Goal: Task Accomplishment & Management: Complete application form

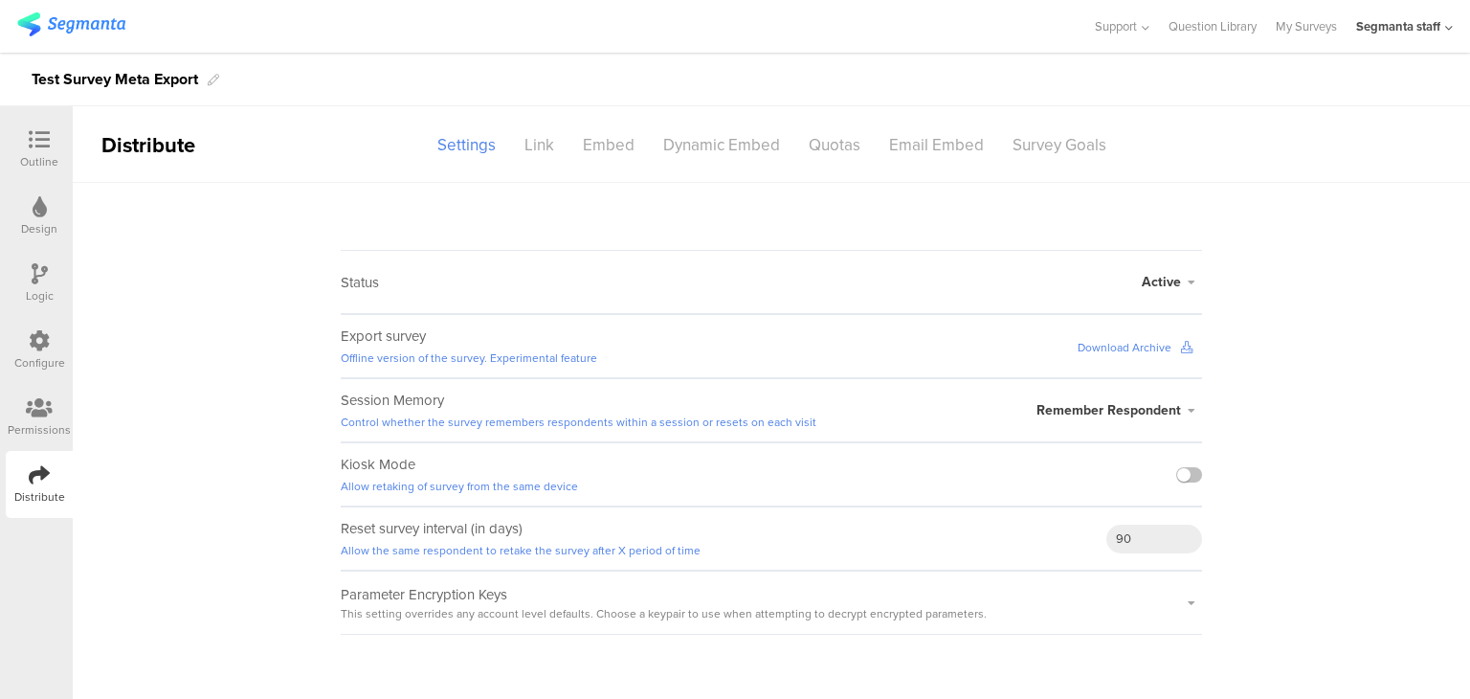
click at [1187, 347] on icon at bounding box center [1186, 347] width 11 height 11
click at [1282, 20] on link "My Surveys" at bounding box center [1306, 26] width 61 height 53
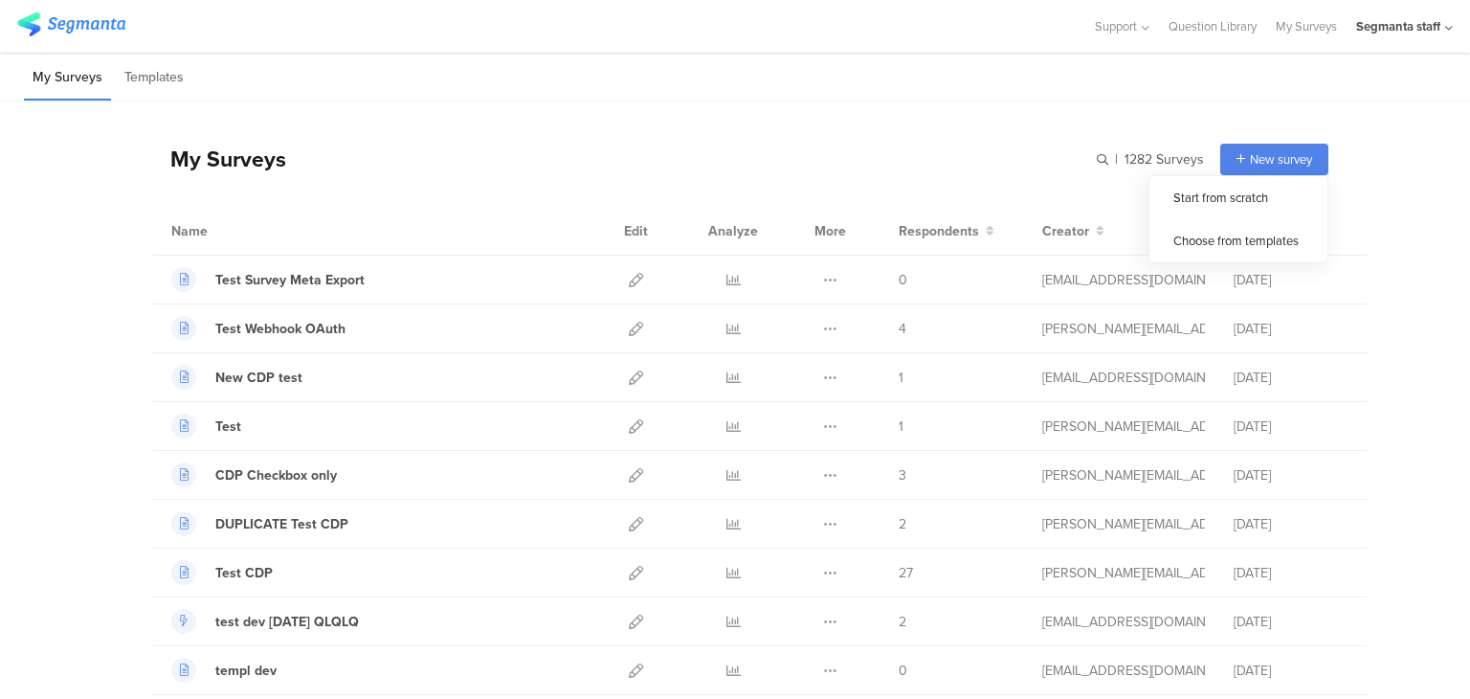
click at [1247, 172] on div "New survey" at bounding box center [1275, 160] width 108 height 32
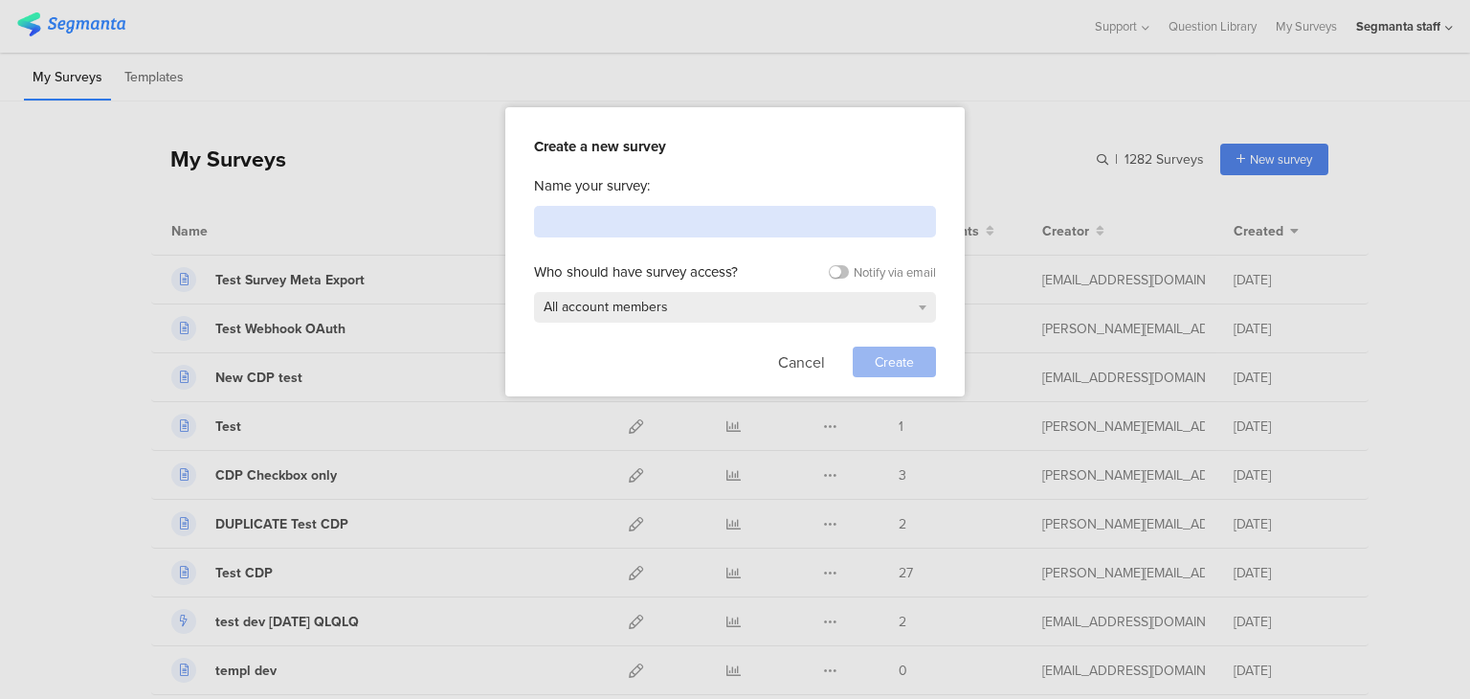
click at [616, 219] on input at bounding box center [735, 222] width 402 height 32
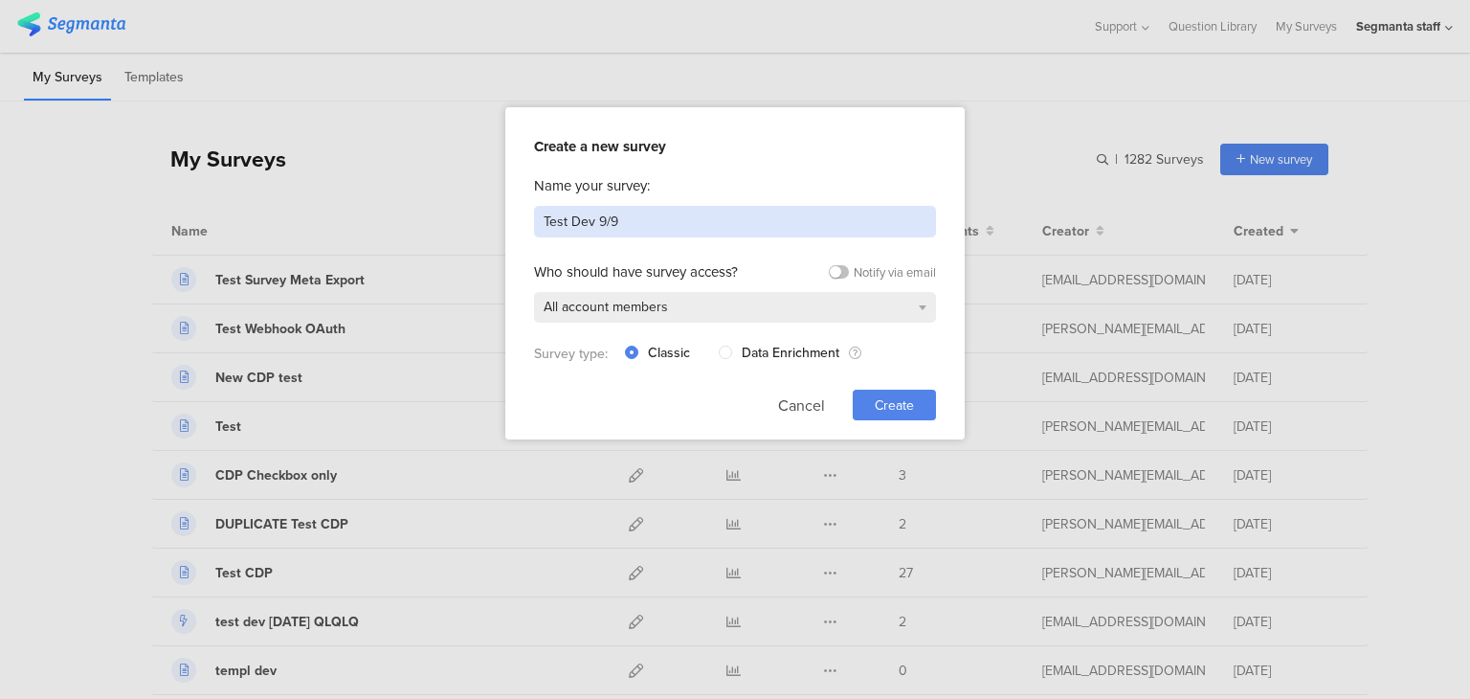
type input "Test Dev 9/9"
click at [892, 399] on span "Create" at bounding box center [894, 405] width 39 height 20
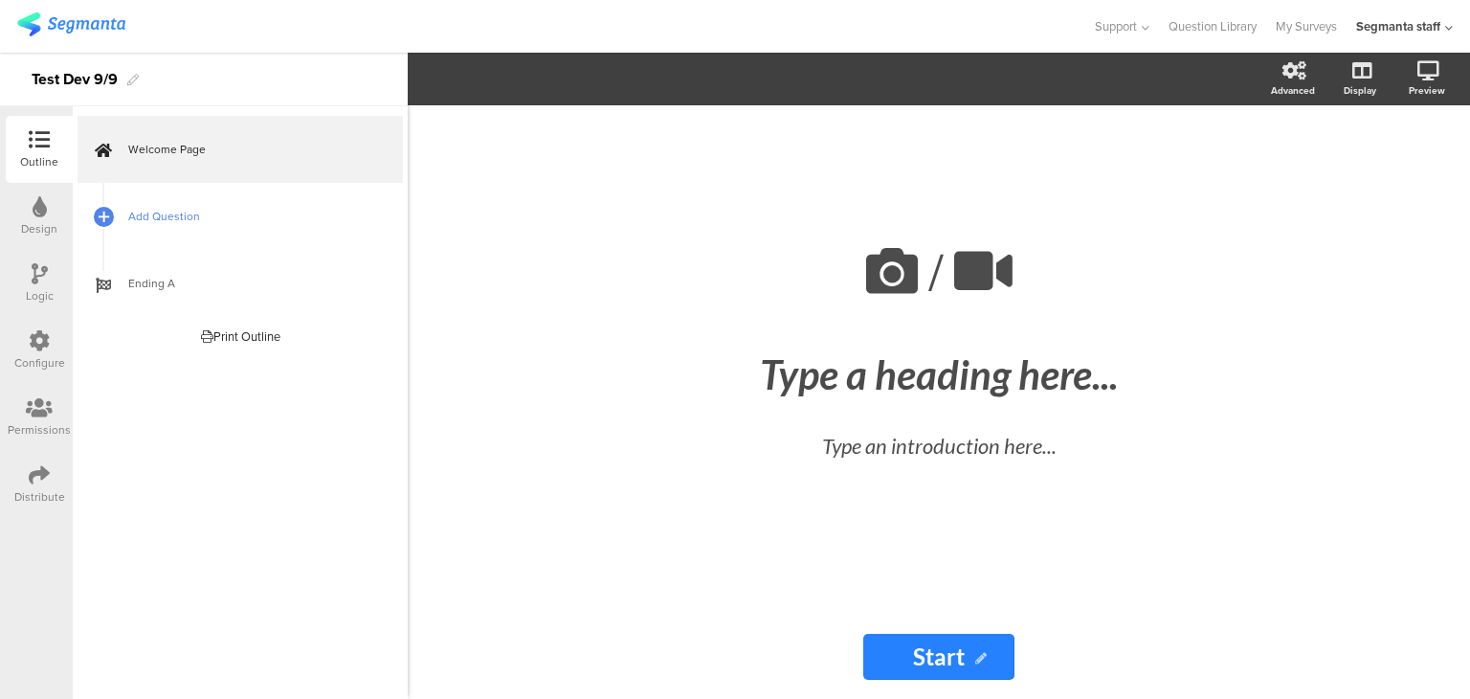
click at [192, 219] on span "Add Question" at bounding box center [250, 216] width 245 height 19
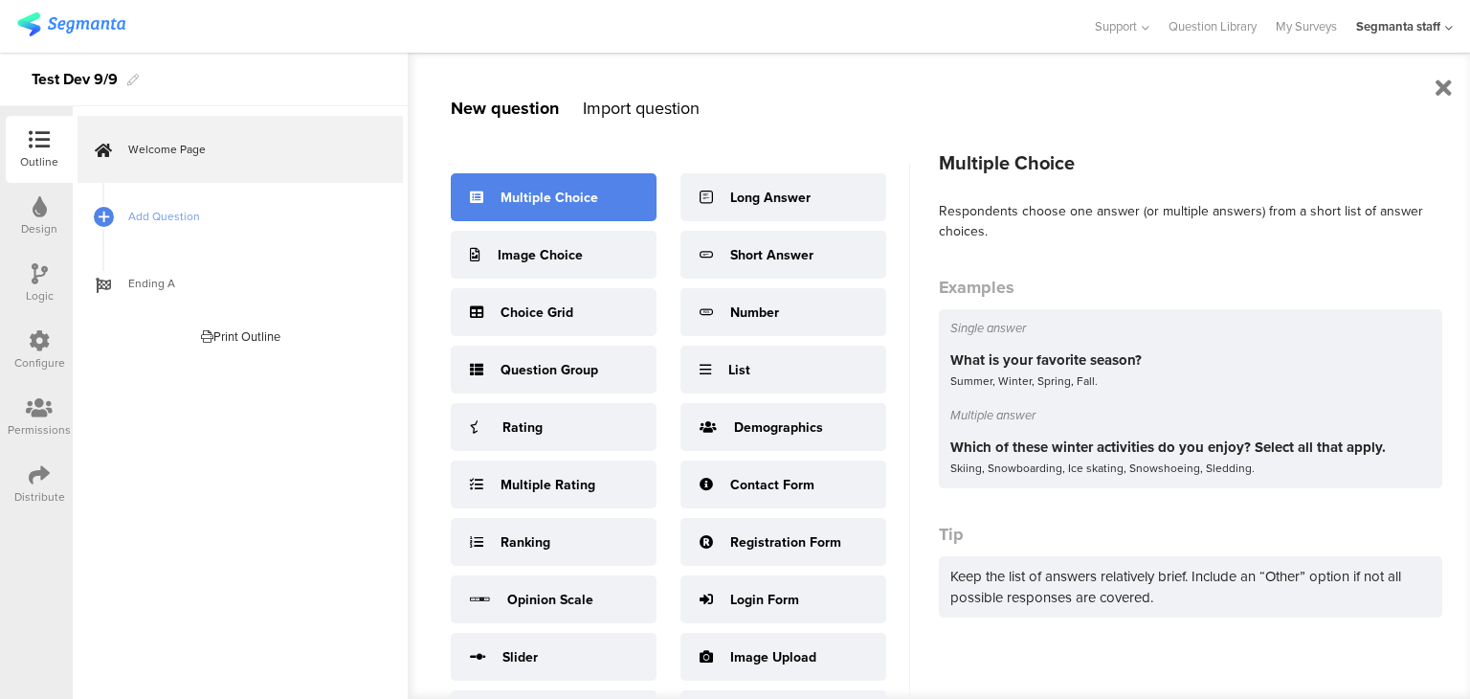
click at [532, 207] on div "Multiple Choice" at bounding box center [554, 197] width 206 height 48
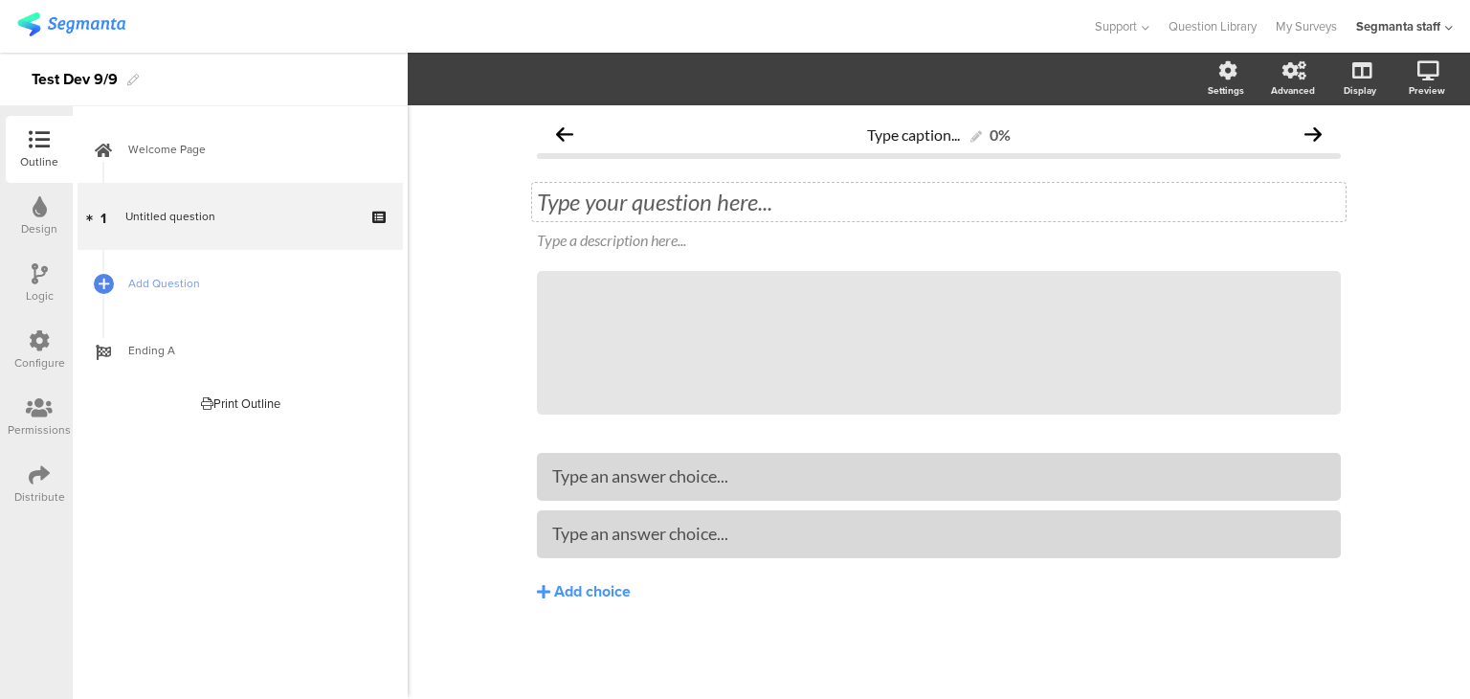
click at [586, 213] on div "Type your question here..." at bounding box center [939, 202] width 814 height 38
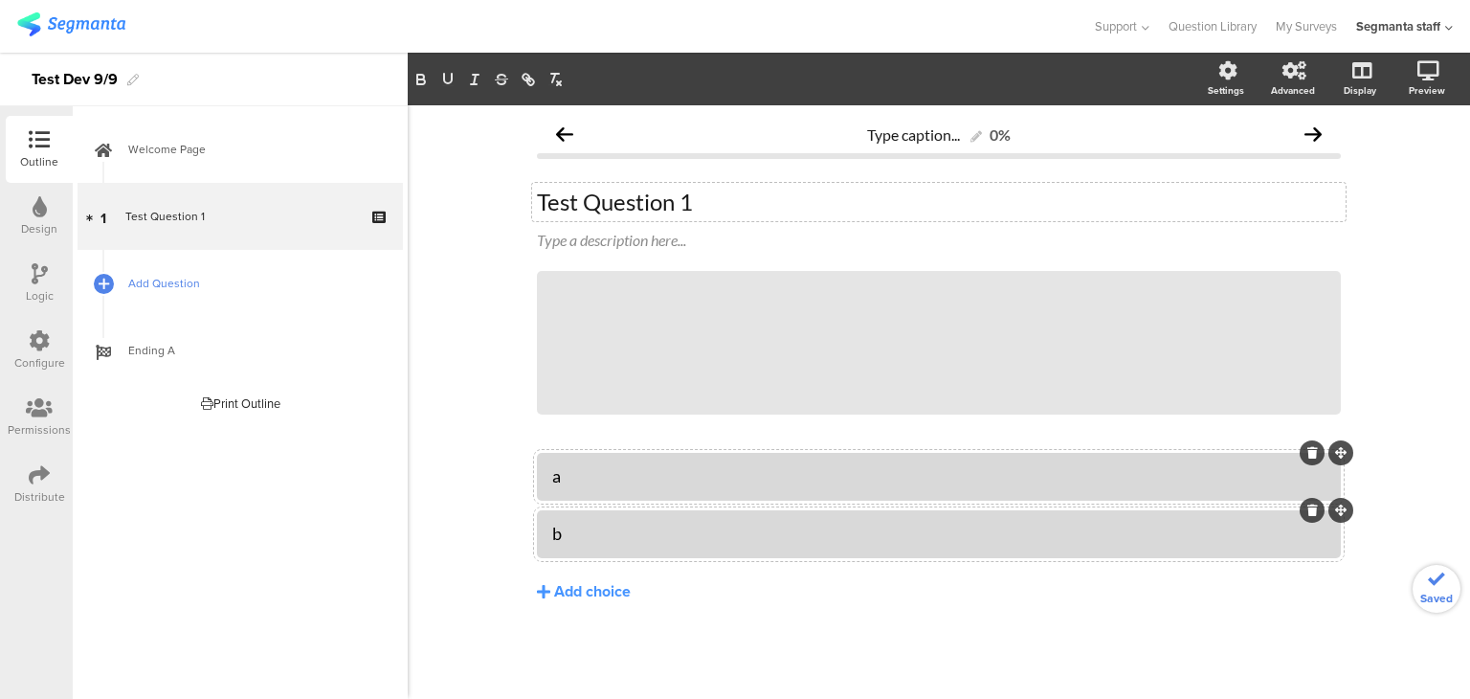
click at [119, 273] on link "Add Question" at bounding box center [240, 283] width 325 height 67
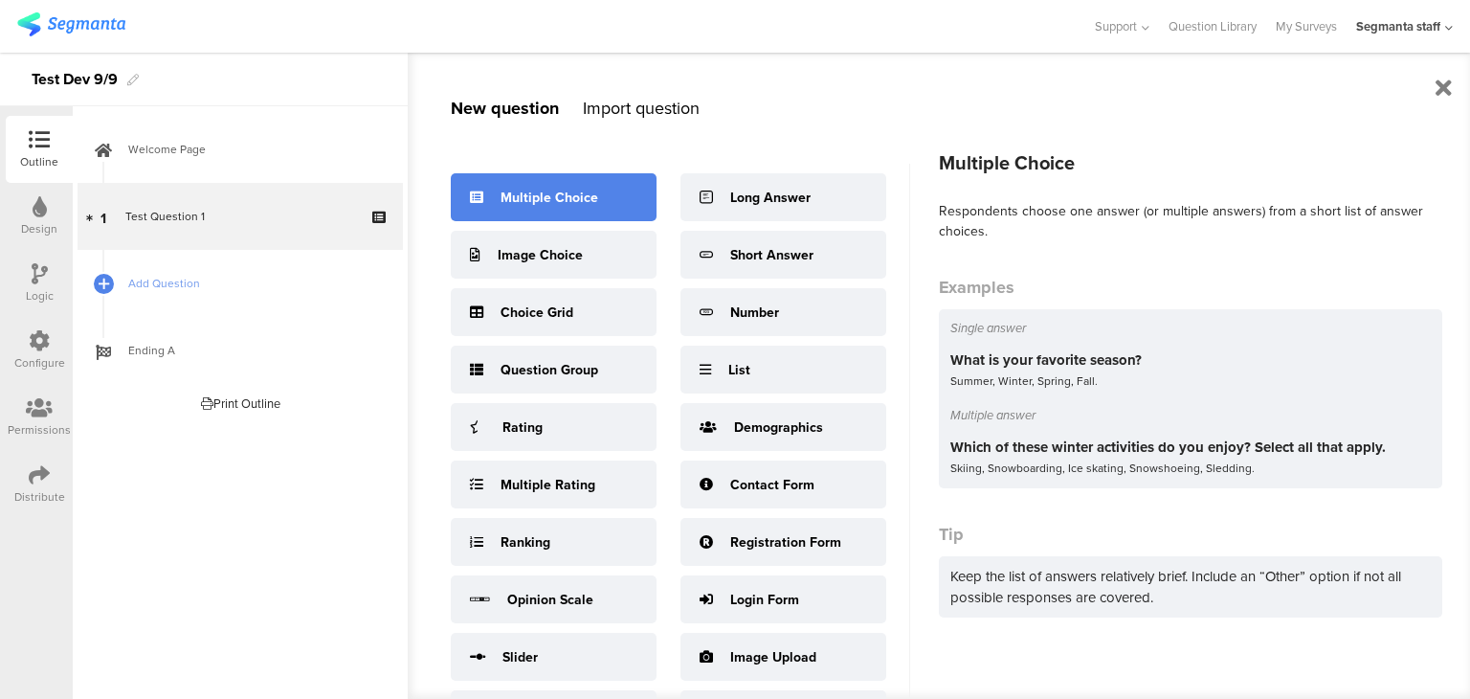
click at [534, 213] on div "Multiple Choice" at bounding box center [554, 197] width 206 height 48
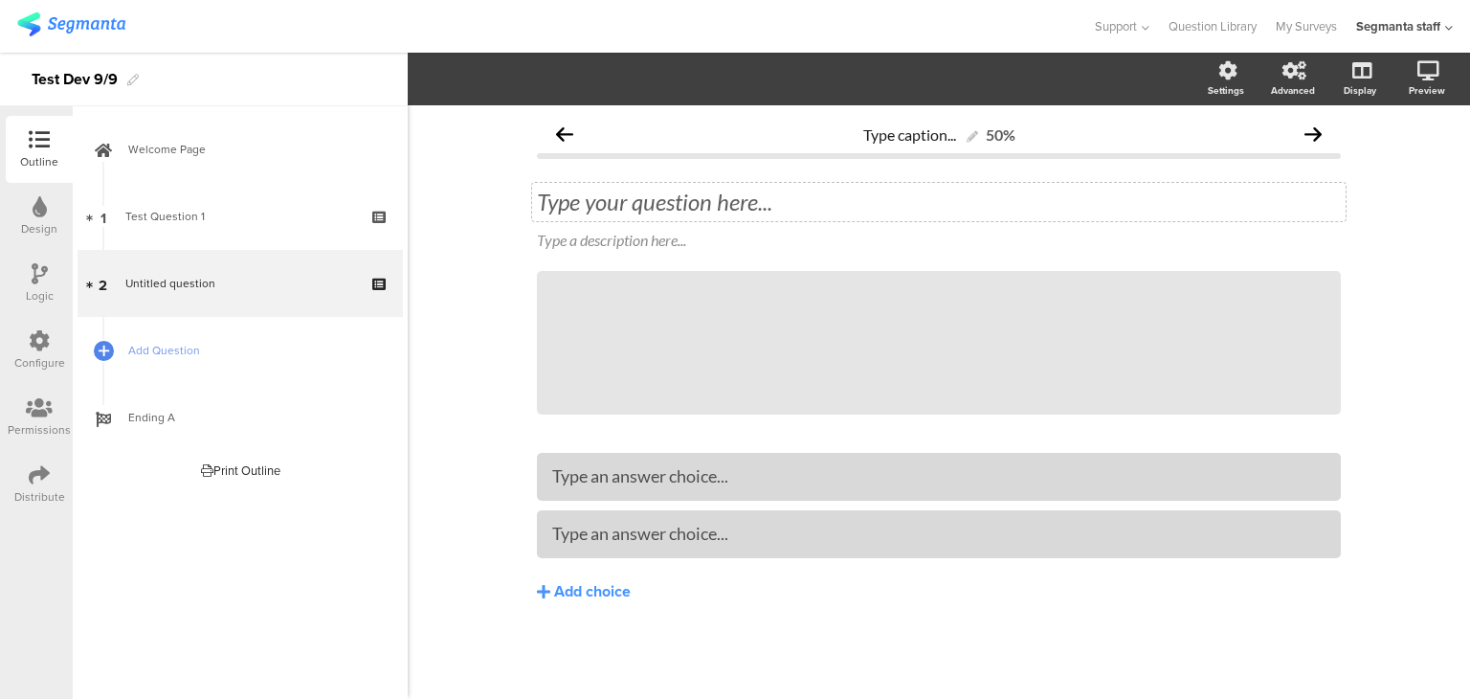
click at [592, 191] on div "Type your question here..." at bounding box center [939, 202] width 814 height 38
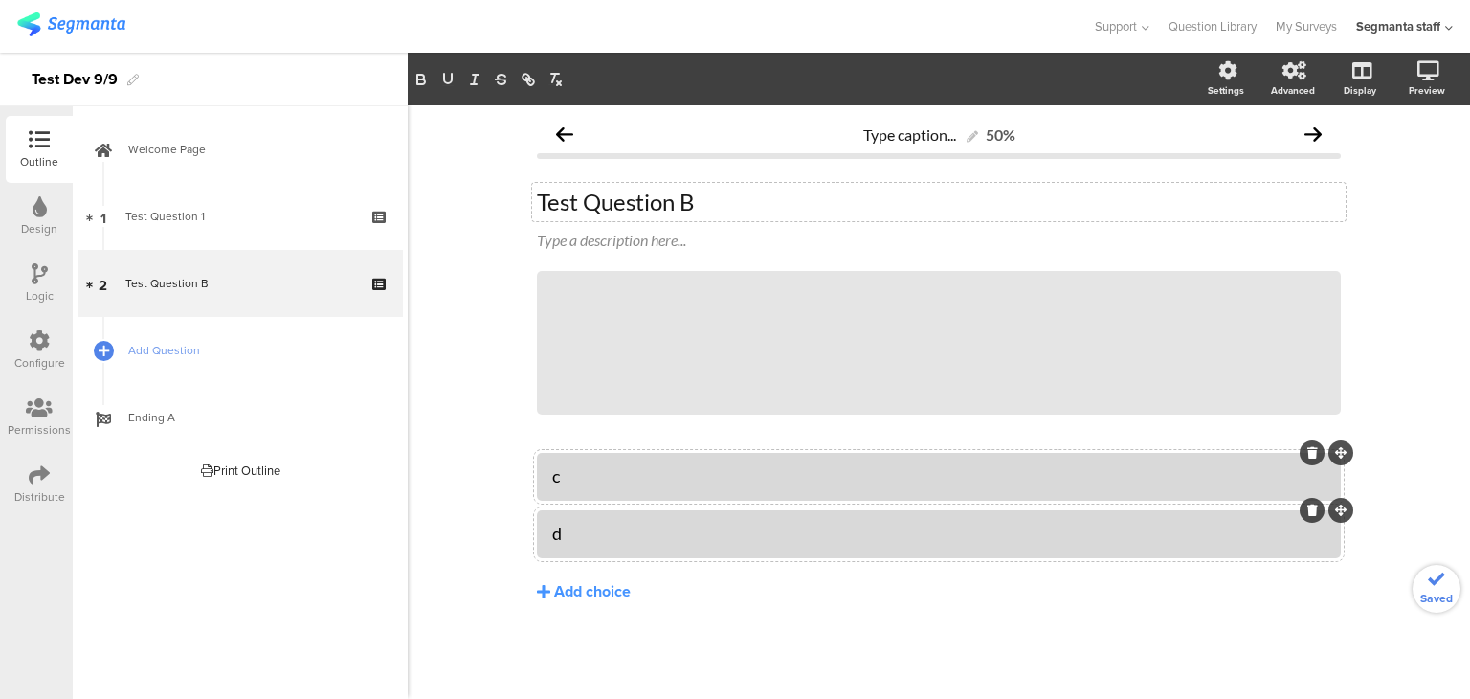
click at [365, 566] on div "Welcome Page 1 Test Question 1 2 Test Question B Add Question Ending A a" at bounding box center [240, 402] width 335 height 593
click at [80, 482] on div "Print Outline Welcome Page Start Page 1 Multiple Choice Test Question 1 a b Pag…" at bounding box center [240, 470] width 325 height 38
click at [48, 488] on div "Distribute" at bounding box center [39, 496] width 51 height 17
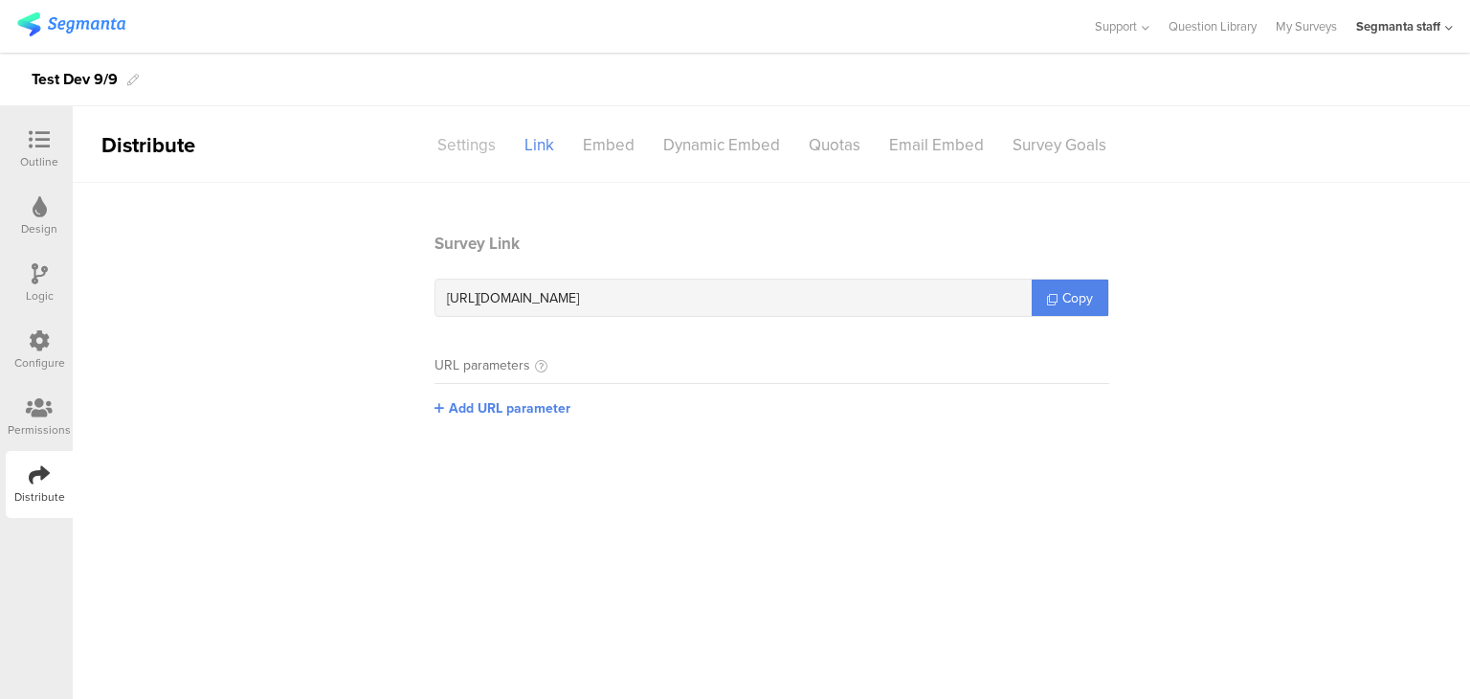
click at [456, 146] on div "Settings" at bounding box center [466, 145] width 87 height 34
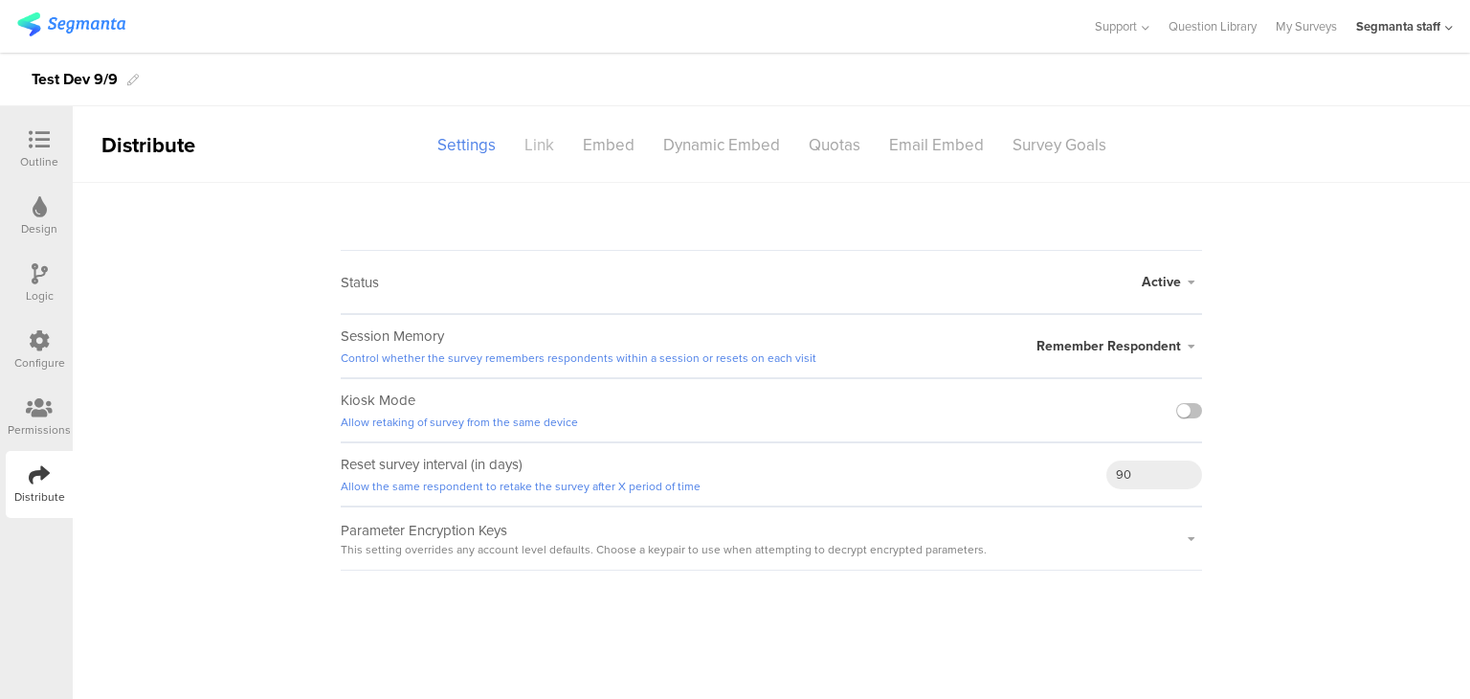
click at [540, 145] on div "Link" at bounding box center [539, 145] width 58 height 34
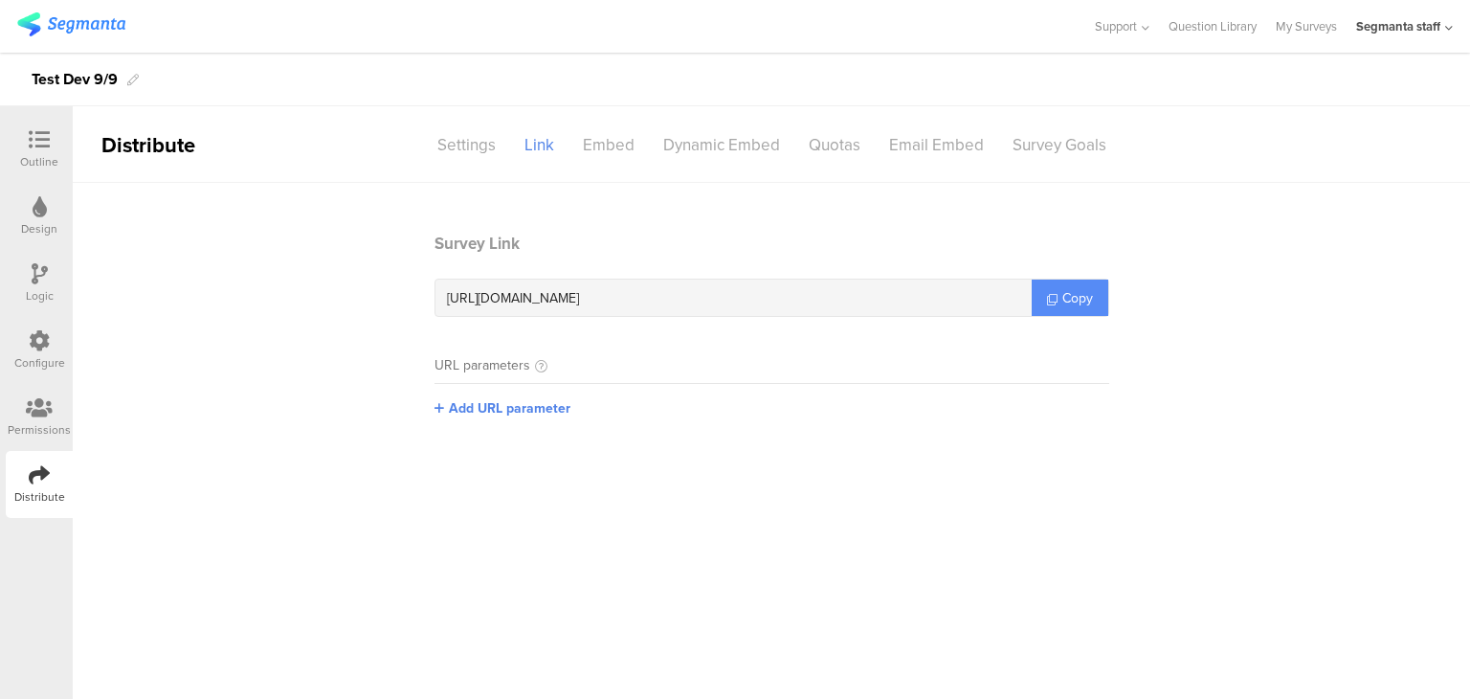
click at [1063, 300] on span "Copy" at bounding box center [1078, 298] width 31 height 20
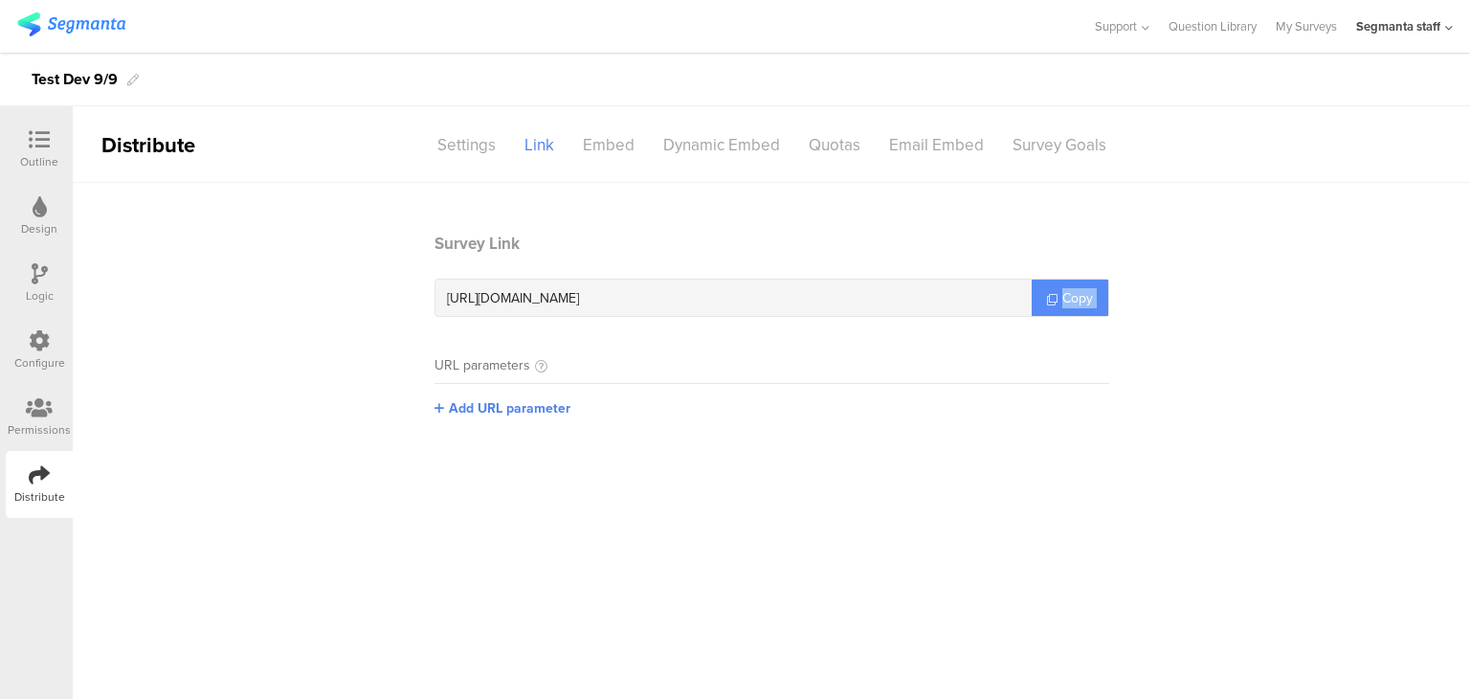
click at [1063, 300] on span "Copy" at bounding box center [1078, 298] width 31 height 20
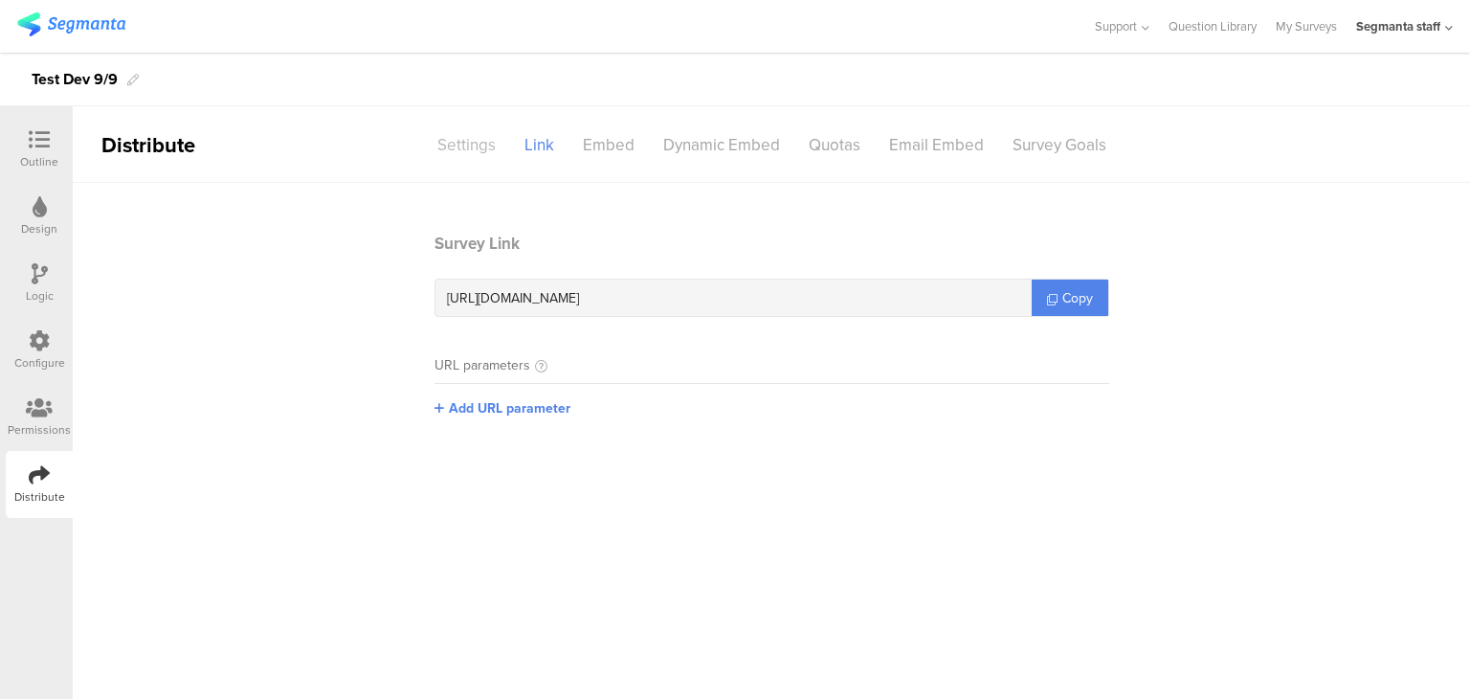
click at [485, 143] on div "Settings" at bounding box center [466, 145] width 87 height 34
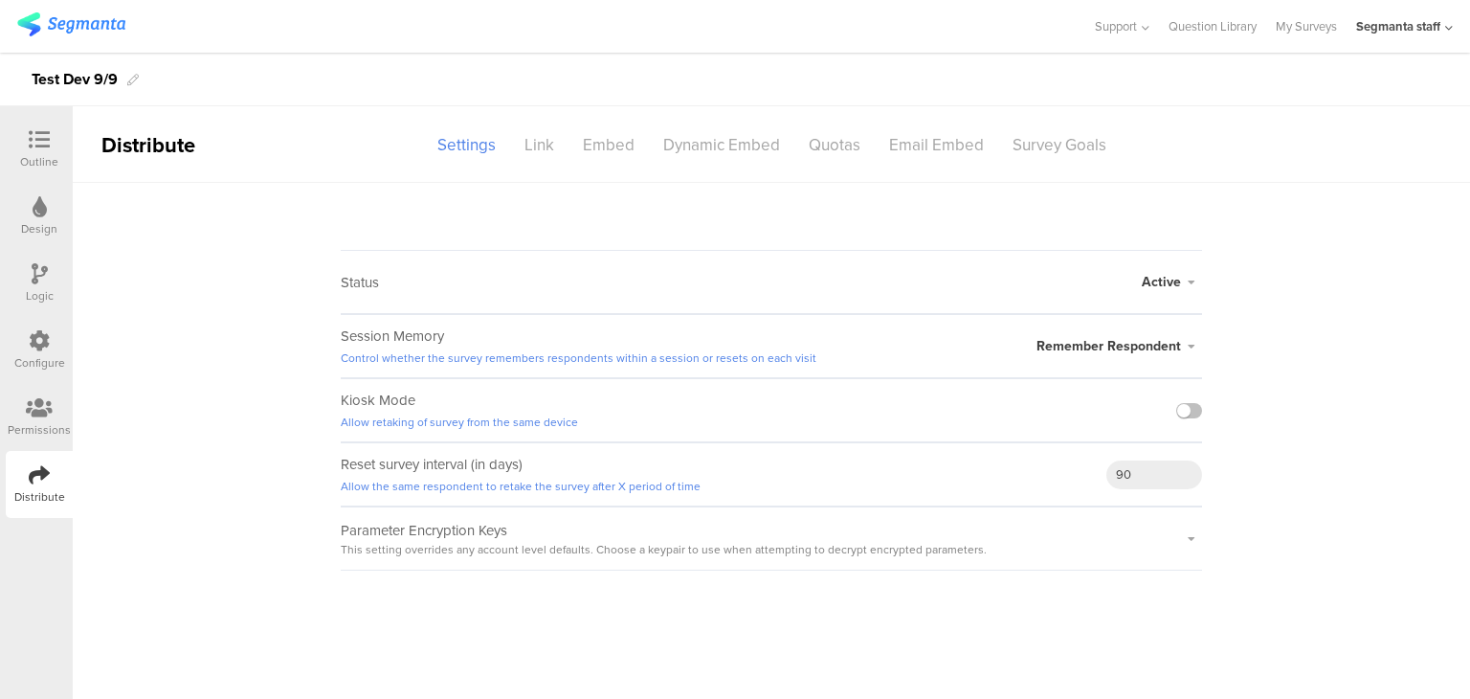
click at [1168, 278] on span "Active" at bounding box center [1161, 282] width 39 height 20
click at [1170, 284] on span "Active" at bounding box center [1161, 282] width 39 height 20
click at [536, 135] on div "Link" at bounding box center [539, 145] width 58 height 34
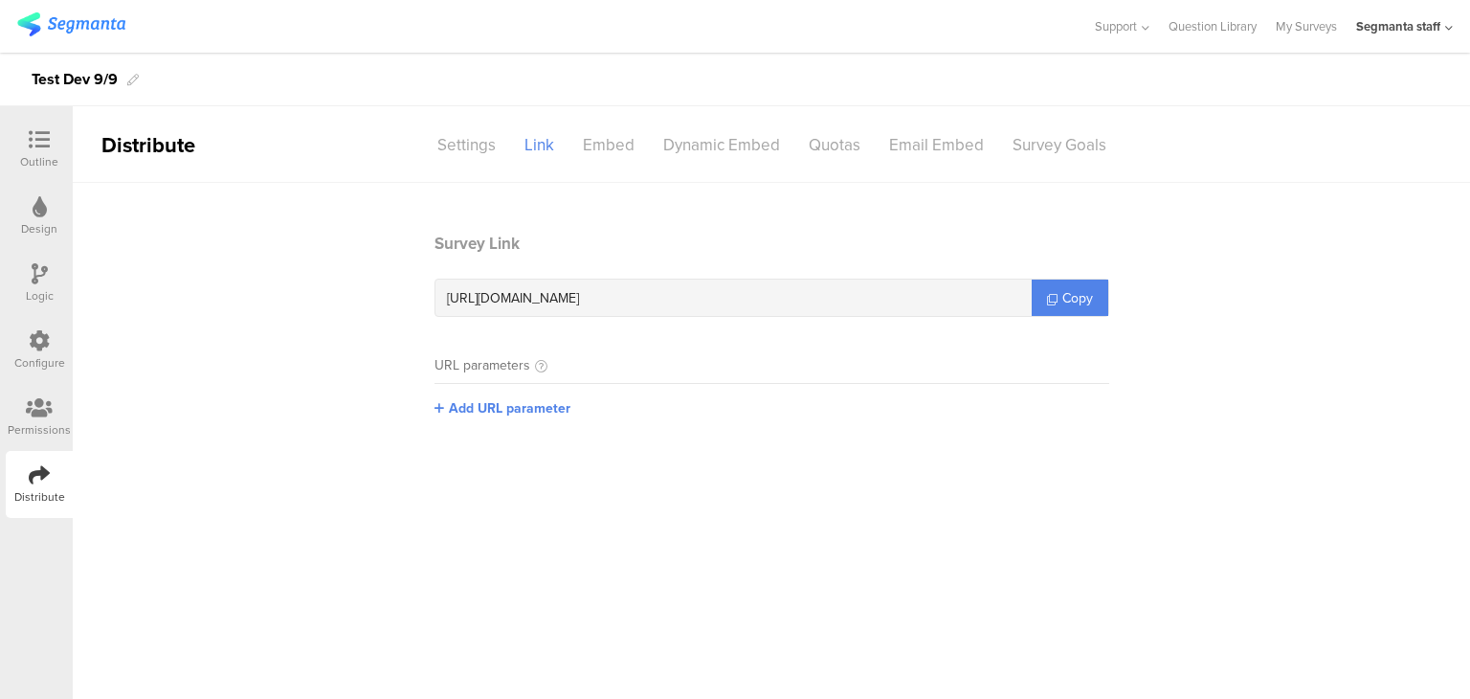
click at [1022, 307] on div "https://surveys.segmanta.dev/e8b0e3" at bounding box center [734, 298] width 596 height 36
drag, startPoint x: 1022, startPoint y: 307, endPoint x: 1064, endPoint y: 300, distance: 42.8
click at [1064, 300] on div "https://surveys.segmanta.dev/e8b0e3 Copy" at bounding box center [772, 298] width 675 height 38
click at [1064, 300] on span "Copy" at bounding box center [1078, 298] width 31 height 20
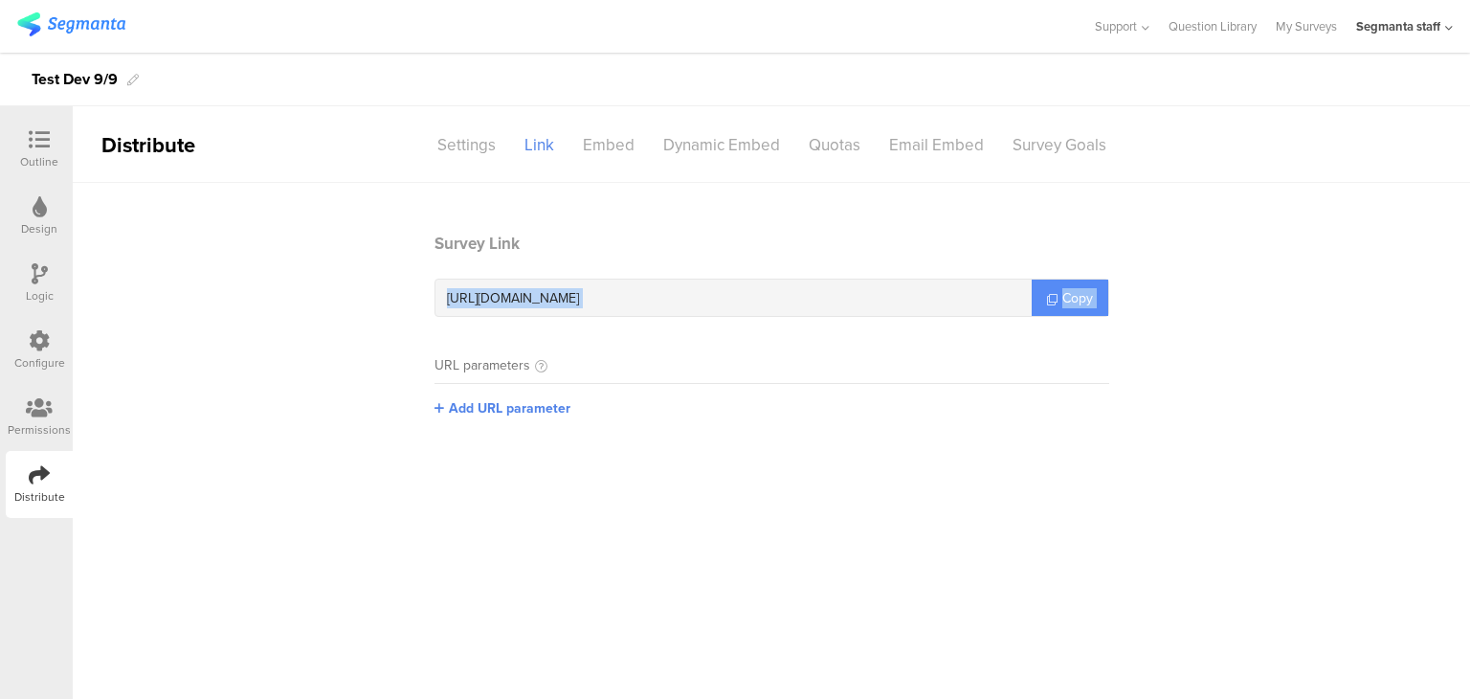
copy section "https://surveys.segmanta.dev/e8b0e3 Copy"
click at [1064, 300] on span "Copy" at bounding box center [1078, 298] width 31 height 20
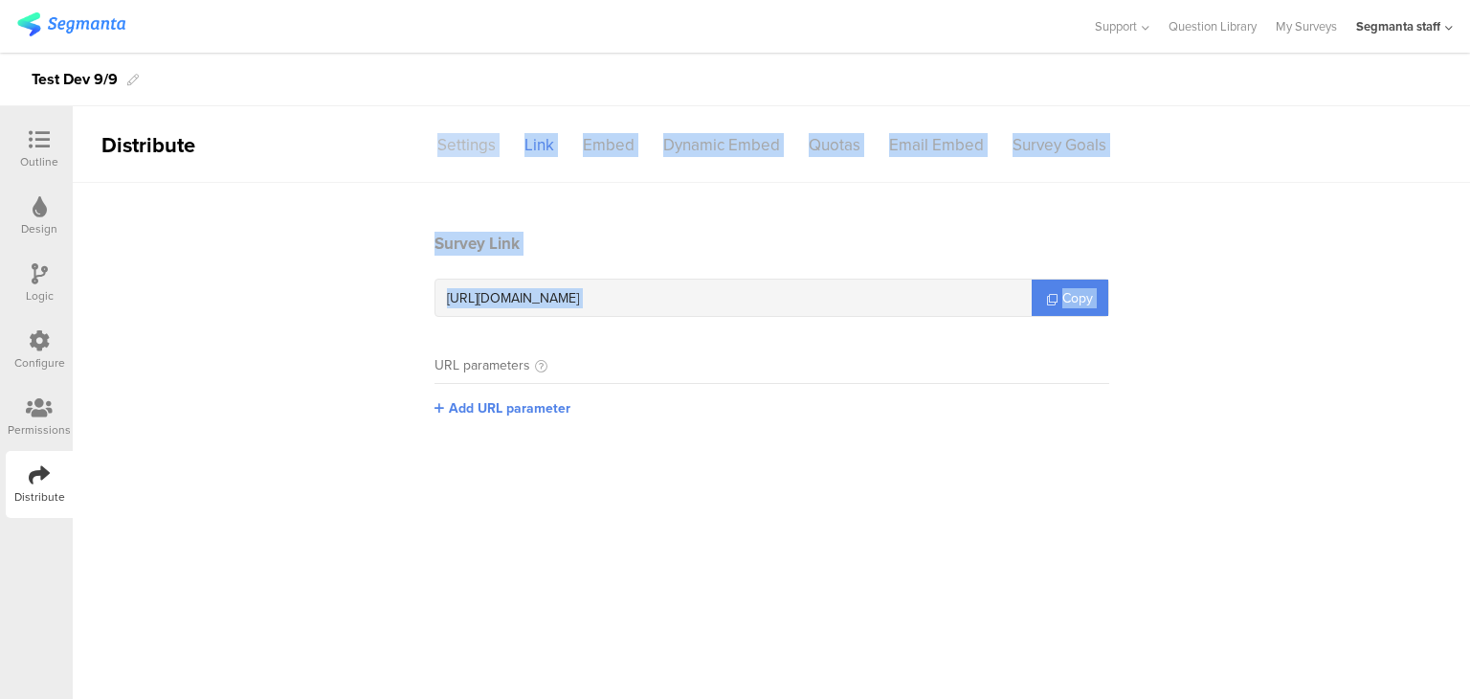
drag, startPoint x: 1064, startPoint y: 300, endPoint x: 455, endPoint y: 143, distance: 629.7
click at [455, 143] on section "Distribute Settings Link Embed Dynamic Embed Quotas Email Embed Survey Goals Su…" at bounding box center [772, 402] width 1398 height 593
click at [455, 143] on div "Settings" at bounding box center [466, 145] width 87 height 34
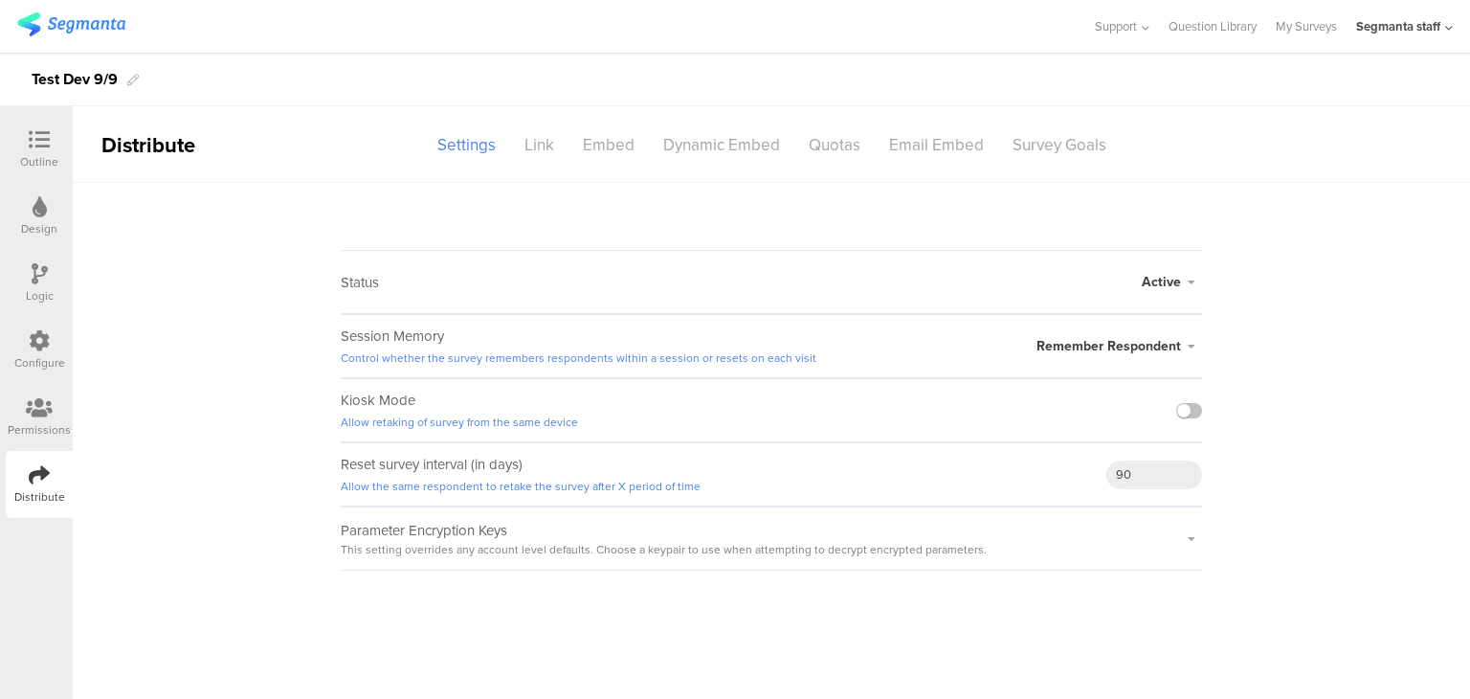
click at [211, 313] on sg-survey-status-editor "Status Active Active Closed Schedule Start Date: End Date: Save Cancel Session …" at bounding box center [772, 377] width 1398 height 388
click at [555, 143] on div "Link" at bounding box center [539, 145] width 58 height 34
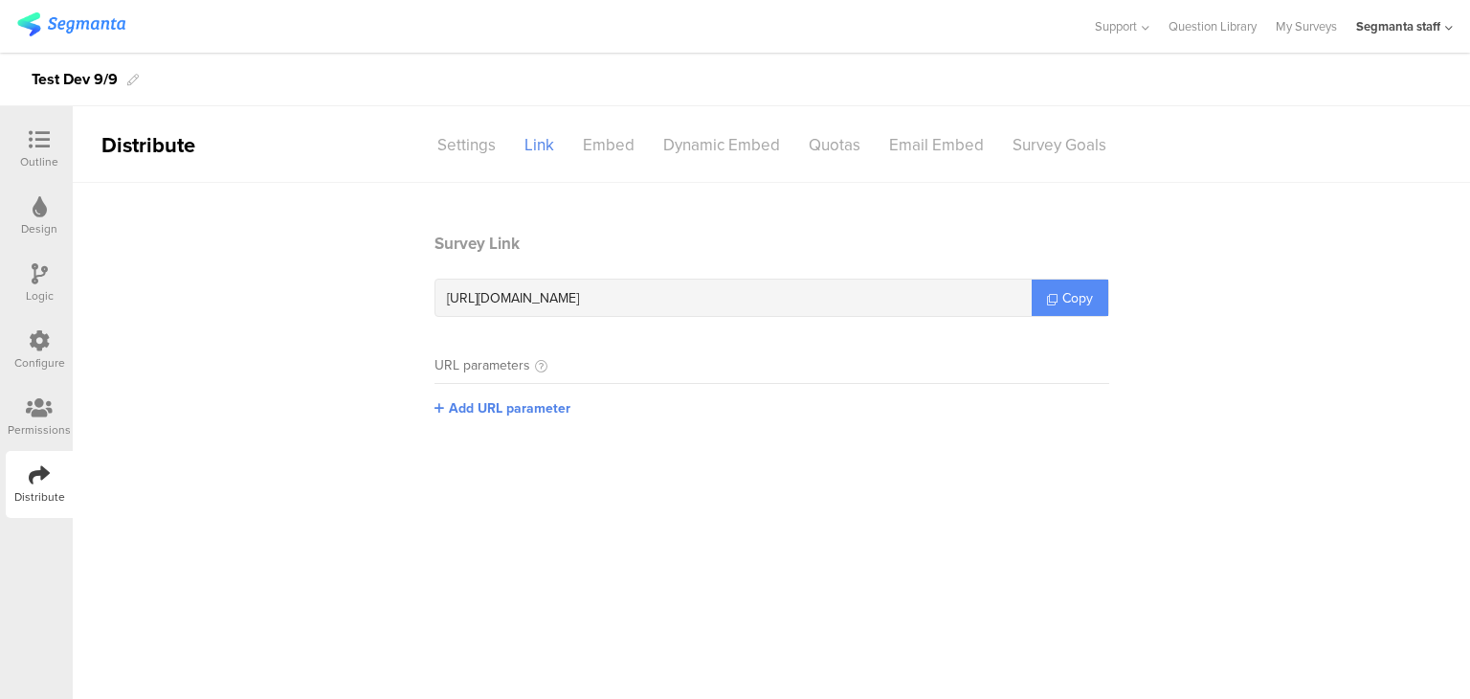
click at [1073, 288] on span "Copy" at bounding box center [1078, 298] width 31 height 20
copy span "Copy"
click at [1073, 288] on span "Copy" at bounding box center [1078, 298] width 31 height 20
click at [428, 142] on div "Settings" at bounding box center [466, 145] width 87 height 34
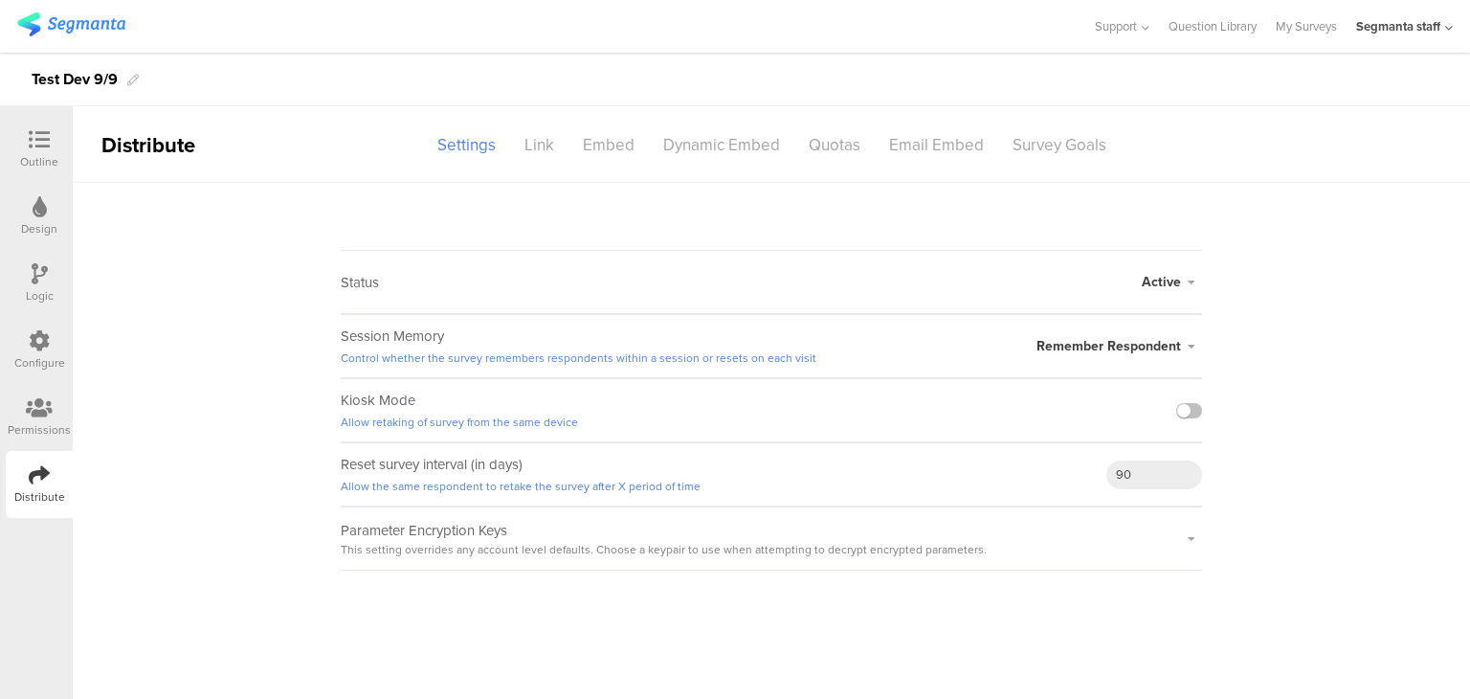
click at [1153, 291] on span "Active" at bounding box center [1161, 282] width 39 height 20
click at [1107, 370] on li "Closed" at bounding box center [1092, 358] width 220 height 39
click at [1195, 410] on label at bounding box center [1189, 410] width 26 height 15
click at [0, 0] on input "checkbox" at bounding box center [0, 0] width 0 height 0
click at [1163, 292] on link "Closed Survey Preview" at bounding box center [1122, 294] width 119 height 17
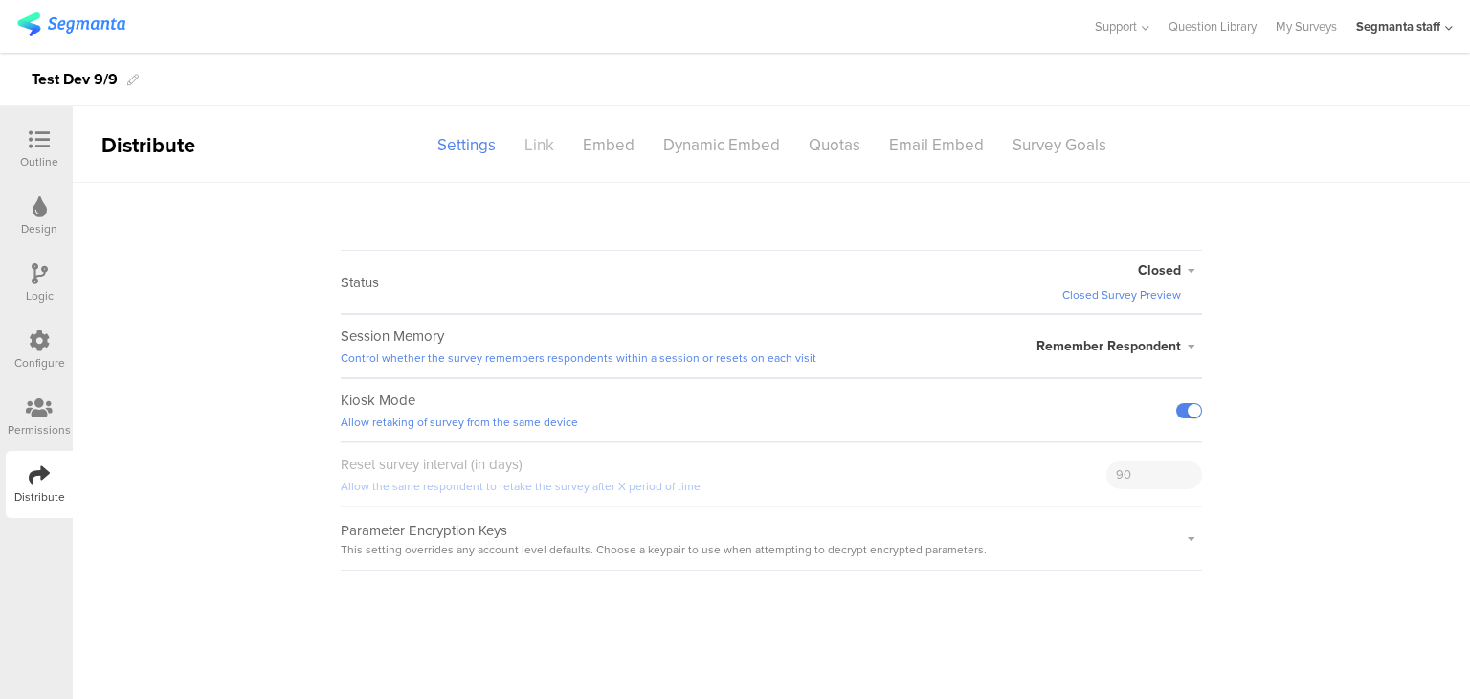
click at [561, 143] on div "Link" at bounding box center [539, 145] width 58 height 34
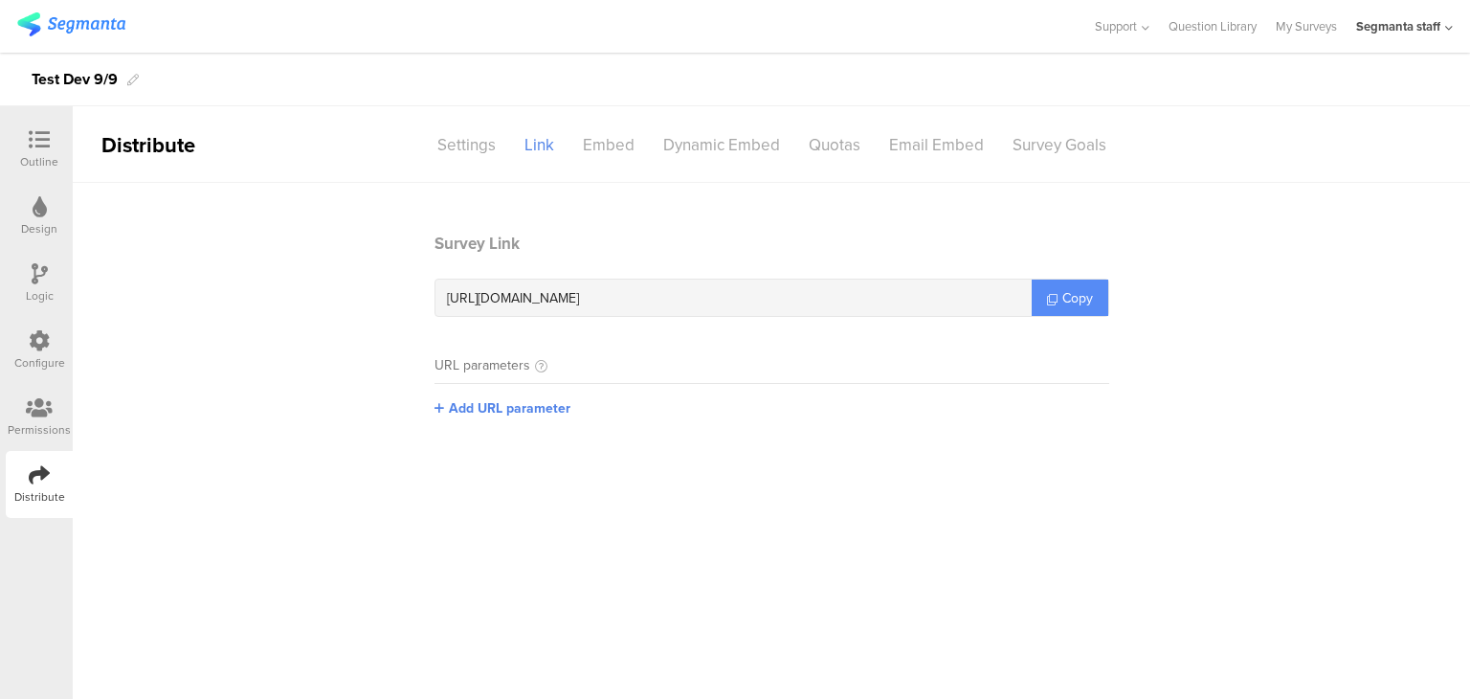
click at [1075, 303] on span "Copy" at bounding box center [1078, 298] width 31 height 20
click at [467, 148] on div "Settings" at bounding box center [466, 145] width 87 height 34
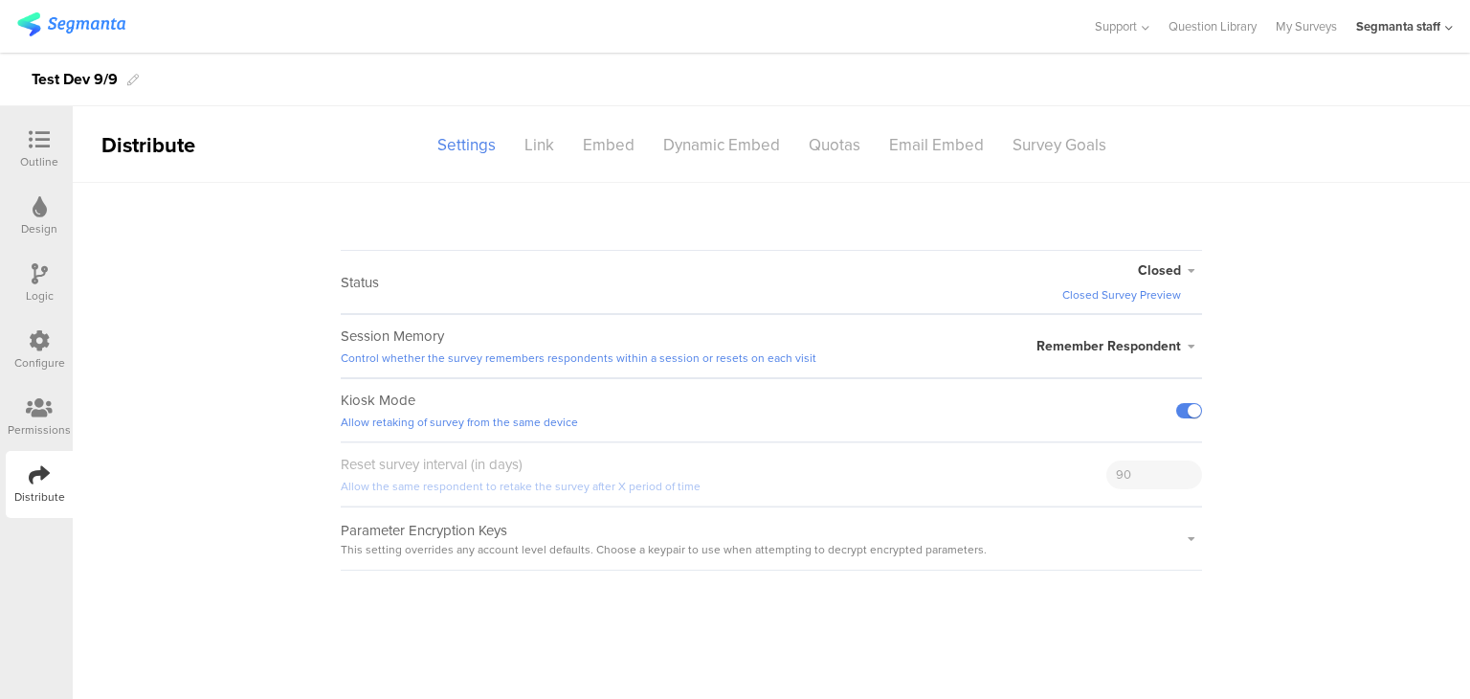
click at [1156, 279] on span "Closed" at bounding box center [1159, 270] width 43 height 20
click at [1095, 339] on li "Active" at bounding box center [1092, 330] width 220 height 39
click at [543, 149] on div "Link" at bounding box center [539, 145] width 58 height 34
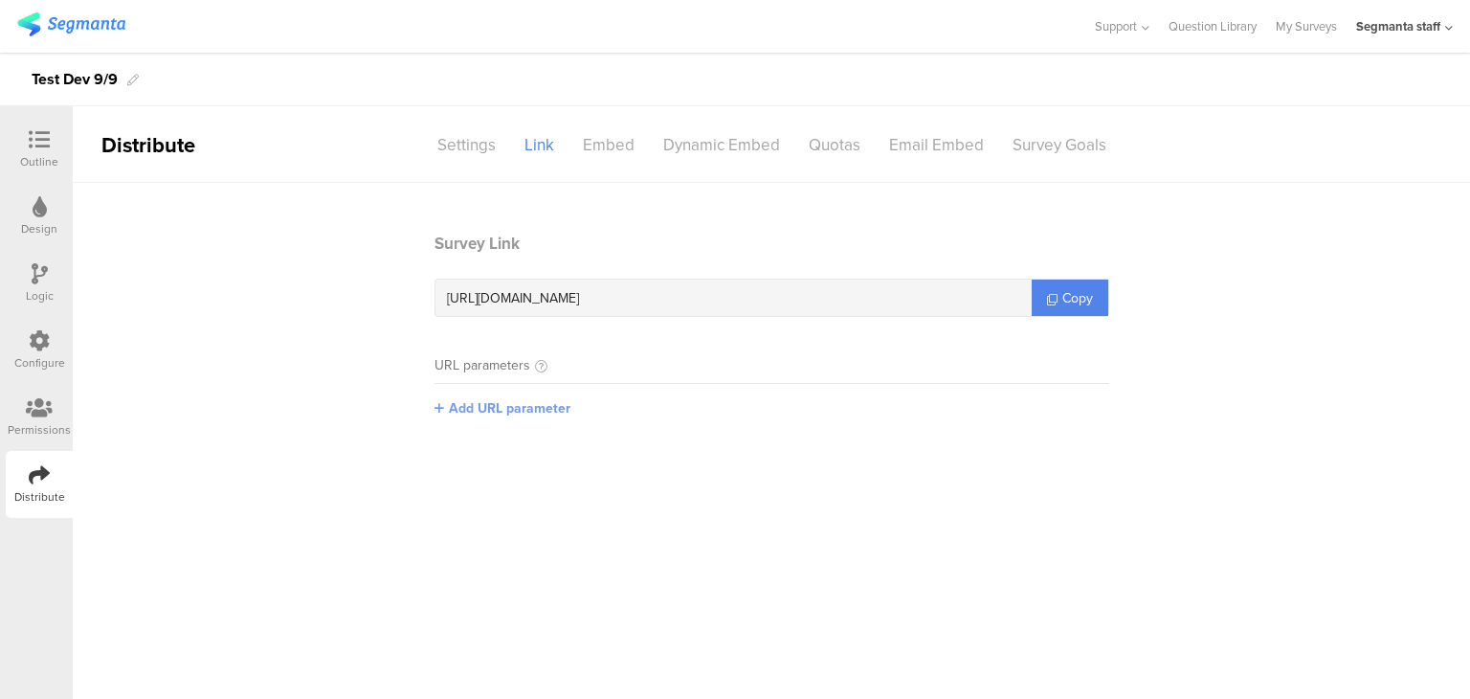
click at [527, 408] on span "Add URL parameter" at bounding box center [510, 408] width 122 height 20
click at [521, 414] on input "text" at bounding box center [561, 407] width 253 height 31
type input "seg_erid"
click at [721, 411] on button "Save" at bounding box center [718, 406] width 30 height 20
click at [1103, 284] on link "Copy" at bounding box center [1070, 298] width 77 height 36
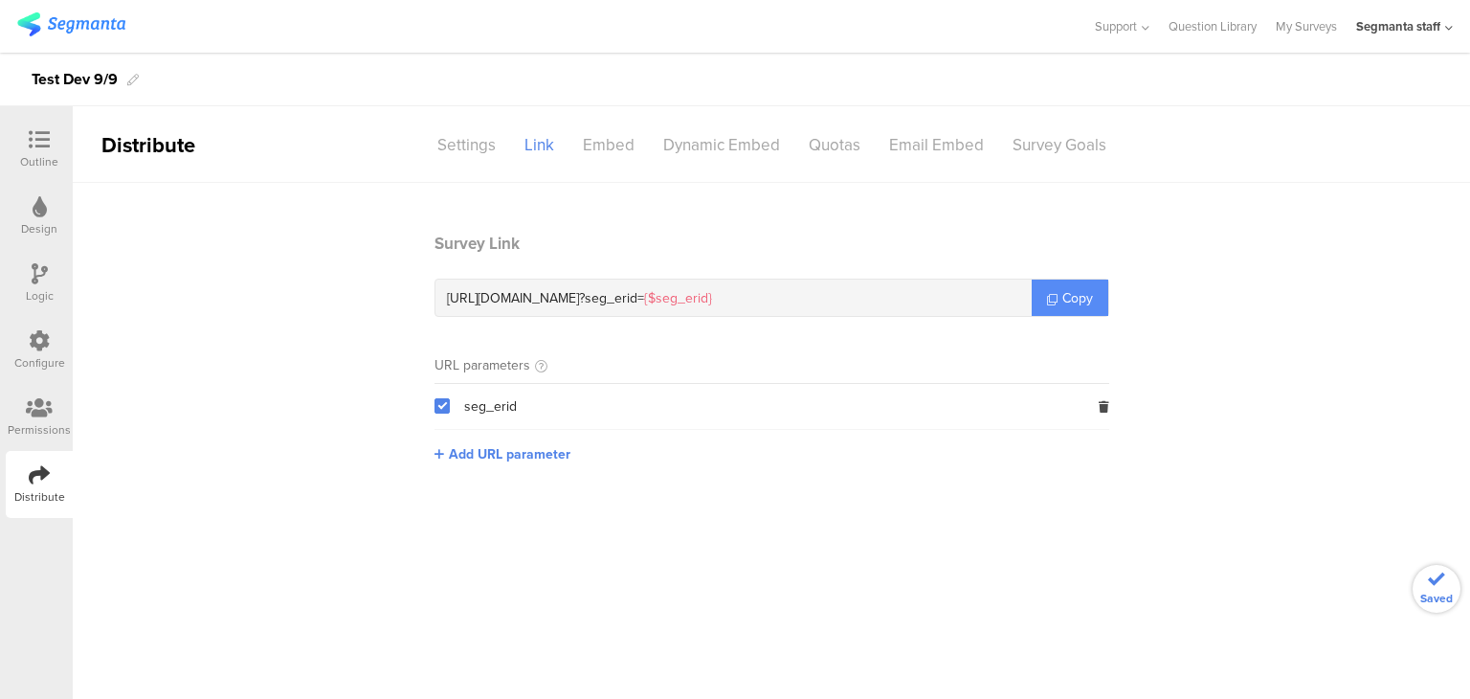
click at [1103, 284] on link "Copy" at bounding box center [1070, 298] width 77 height 36
drag, startPoint x: 1103, startPoint y: 284, endPoint x: 1108, endPoint y: 276, distance: 9.9
click at [1110, 281] on section "Survey Link https://surveys.segmanta.dev/e8b0e3 ? seg_erid= {$seg_erid} Copy UR…" at bounding box center [771, 362] width 713 height 261
click at [628, 139] on div "Embed" at bounding box center [609, 145] width 80 height 34
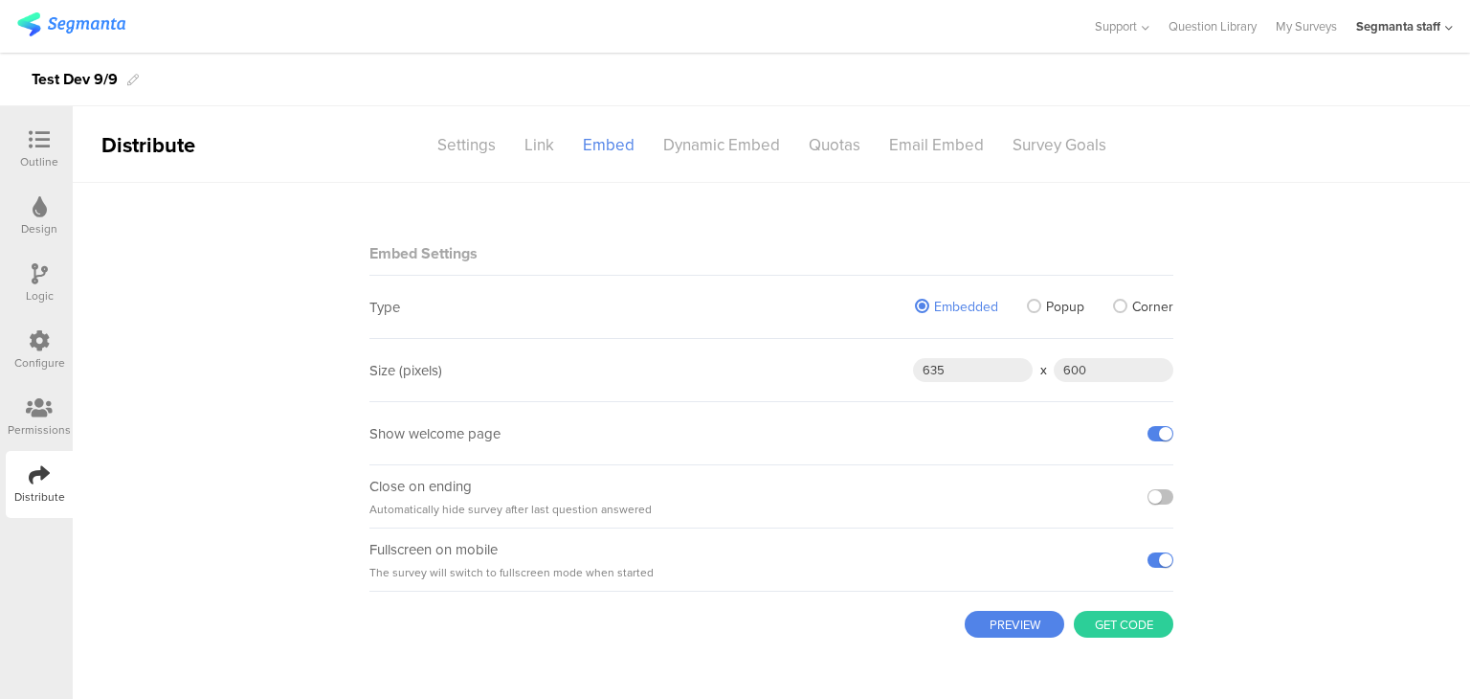
click at [1017, 618] on button "PREVIEW" at bounding box center [1015, 624] width 100 height 27
click at [1157, 494] on label at bounding box center [1161, 496] width 26 height 15
click at [0, 0] on input "checkbox" at bounding box center [0, 0] width 0 height 0
click at [1160, 492] on label at bounding box center [1161, 496] width 26 height 15
click at [0, 0] on input "checkbox" at bounding box center [0, 0] width 0 height 0
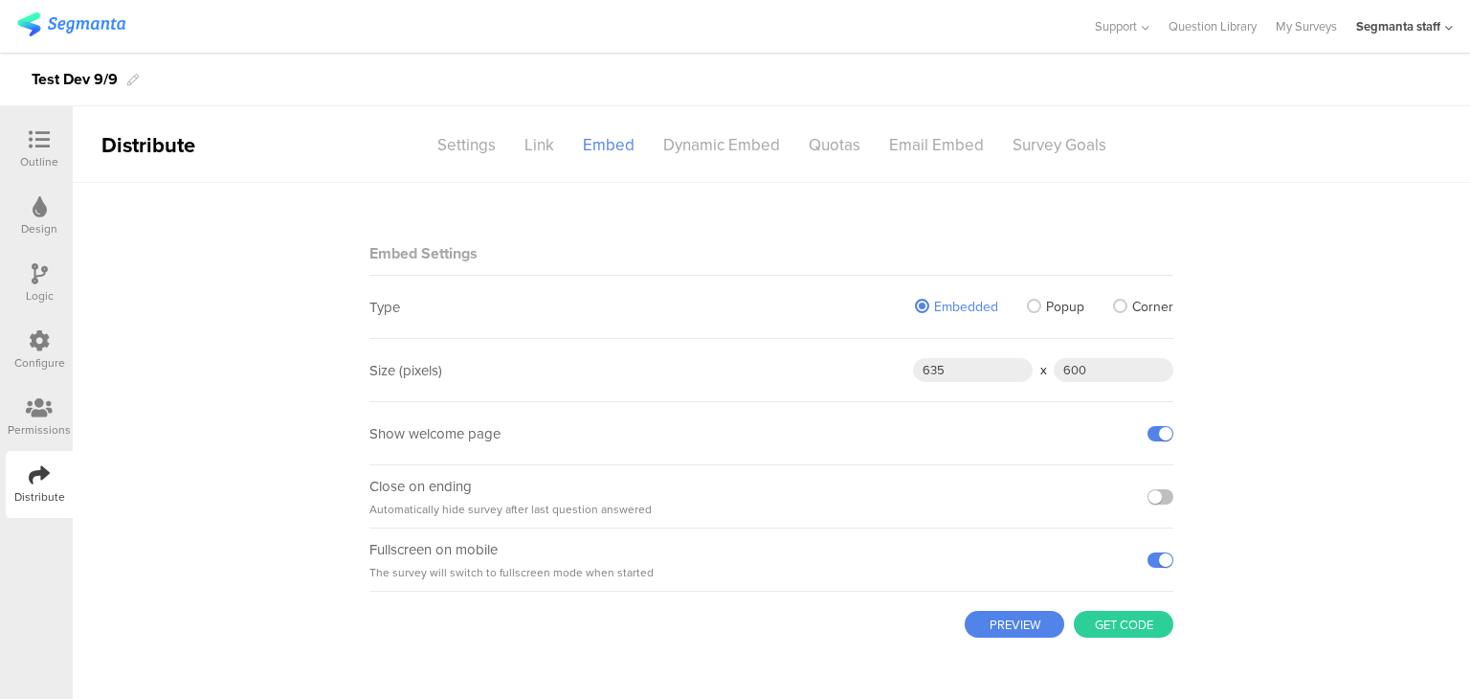
click at [1142, 629] on button "Get code" at bounding box center [1124, 624] width 100 height 27
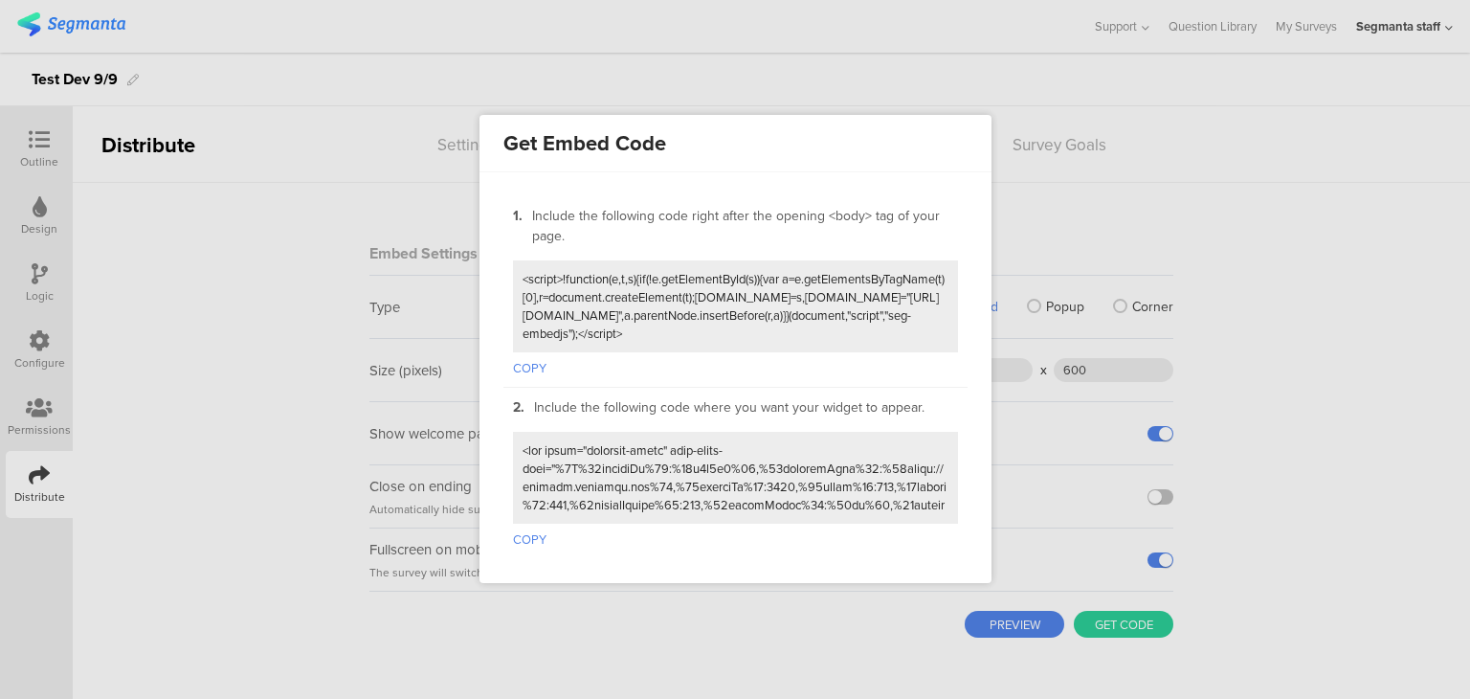
click at [537, 369] on button "COPY" at bounding box center [530, 364] width 34 height 25
click at [531, 526] on button "COPY" at bounding box center [530, 536] width 34 height 25
click at [1217, 207] on div at bounding box center [735, 349] width 1470 height 699
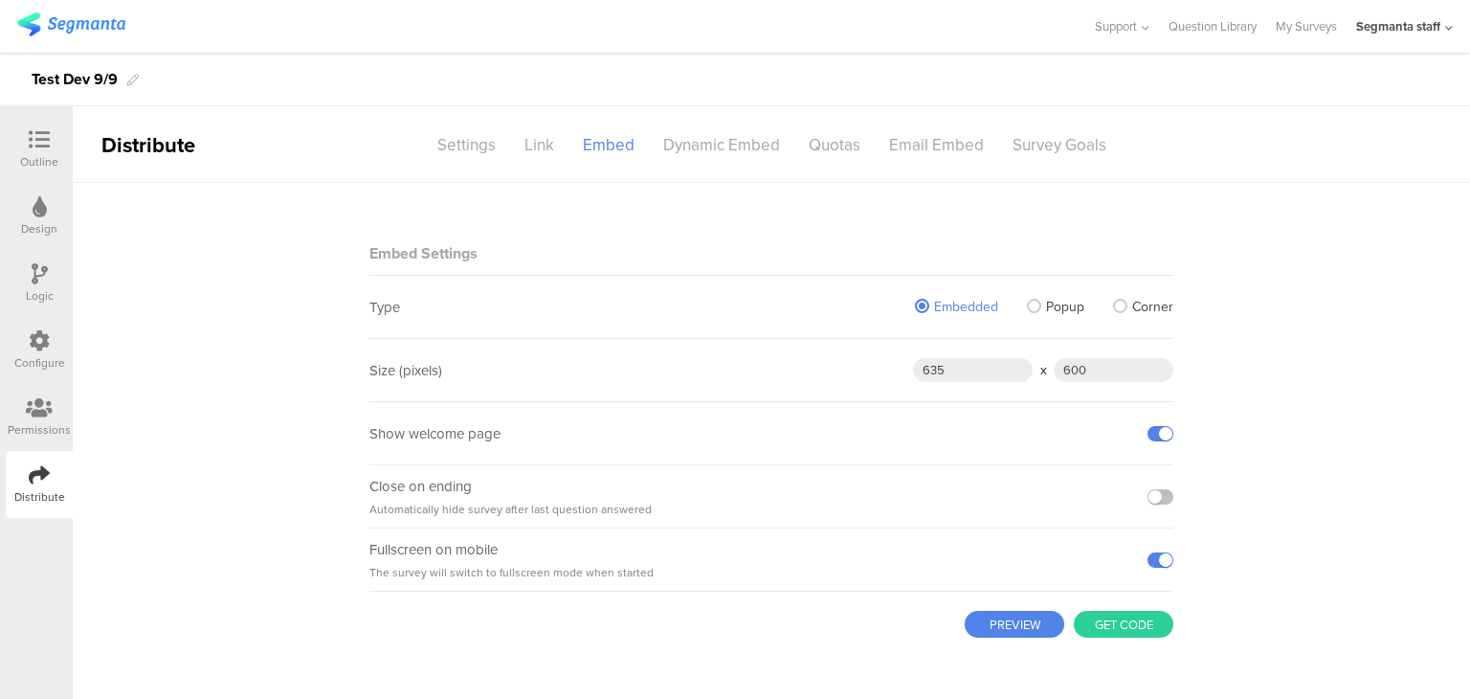
click at [1032, 304] on span at bounding box center [1034, 306] width 14 height 14
click at [0, 0] on input "Popup" at bounding box center [0, 0] width 0 height 0
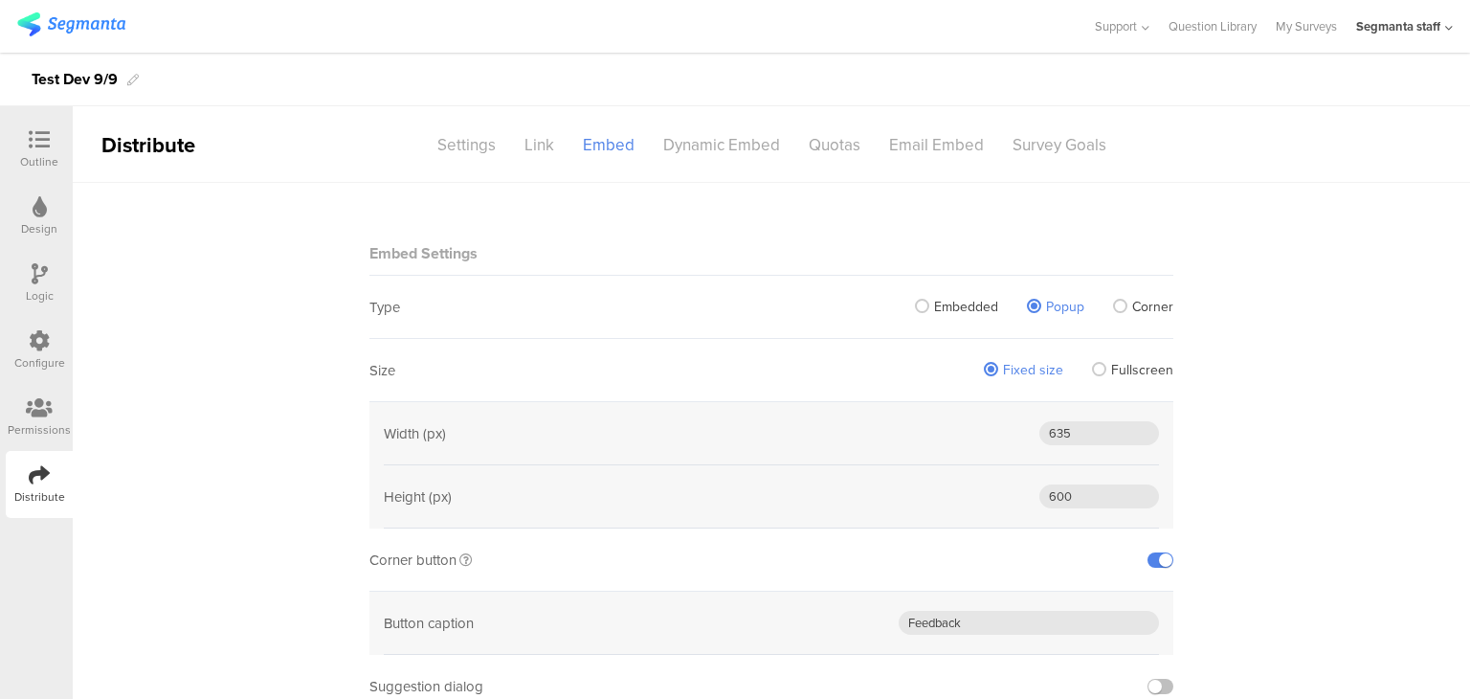
click at [1036, 306] on label "Popup" at bounding box center [1055, 307] width 57 height 20
click at [0, 0] on input "Popup" at bounding box center [0, 0] width 0 height 0
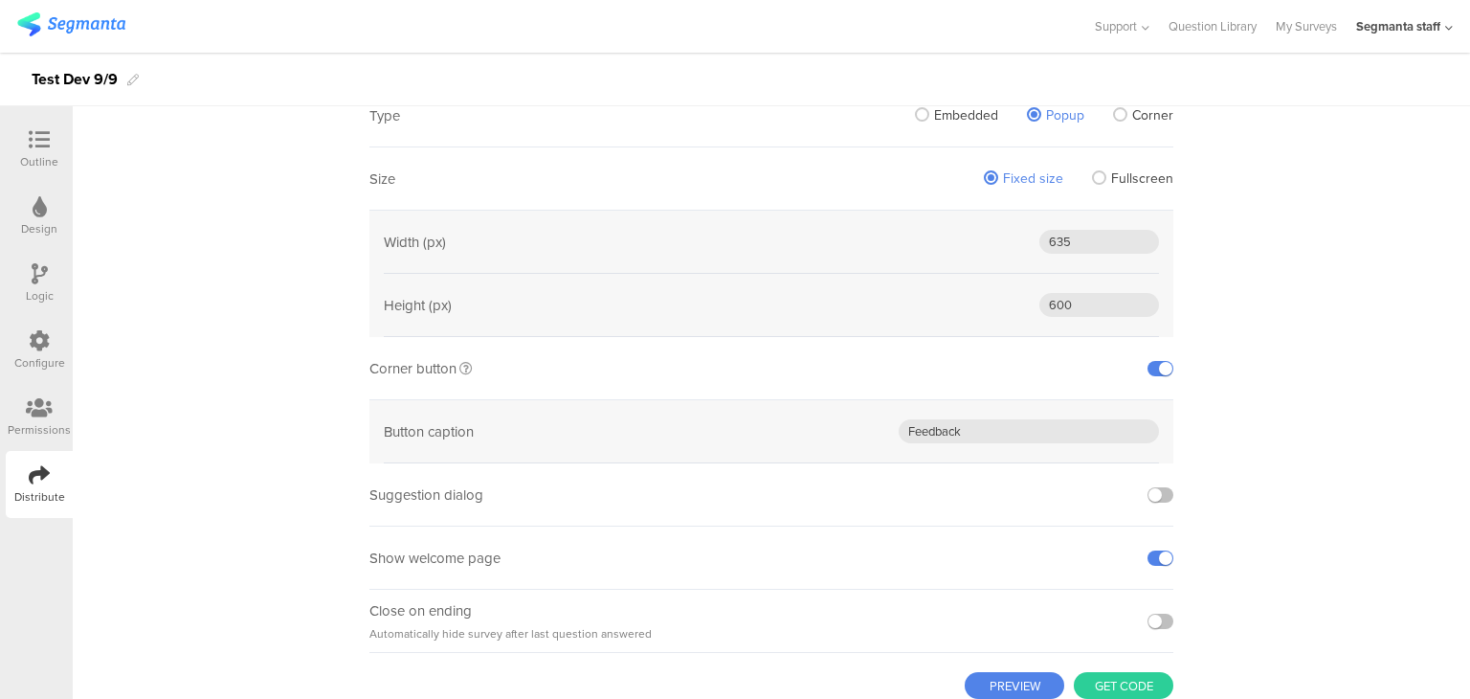
scroll to position [251, 0]
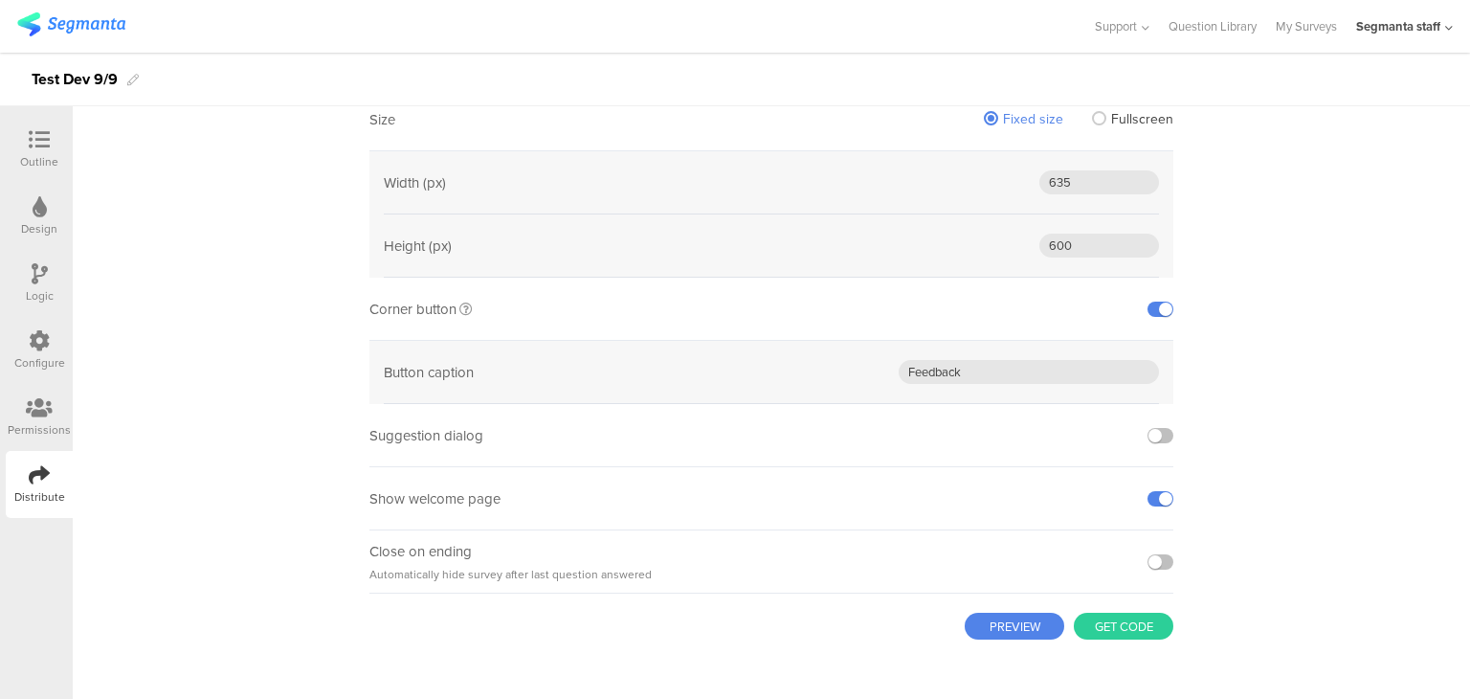
click at [1114, 618] on button "Get code" at bounding box center [1124, 626] width 100 height 27
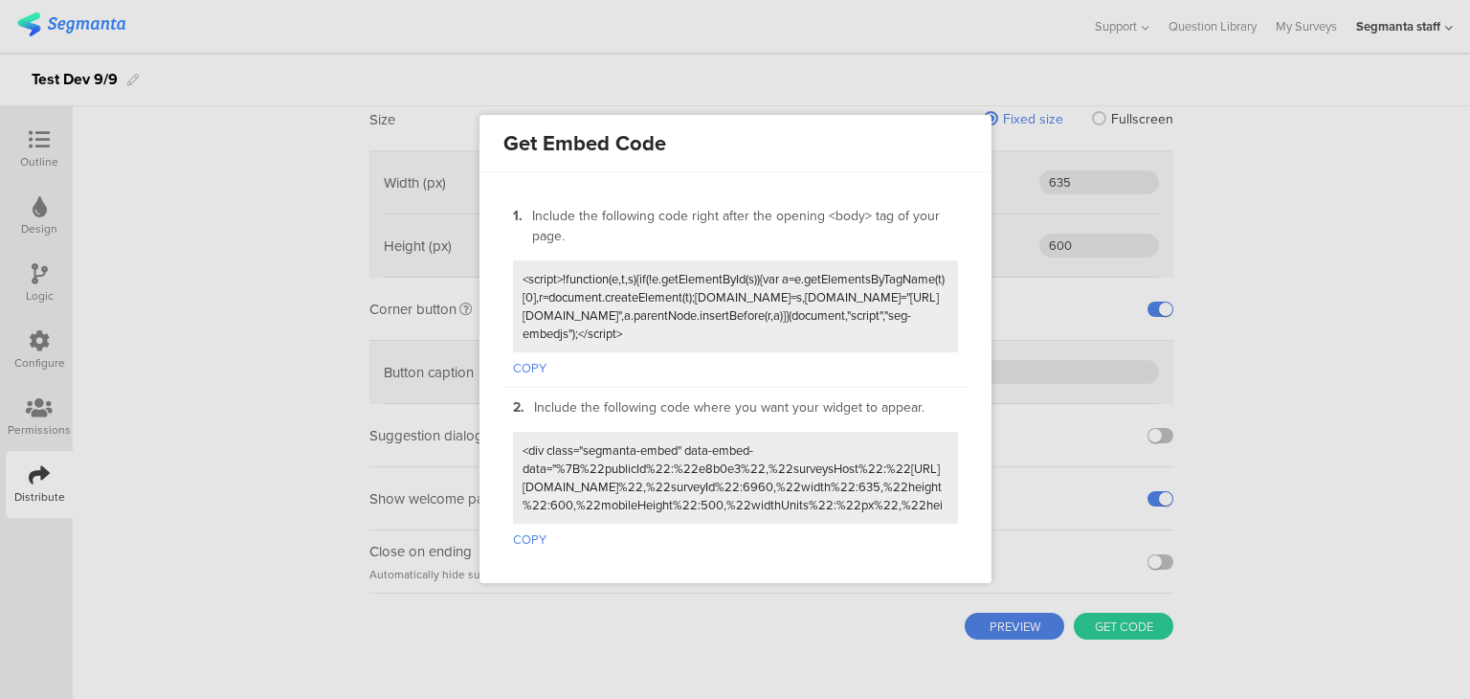
click at [536, 365] on button "COPY" at bounding box center [530, 364] width 34 height 25
click at [537, 526] on button "COPY" at bounding box center [530, 536] width 34 height 25
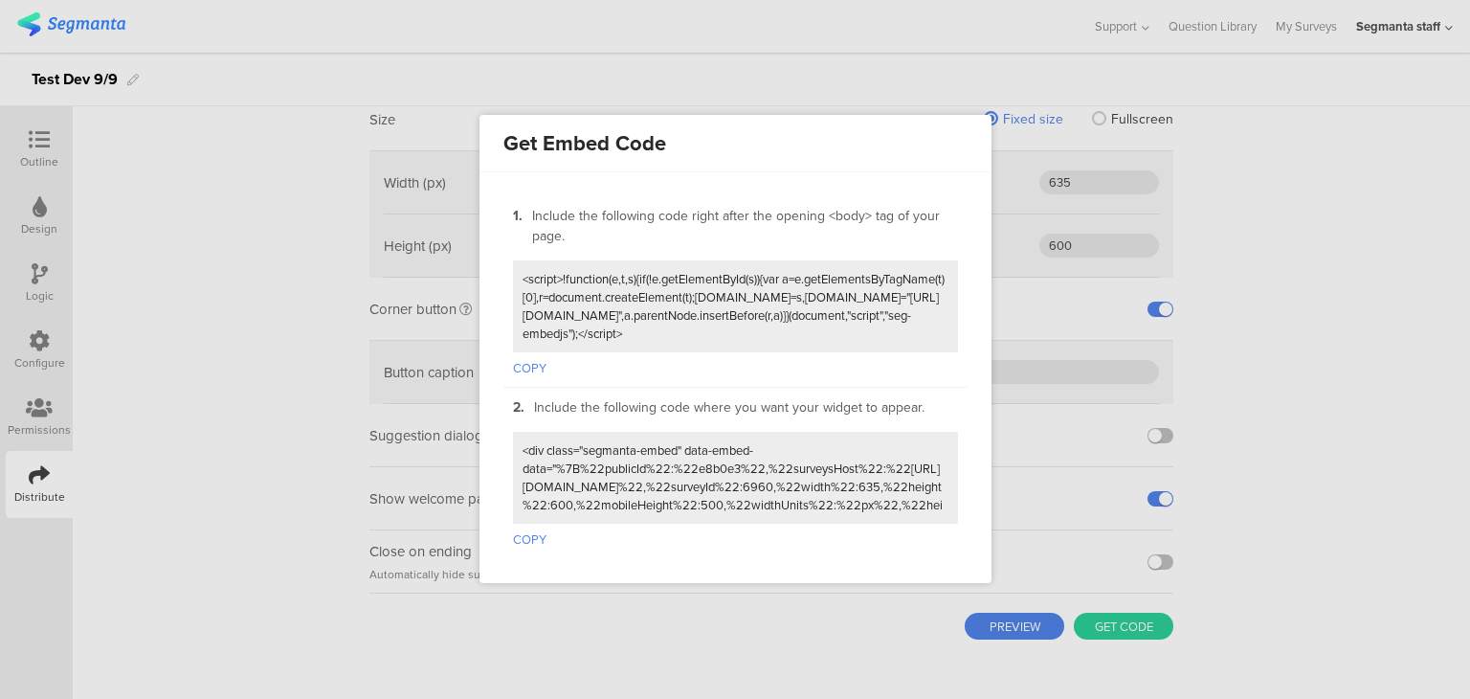
drag, startPoint x: 249, startPoint y: 359, endPoint x: 506, endPoint y: 244, distance: 282.0
click at [249, 360] on div at bounding box center [735, 349] width 1470 height 699
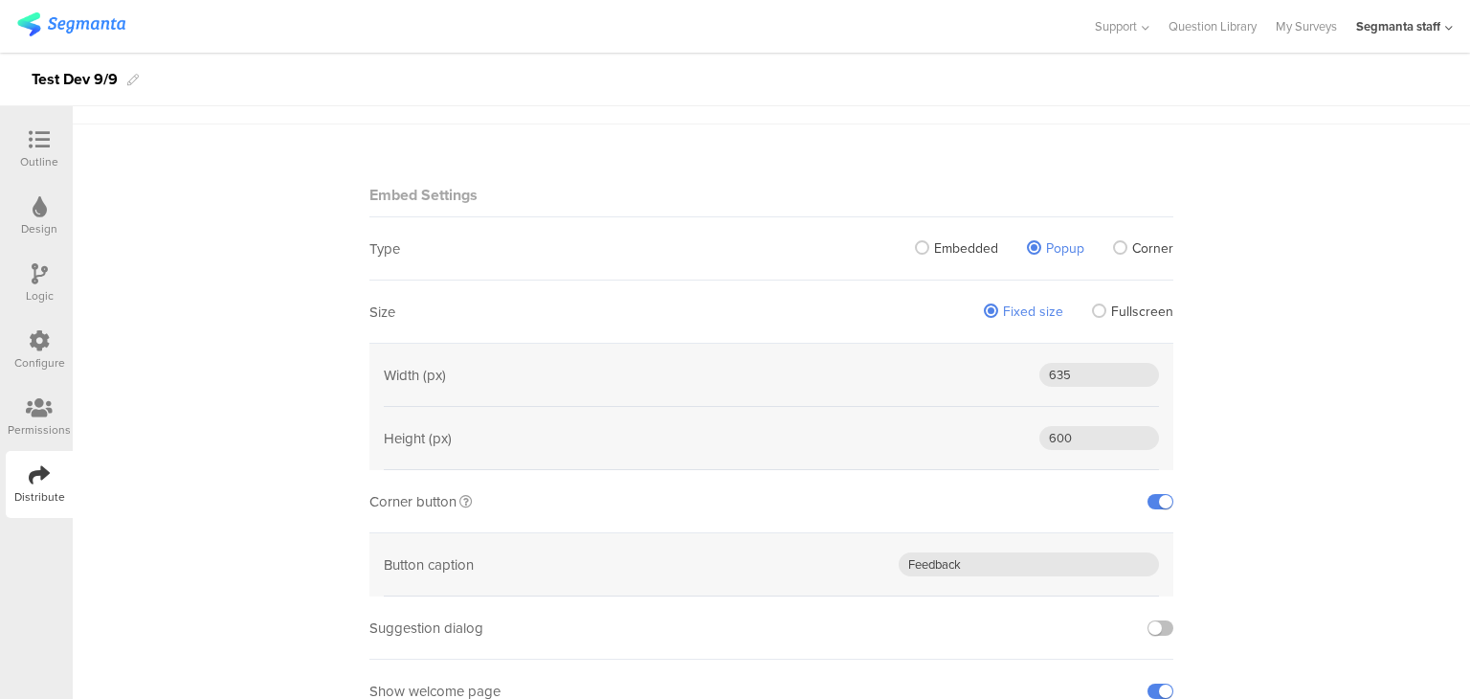
scroll to position [0, 0]
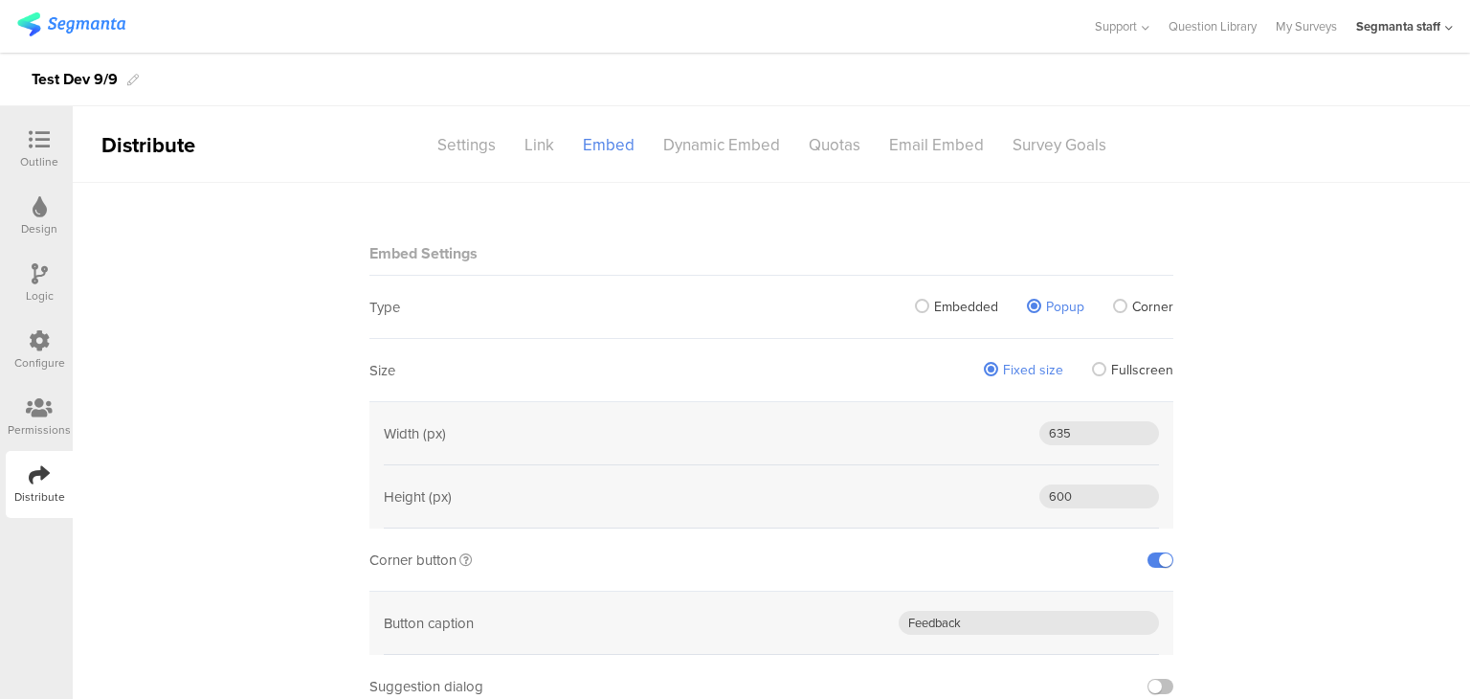
click at [1115, 311] on span at bounding box center [1120, 306] width 14 height 14
click at [0, 0] on input "Corner" at bounding box center [0, 0] width 0 height 0
click at [1046, 308] on span "Popup" at bounding box center [1065, 307] width 38 height 20
click at [0, 0] on input "Popup" at bounding box center [0, 0] width 0 height 0
click at [1094, 369] on span at bounding box center [1099, 369] width 14 height 14
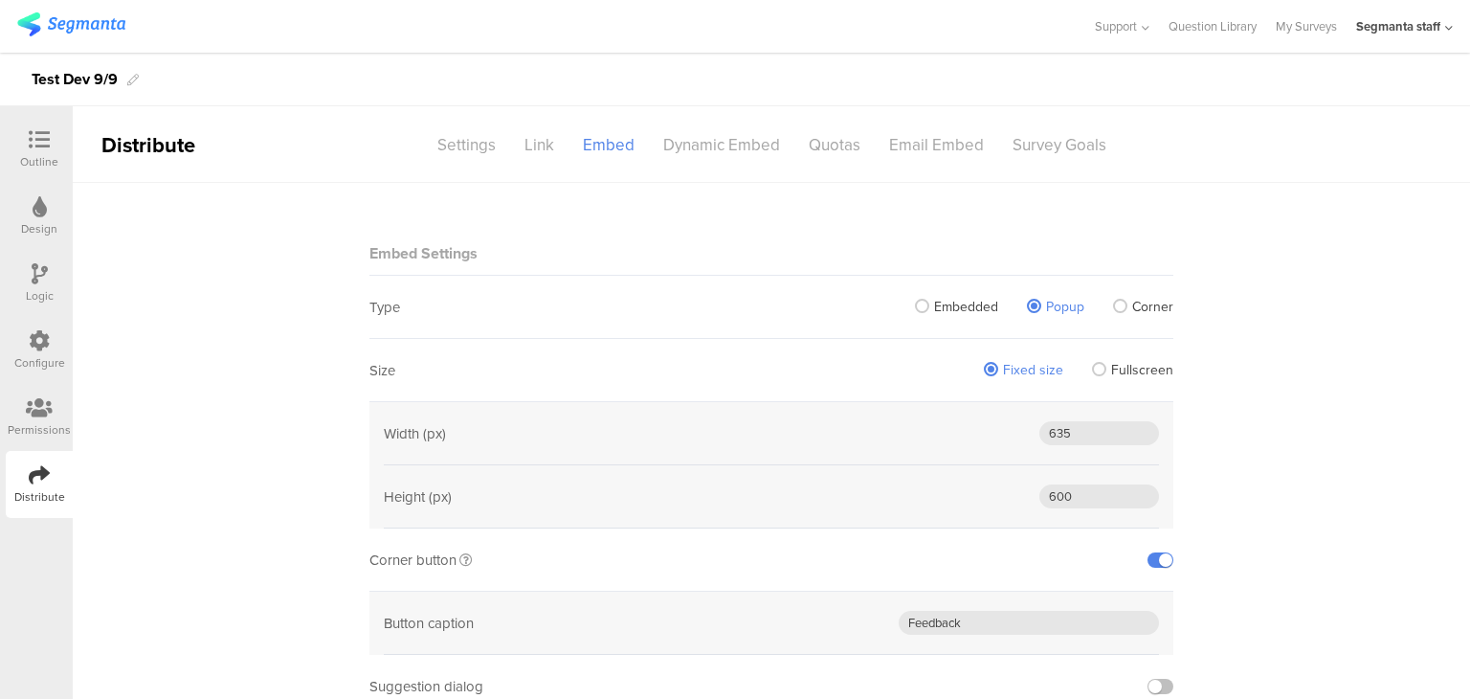
click at [0, 0] on input "Fullscreen" at bounding box center [0, 0] width 0 height 0
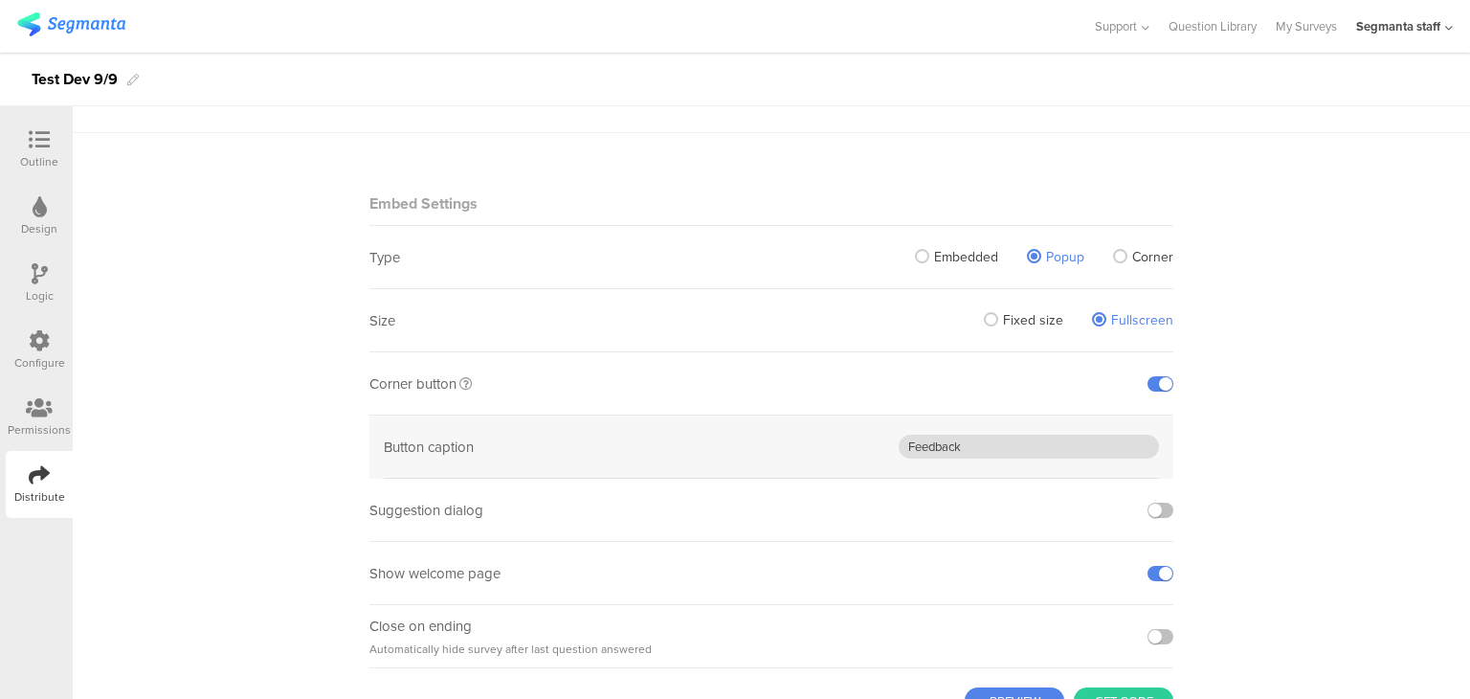
scroll to position [125, 0]
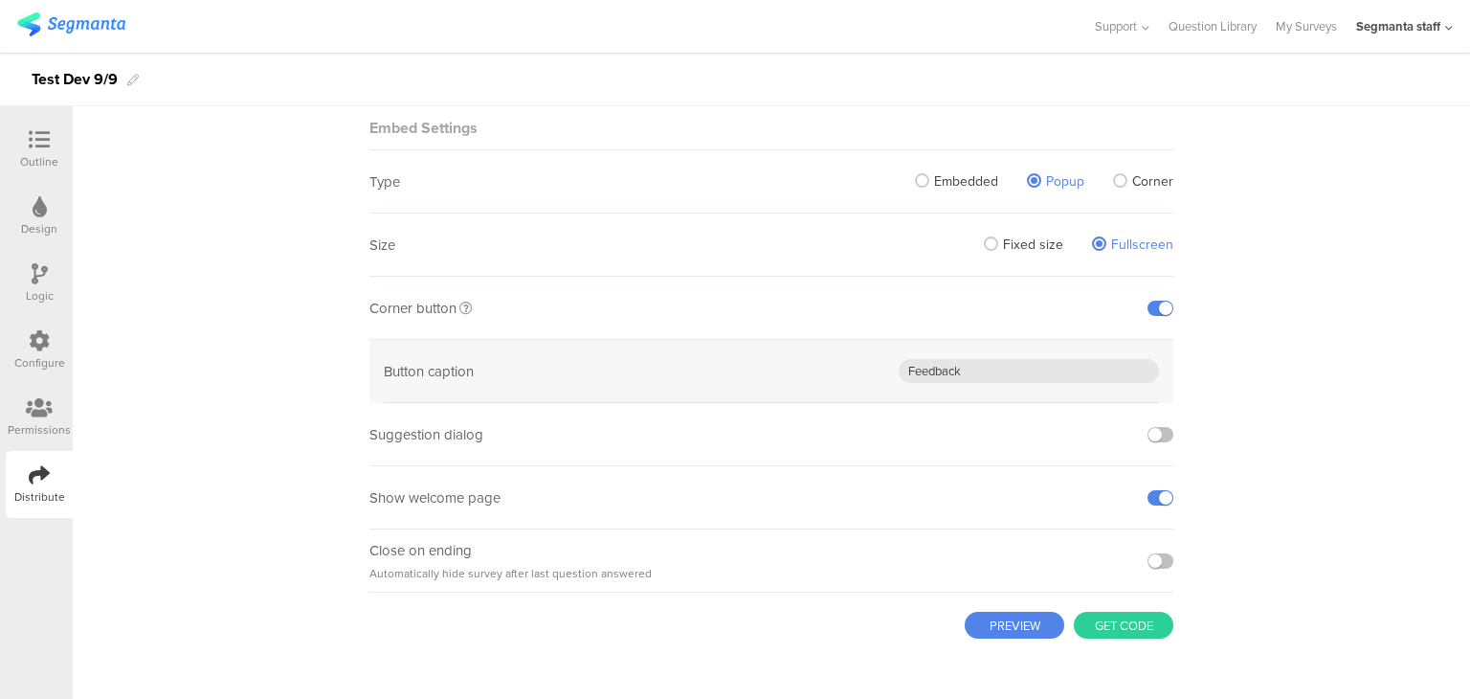
click at [1099, 629] on button "Get code" at bounding box center [1124, 625] width 100 height 27
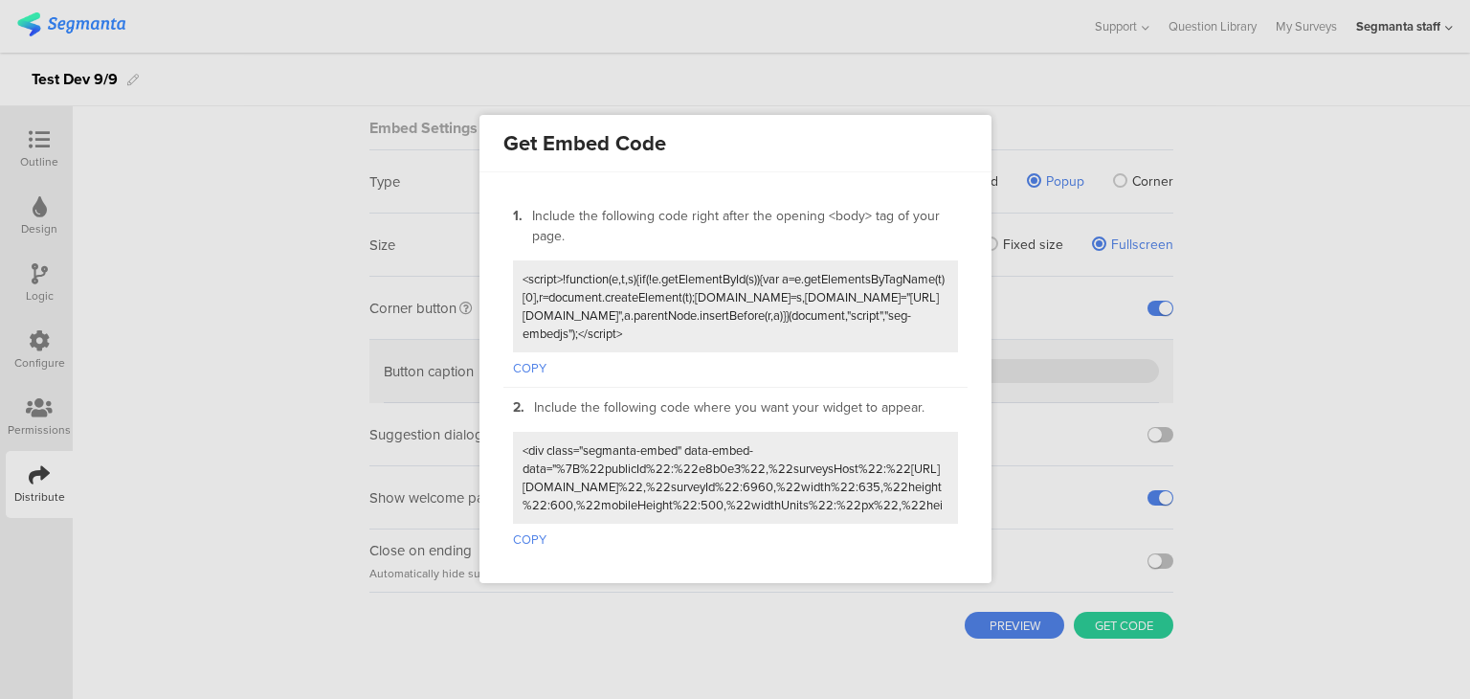
click at [536, 372] on div "COPY" at bounding box center [735, 319] width 445 height 118
click at [531, 362] on button "COPY" at bounding box center [530, 364] width 34 height 25
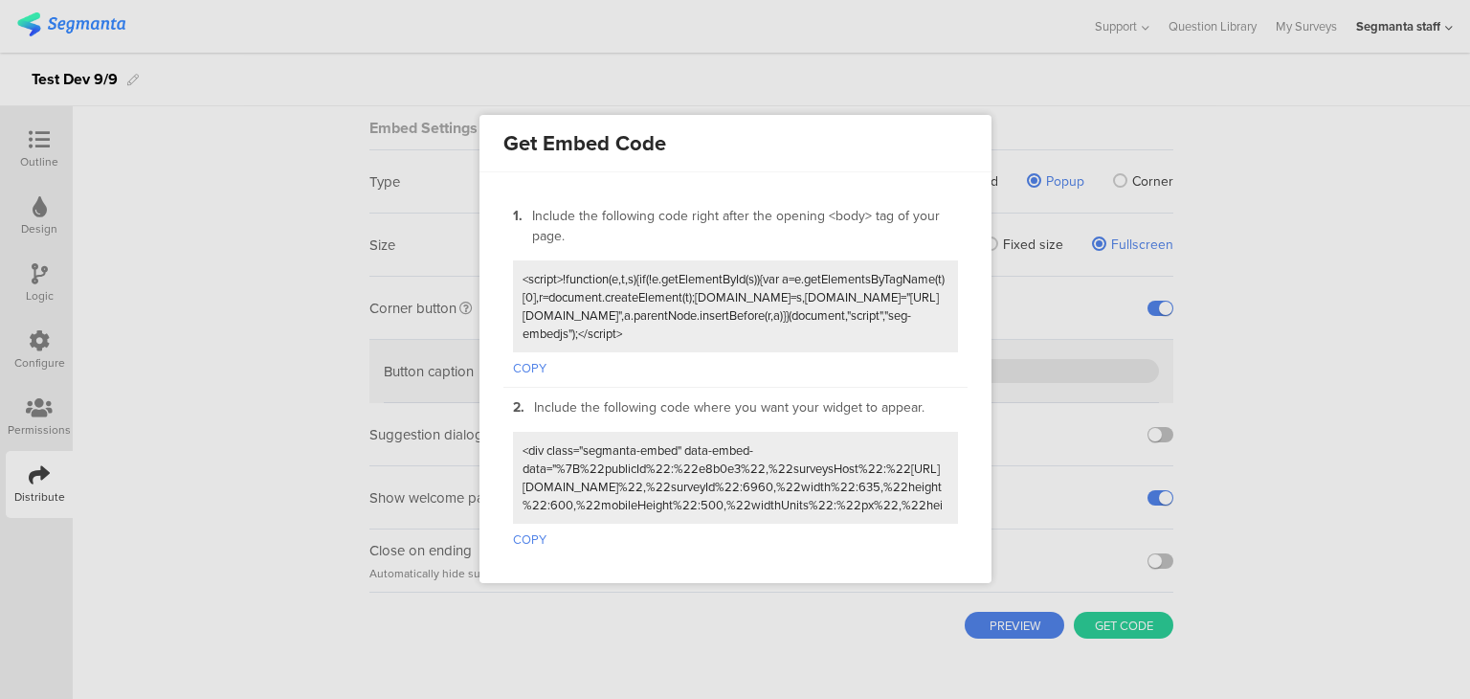
click at [533, 533] on button "COPY" at bounding box center [530, 536] width 34 height 25
click at [532, 533] on button "COPY" at bounding box center [530, 536] width 34 height 25
click at [535, 531] on button "COPY" at bounding box center [530, 536] width 34 height 25
click at [272, 385] on div at bounding box center [735, 349] width 1470 height 699
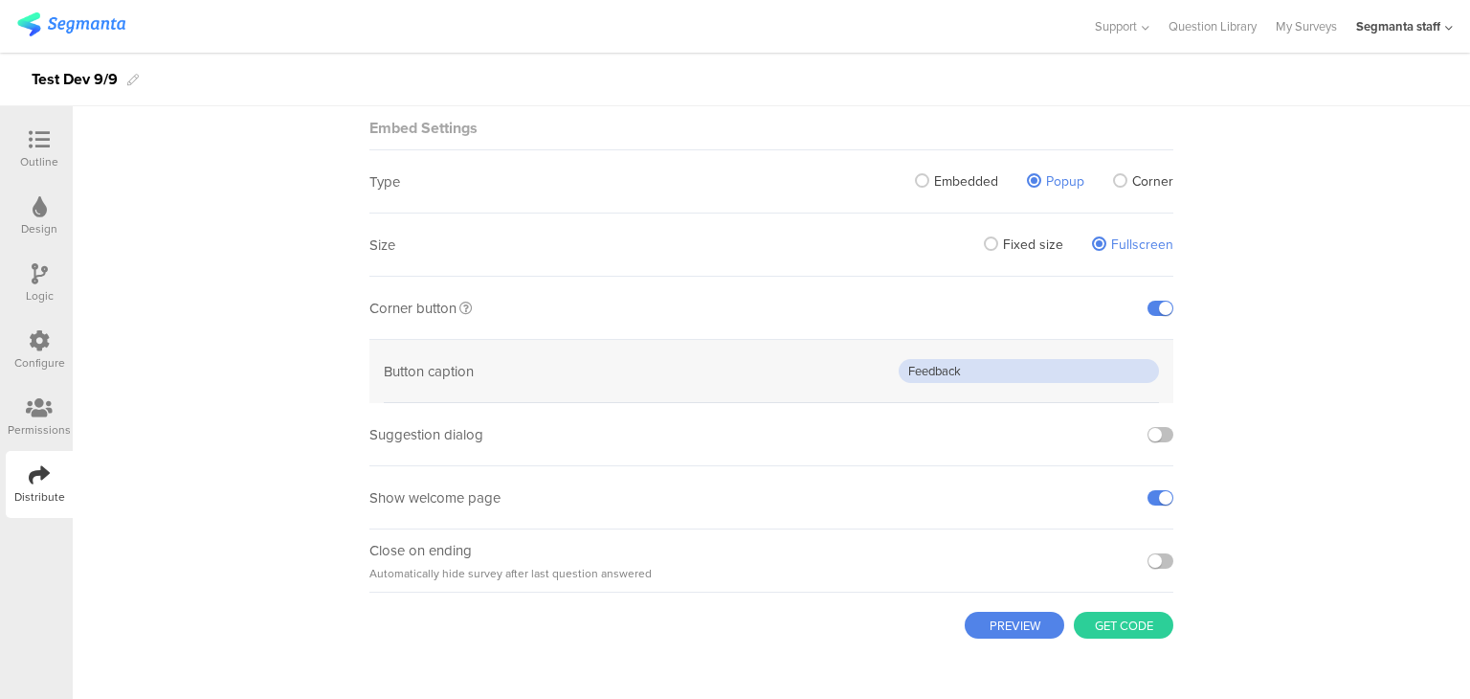
drag, startPoint x: 970, startPoint y: 372, endPoint x: 898, endPoint y: 383, distance: 72.6
click at [899, 383] on div "Feedback" at bounding box center [1029, 371] width 260 height 62
drag, startPoint x: 1118, startPoint y: 178, endPoint x: 1114, endPoint y: 190, distance: 13.0
click at [1115, 189] on label "Corner" at bounding box center [1143, 181] width 60 height 20
click at [0, 0] on input "Corner" at bounding box center [0, 0] width 0 height 0
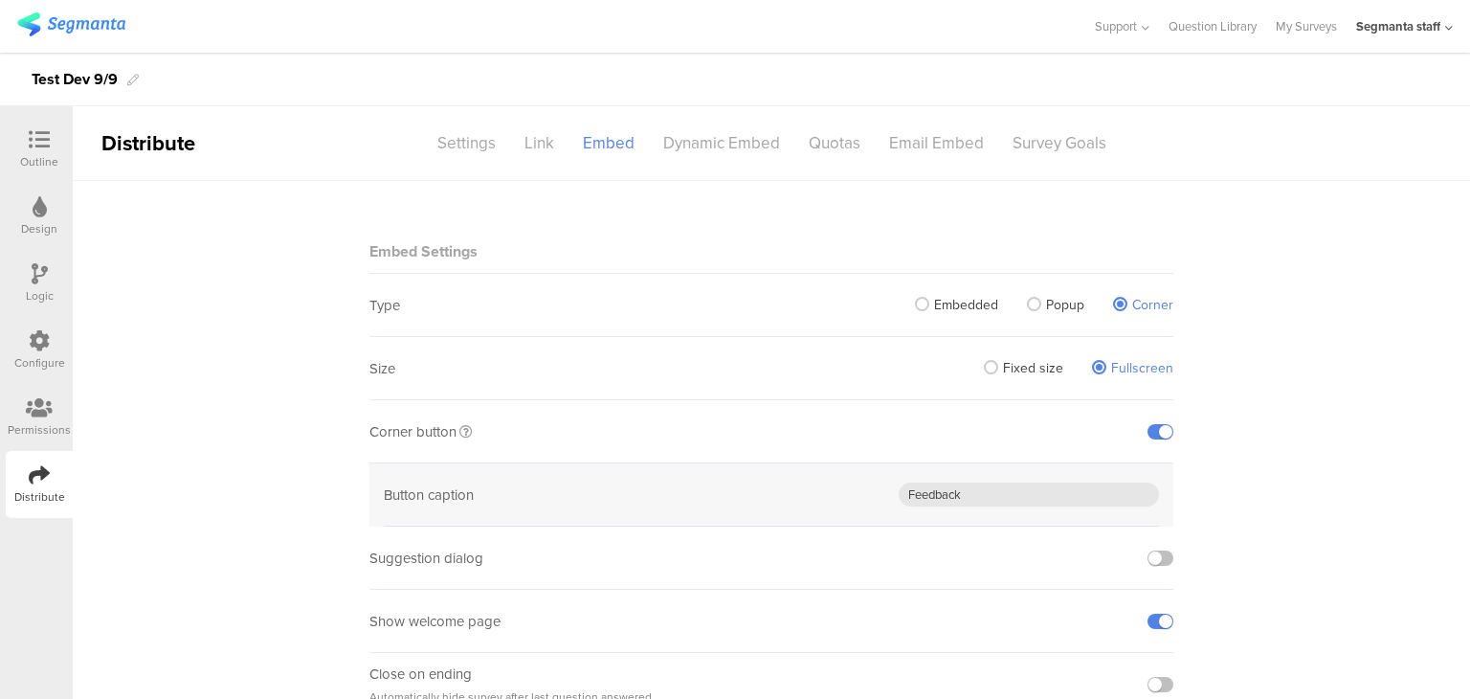
scroll to position [0, 0]
click at [731, 131] on div "Dynamic Embed" at bounding box center [722, 145] width 146 height 34
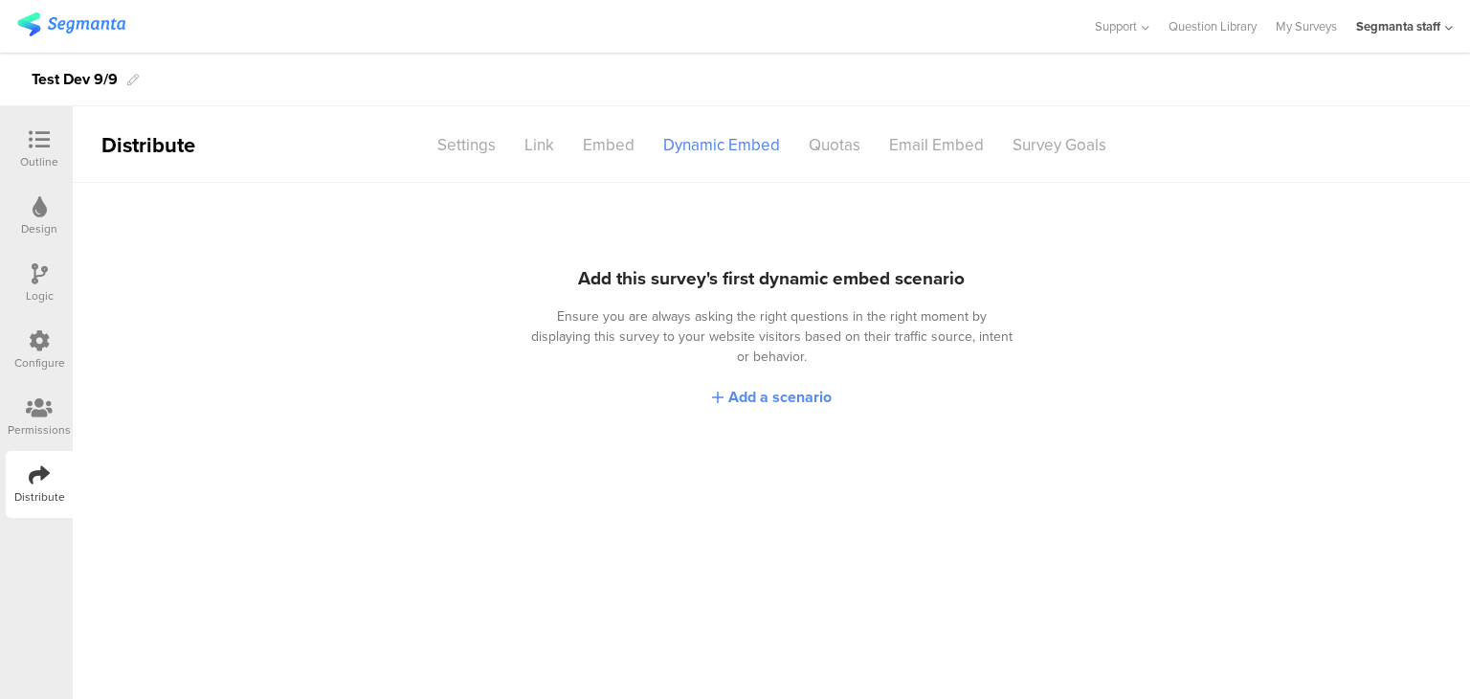
click at [741, 386] on span "Add a scenario" at bounding box center [779, 397] width 103 height 22
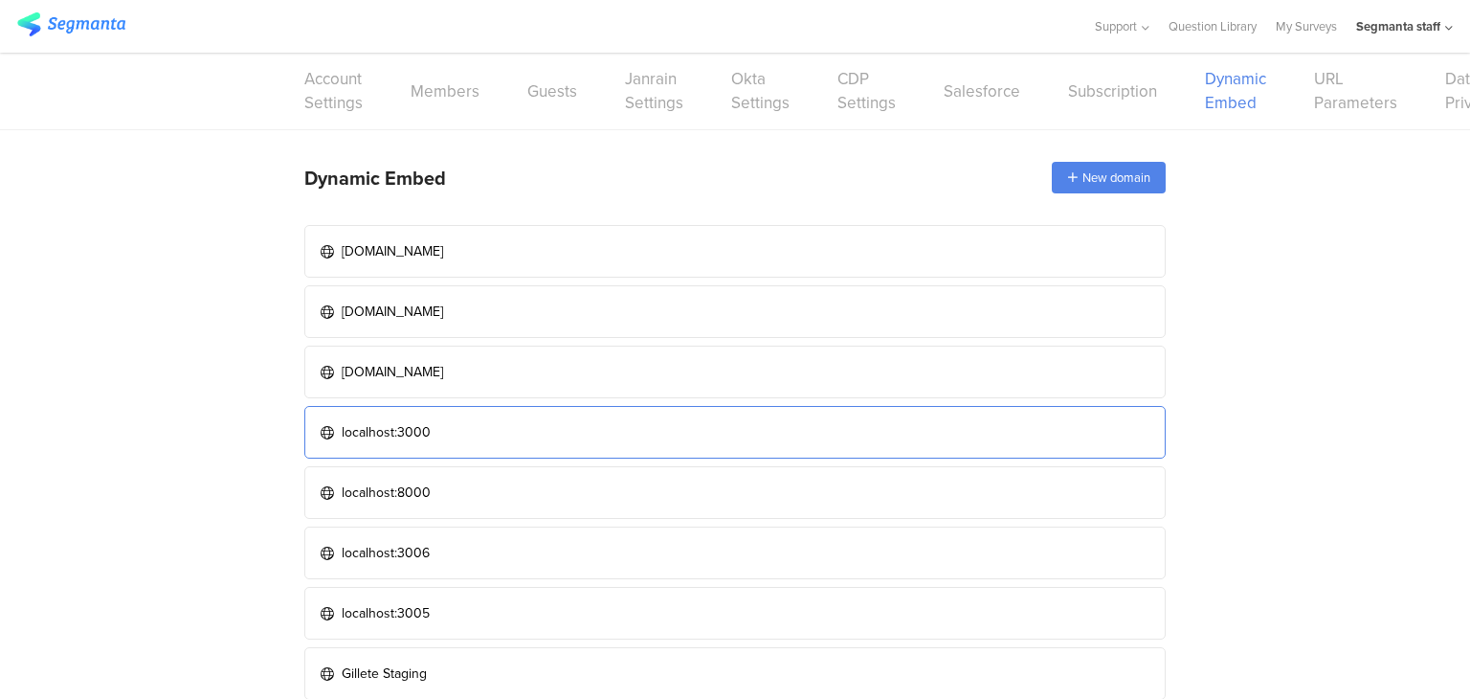
click at [663, 430] on link "localhost:3000" at bounding box center [735, 432] width 862 height 53
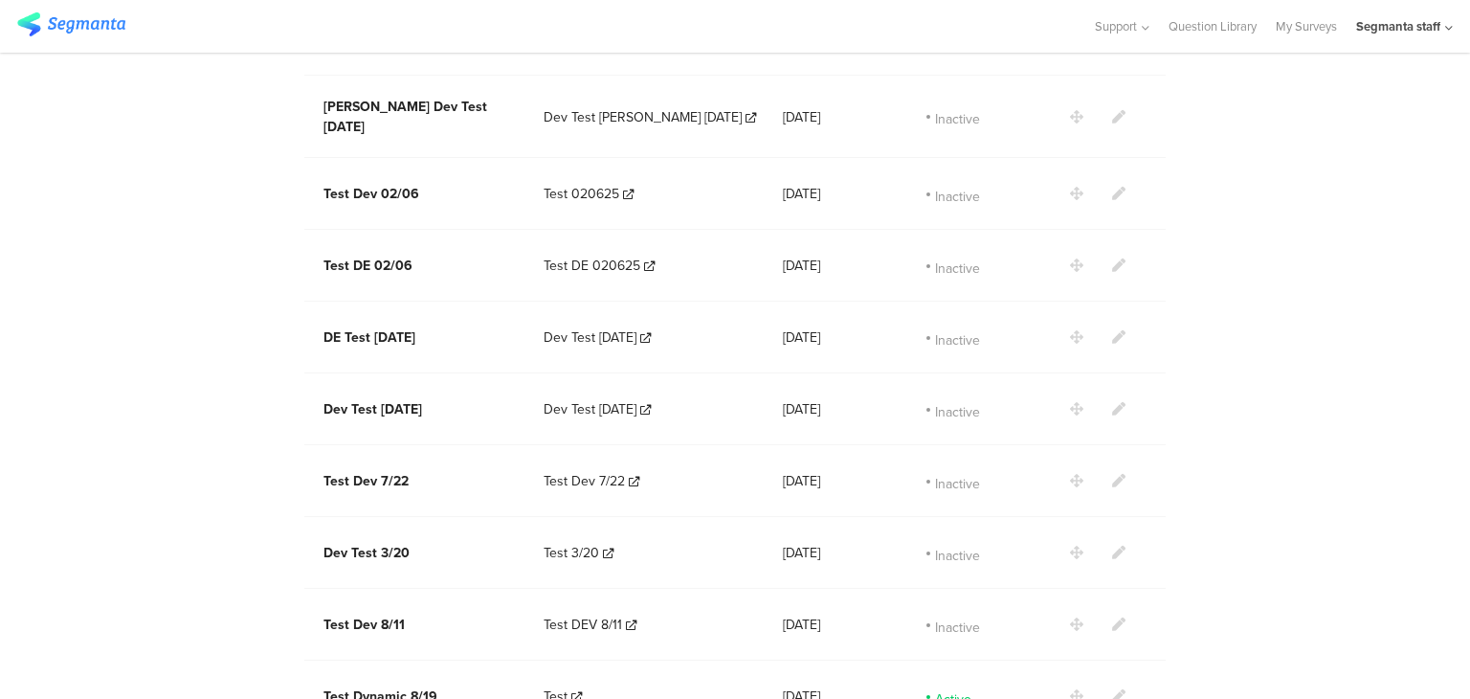
scroll to position [2225, 0]
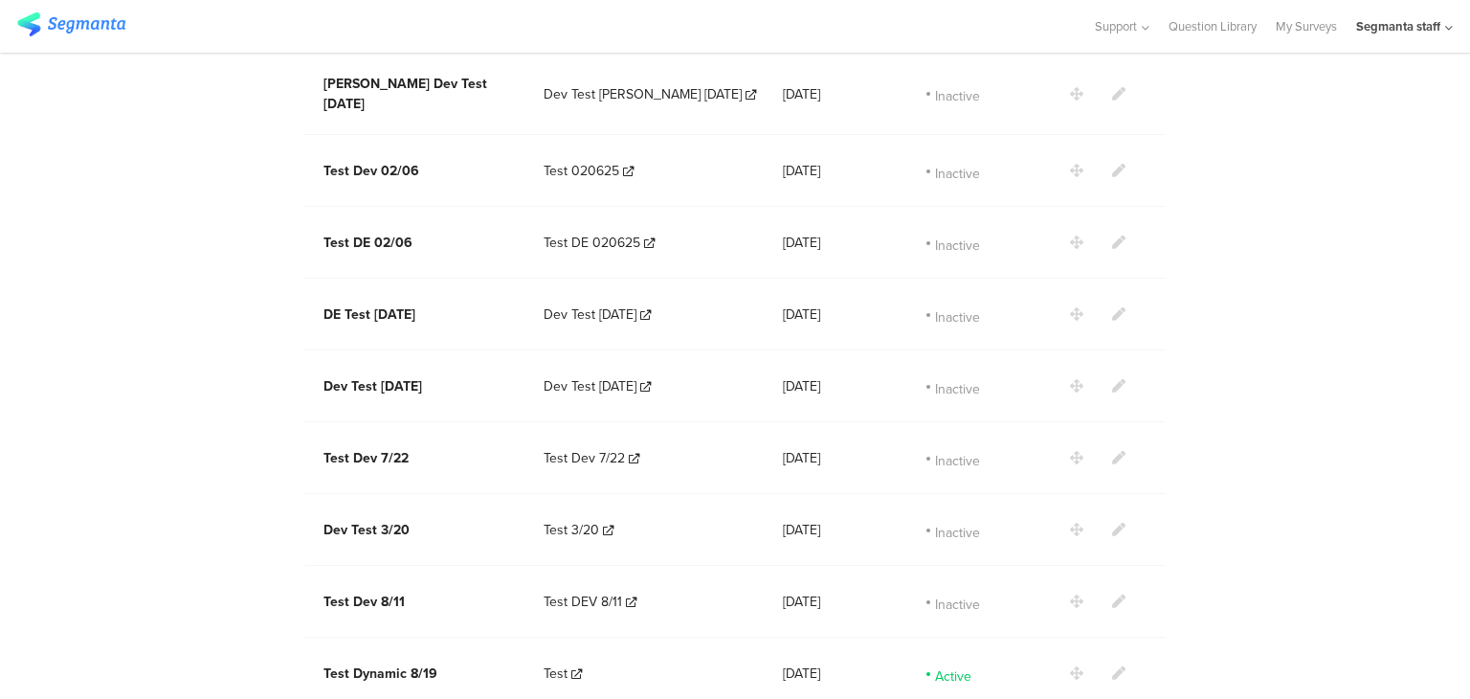
click at [1112, 666] on icon at bounding box center [1118, 672] width 13 height 13
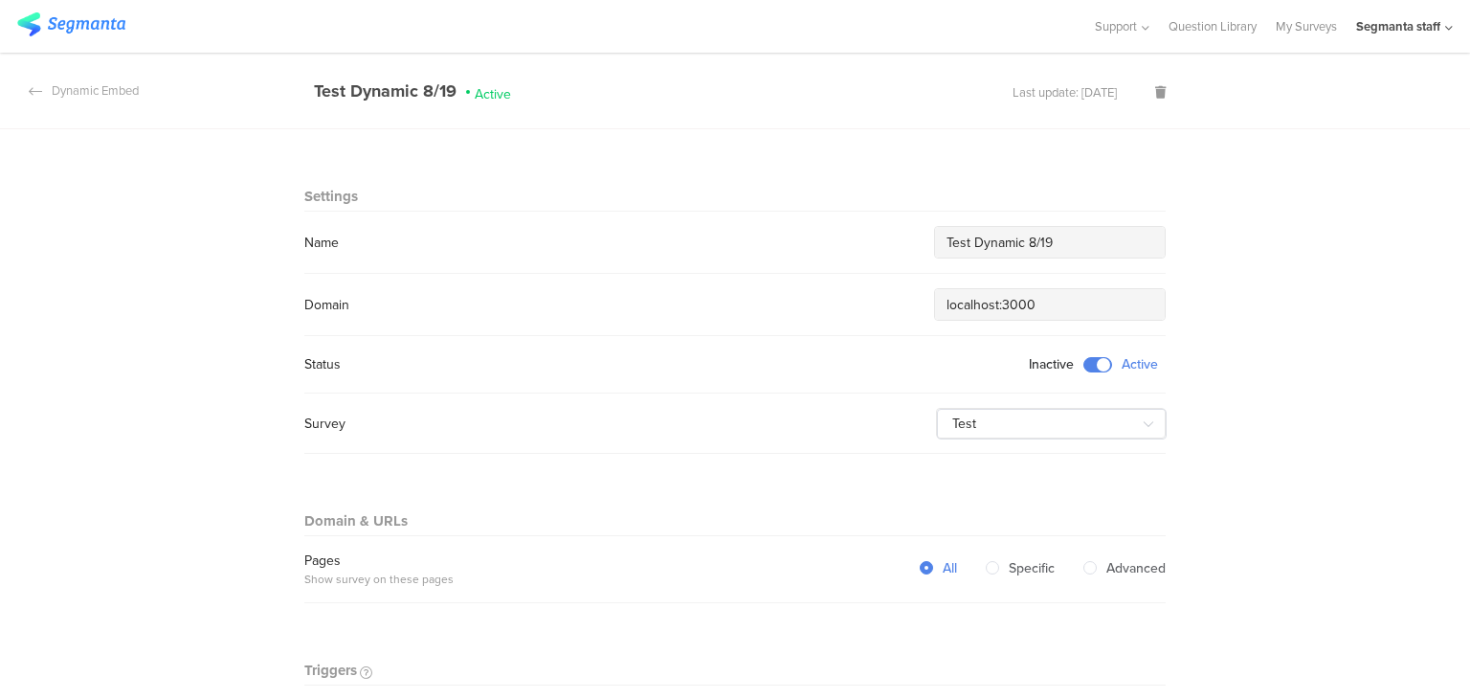
click at [1092, 361] on span at bounding box center [1098, 364] width 29 height 15
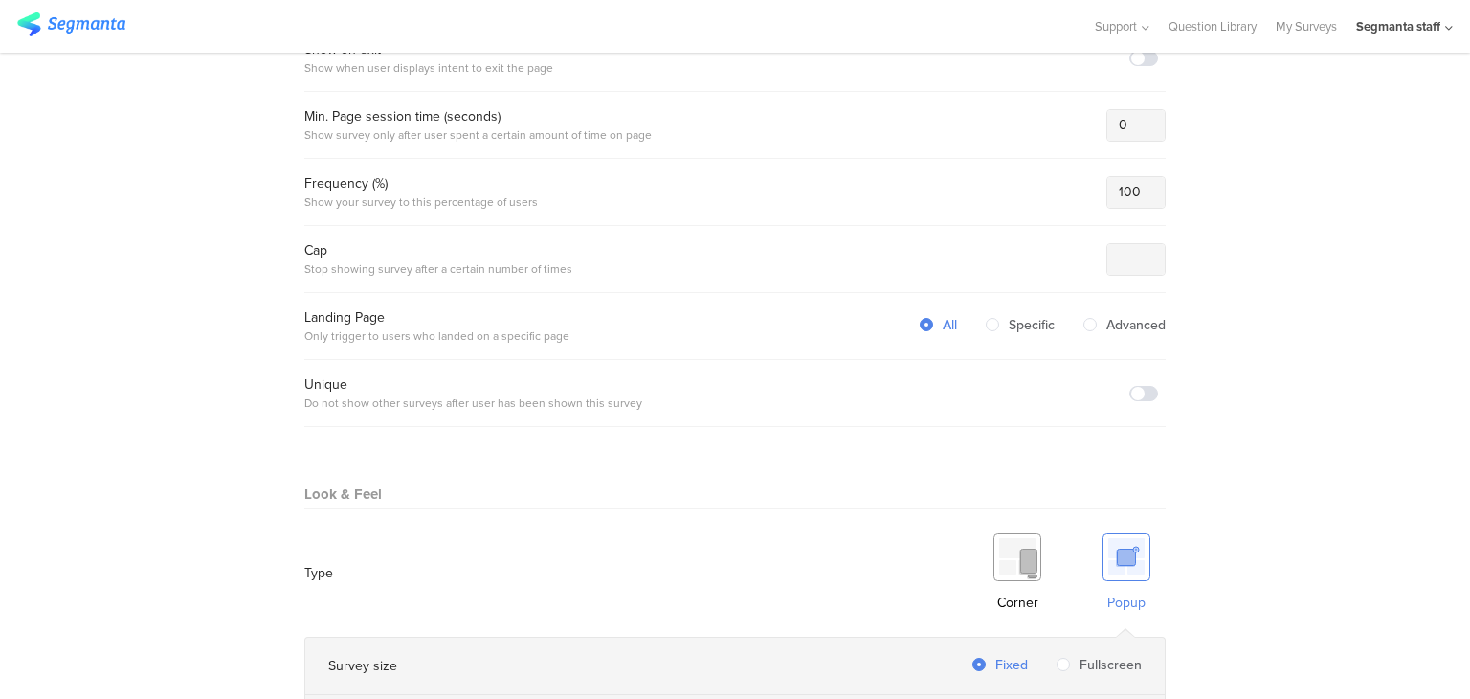
scroll to position [1112, 0]
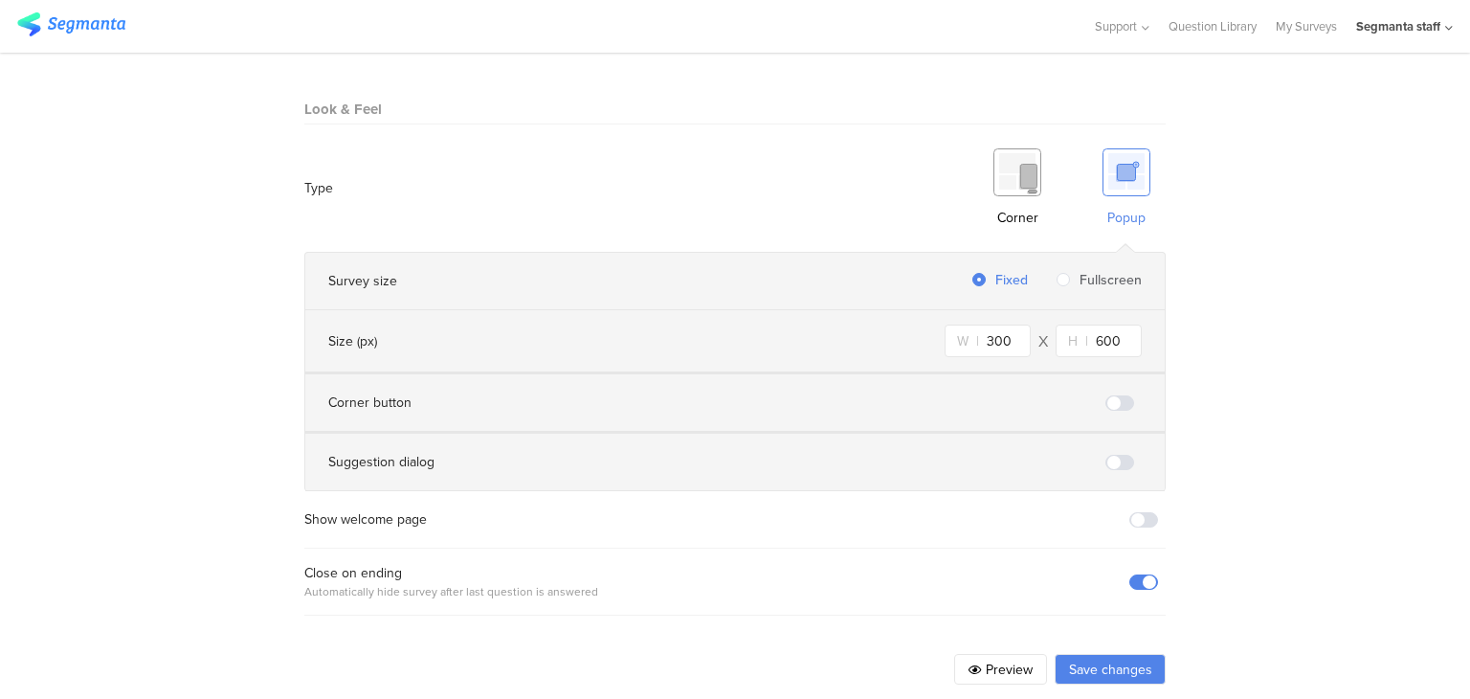
click at [1075, 654] on button "Save changes" at bounding box center [1110, 669] width 111 height 31
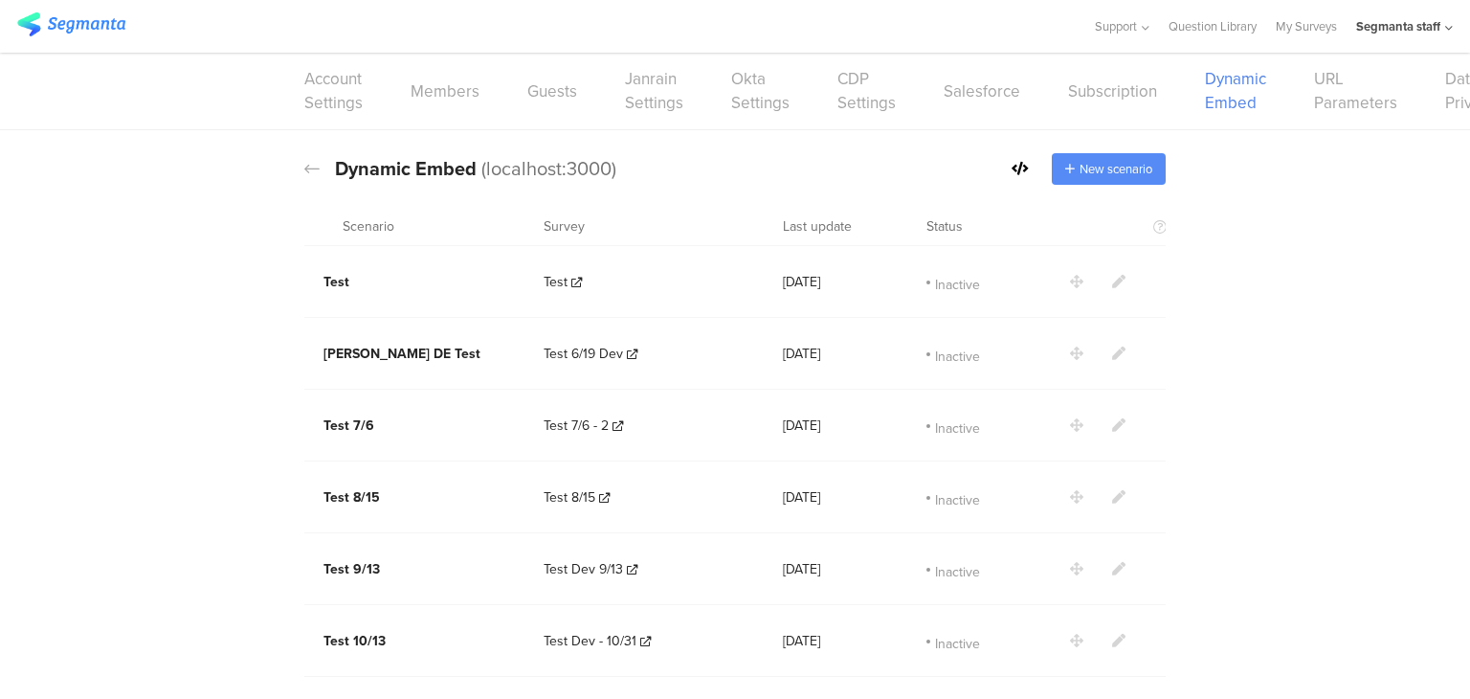
click at [1101, 156] on div "New scenario" at bounding box center [1109, 169] width 114 height 32
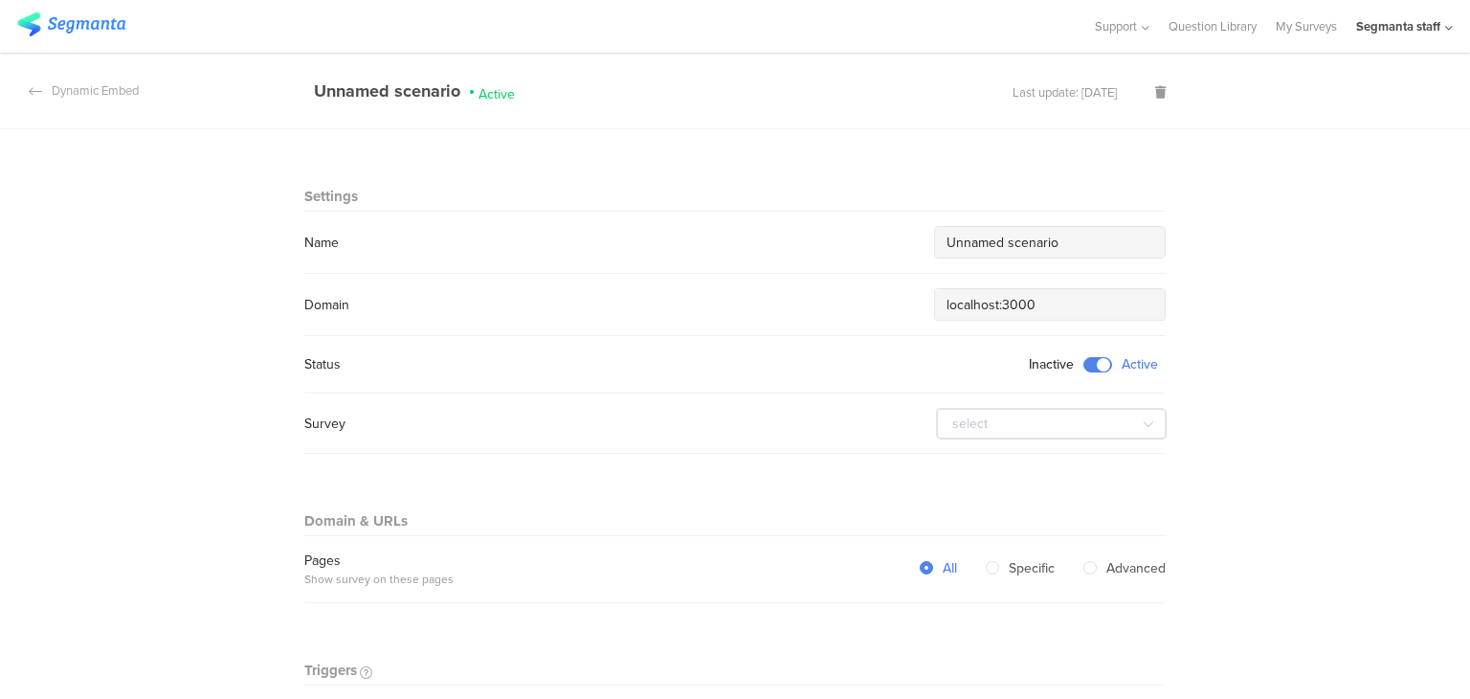
drag, startPoint x: 1061, startPoint y: 245, endPoint x: 768, endPoint y: 287, distance: 295.9
click at [773, 283] on section "Settings Name Unnamed scenario Domain localhost:3000 Status Inactive Active Sur…" at bounding box center [735, 320] width 862 height 267
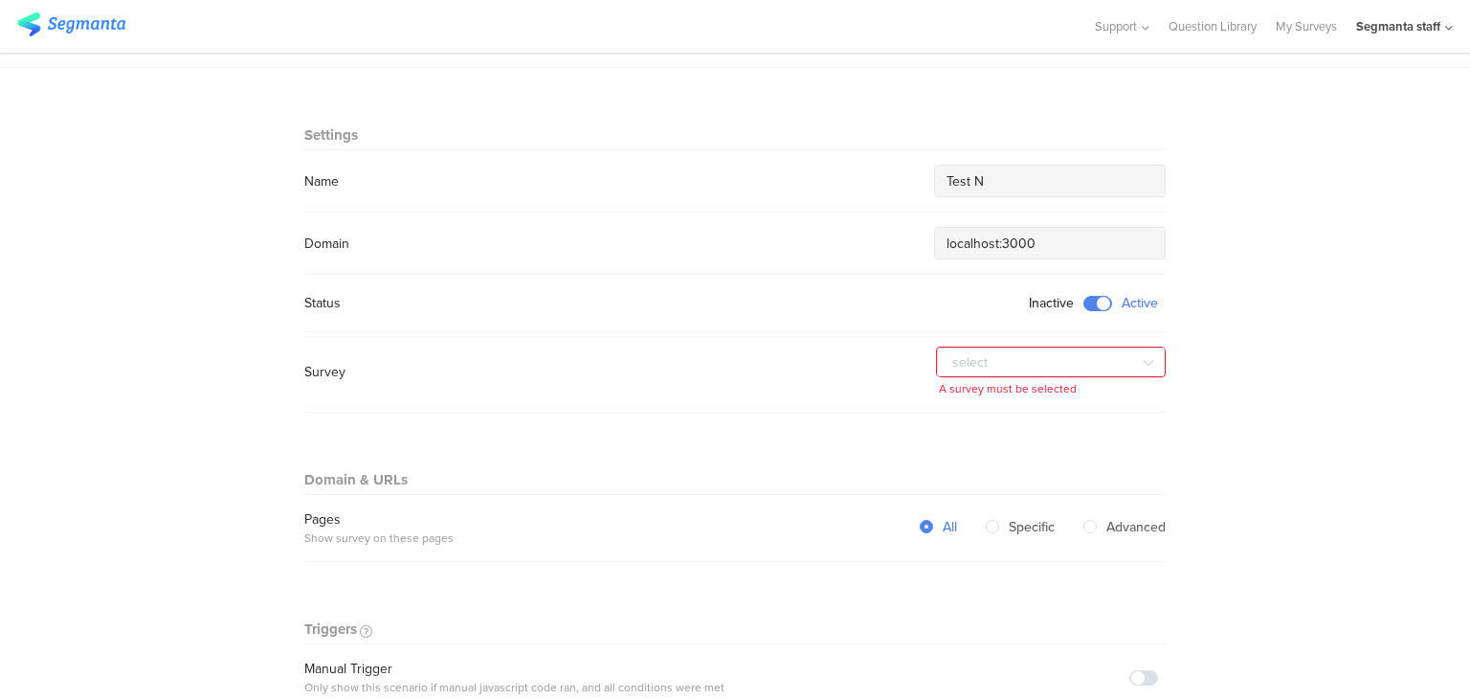
scroll to position [96, 0]
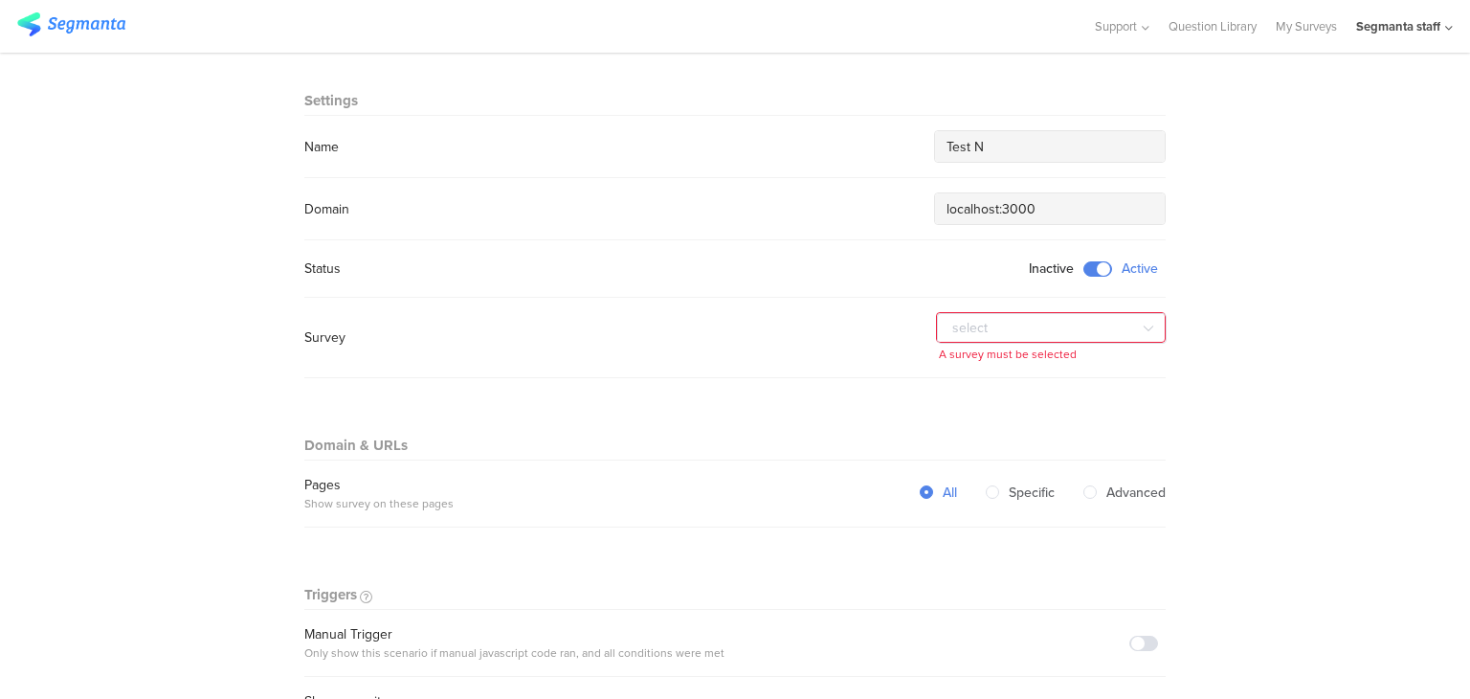
type input "Test N"
click at [742, 691] on div "Show on exit Show when user displays intent to exit the page" at bounding box center [735, 709] width 862 height 37
click at [1063, 316] on input "text" at bounding box center [1052, 328] width 230 height 31
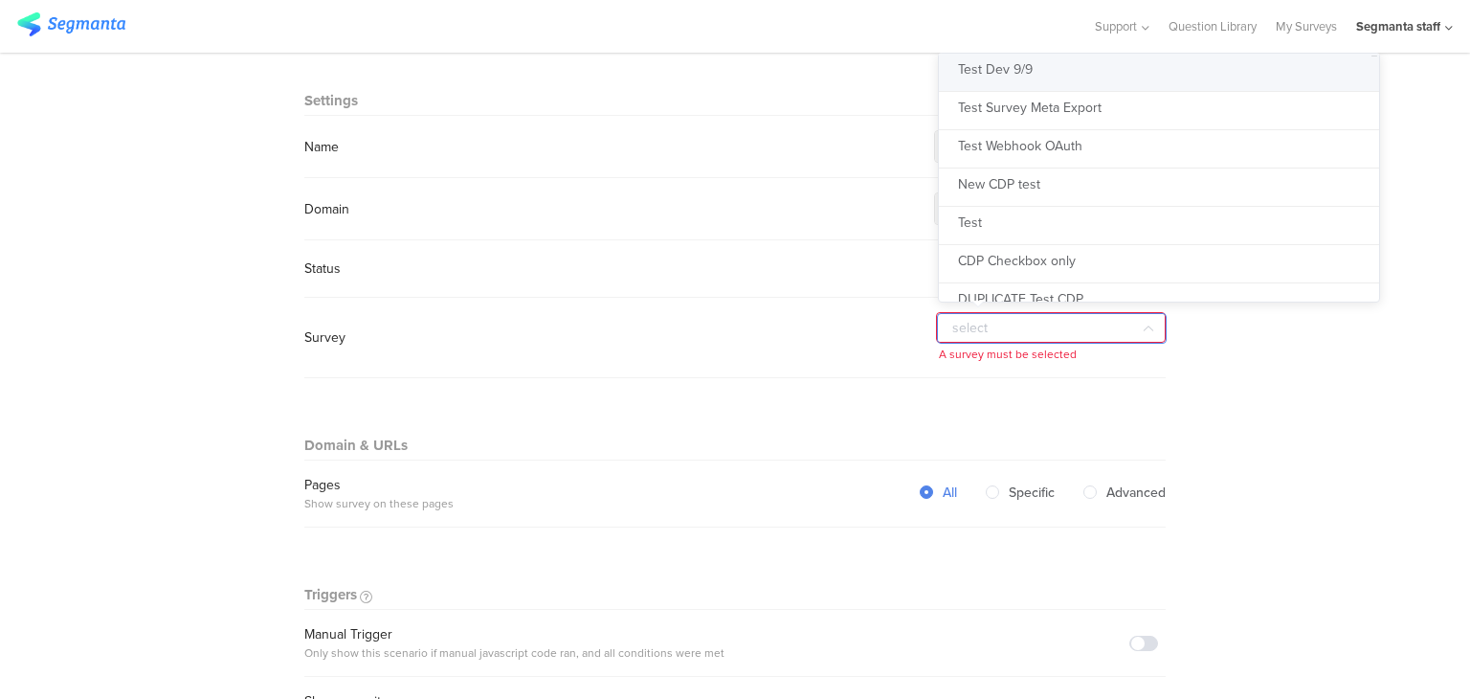
click at [1030, 78] on li "Test Dev 9/9" at bounding box center [1166, 73] width 455 height 38
type input "Test Dev 9/9"
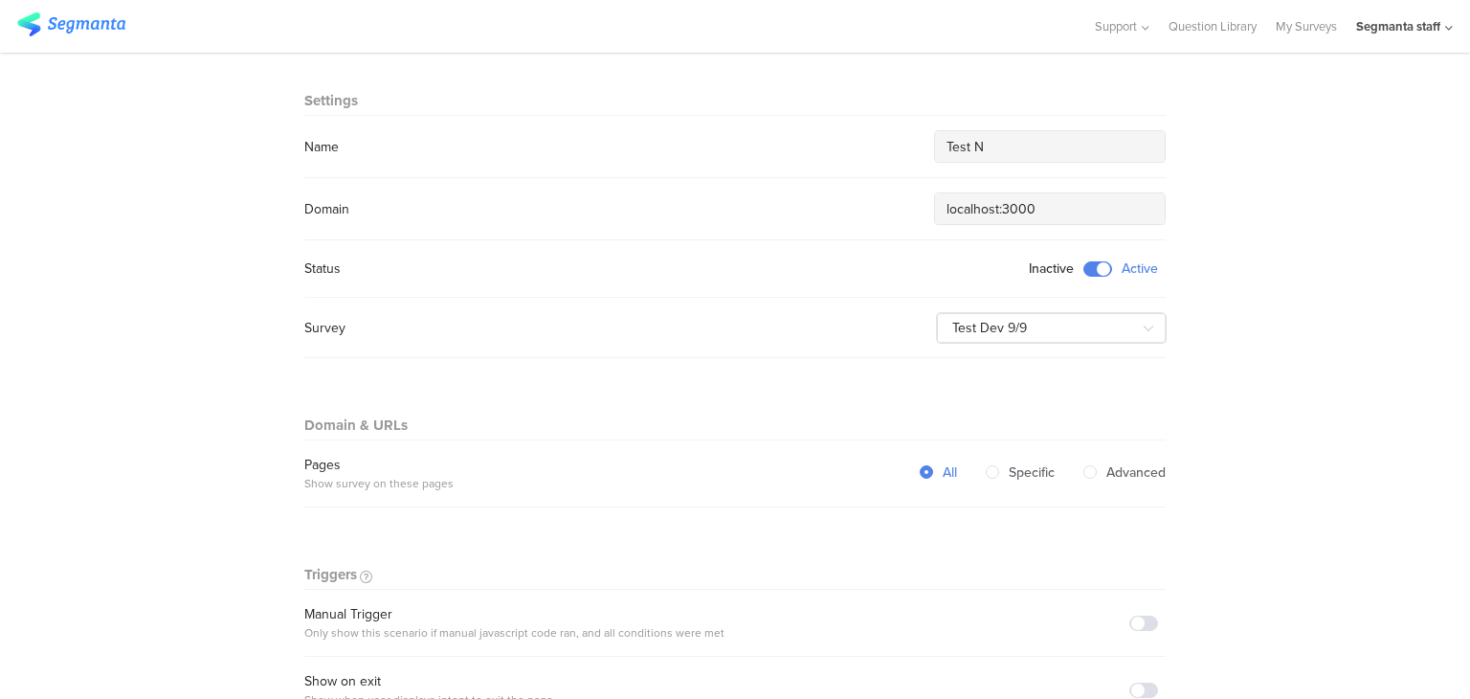
click at [999, 137] on input "Test N" at bounding box center [1050, 147] width 207 height 20
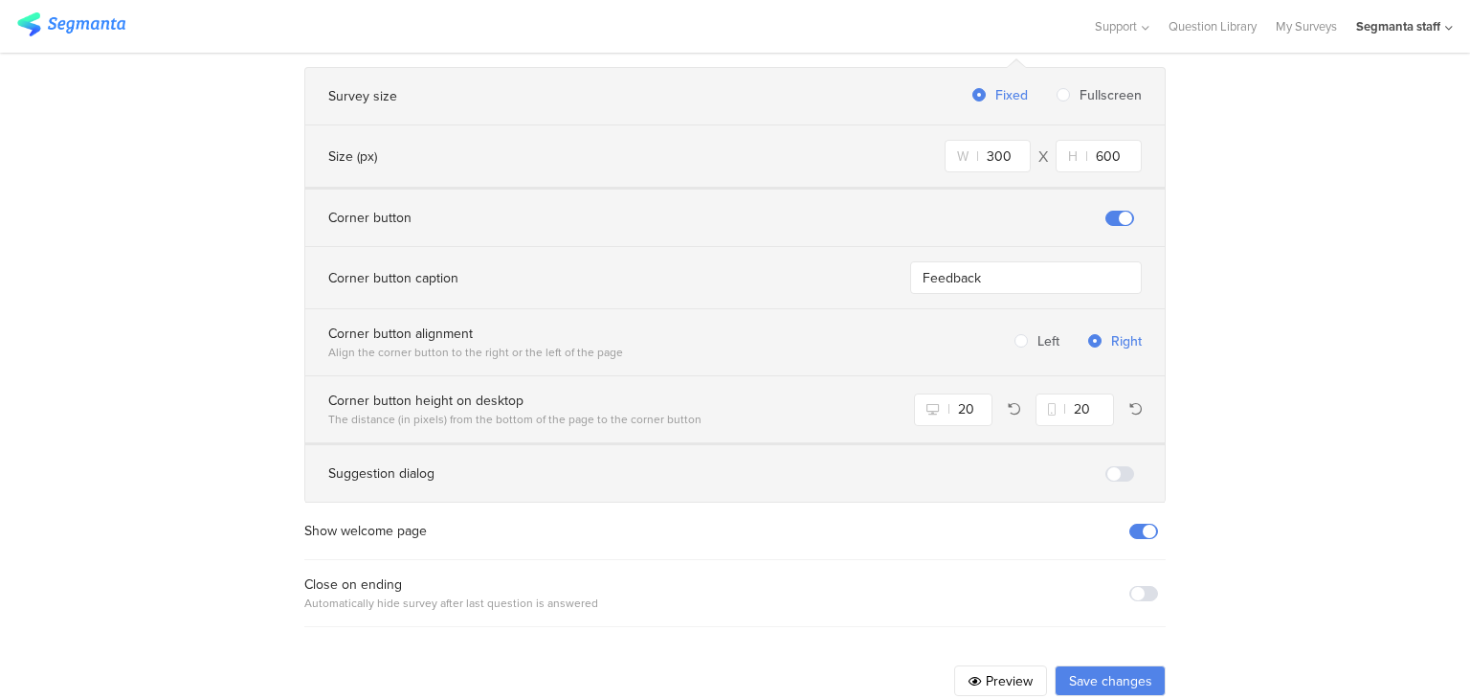
scroll to position [1303, 0]
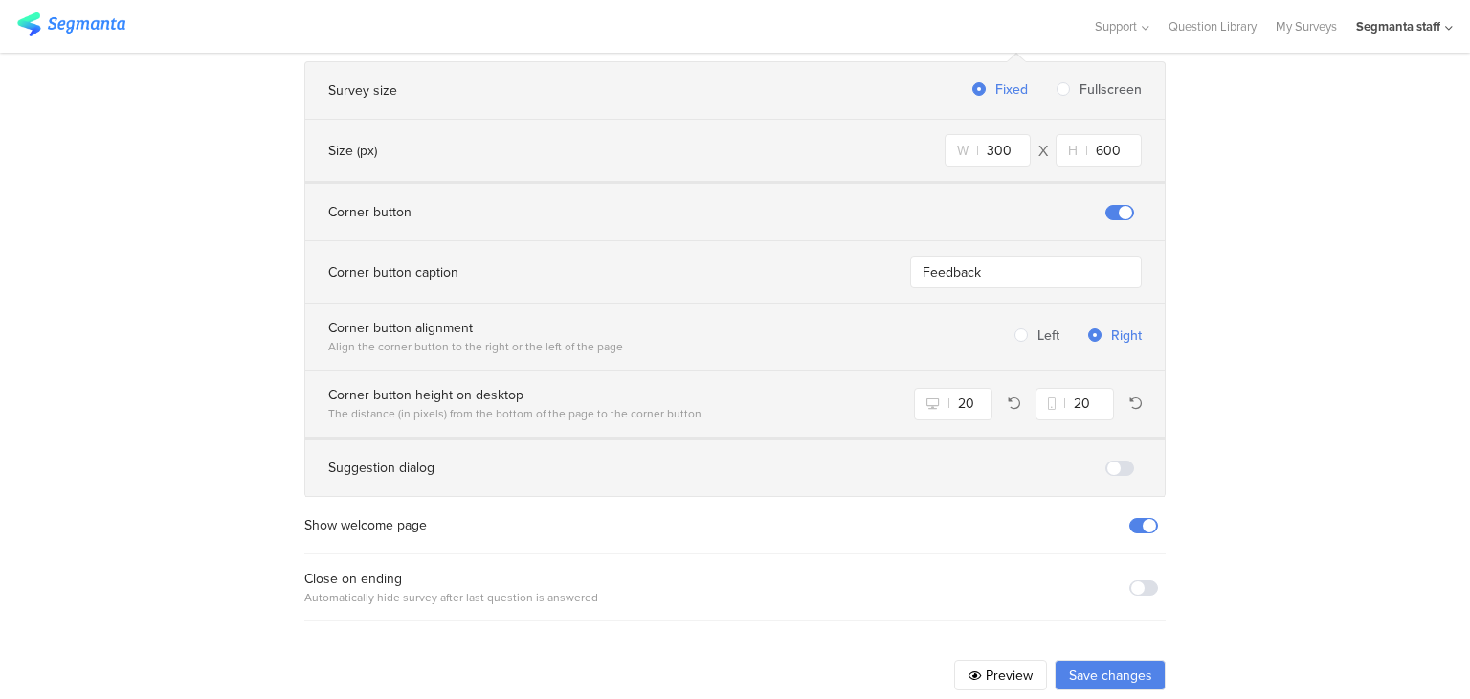
type input "Test Dev 9/9"
click at [990, 660] on button "Preview" at bounding box center [1000, 675] width 93 height 31
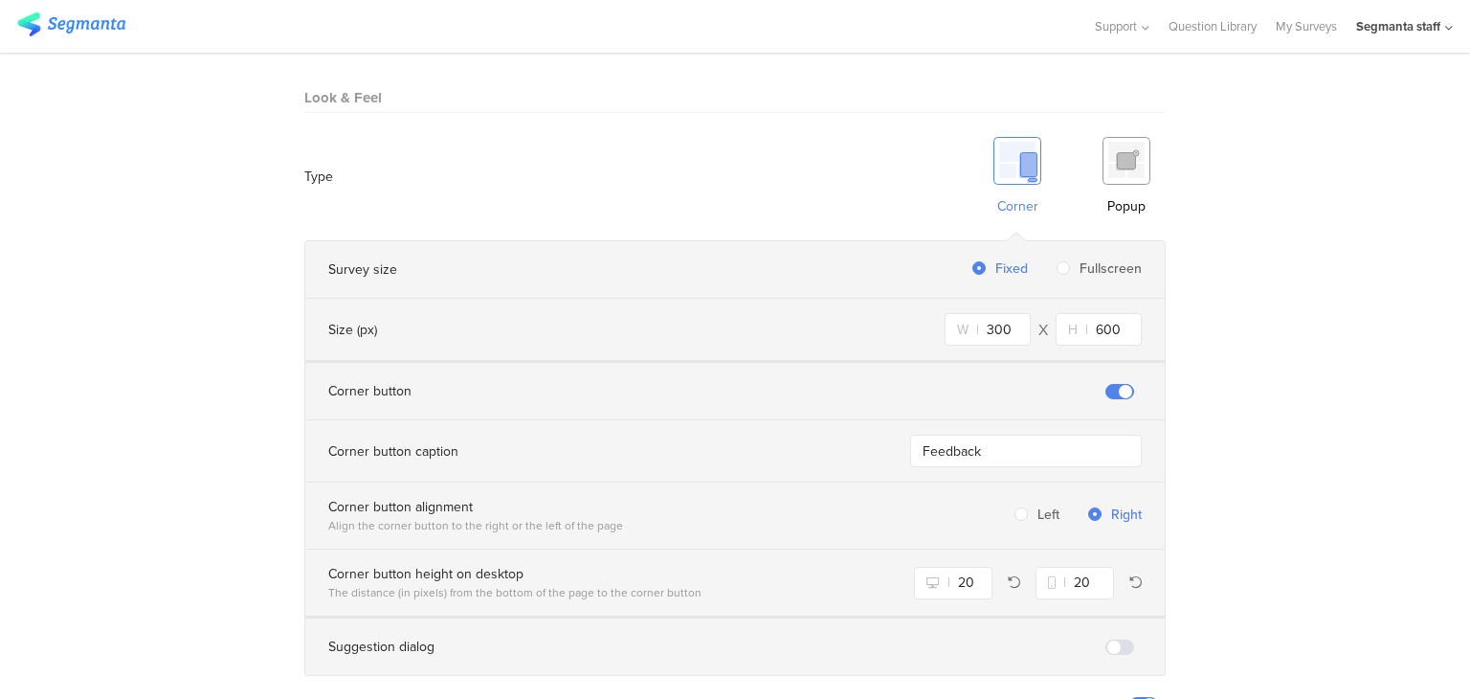
scroll to position [1111, 0]
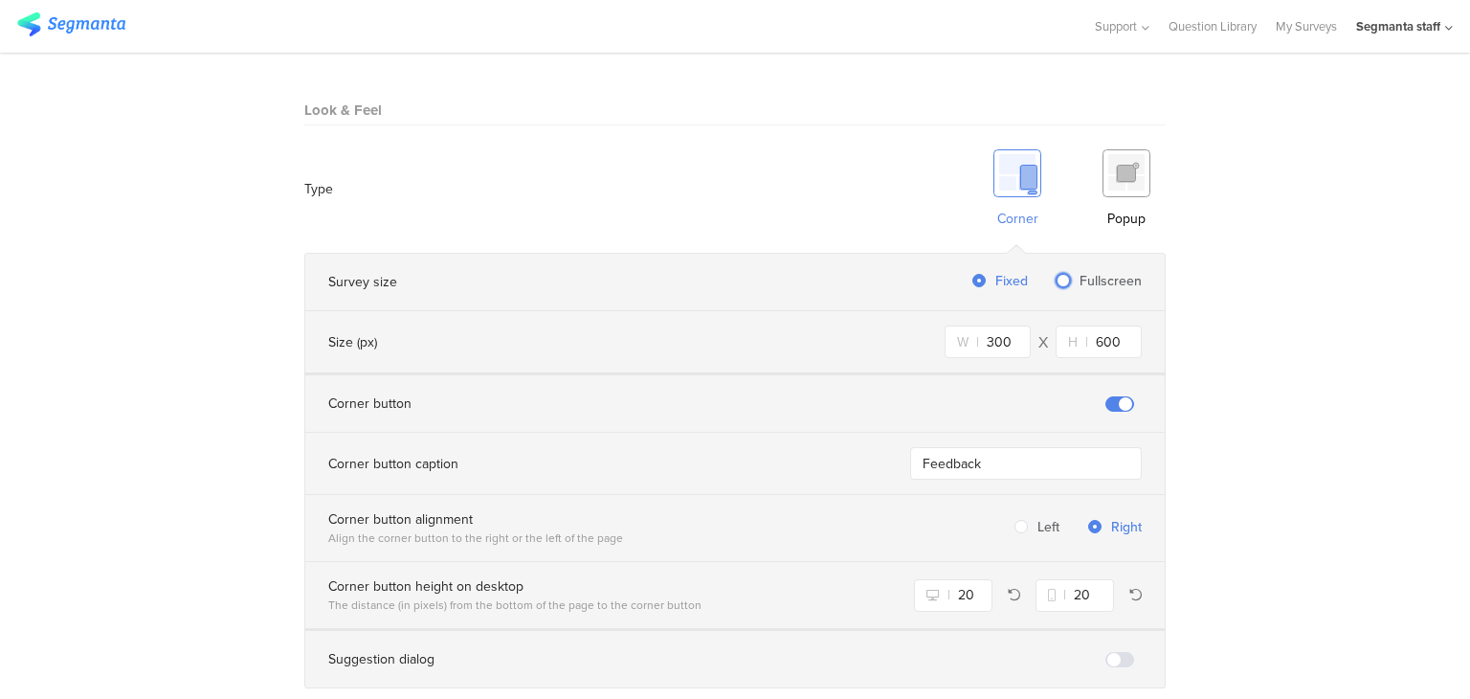
click at [1061, 274] on span at bounding box center [1063, 280] width 13 height 13
click at [1061, 274] on input "Fullscreen" at bounding box center [1063, 282] width 13 height 16
radio input "true"
radio input "false"
radio input "true"
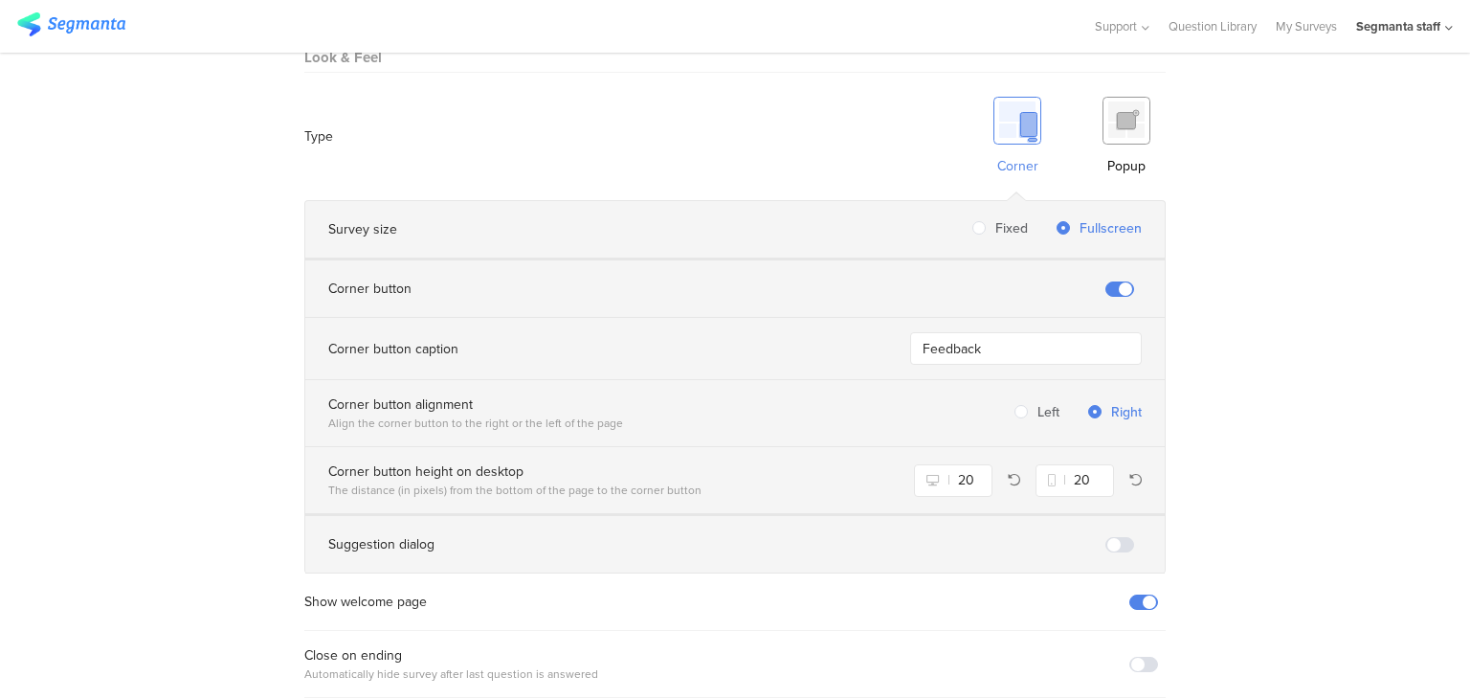
scroll to position [1242, 0]
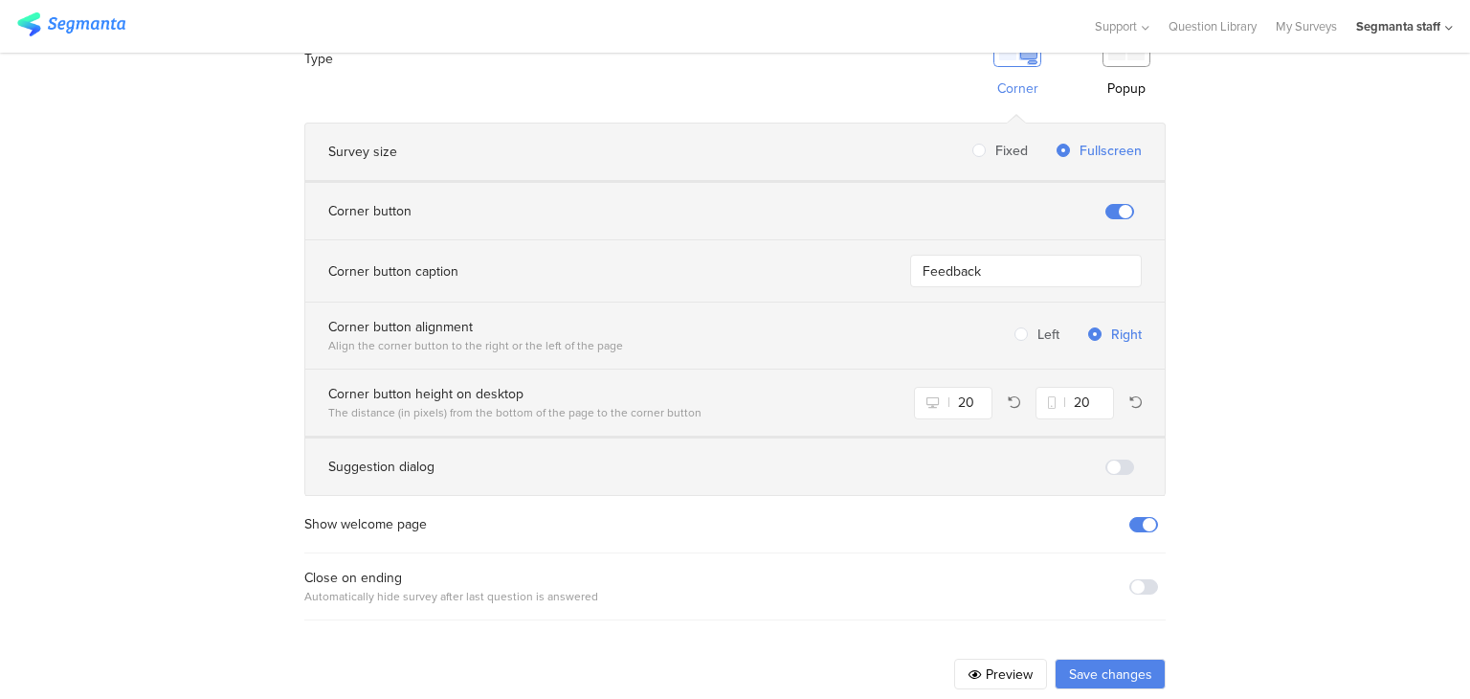
click at [985, 659] on button "Preview" at bounding box center [1000, 674] width 93 height 31
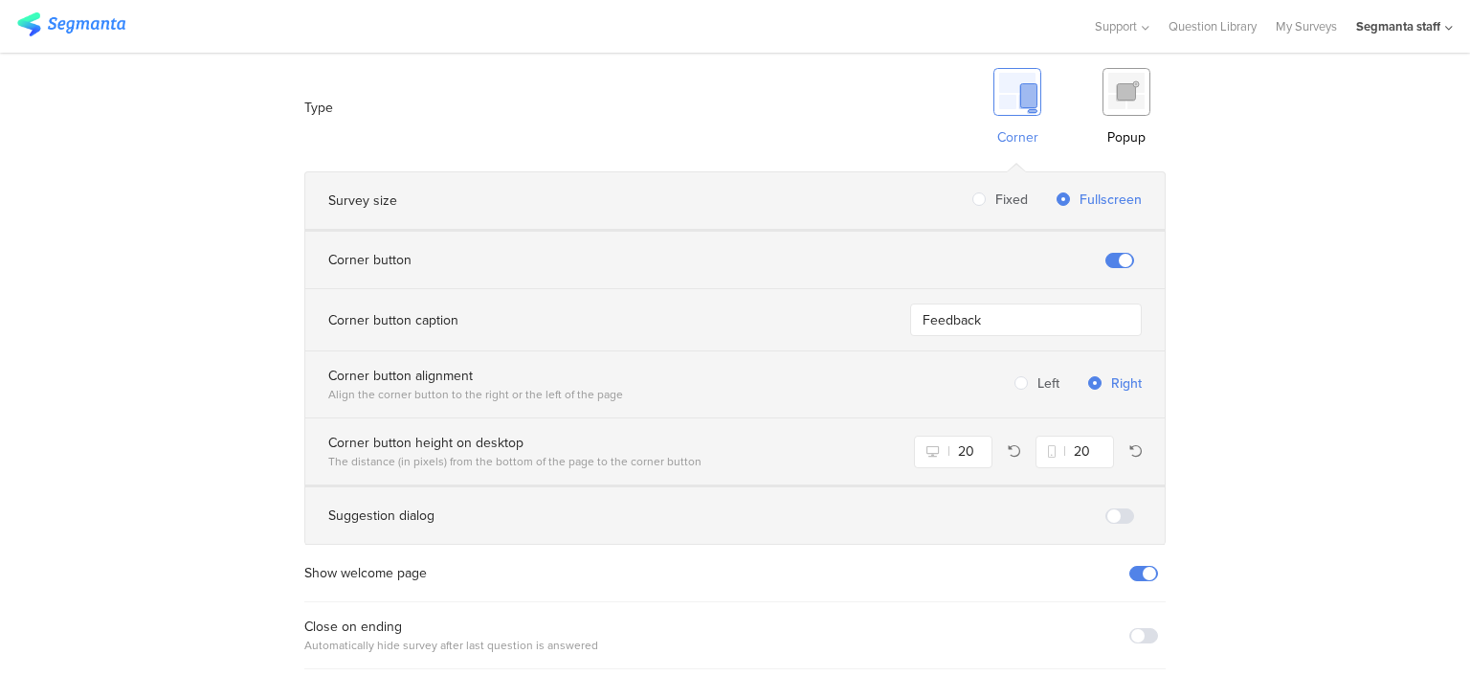
scroll to position [1146, 0]
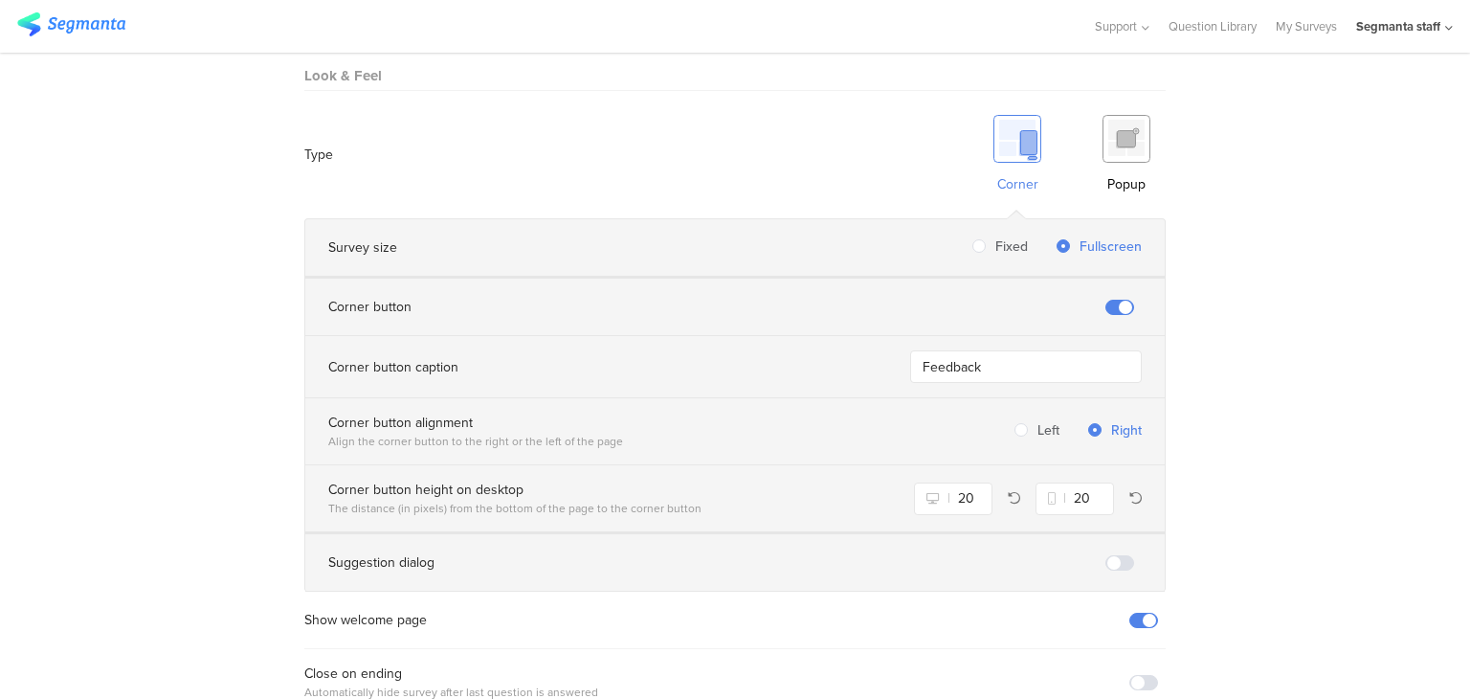
click at [1114, 118] on img at bounding box center [1127, 139] width 48 height 48
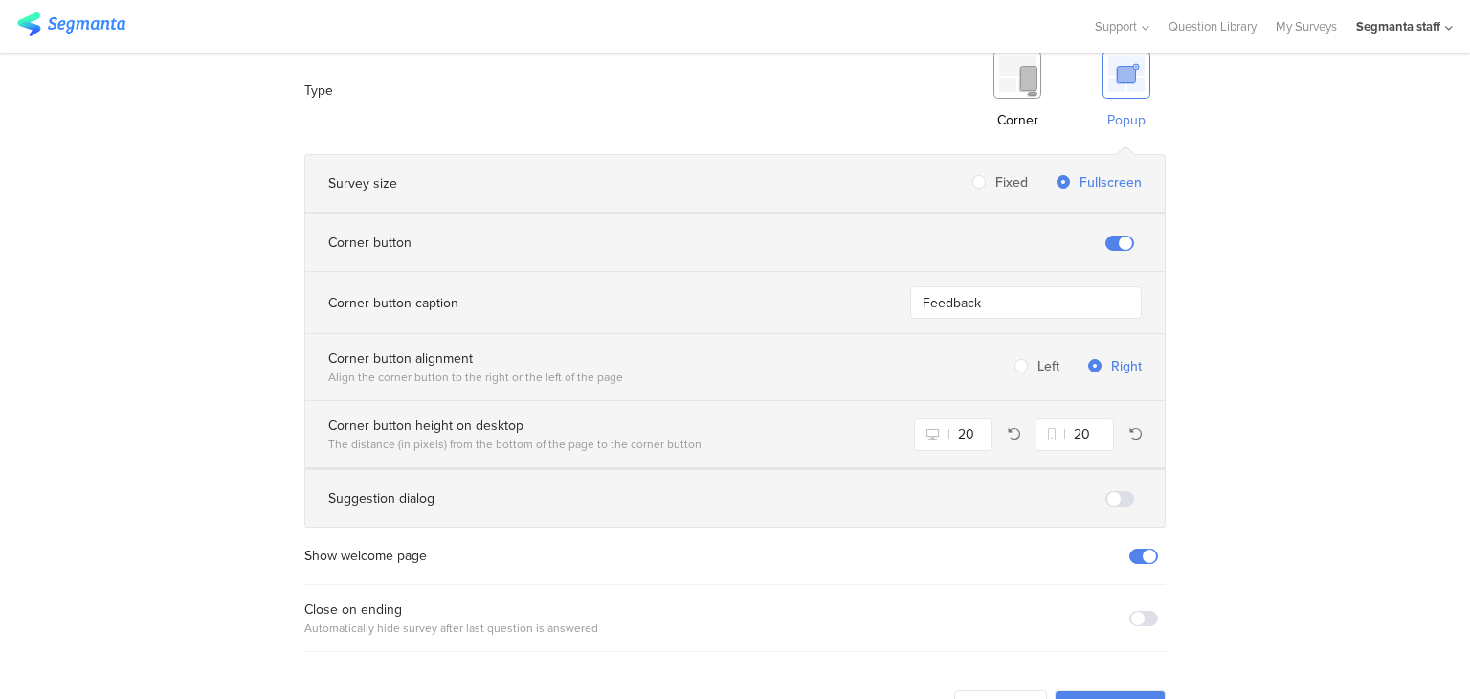
scroll to position [1242, 0]
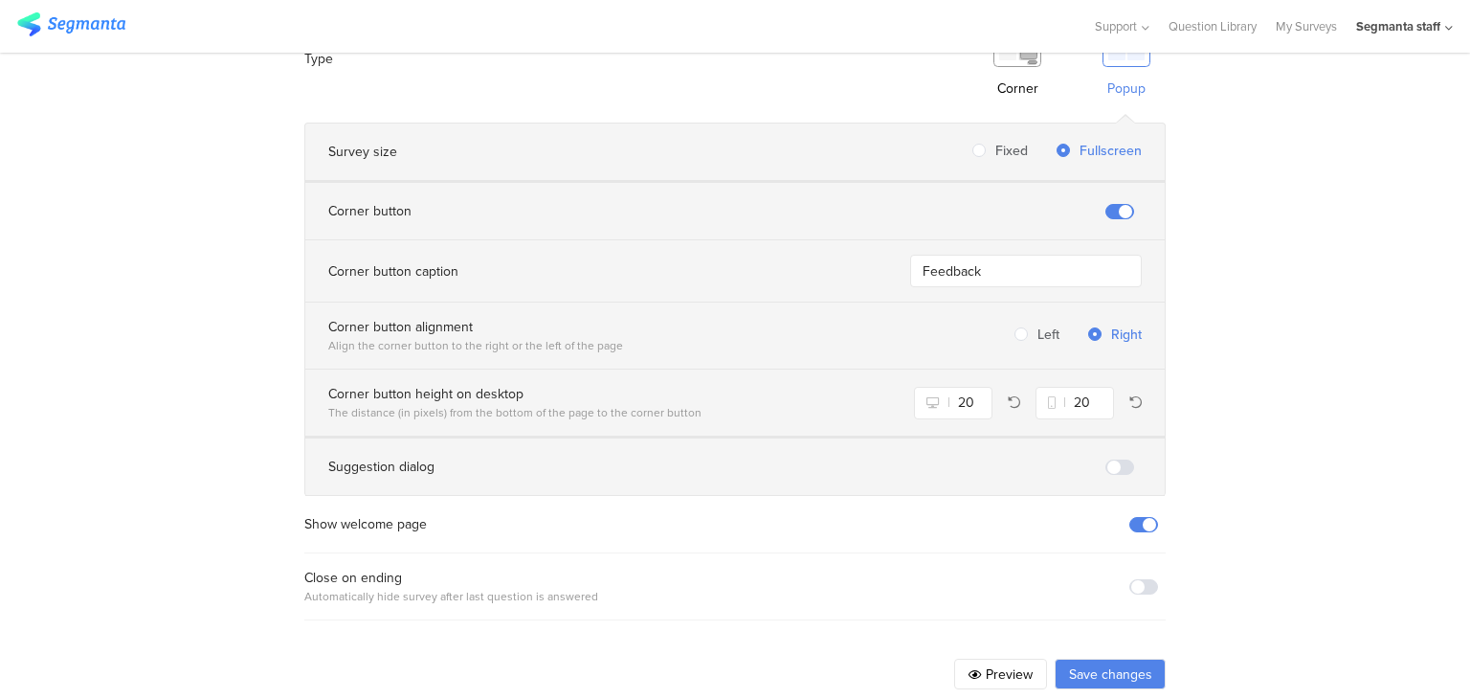
click at [990, 659] on button "Preview" at bounding box center [1000, 674] width 93 height 31
click at [988, 141] on span "Fixed" at bounding box center [1007, 151] width 42 height 20
click at [986, 144] on input "Fixed" at bounding box center [979, 152] width 13 height 16
radio input "true"
radio input "false"
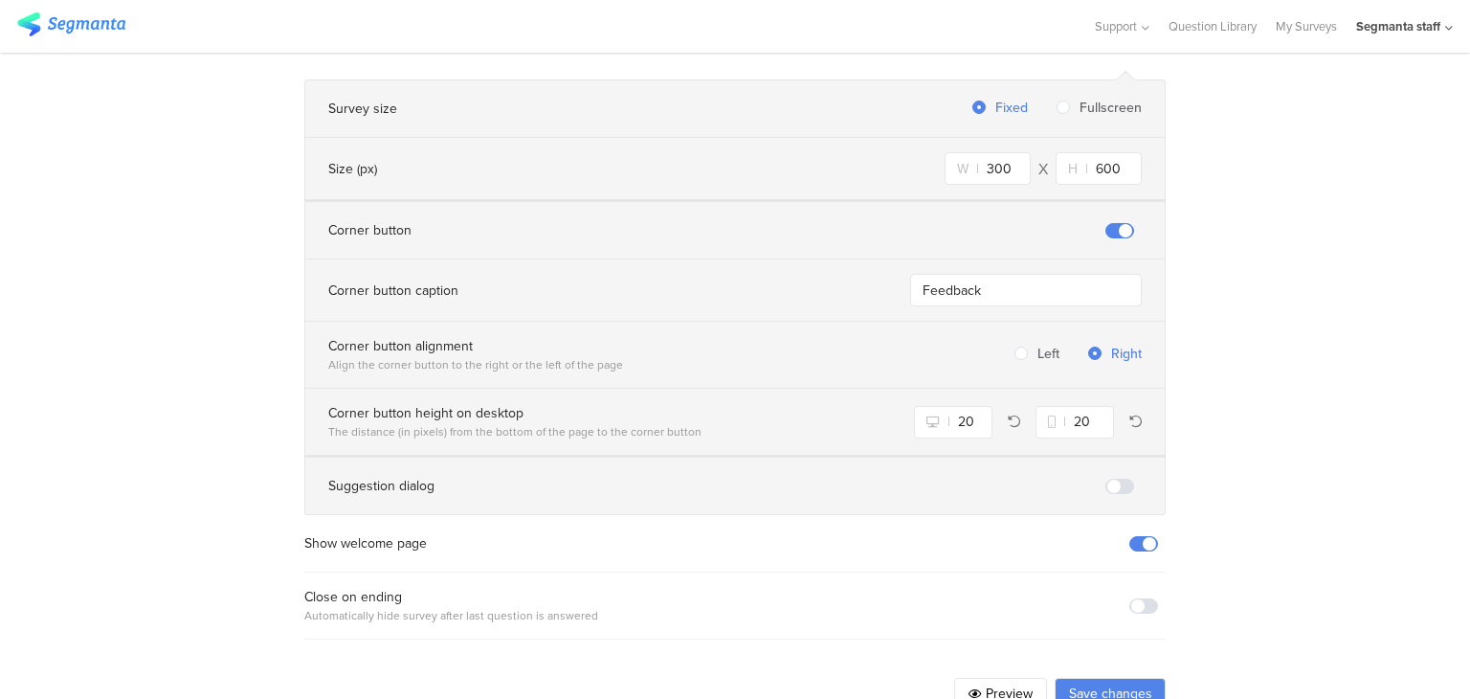
scroll to position [1303, 0]
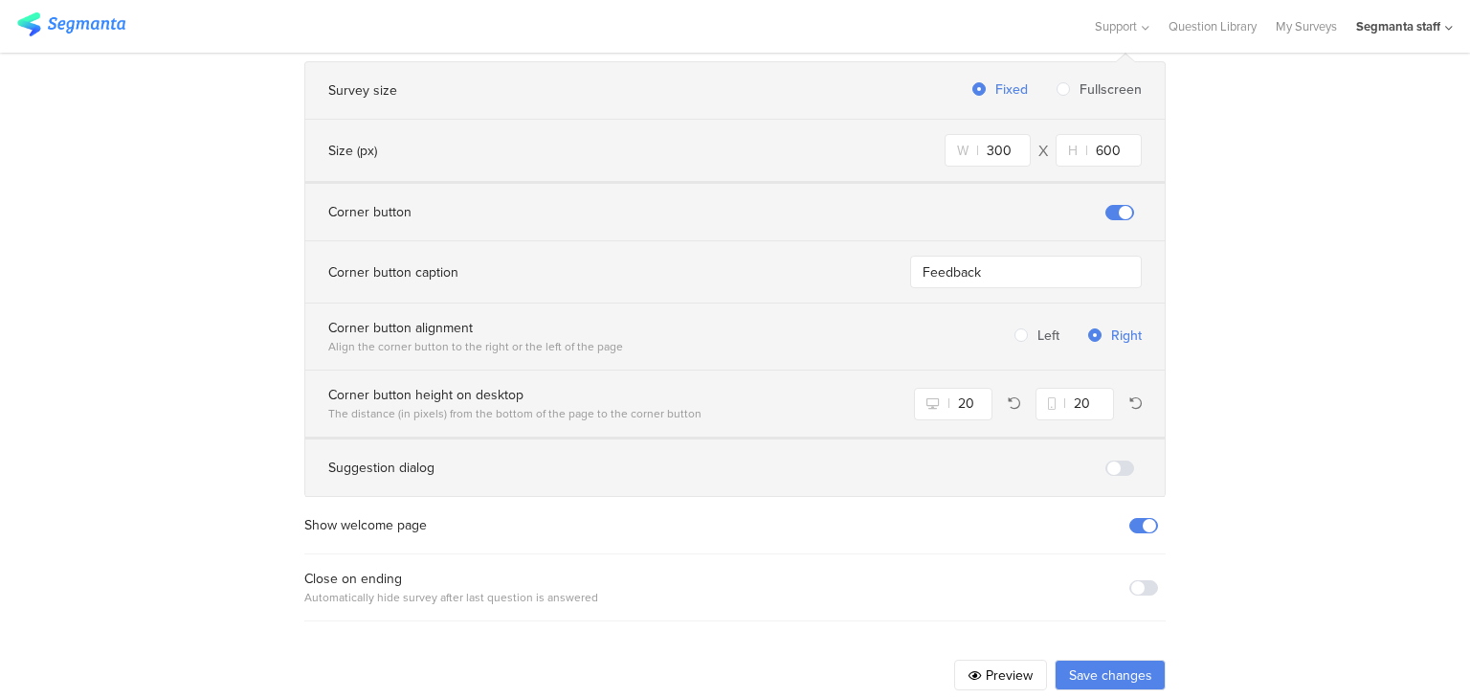
click at [970, 670] on icon at bounding box center [975, 675] width 13 height 11
click at [1090, 660] on button "Save changes" at bounding box center [1110, 675] width 111 height 31
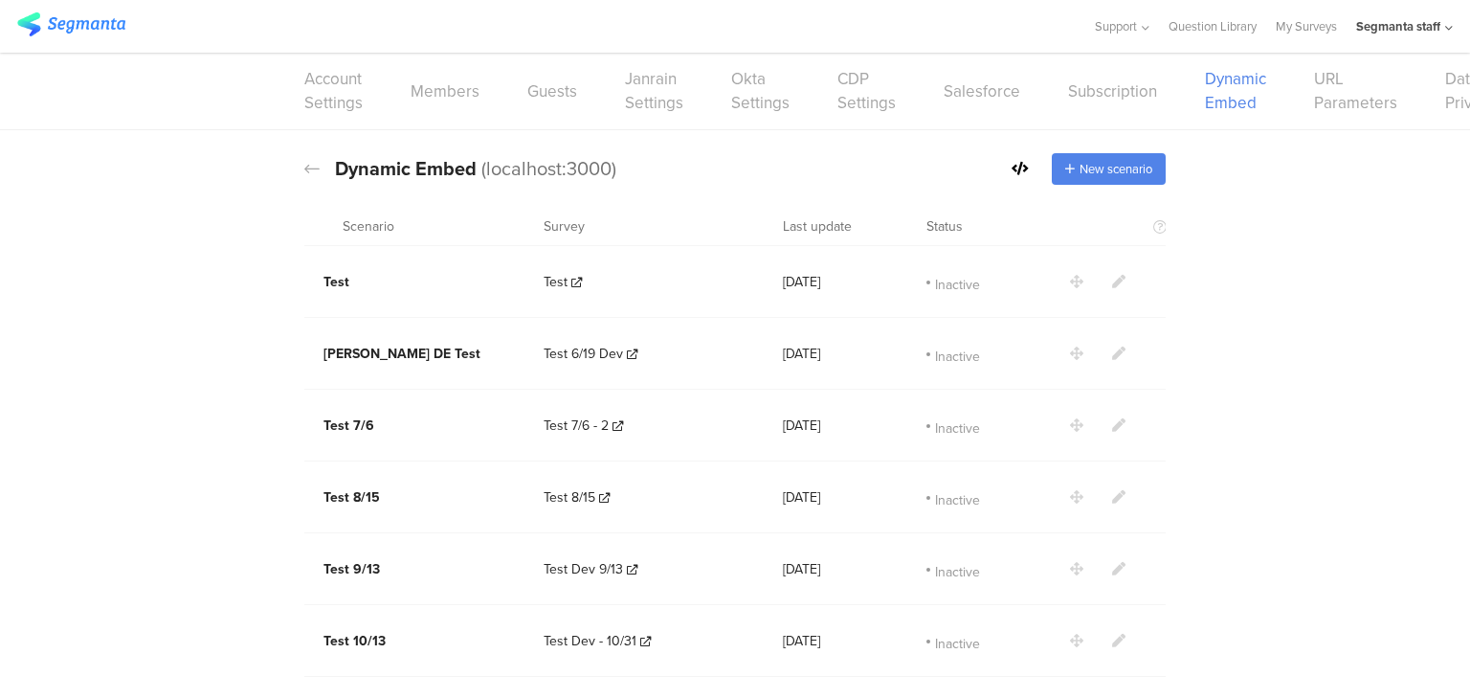
click at [1012, 163] on icon at bounding box center [1020, 168] width 17 height 13
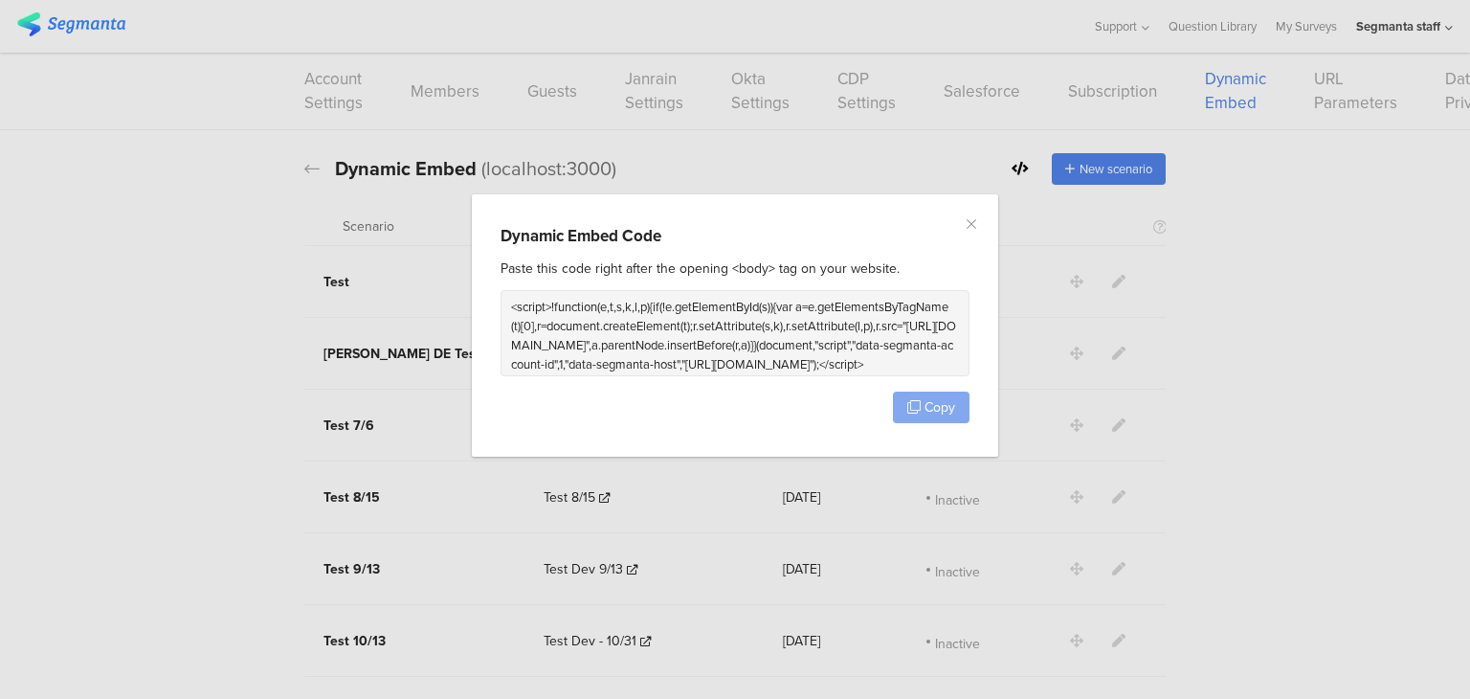
click at [914, 405] on icon "dialog" at bounding box center [913, 406] width 13 height 13
click at [914, 406] on icon "dialog" at bounding box center [913, 406] width 13 height 13
click at [911, 406] on icon "dialog" at bounding box center [913, 406] width 13 height 13
click at [972, 228] on icon "Close" at bounding box center [971, 223] width 15 height 15
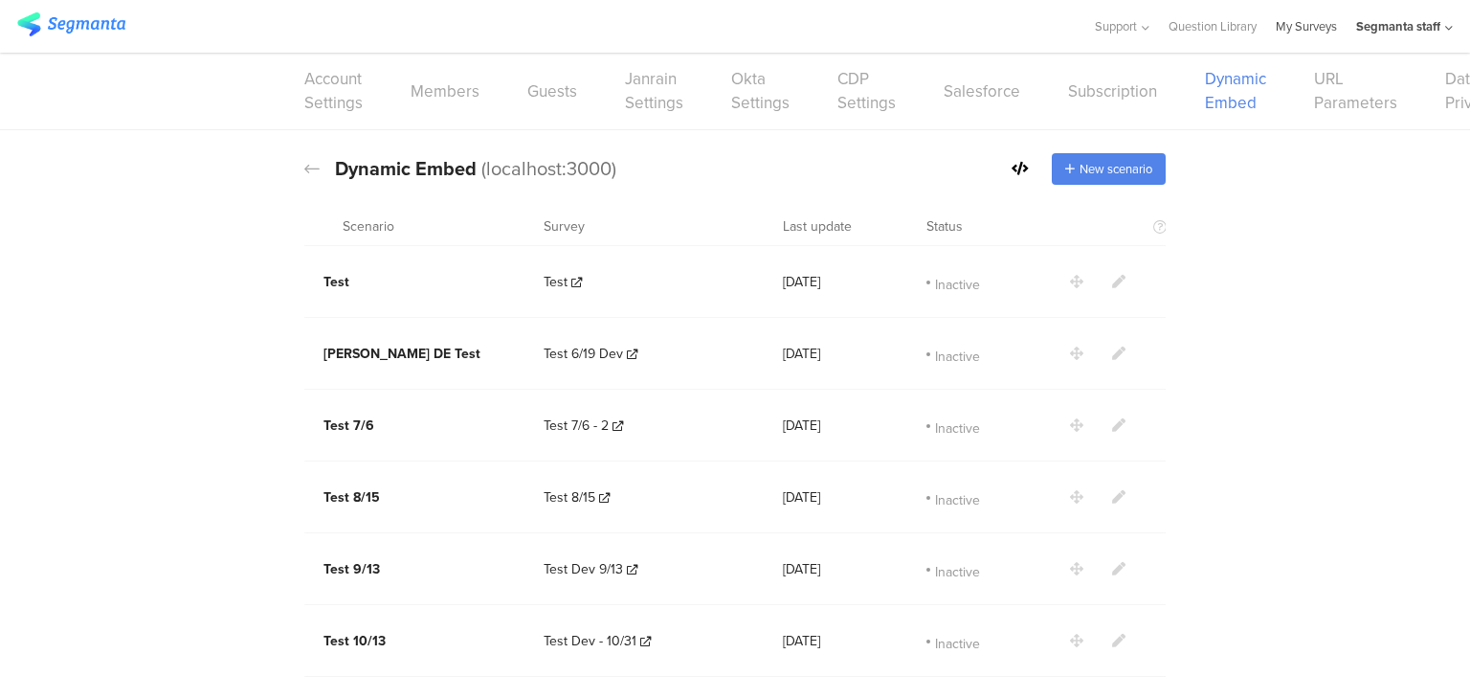
click at [1293, 25] on link "My Surveys" at bounding box center [1306, 26] width 61 height 53
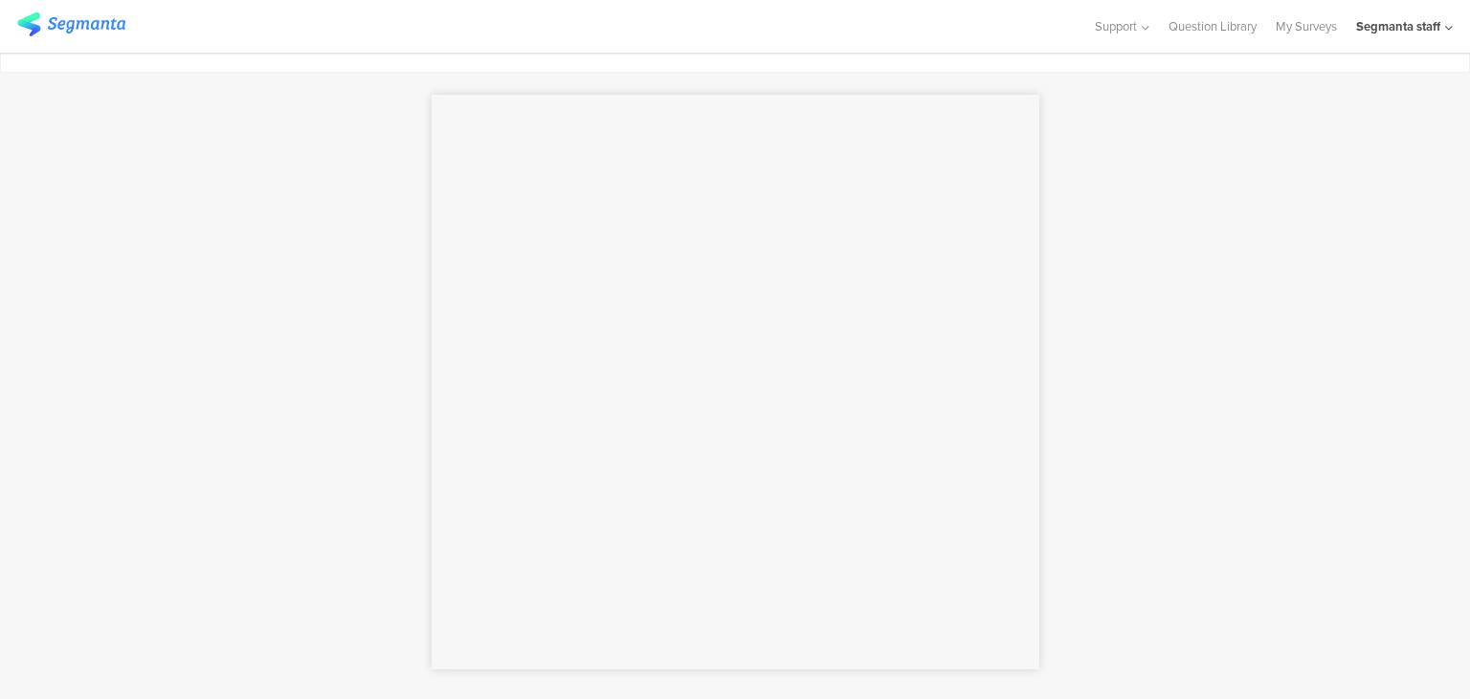
scroll to position [53, 0]
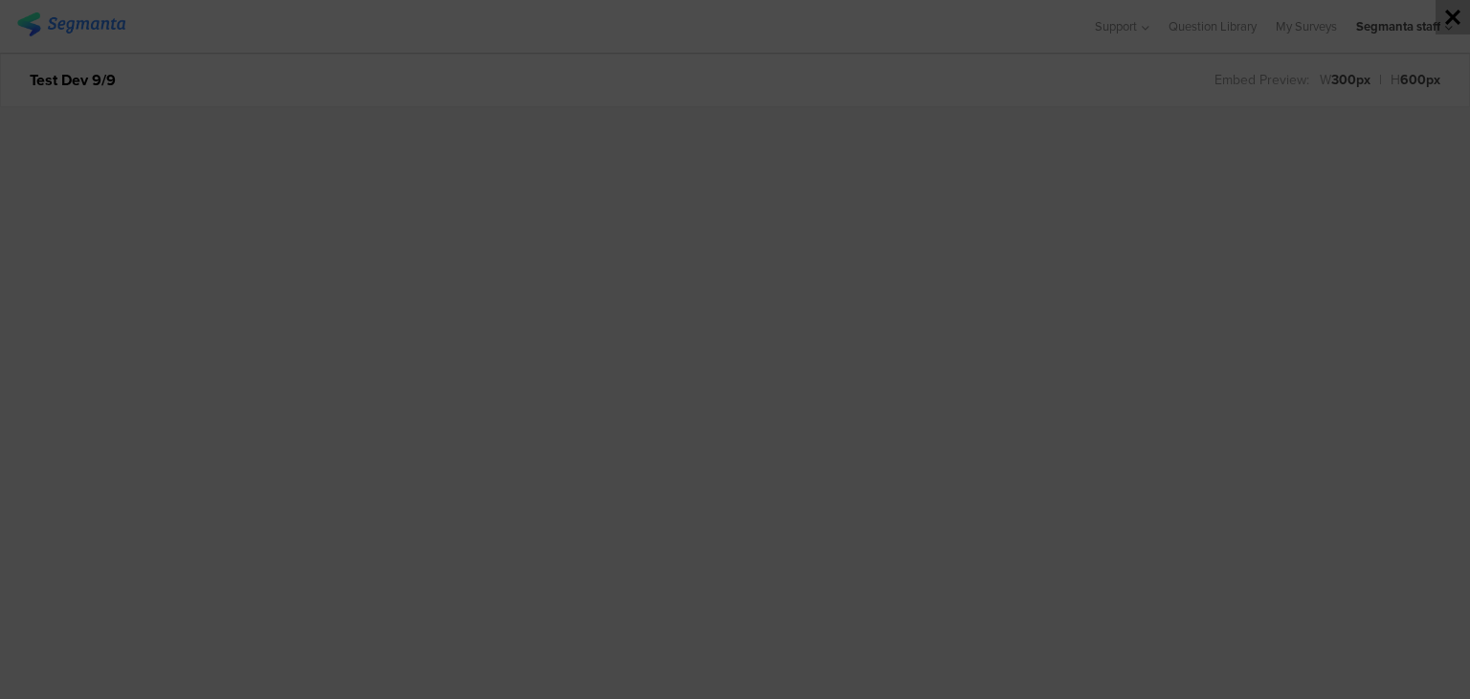
click at [1450, 18] on icon at bounding box center [1452, 17] width 15 height 15
click at [895, 43] on div at bounding box center [735, 349] width 1470 height 699
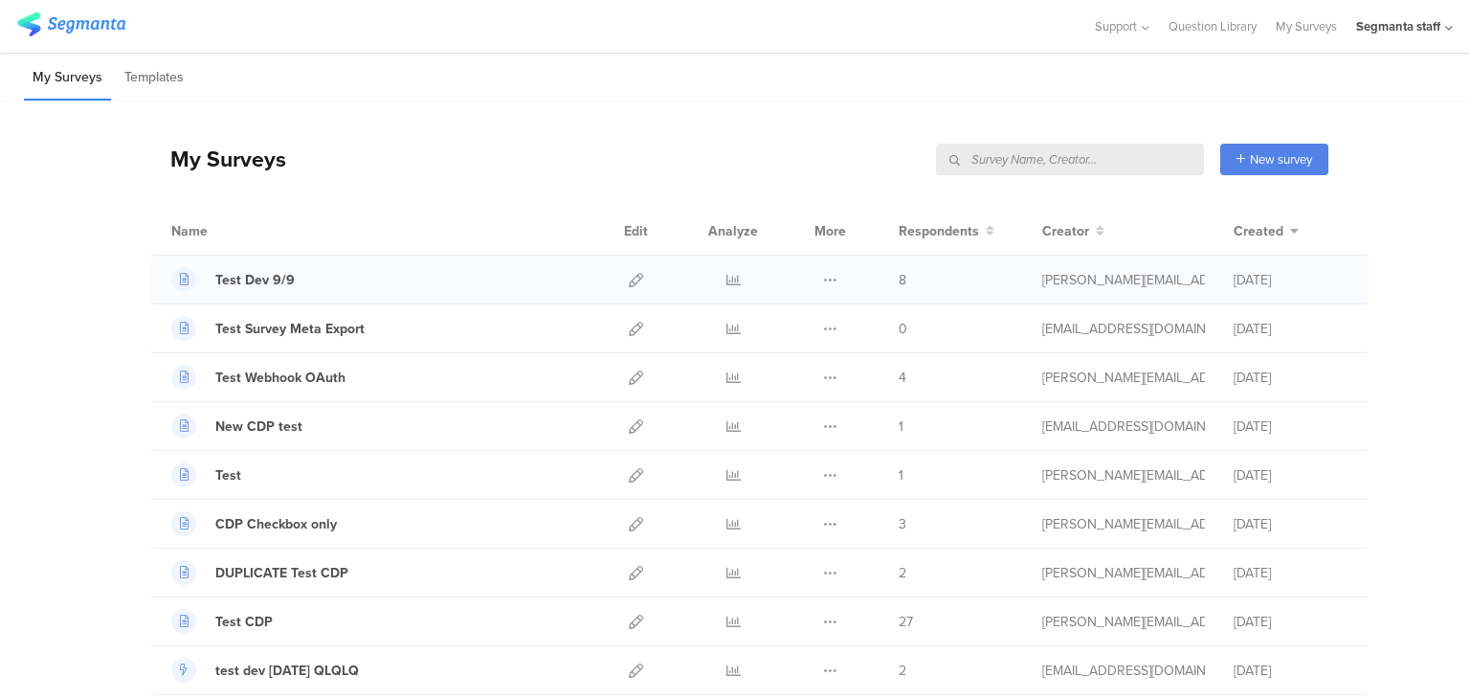
click at [636, 278] on div at bounding box center [636, 280] width 41 height 48
click at [629, 278] on icon at bounding box center [636, 280] width 14 height 14
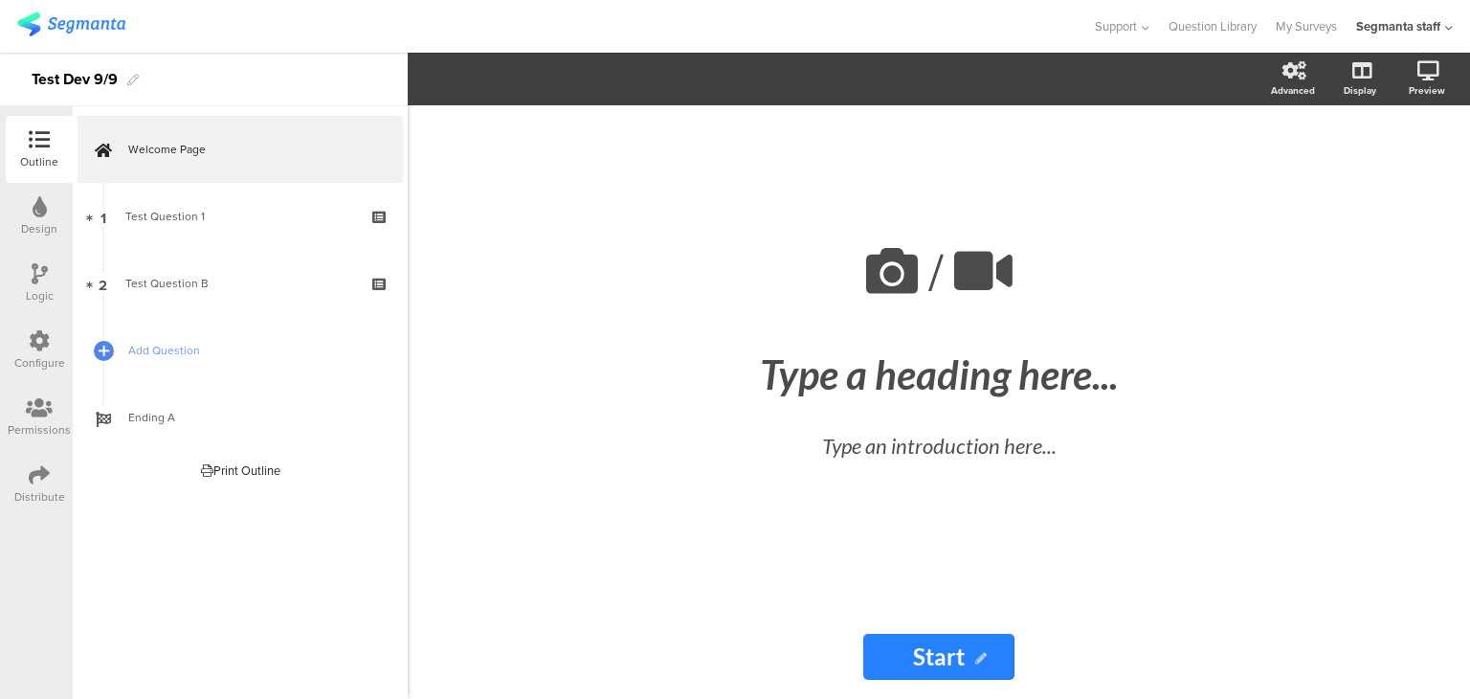
click at [56, 475] on div "Distribute" at bounding box center [39, 484] width 67 height 67
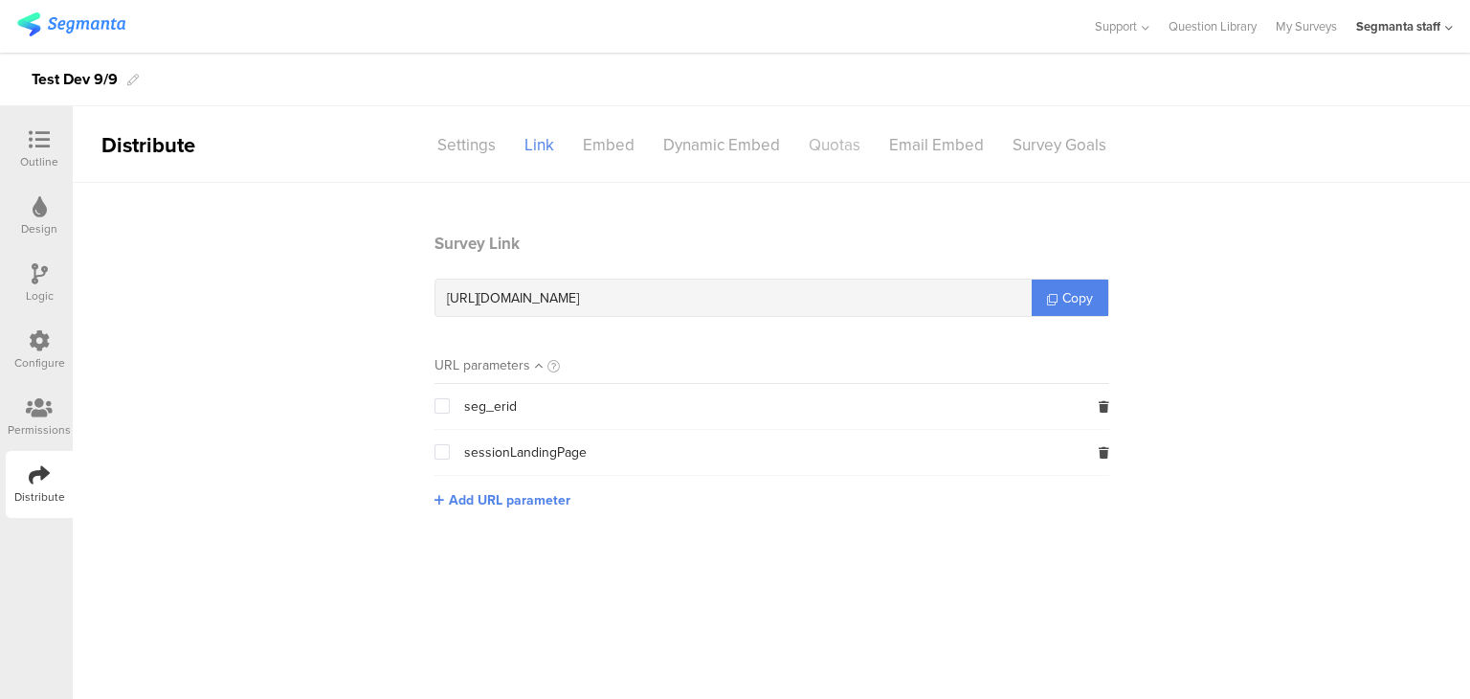
click at [838, 146] on div "Quotas" at bounding box center [835, 145] width 80 height 34
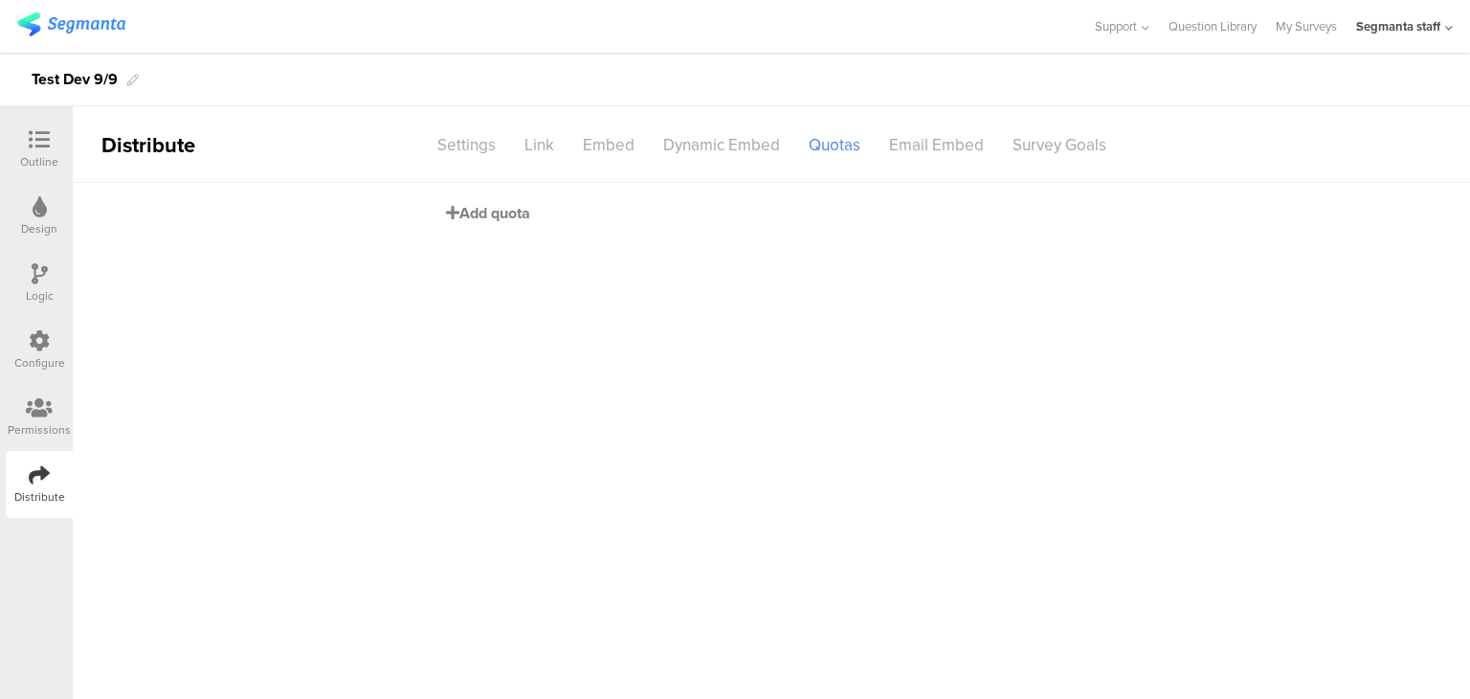
click at [517, 207] on span "Add quota" at bounding box center [488, 213] width 84 height 22
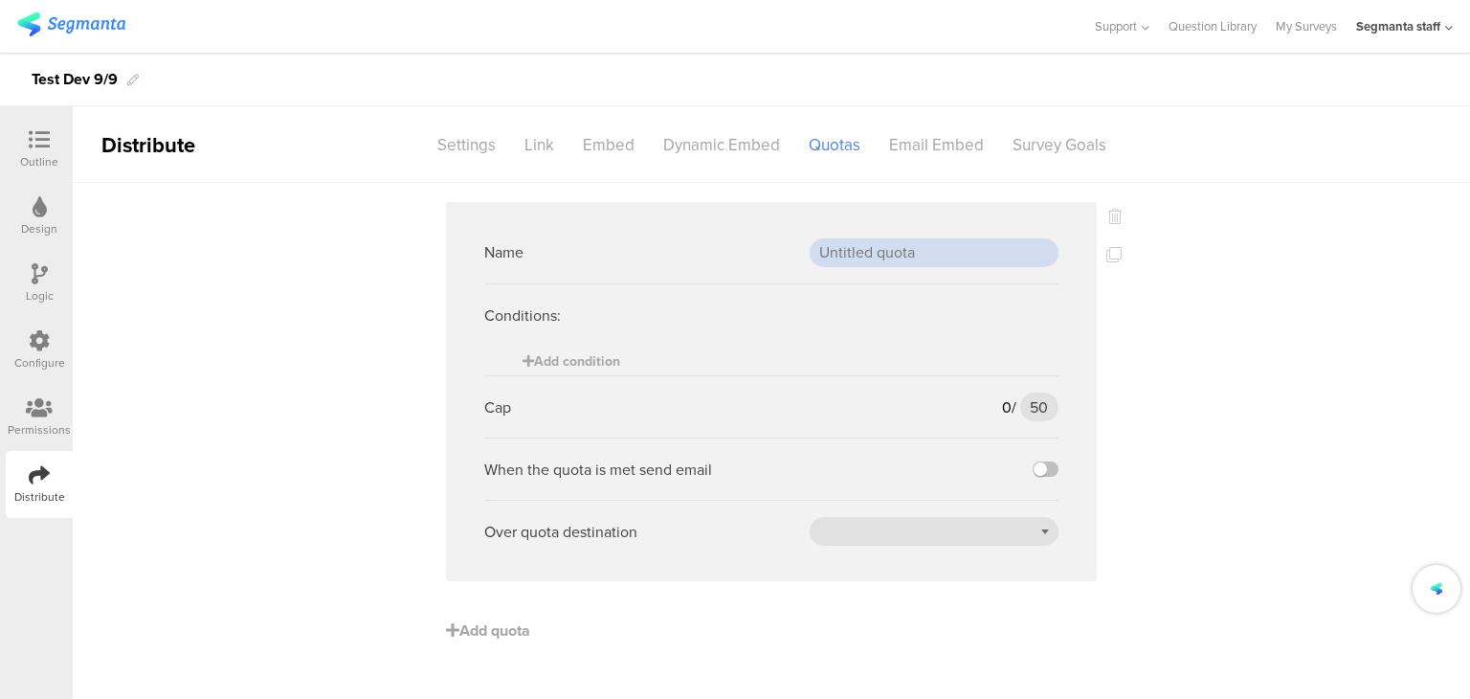
click at [912, 263] on input "text" at bounding box center [934, 252] width 249 height 29
type input "Test 1"
click at [594, 356] on span "Add condition" at bounding box center [572, 361] width 98 height 20
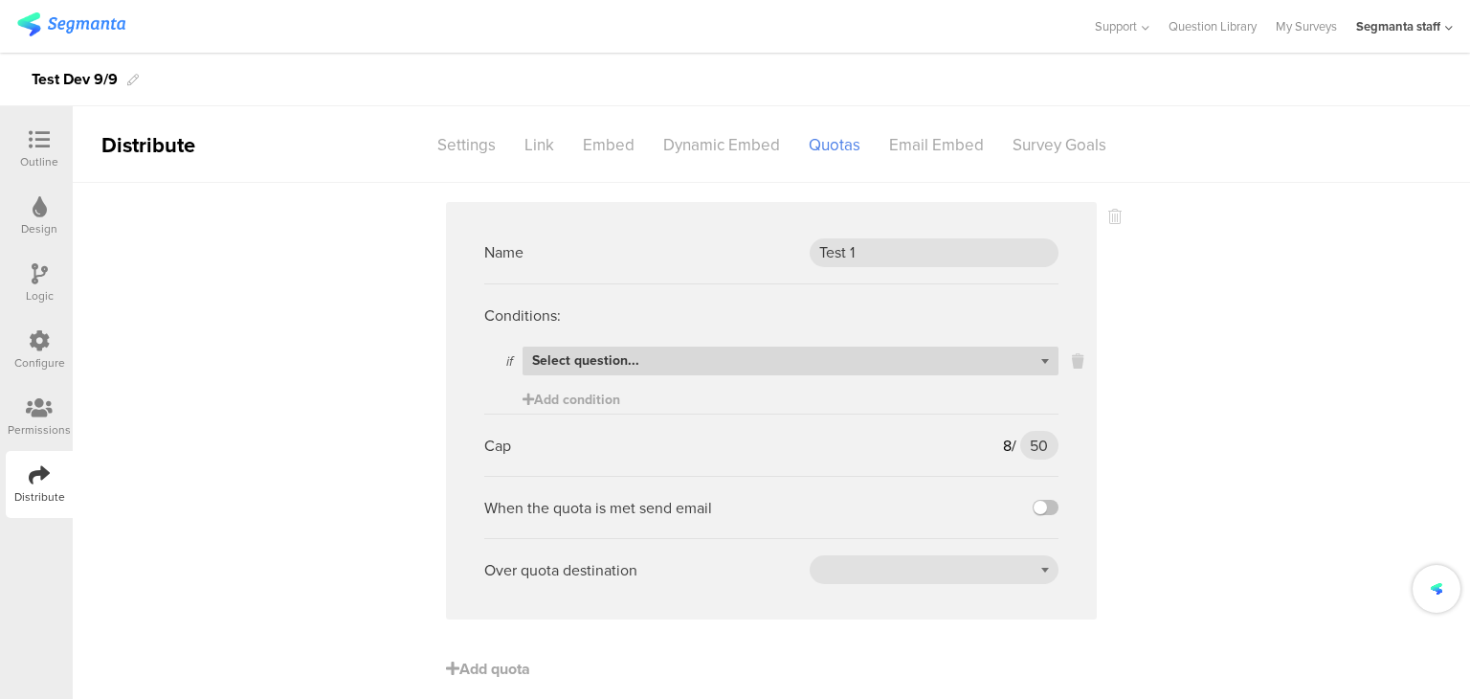
click at [651, 370] on div "Select question..." at bounding box center [791, 361] width 536 height 29
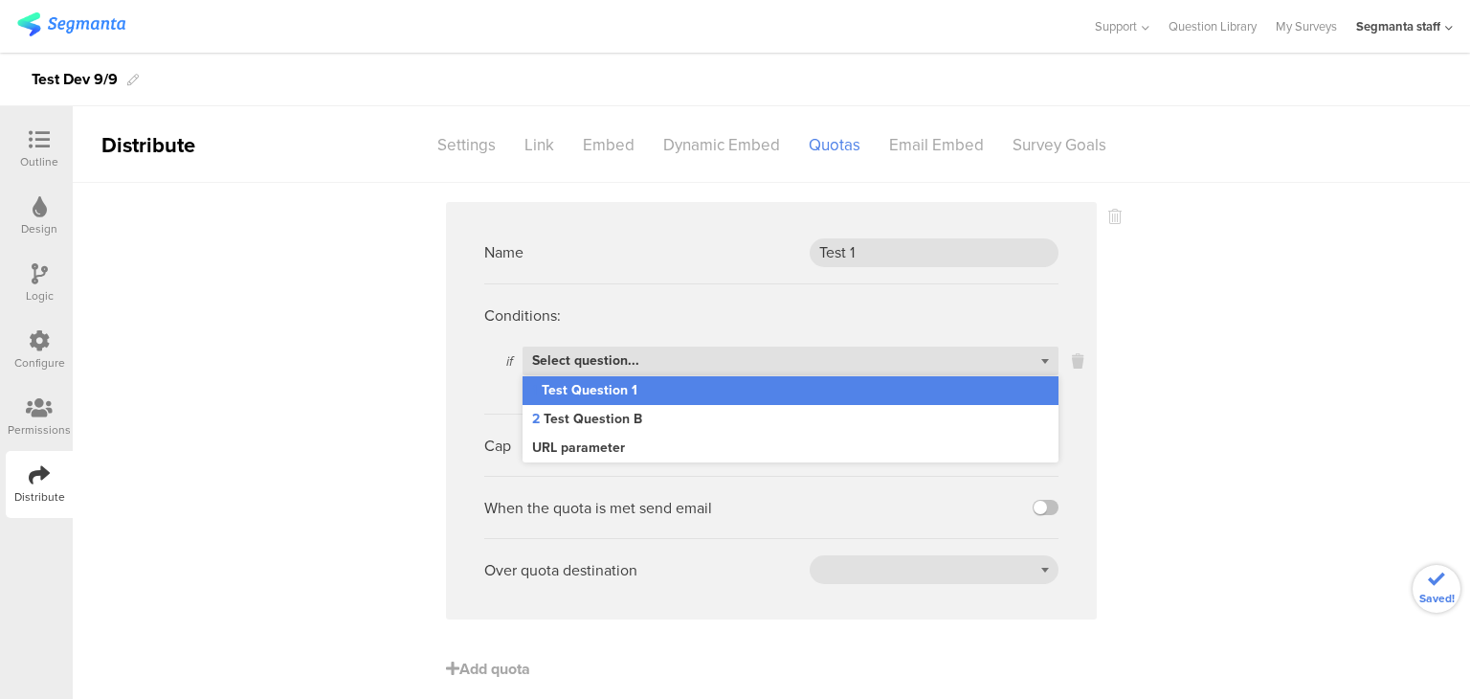
click at [659, 398] on div "1 Test Question 1" at bounding box center [791, 390] width 536 height 29
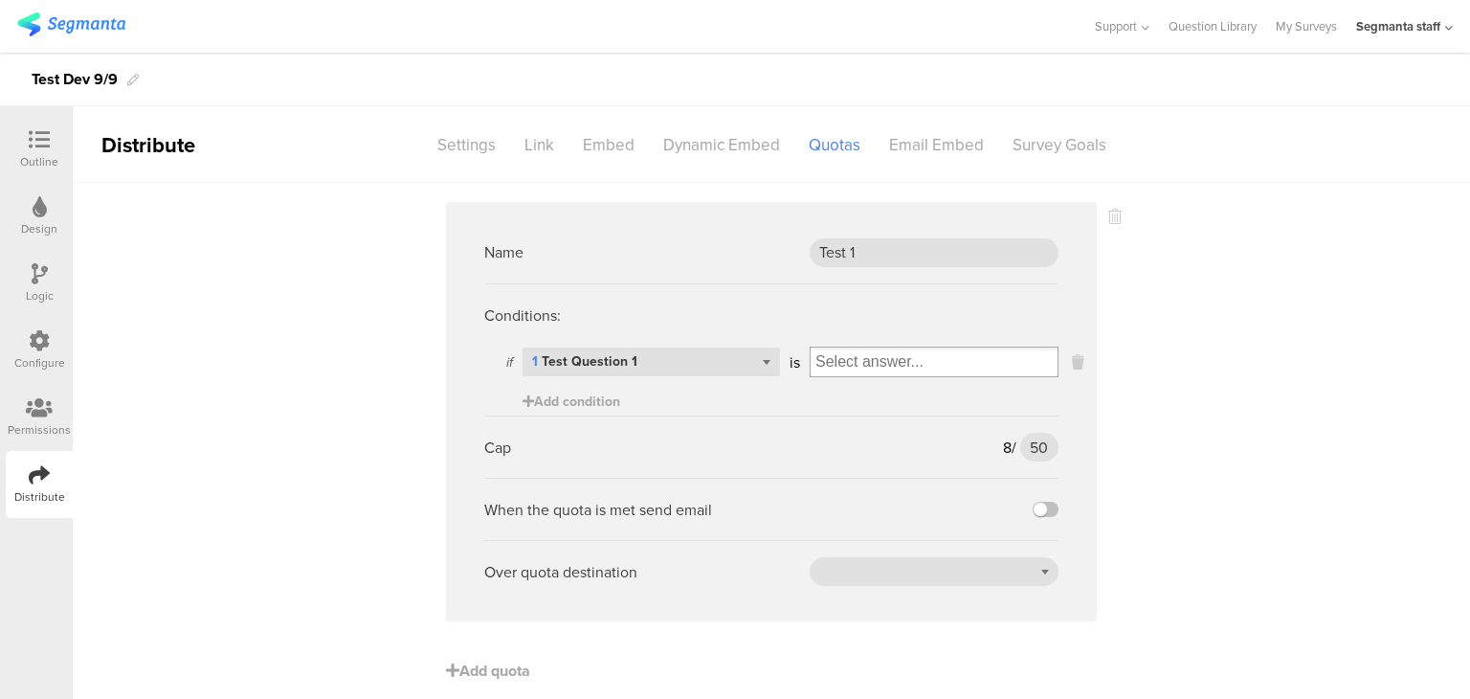
click at [849, 353] on input "Select box" at bounding box center [934, 361] width 247 height 27
click at [842, 403] on div "a" at bounding box center [934, 394] width 239 height 29
drag, startPoint x: 1044, startPoint y: 444, endPoint x: 1014, endPoint y: 445, distance: 30.6
click at [1020, 445] on input "50" at bounding box center [1039, 447] width 38 height 29
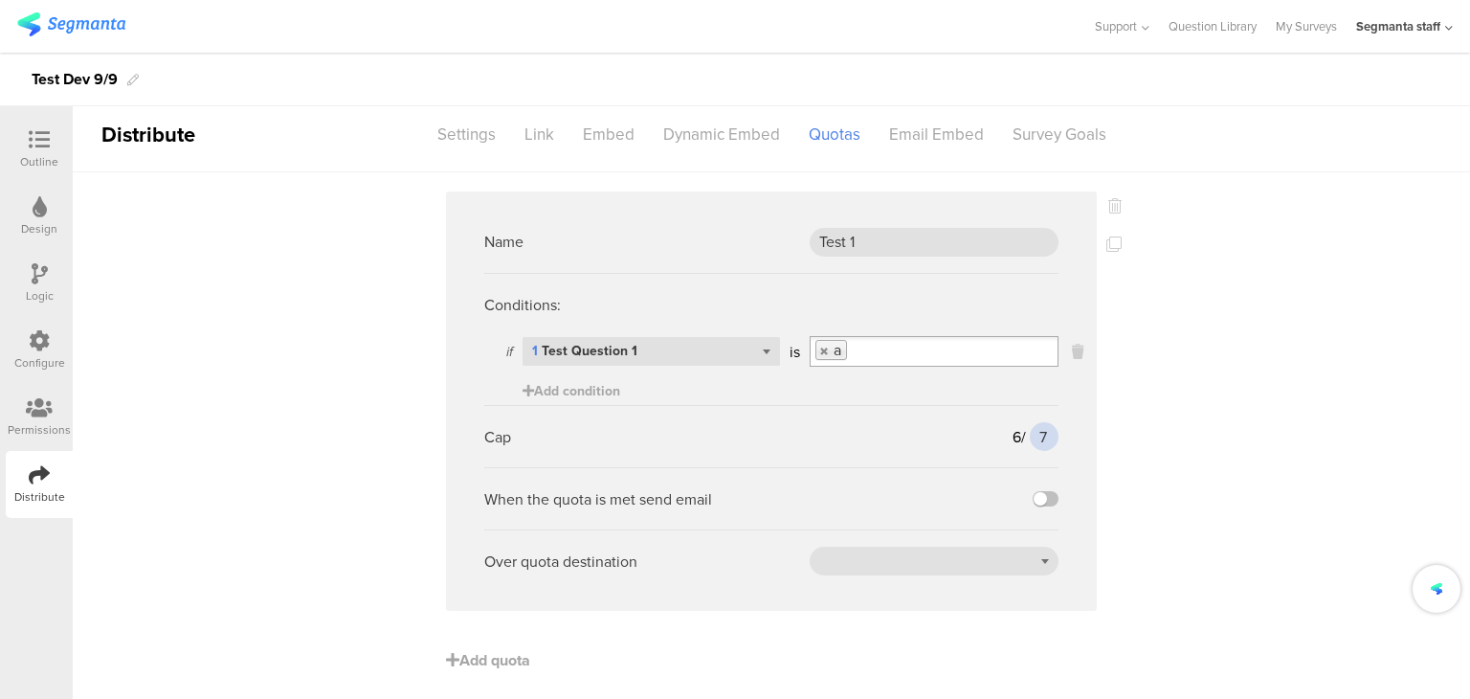
scroll to position [21, 0]
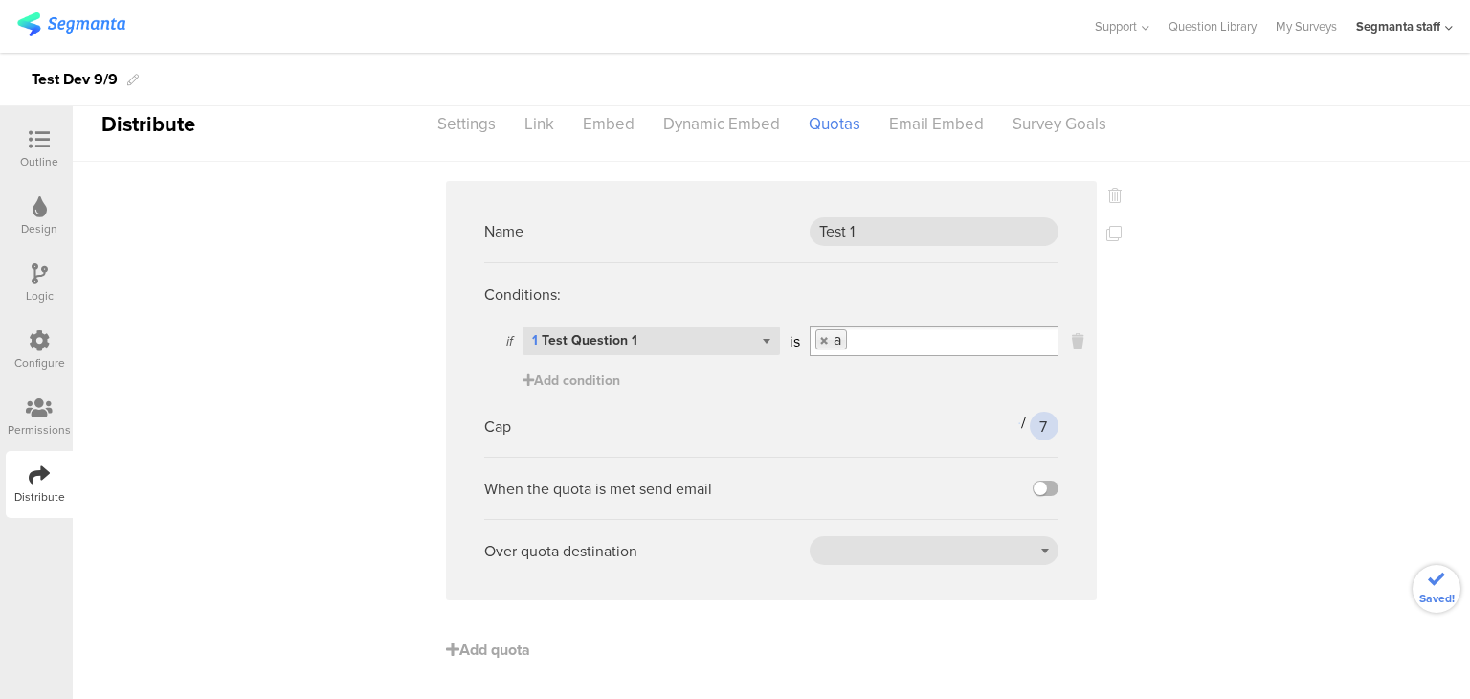
type input "7"
click at [1036, 490] on label at bounding box center [1046, 488] width 26 height 15
click at [0, 0] on input "checkbox" at bounding box center [0, 0] width 0 height 0
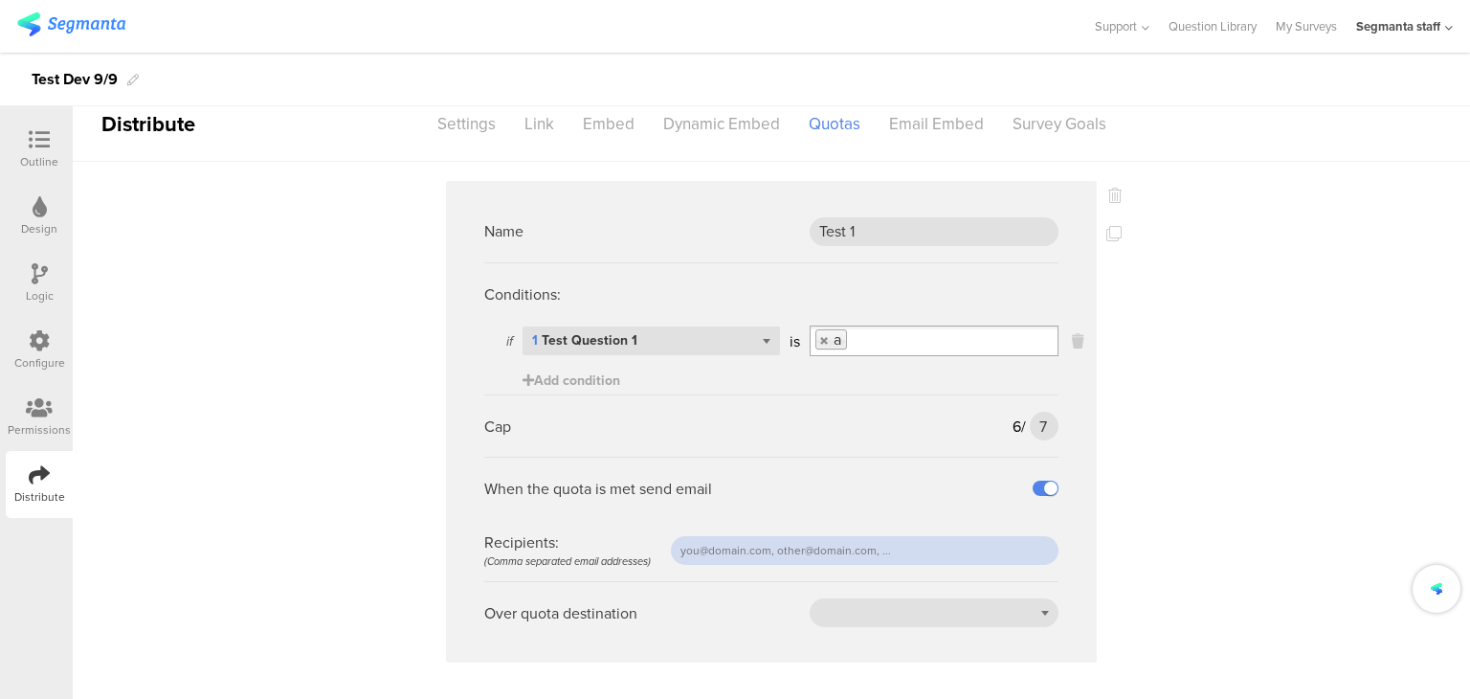
click at [899, 542] on input "text" at bounding box center [865, 550] width 388 height 29
type input "[PERSON_NAME][EMAIL_ADDRESS][DOMAIN_NAME]"
click at [892, 602] on div at bounding box center [934, 612] width 249 height 29
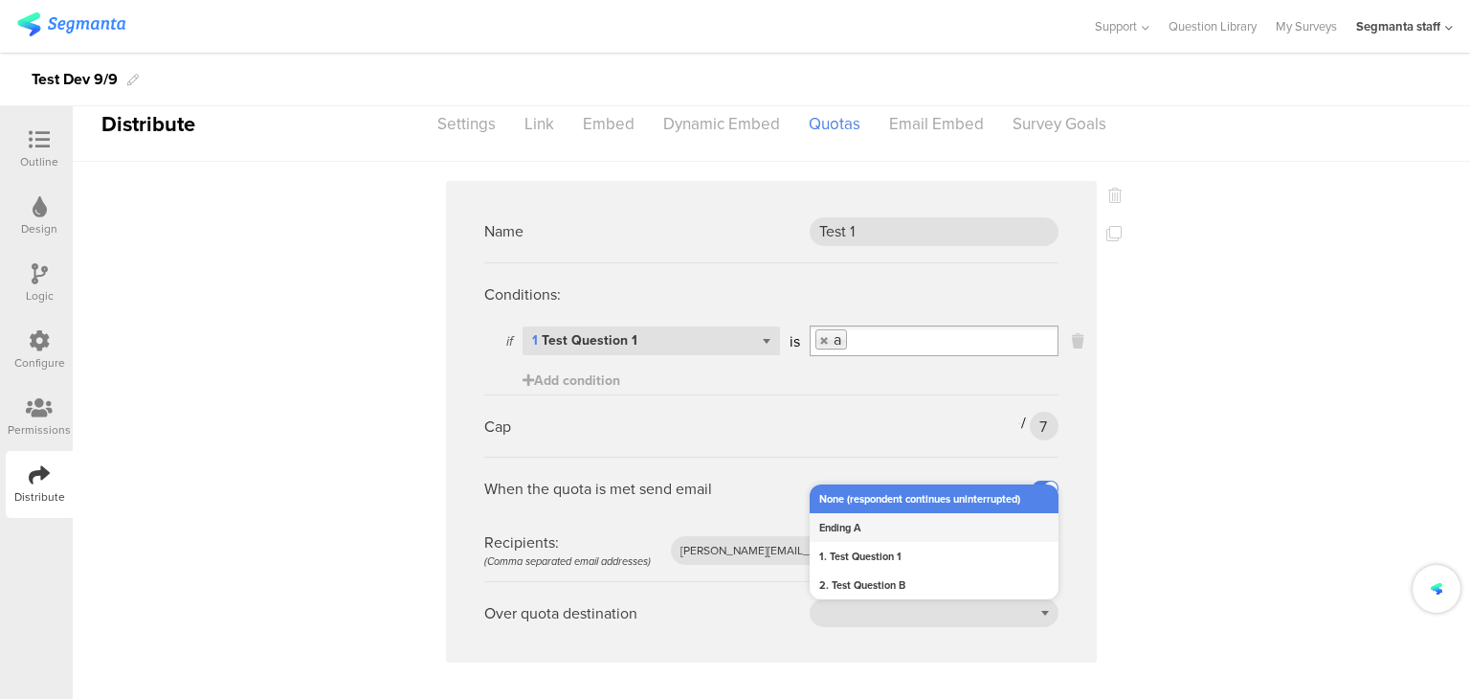
click at [885, 514] on div "Ending A" at bounding box center [934, 527] width 249 height 29
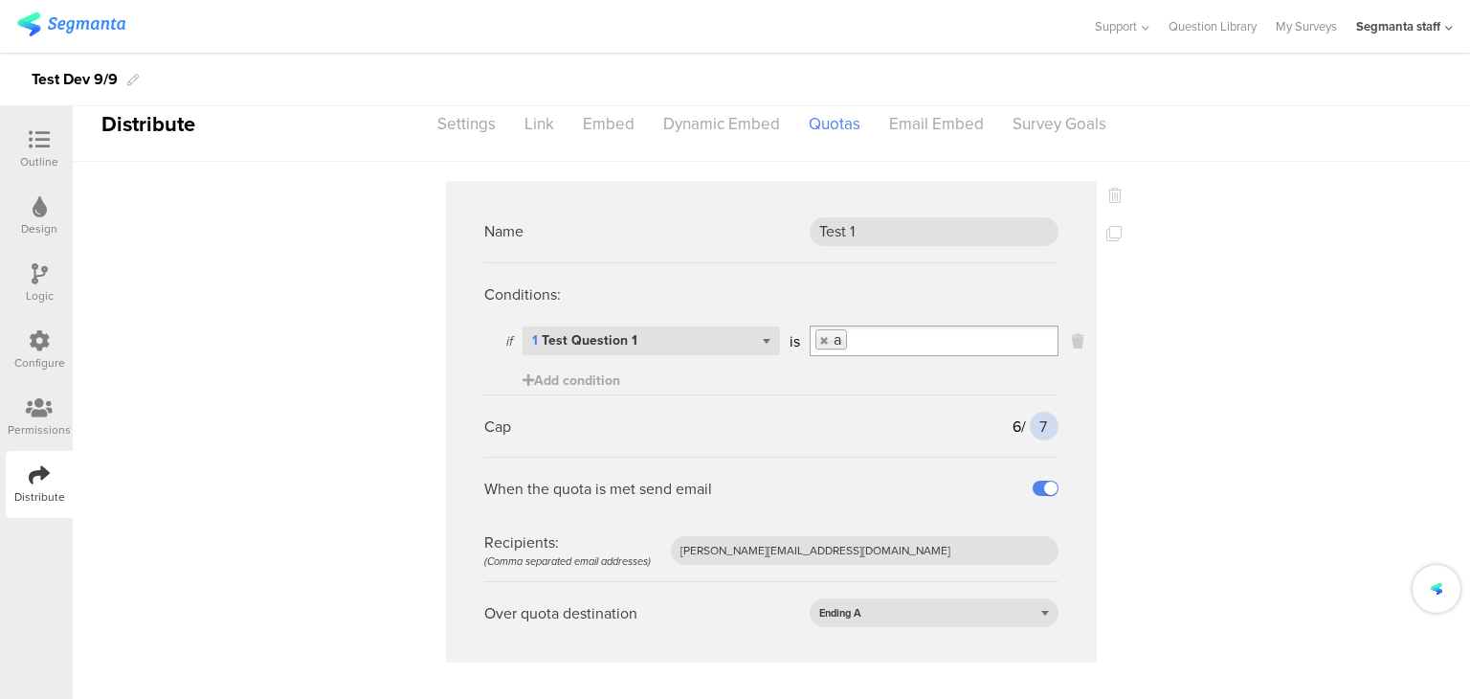
click at [1036, 425] on input "7" at bounding box center [1044, 426] width 29 height 29
click at [1042, 424] on input "7" at bounding box center [1044, 426] width 29 height 29
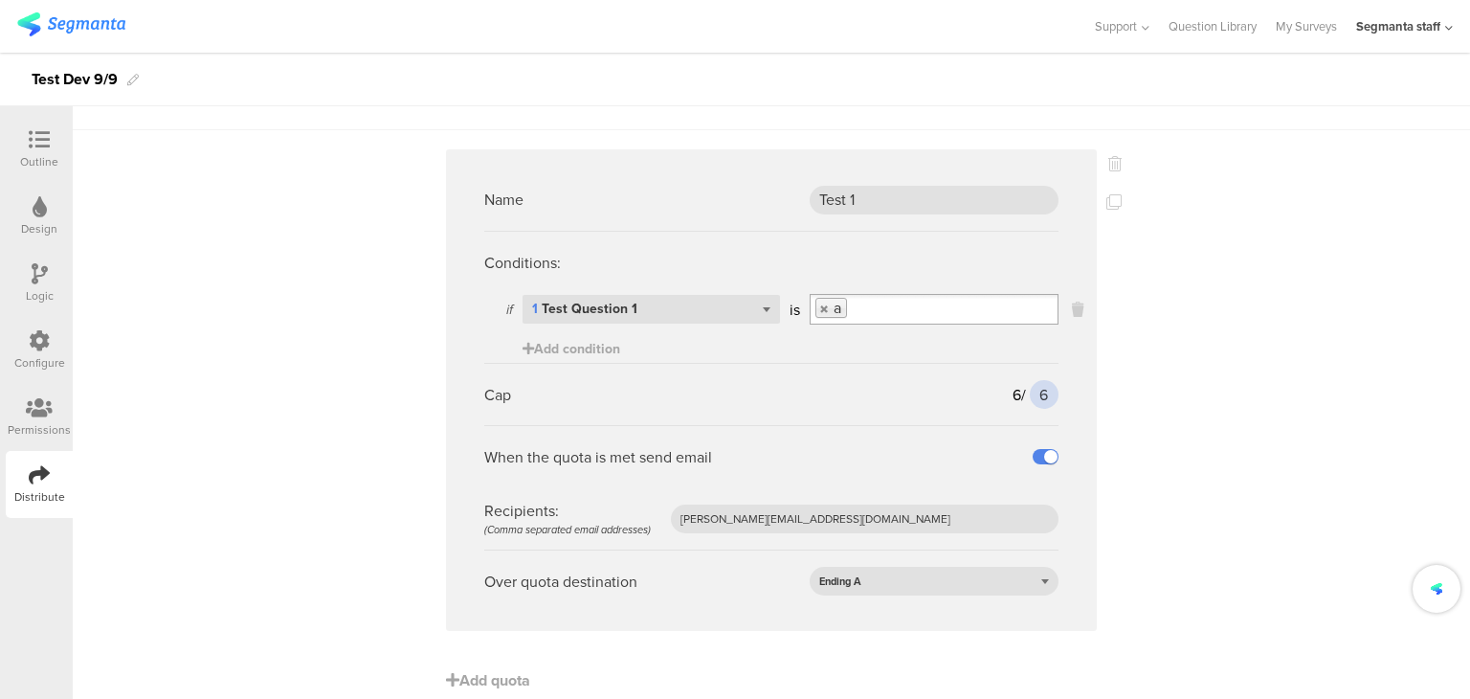
scroll to position [83, 0]
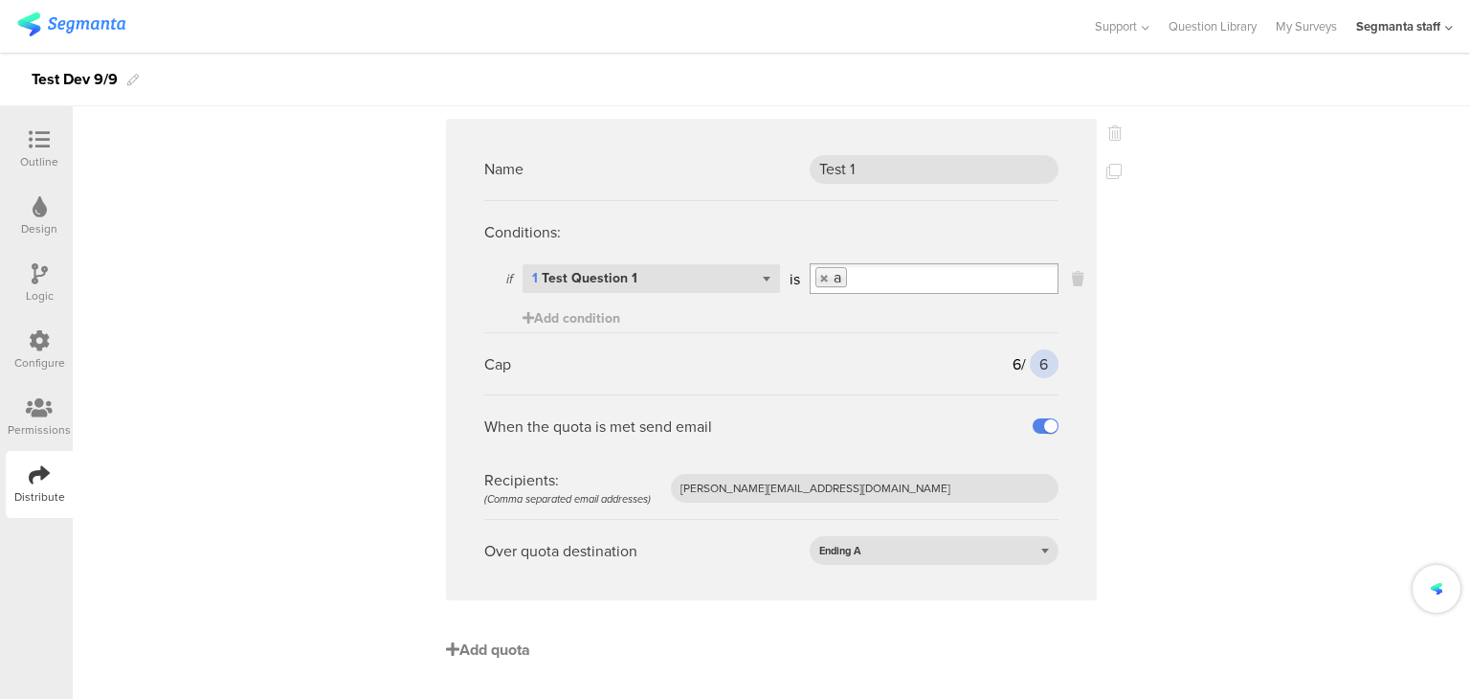
type input "6"
click at [487, 657] on span "Add quota" at bounding box center [488, 649] width 84 height 22
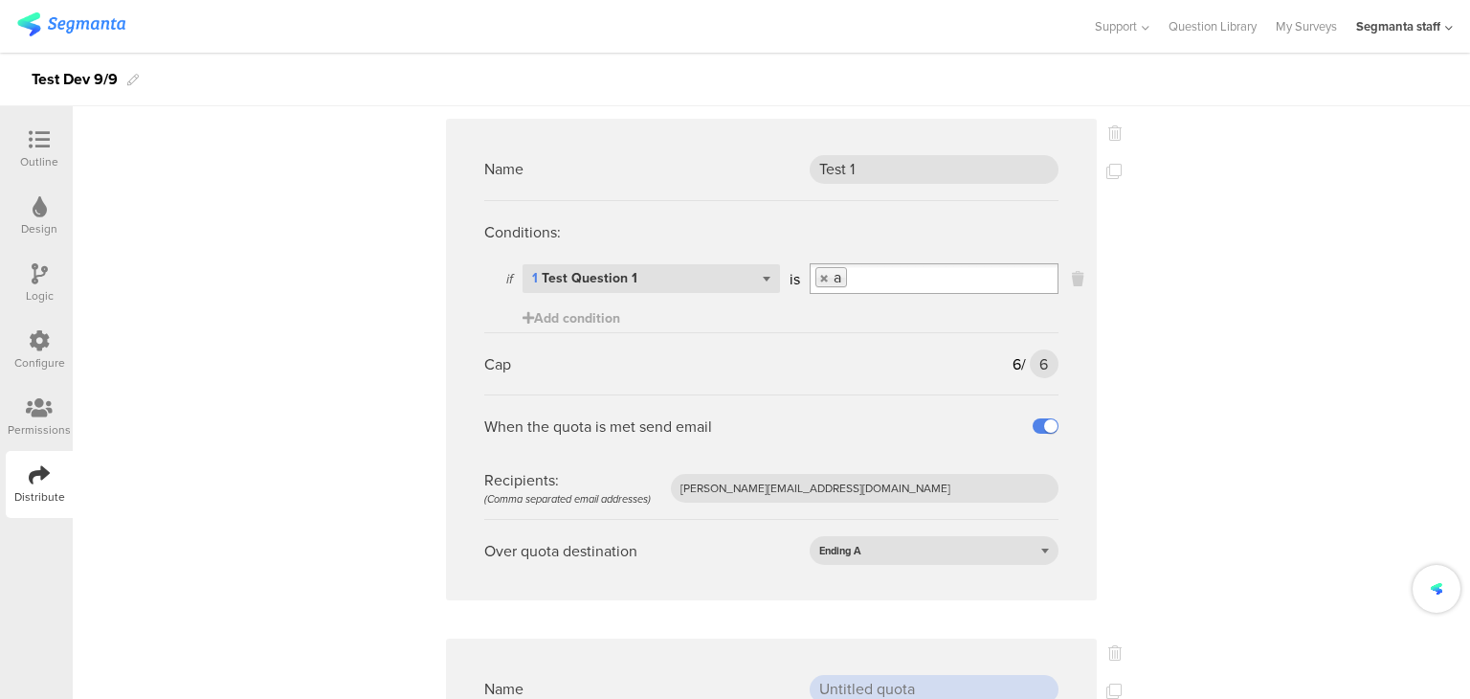
click at [873, 686] on input "text" at bounding box center [934, 689] width 249 height 29
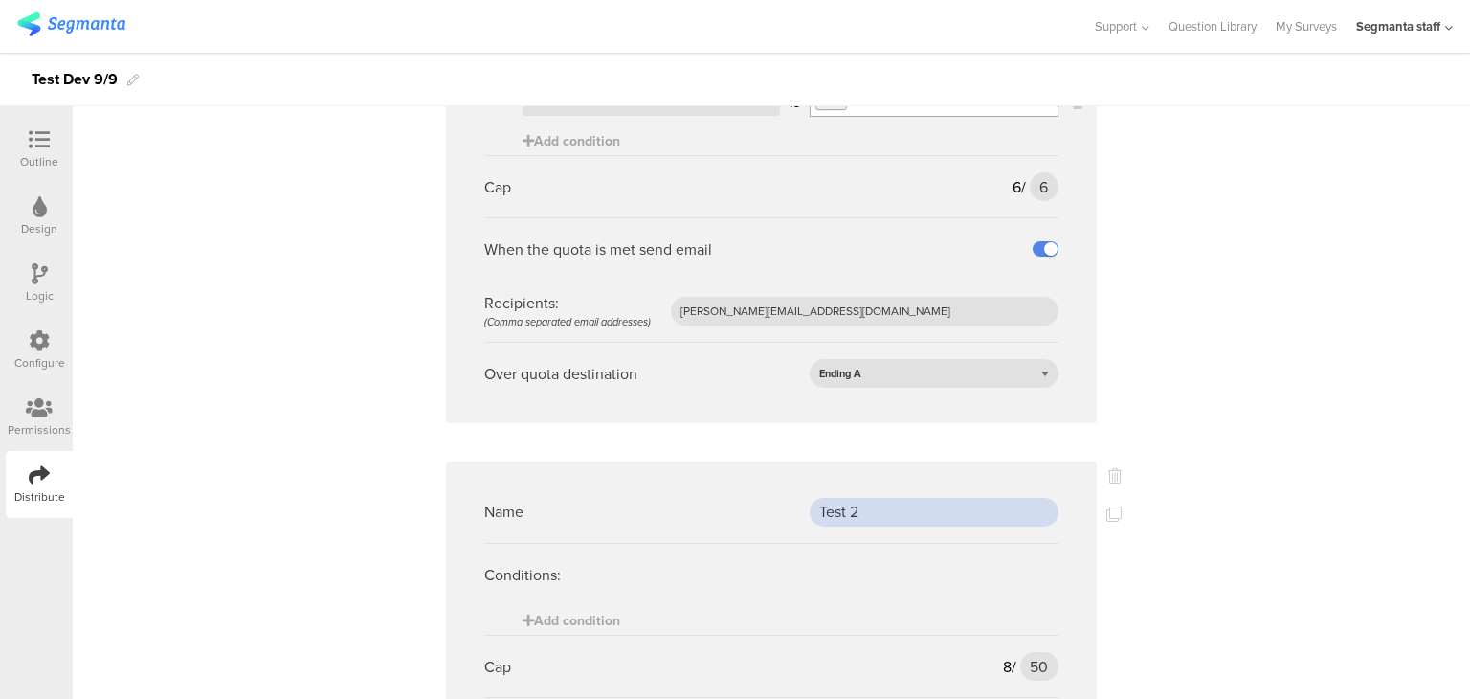
scroll to position [501, 0]
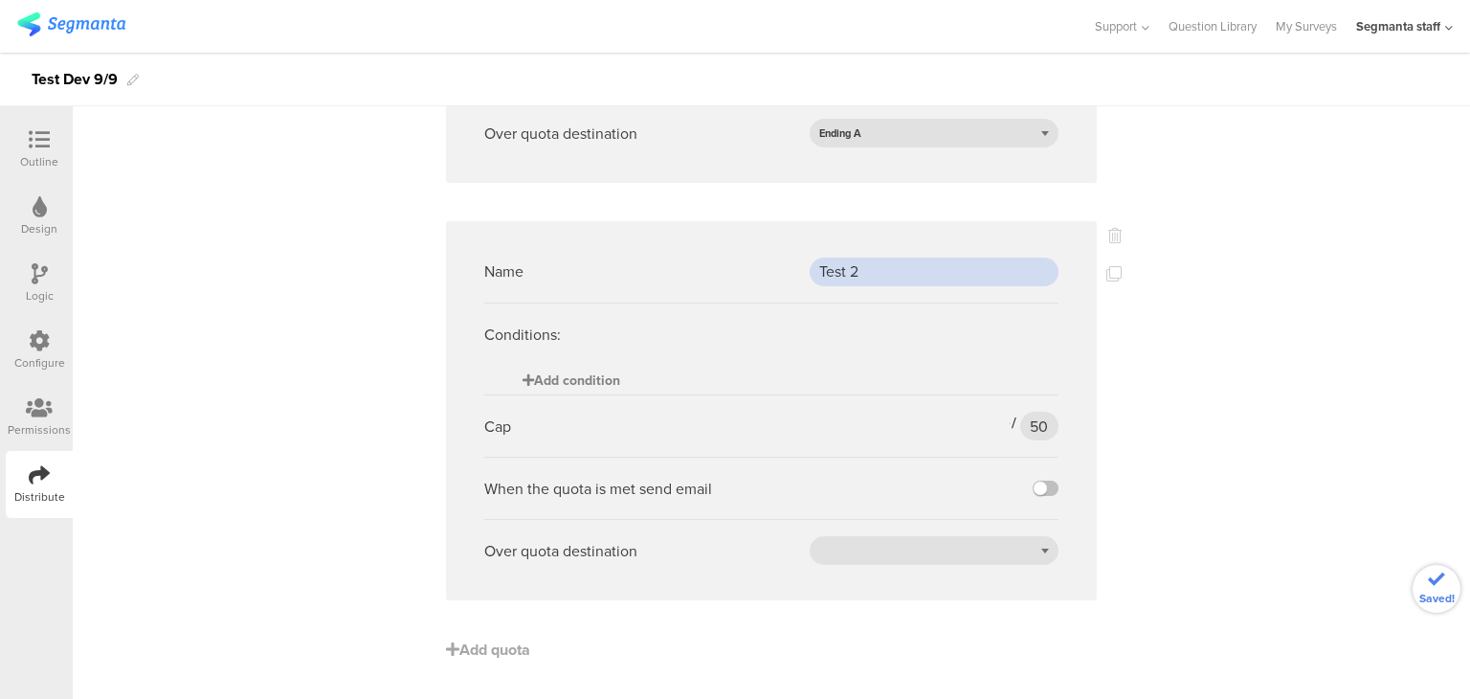
type input "Test 2"
click at [567, 385] on span "Add condition" at bounding box center [572, 380] width 98 height 20
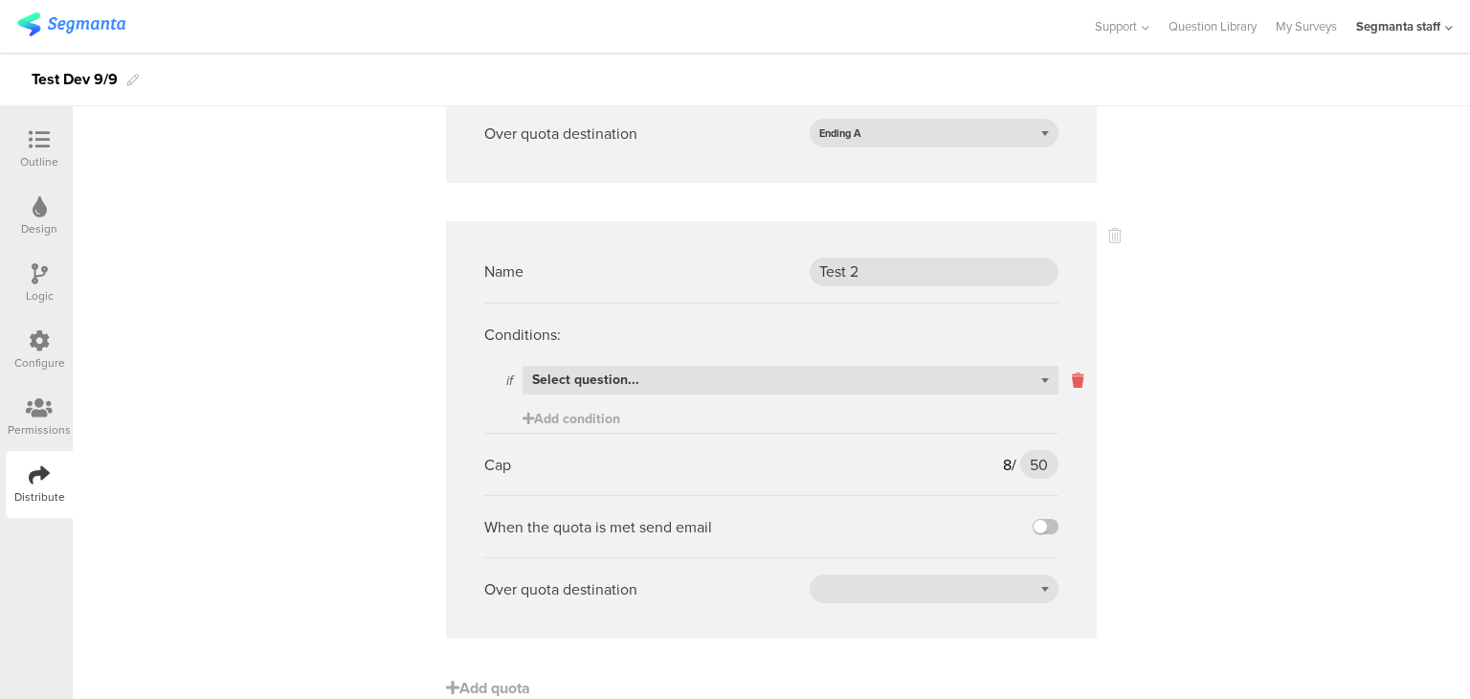
click at [1073, 383] on icon at bounding box center [1077, 381] width 11 height 22
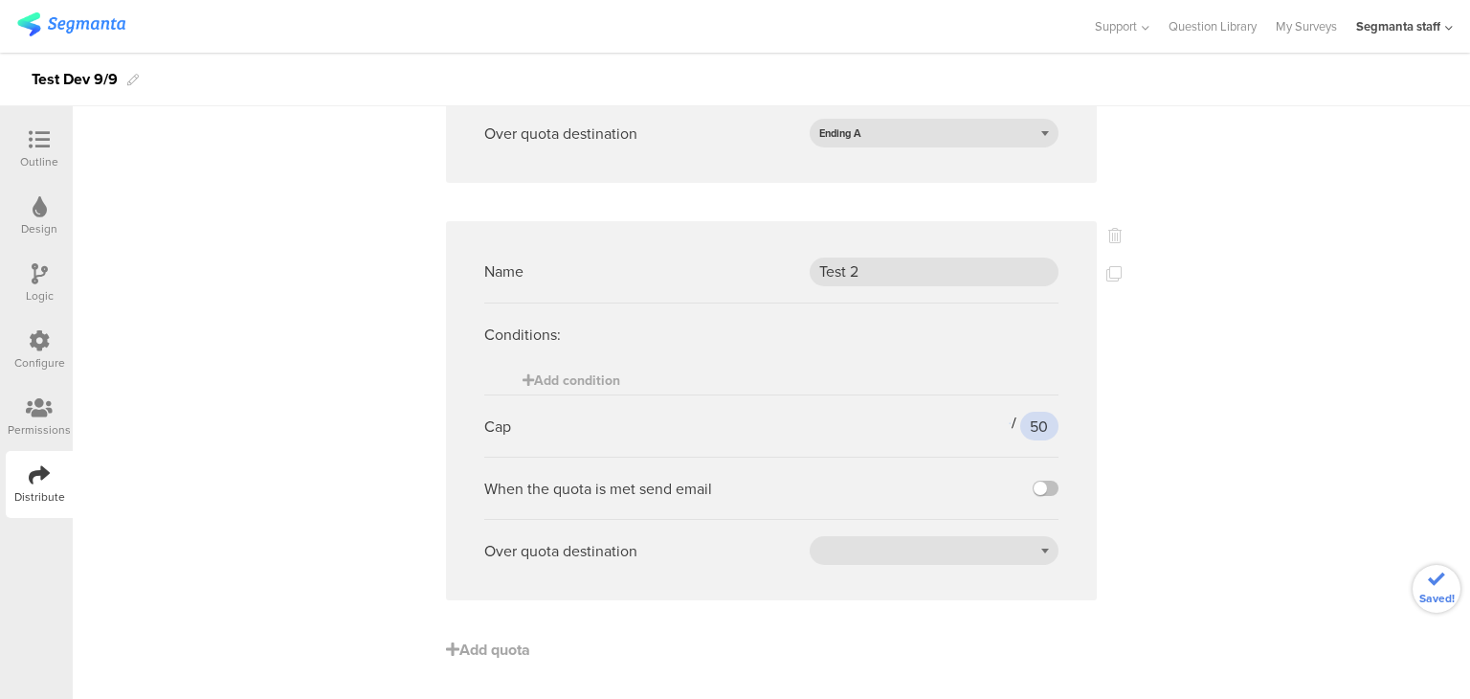
drag, startPoint x: 1037, startPoint y: 430, endPoint x: 998, endPoint y: 435, distance: 38.6
click at [998, 435] on div "8 / 50 50" at bounding box center [1027, 426] width 64 height 29
type input "8"
click at [1033, 482] on label at bounding box center [1046, 488] width 26 height 15
click at [0, 0] on input "checkbox" at bounding box center [0, 0] width 0 height 0
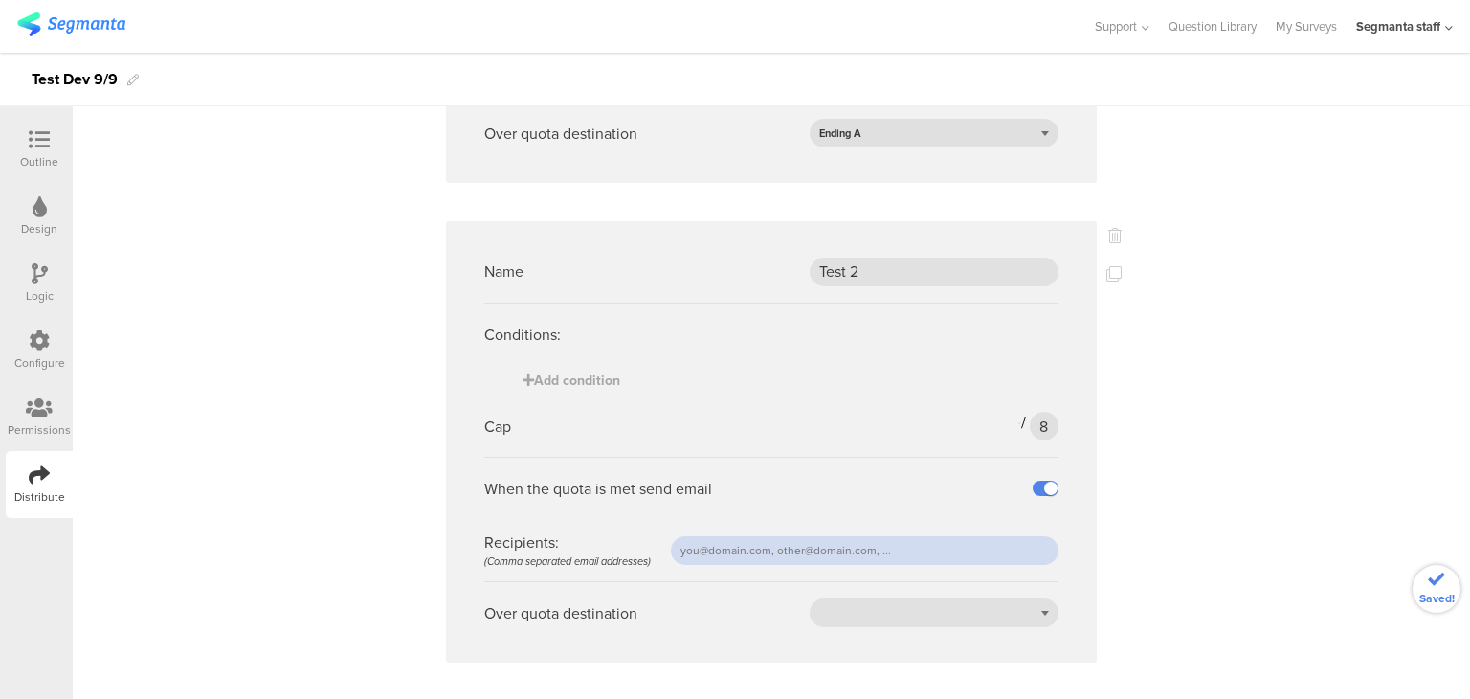
click at [925, 560] on input "text" at bounding box center [865, 550] width 388 height 29
type input "[PERSON_NAME][EMAIL_ADDRESS][DOMAIN_NAME]"
click at [882, 609] on div at bounding box center [934, 612] width 249 height 29
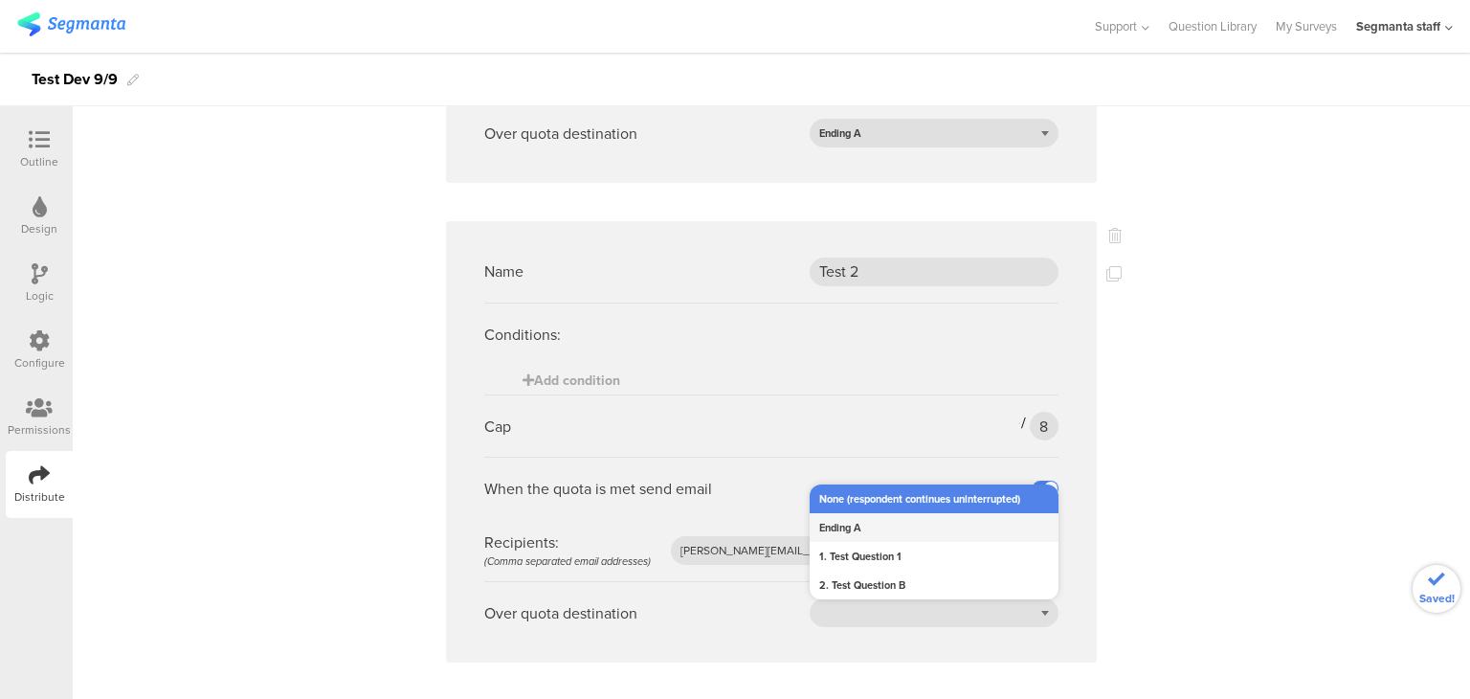
click at [880, 529] on div "Ending A" at bounding box center [934, 527] width 249 height 29
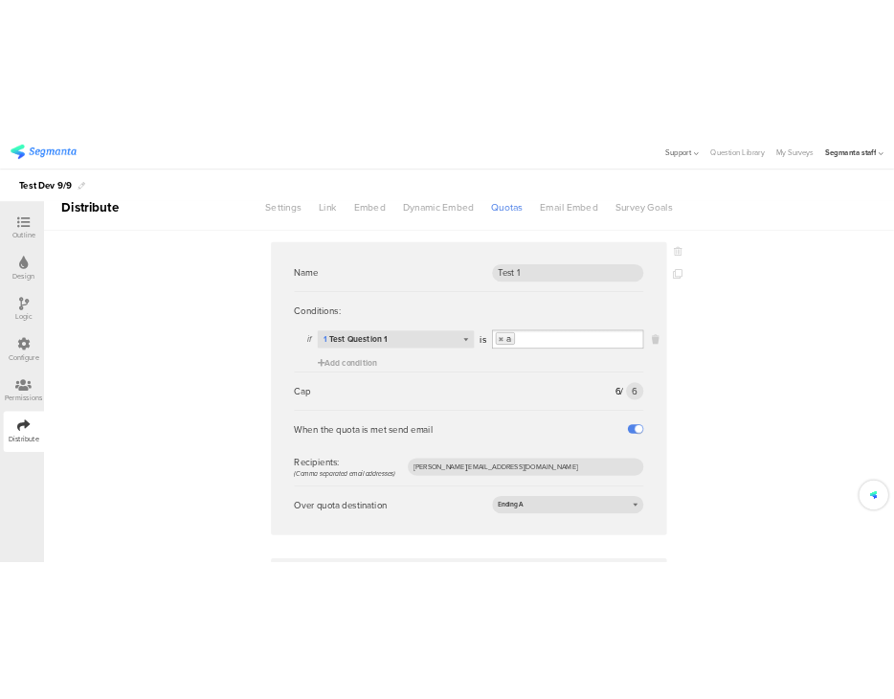
scroll to position [0, 0]
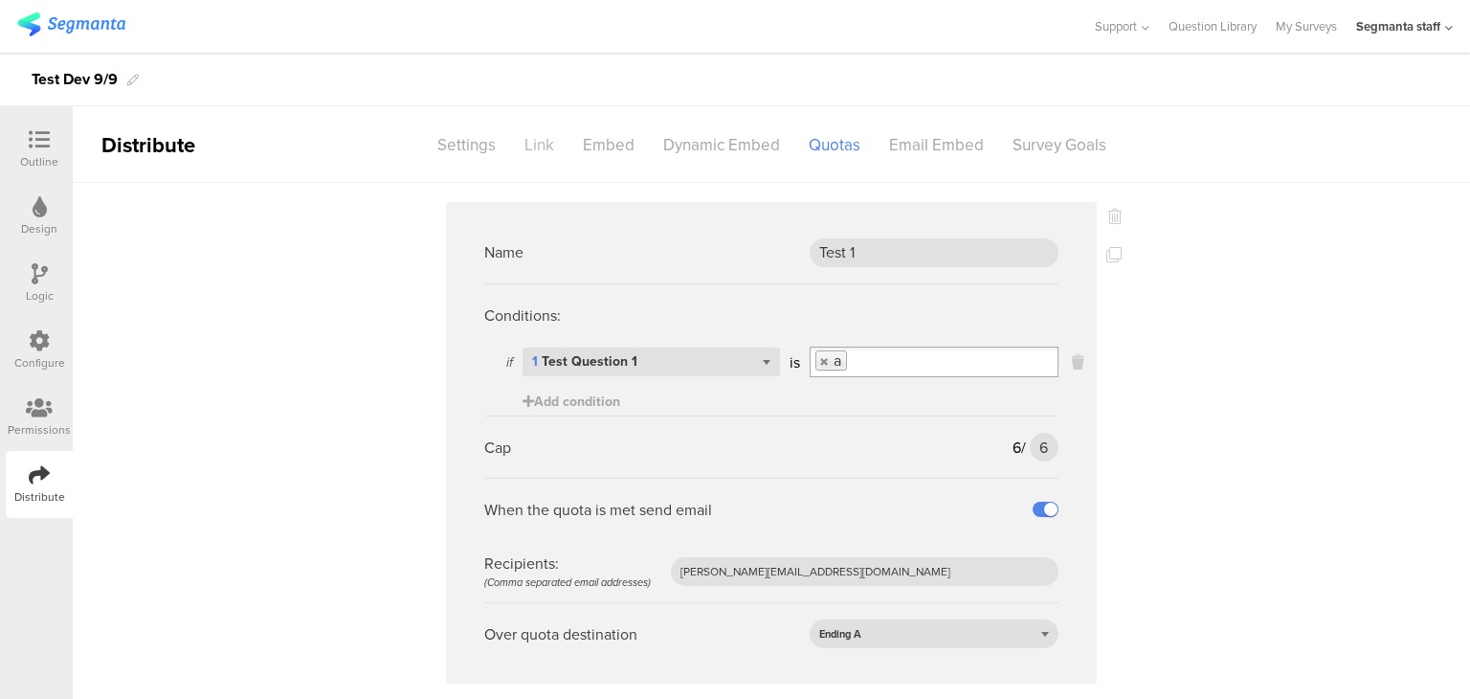
click at [517, 142] on div "Link" at bounding box center [539, 145] width 58 height 34
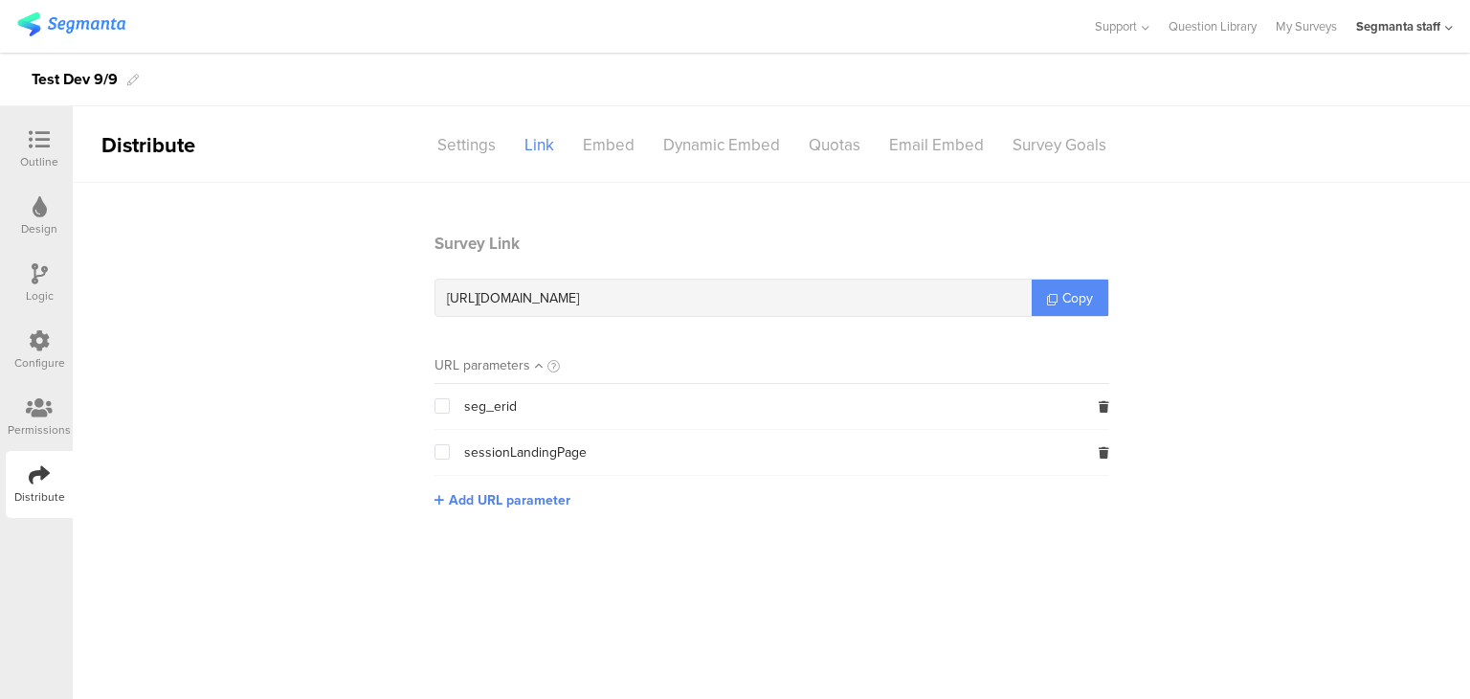
click at [1068, 295] on span "Copy" at bounding box center [1078, 298] width 31 height 20
click at [1068, 293] on span "Copy" at bounding box center [1078, 298] width 31 height 20
click at [1072, 288] on span "Copy" at bounding box center [1078, 298] width 31 height 20
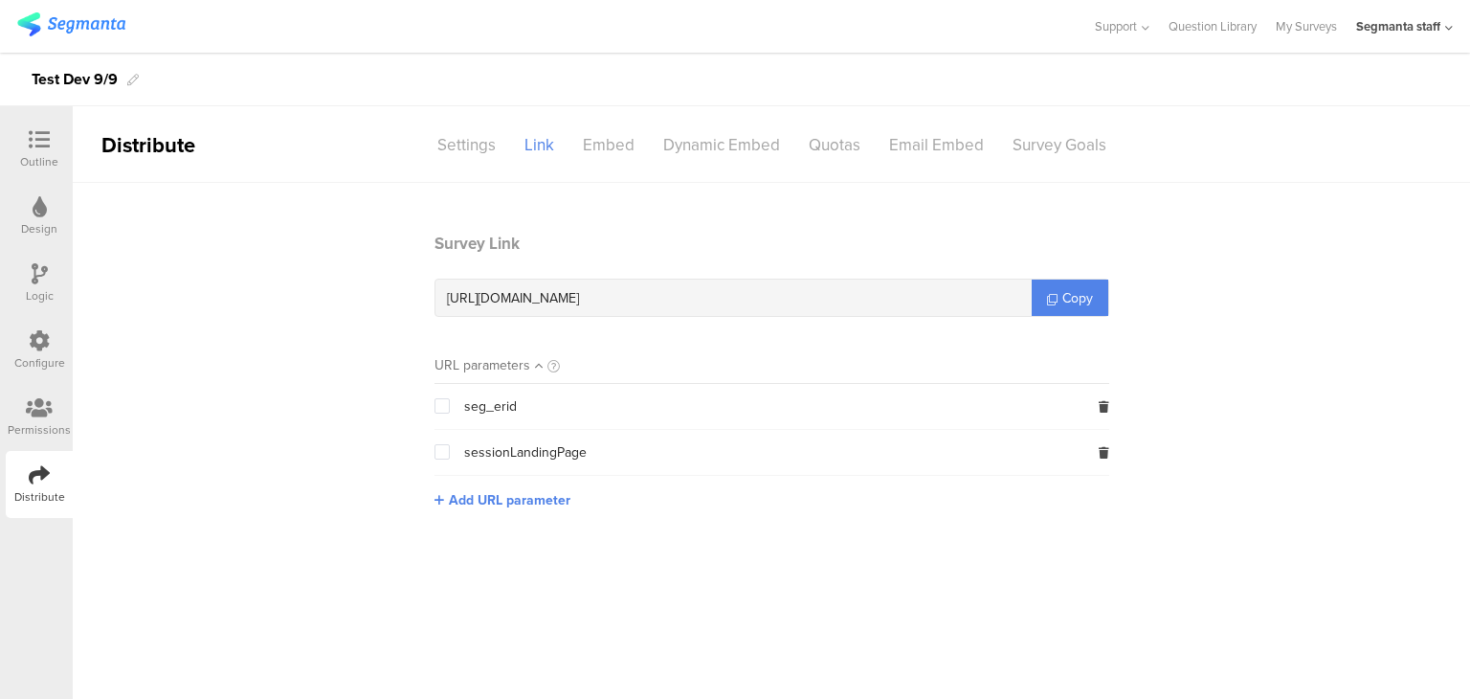
click at [1444, 23] on div "Segmanta staff" at bounding box center [1404, 26] width 97 height 53
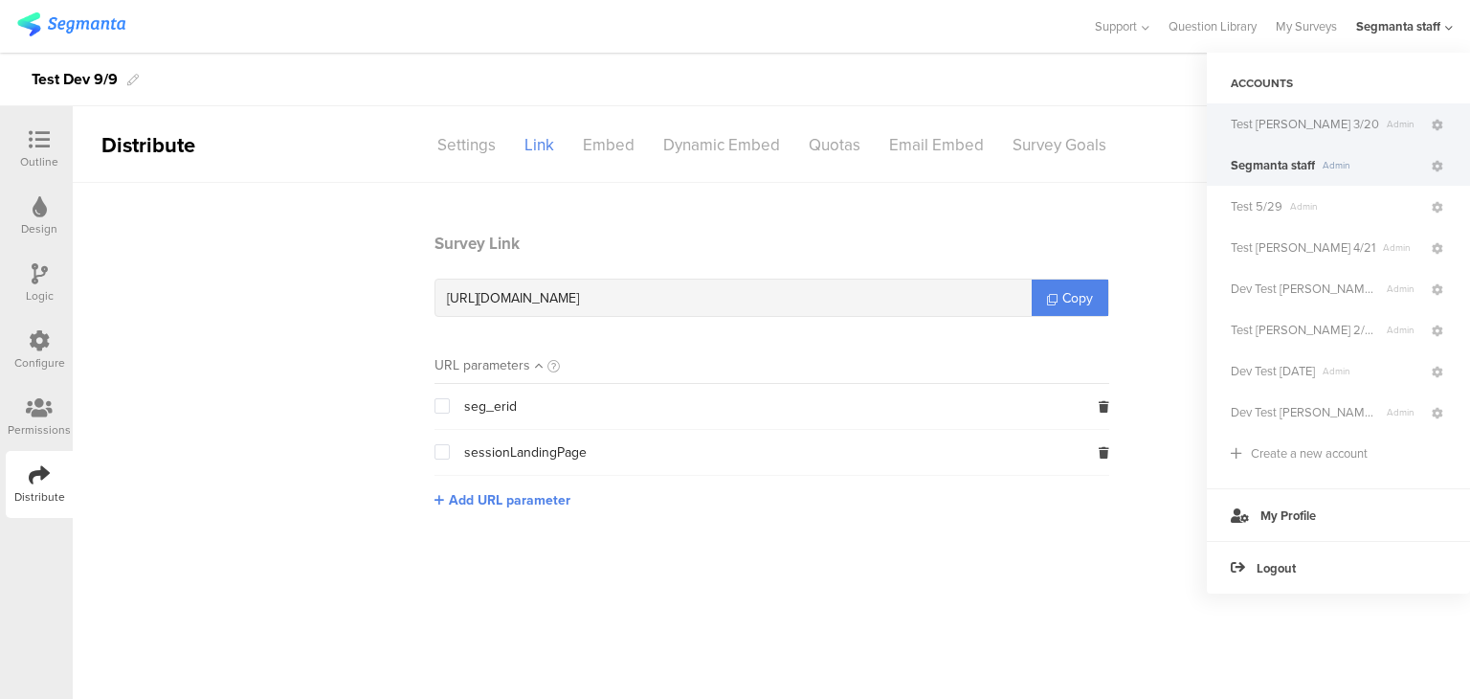
click at [1379, 123] on span "Admin" at bounding box center [1404, 124] width 50 height 14
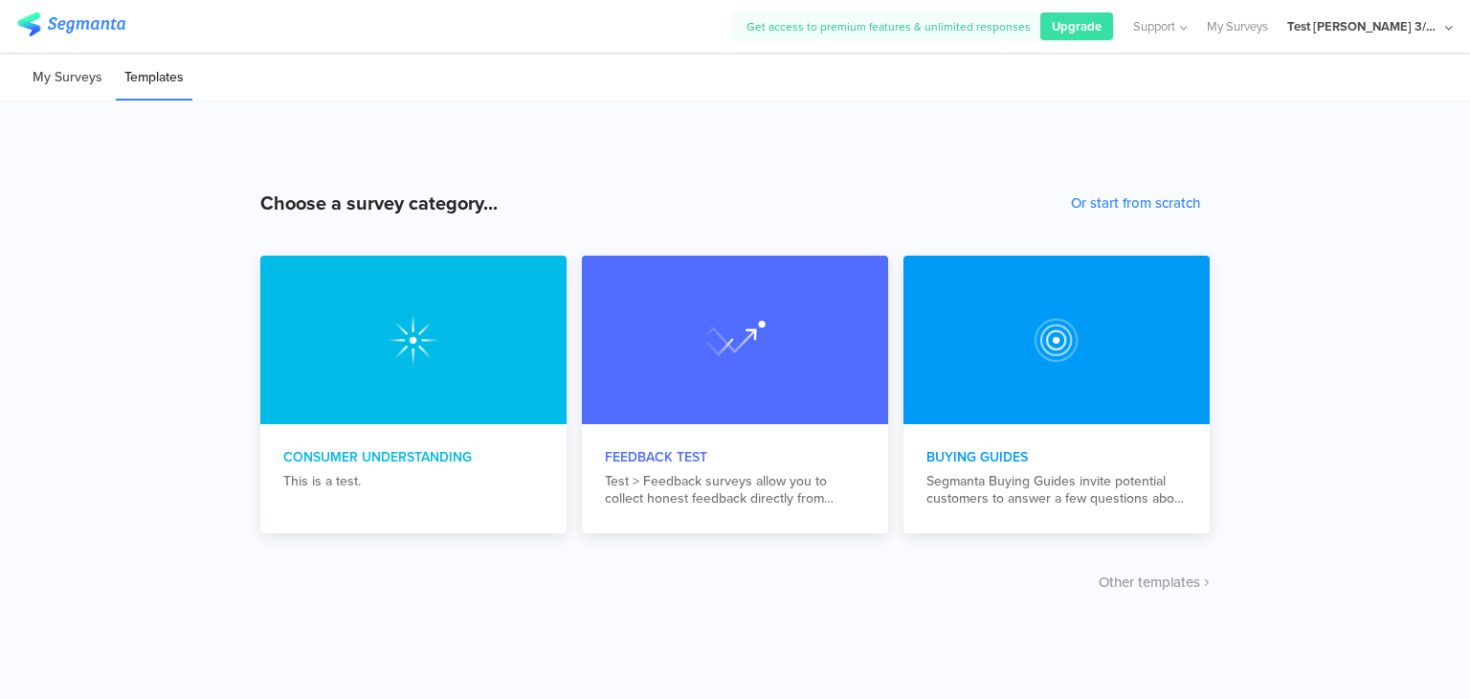
click at [70, 69] on li "My Surveys" at bounding box center [67, 78] width 87 height 45
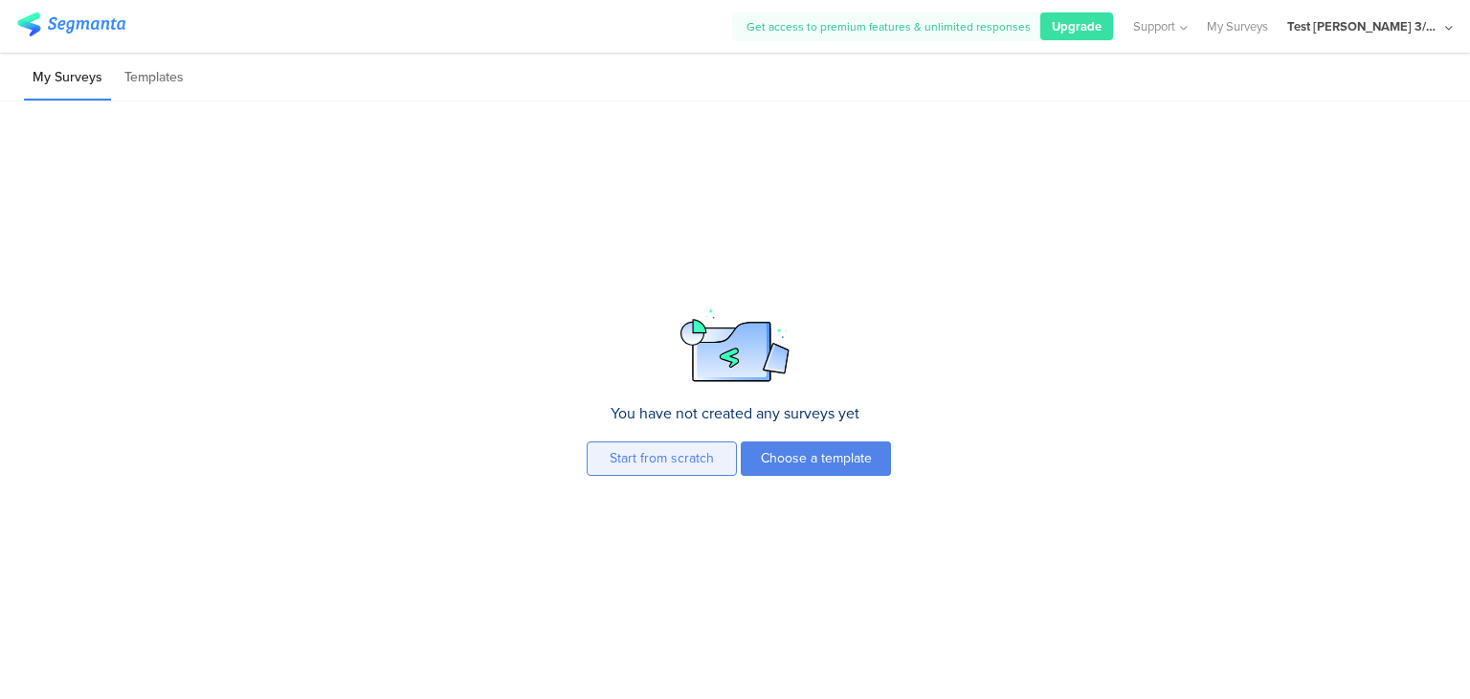
click at [672, 462] on button "Start from scratch" at bounding box center [662, 458] width 150 height 34
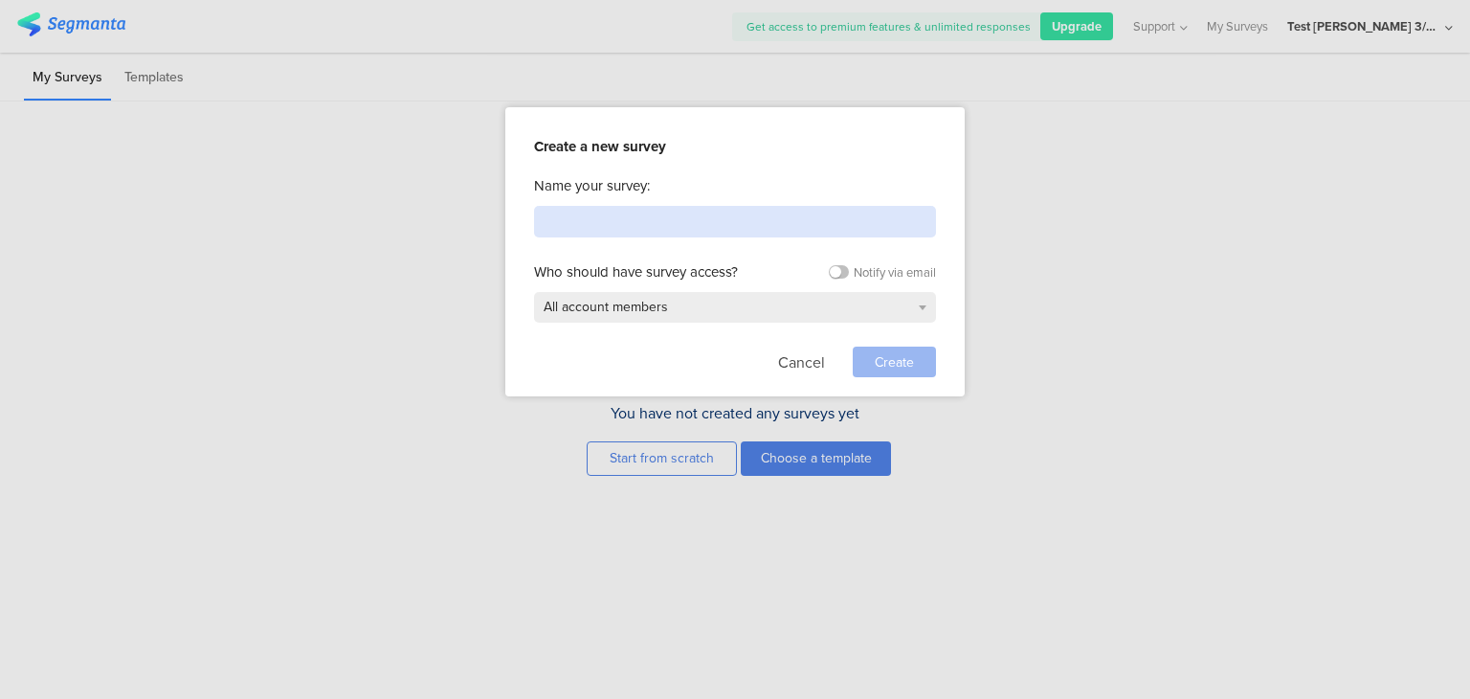
click at [741, 215] on input at bounding box center [735, 222] width 402 height 32
type input "Test"
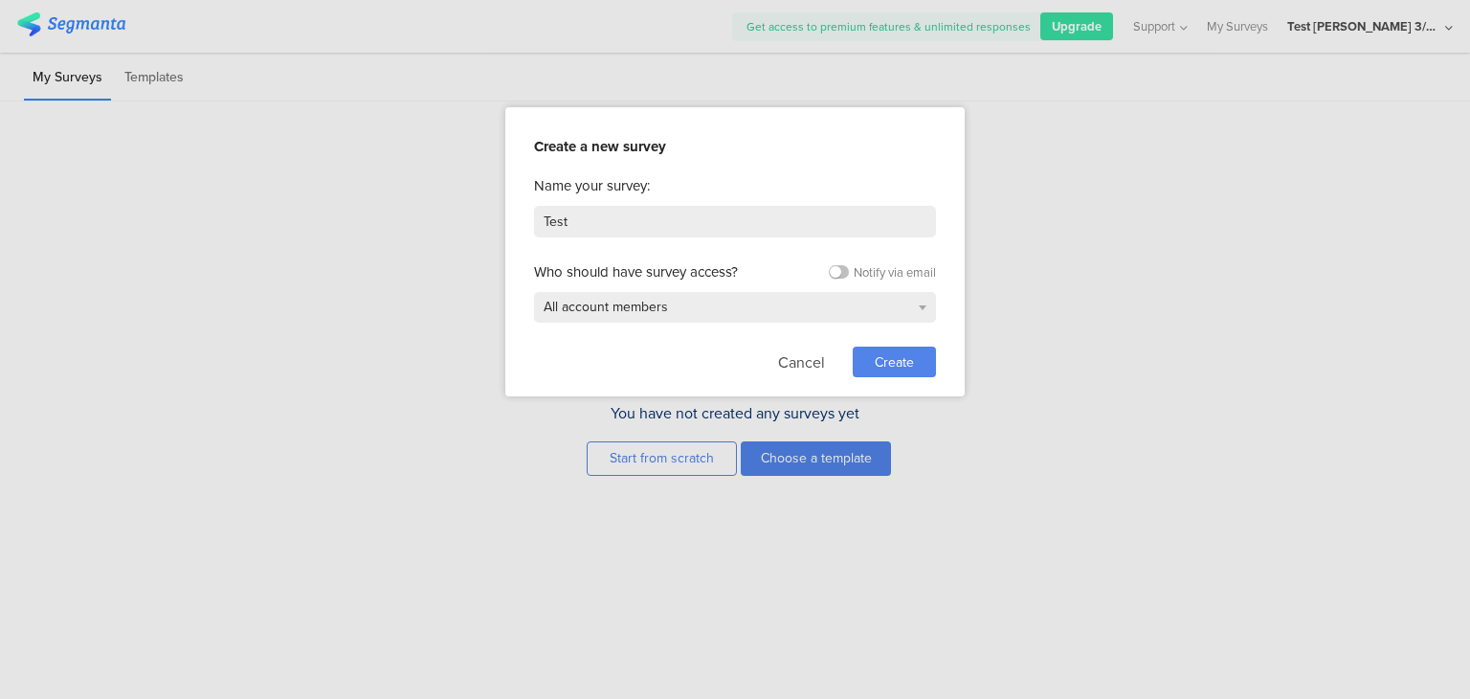
click at [882, 360] on span "Create" at bounding box center [894, 362] width 39 height 20
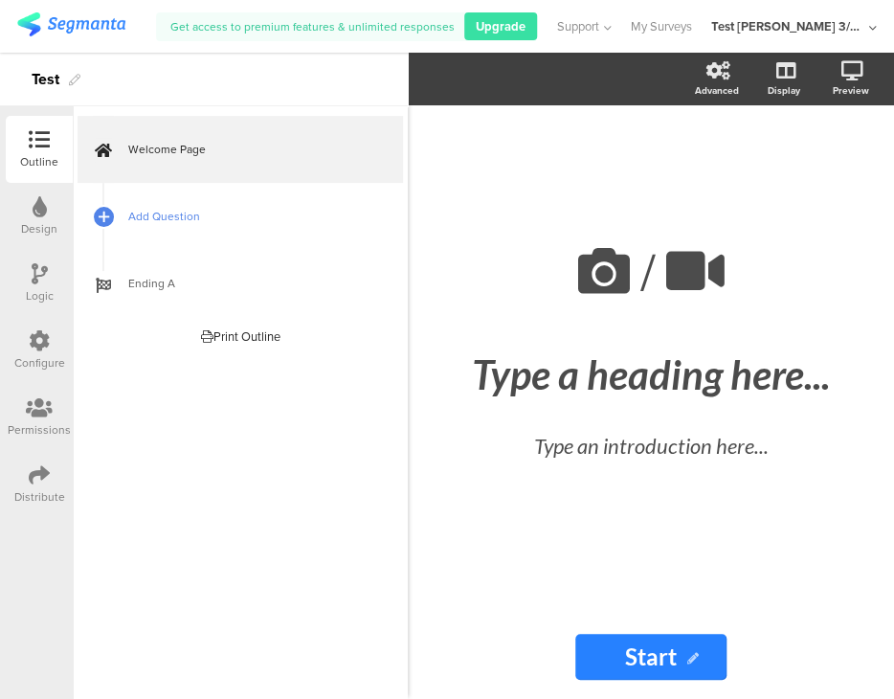
click at [137, 227] on link "Add Question" at bounding box center [240, 216] width 325 height 67
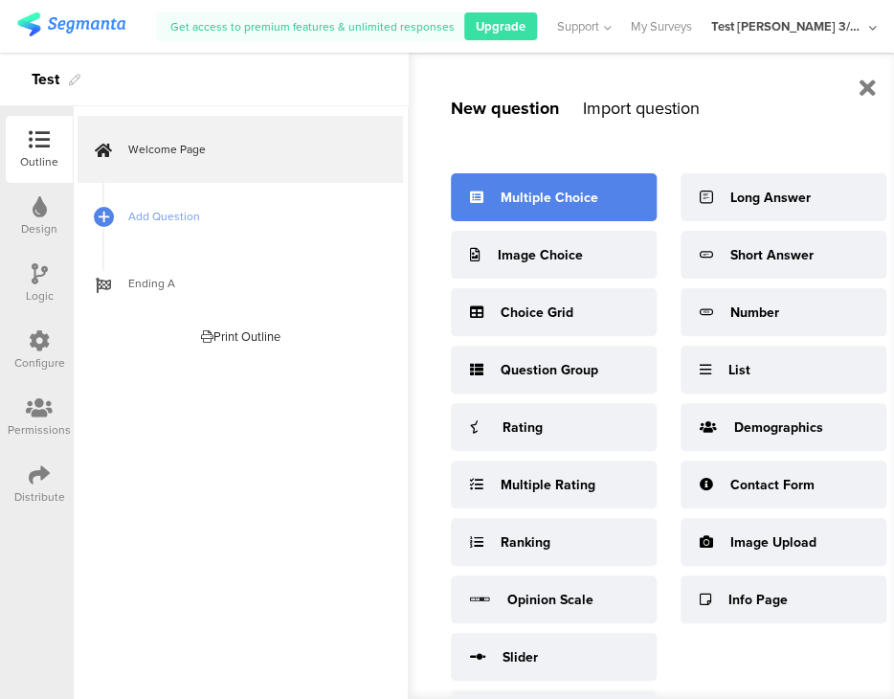
click at [621, 210] on div "Multiple Choice" at bounding box center [554, 197] width 206 height 48
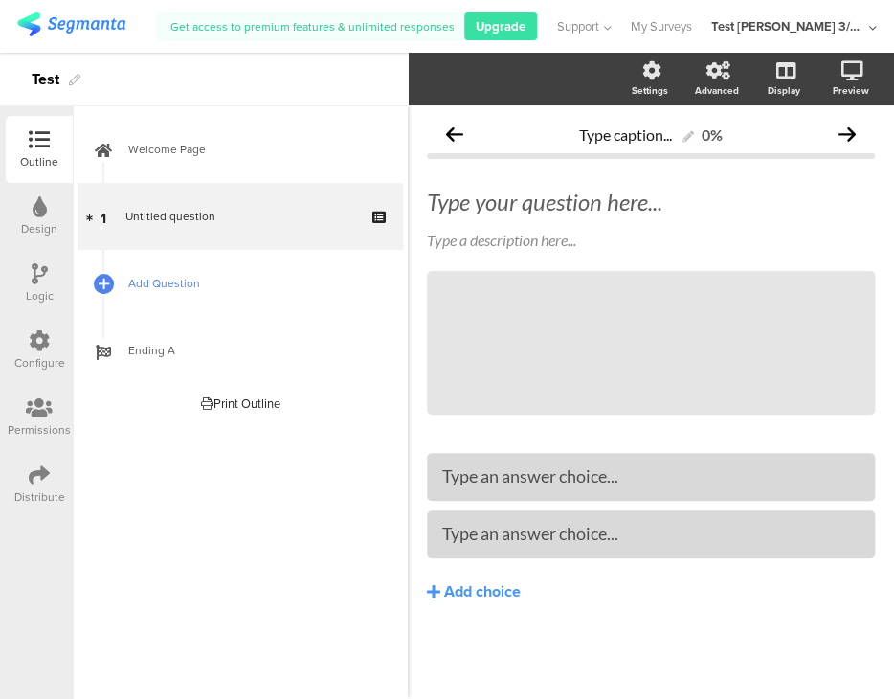
click at [106, 296] on div at bounding box center [103, 283] width 21 height 67
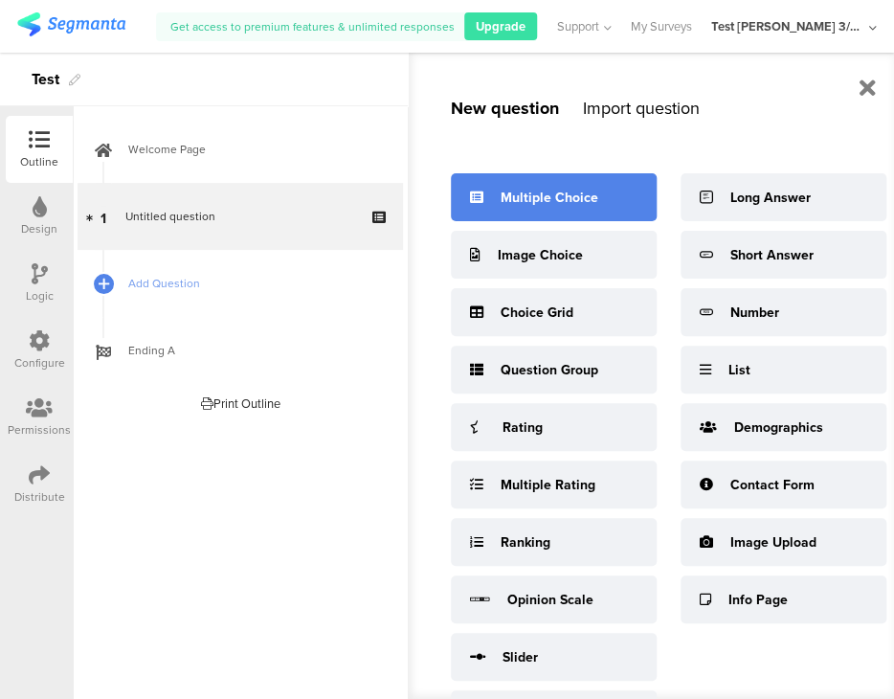
click at [479, 204] on div at bounding box center [476, 198] width 13 height 20
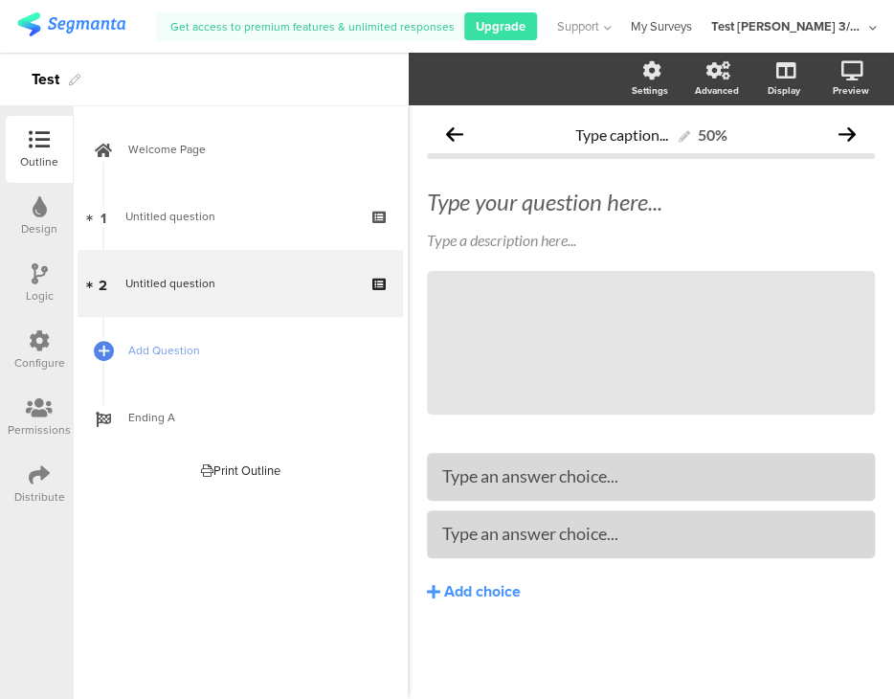
click at [692, 32] on link "My Surveys" at bounding box center [661, 26] width 61 height 53
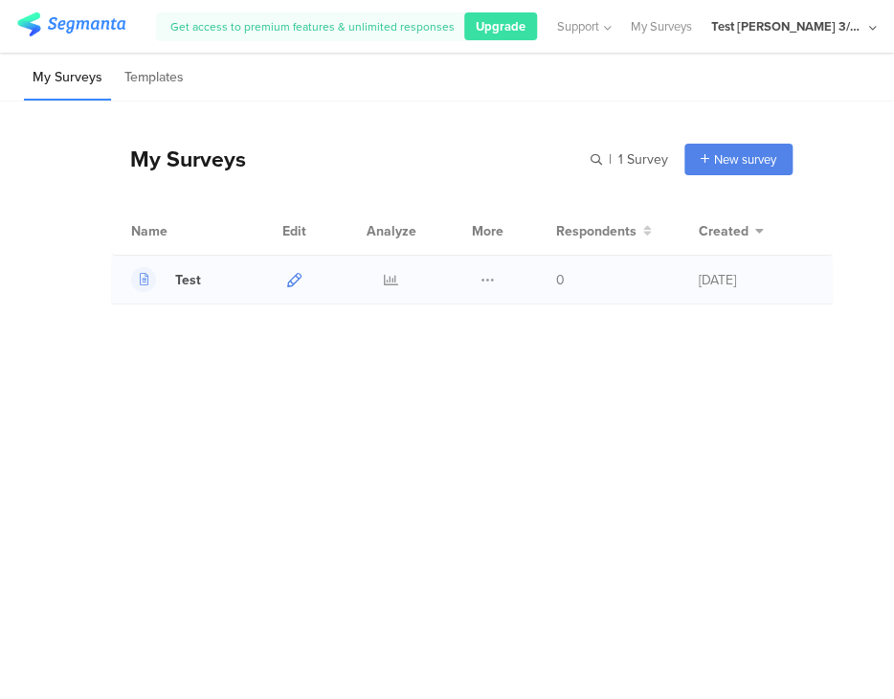
click at [289, 287] on link at bounding box center [294, 280] width 14 height 48
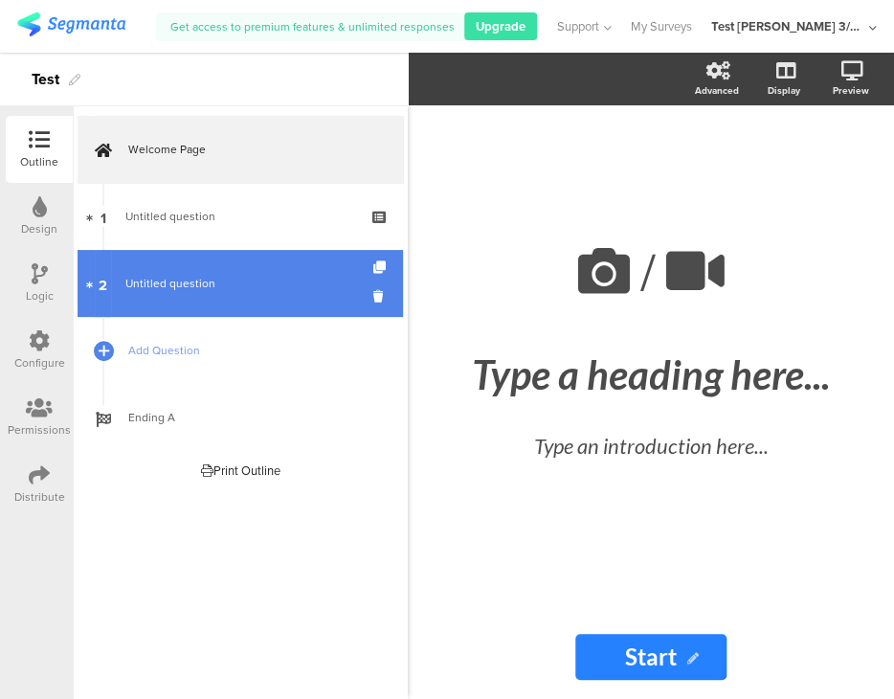
click at [211, 292] on span "Untitled question" at bounding box center [239, 283] width 229 height 19
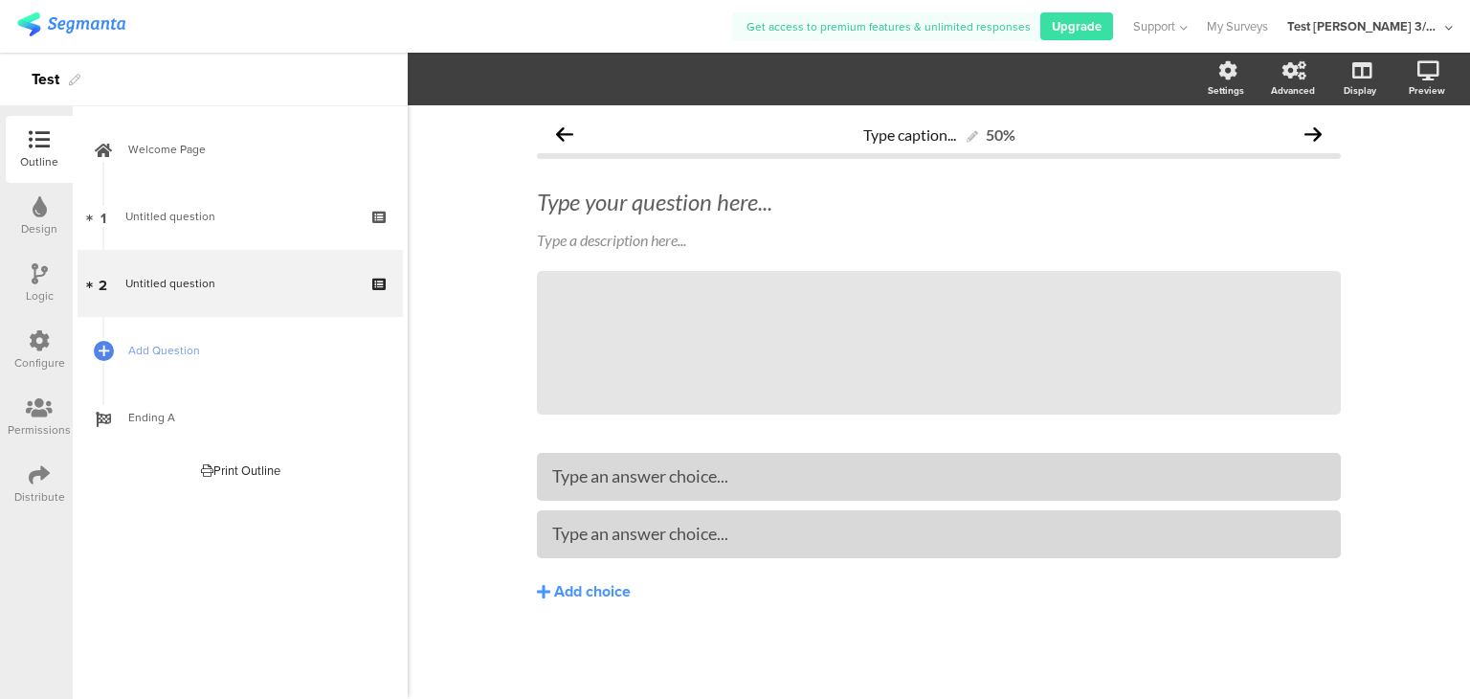
click at [1447, 28] on icon at bounding box center [1449, 28] width 8 height 14
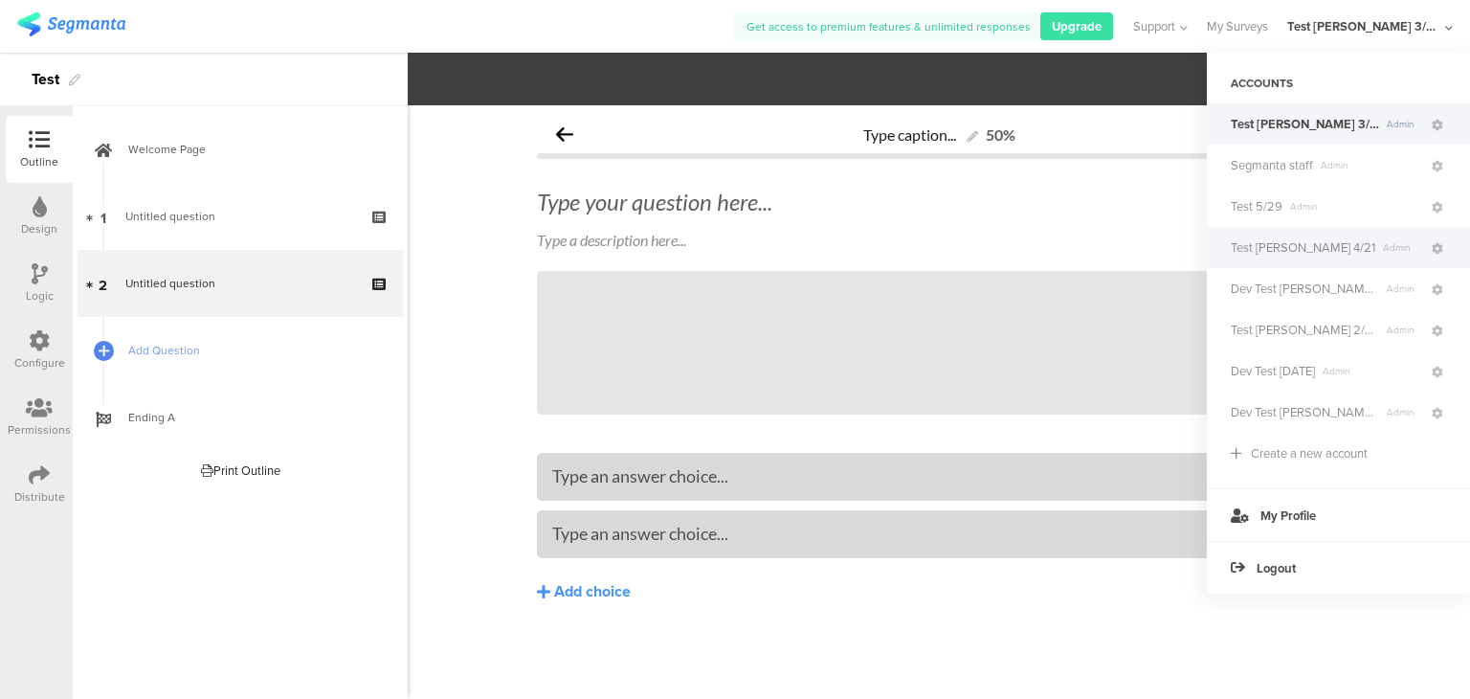
click at [1347, 256] on span "Test [PERSON_NAME] 4/21 Admin" at bounding box center [1330, 247] width 198 height 18
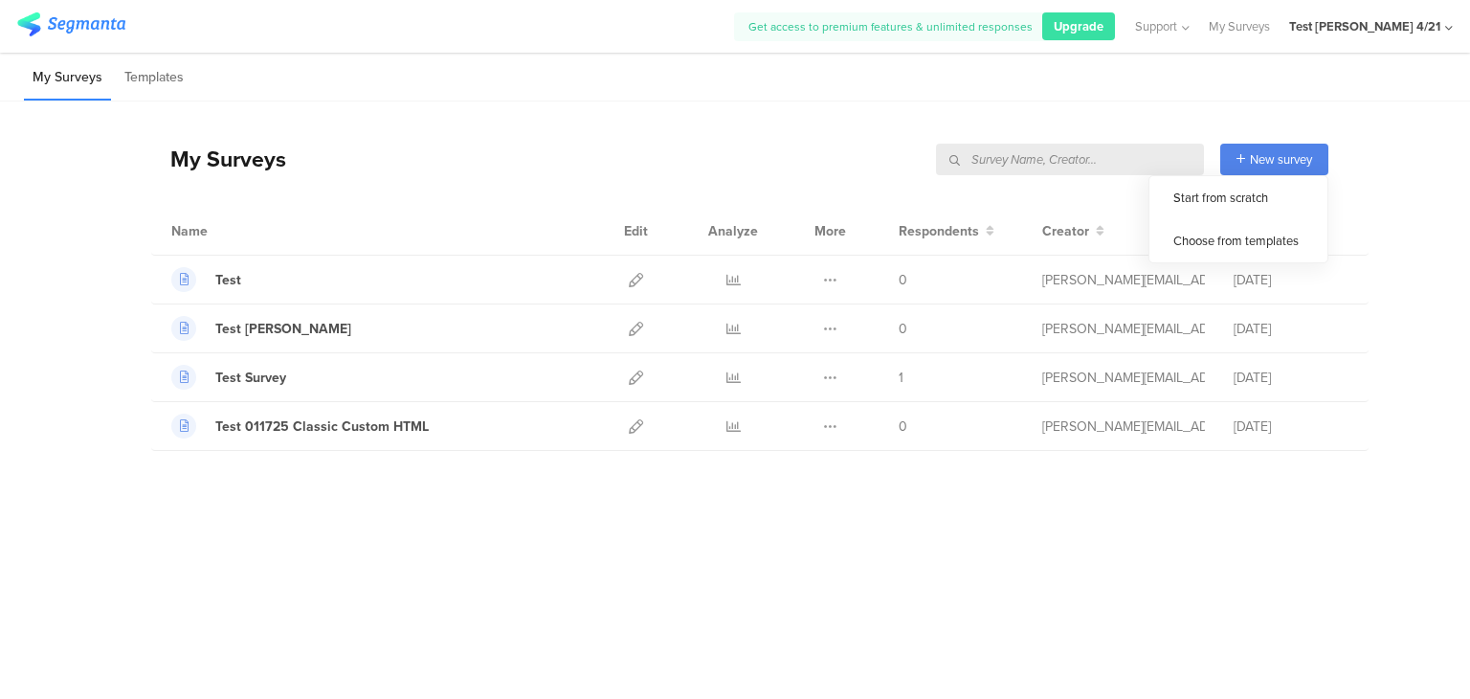
click at [1272, 151] on span "New survey" at bounding box center [1281, 159] width 62 height 18
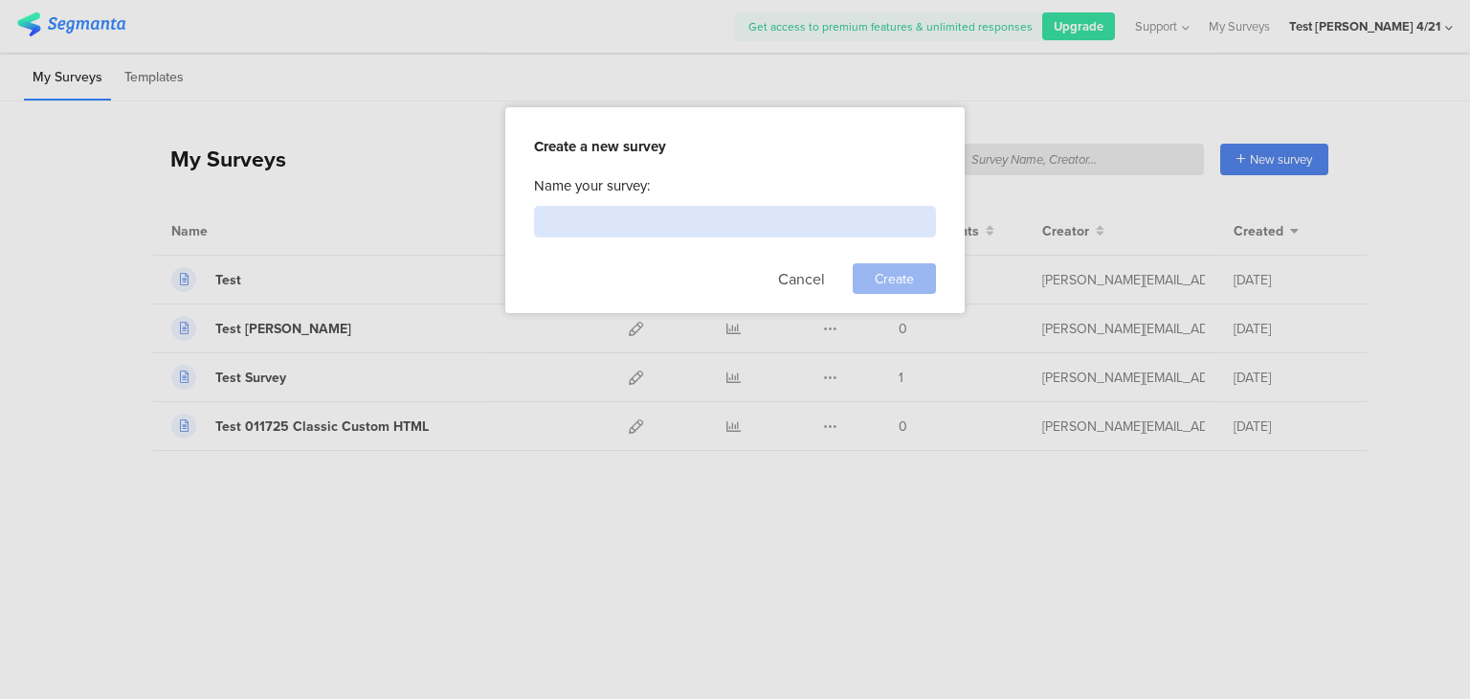
click at [710, 226] on input at bounding box center [735, 222] width 402 height 32
type input "Test"
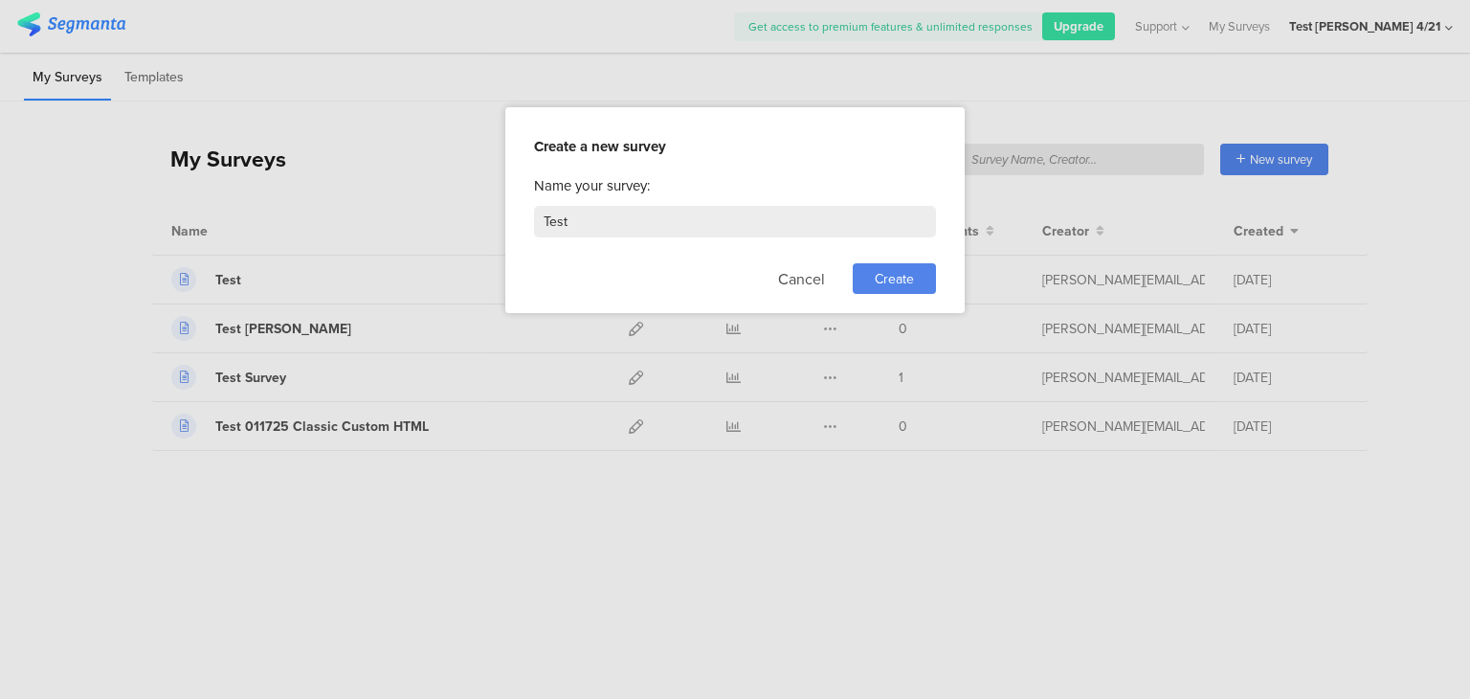
click at [875, 275] on span "Create" at bounding box center [894, 279] width 39 height 20
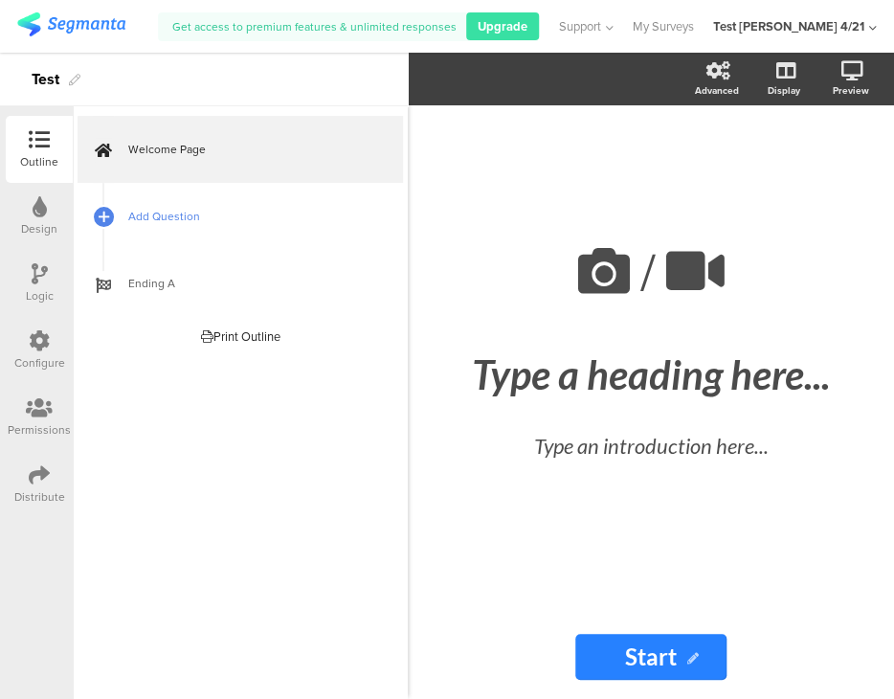
click at [202, 200] on link "Add Question" at bounding box center [240, 216] width 325 height 67
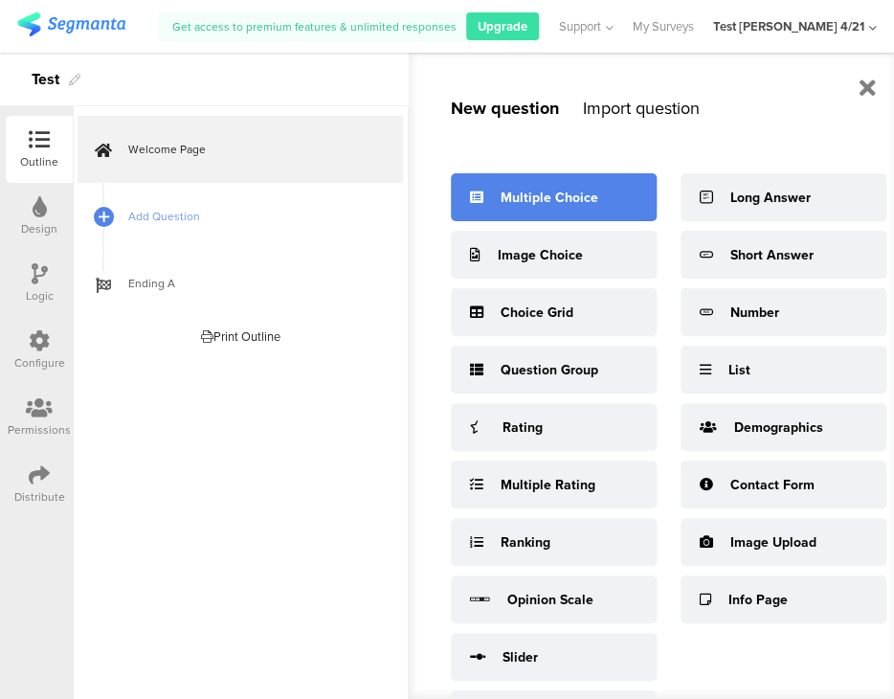
click at [505, 202] on div "Multiple Choice" at bounding box center [550, 198] width 98 height 20
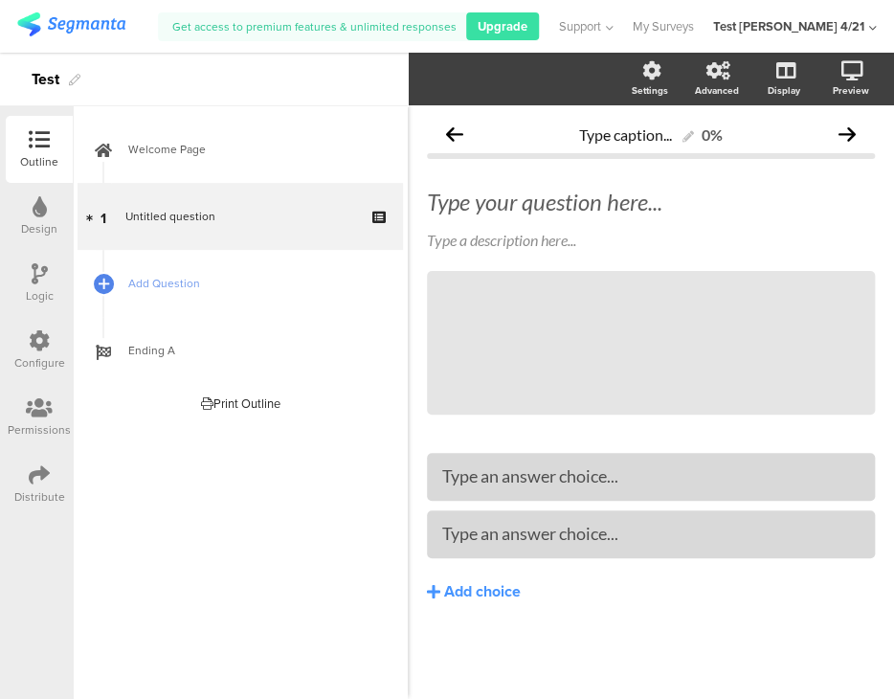
click at [852, 22] on div "Test [PERSON_NAME] 4/21" at bounding box center [788, 26] width 151 height 18
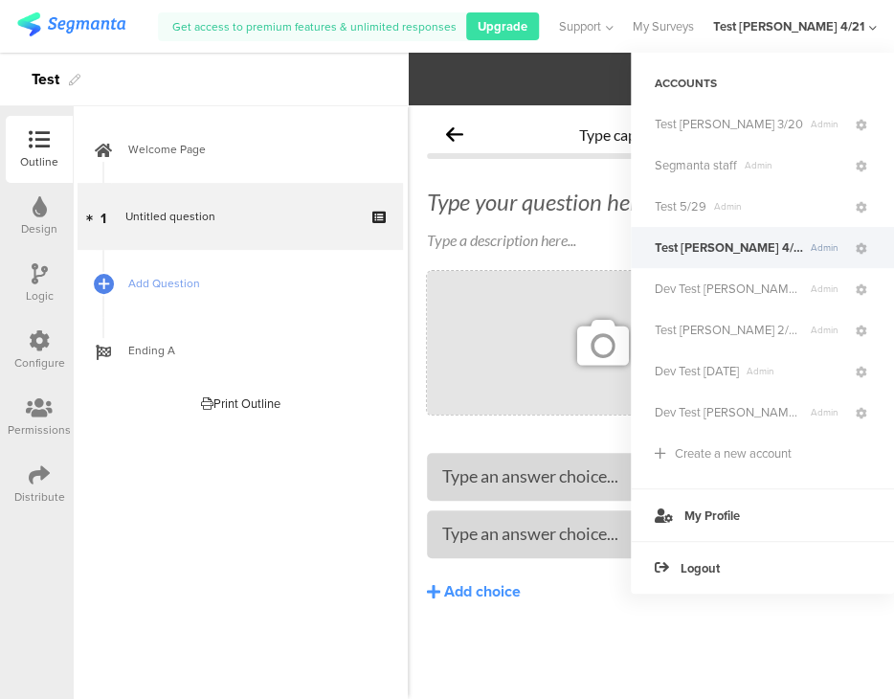
drag, startPoint x: 762, startPoint y: 347, endPoint x: 749, endPoint y: 347, distance: 13.4
click at [751, 347] on div "Test [PERSON_NAME] 2/26 Admin" at bounding box center [762, 329] width 263 height 41
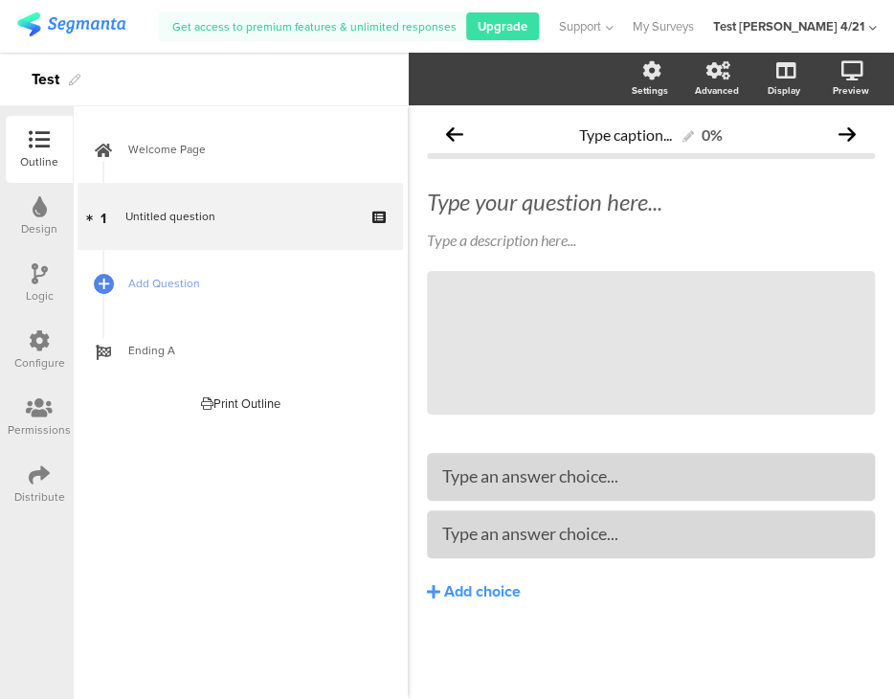
click at [859, 28] on div "Test [PERSON_NAME] 4/21" at bounding box center [788, 26] width 151 height 18
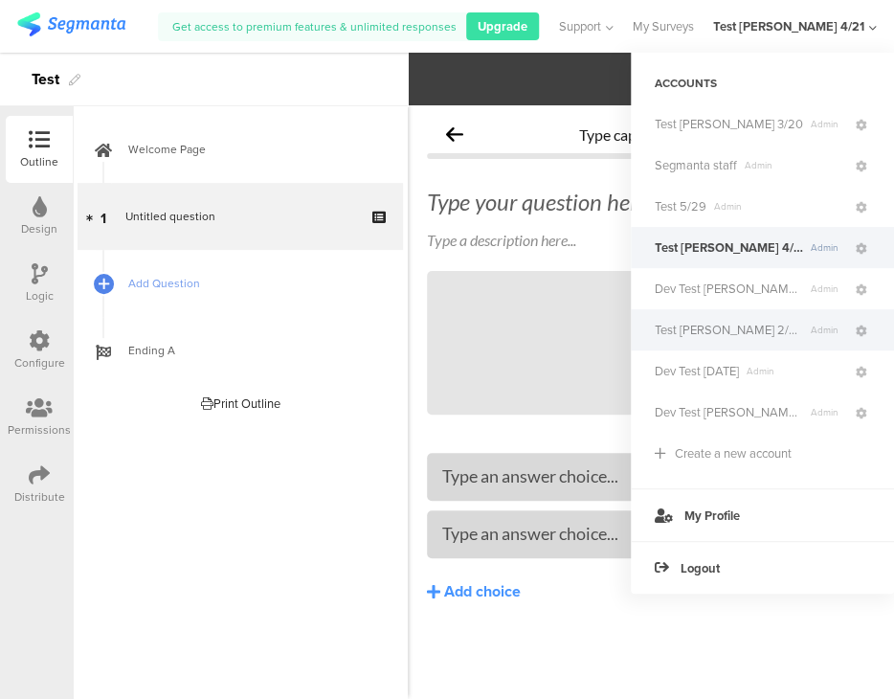
click at [725, 326] on span "Test [PERSON_NAME] 2/26" at bounding box center [729, 330] width 148 height 18
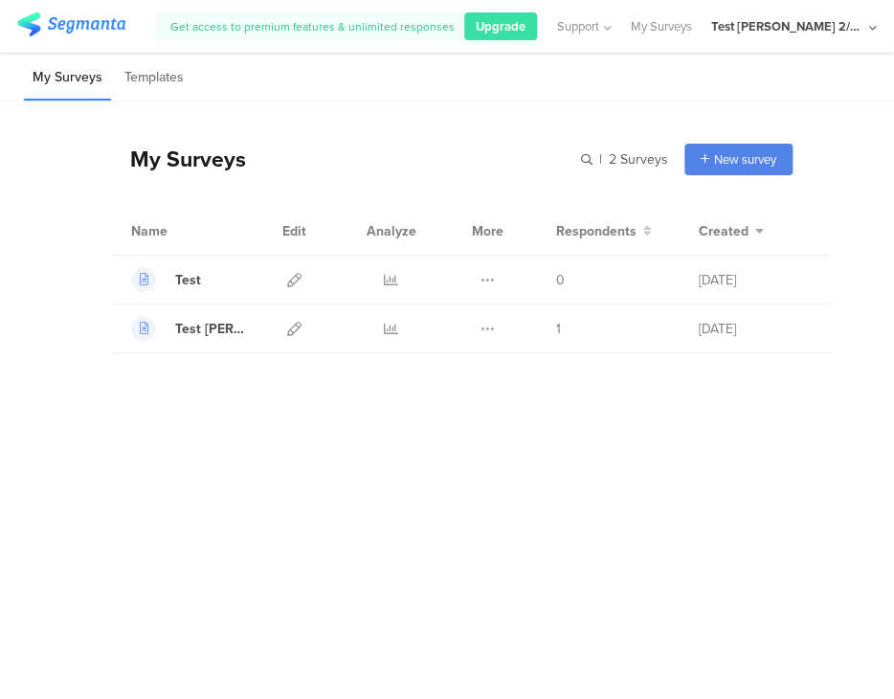
click at [833, 14] on div "Test [PERSON_NAME] 2/26" at bounding box center [794, 26] width 166 height 53
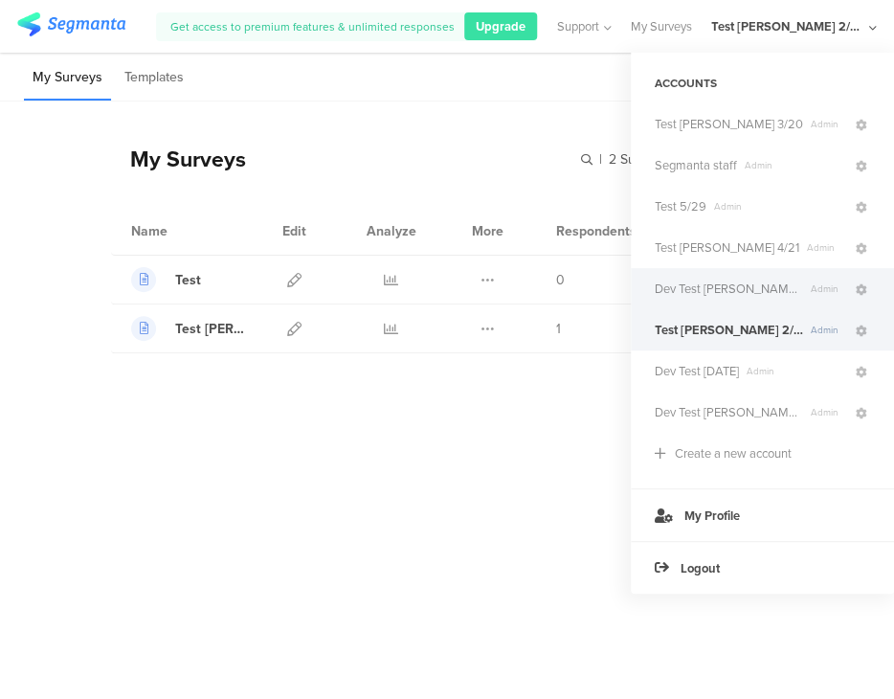
click at [754, 277] on div "Dev Test [PERSON_NAME] 1.24 Admin" at bounding box center [762, 288] width 263 height 41
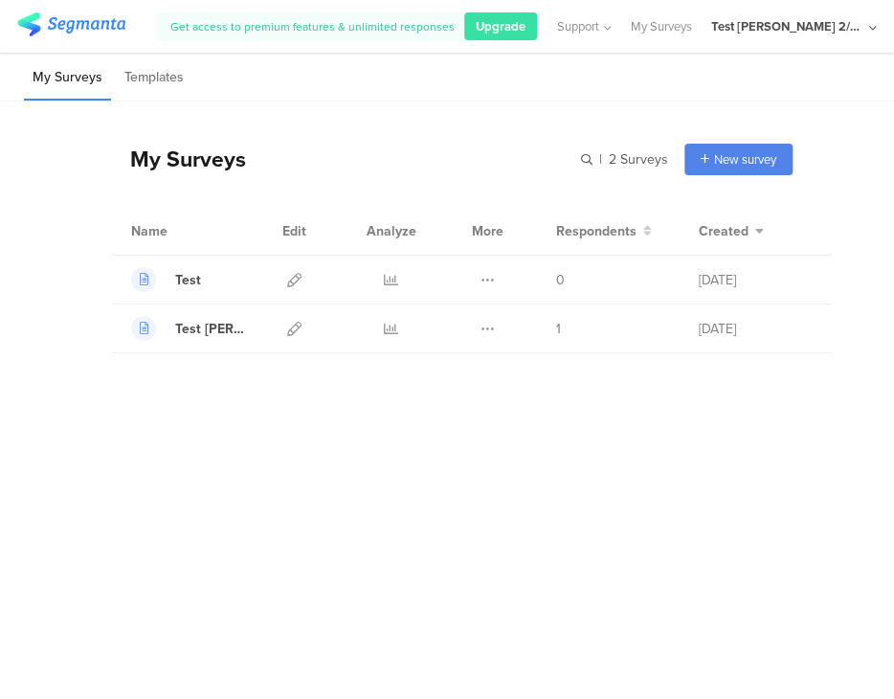
click at [820, 28] on div "Test [PERSON_NAME] 2/26" at bounding box center [787, 26] width 153 height 18
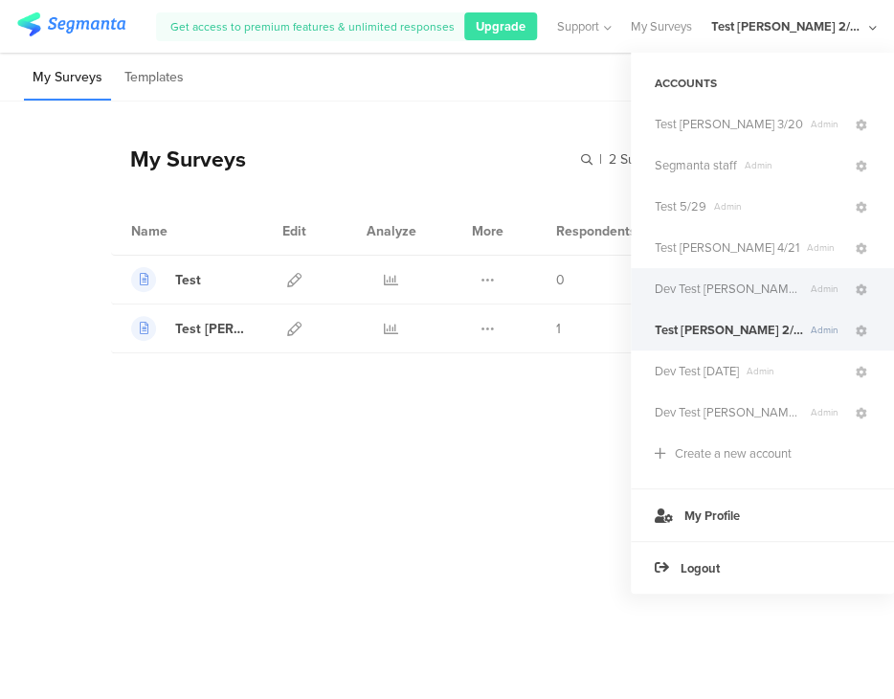
click at [745, 283] on span "Dev Test [PERSON_NAME] 1.24" at bounding box center [729, 289] width 148 height 18
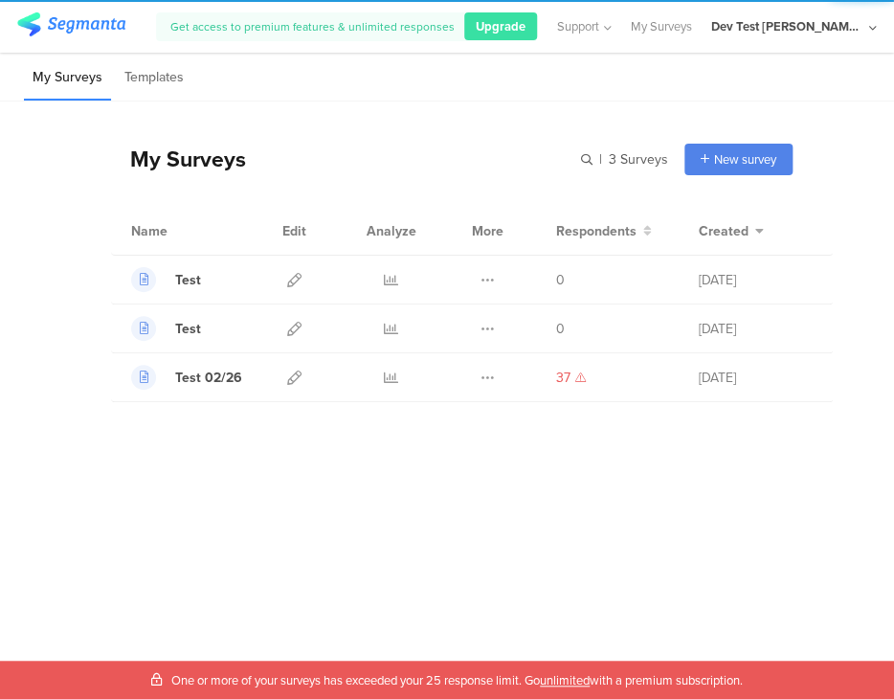
click at [860, 21] on div "Dev Test [PERSON_NAME] 1.24" at bounding box center [787, 26] width 153 height 18
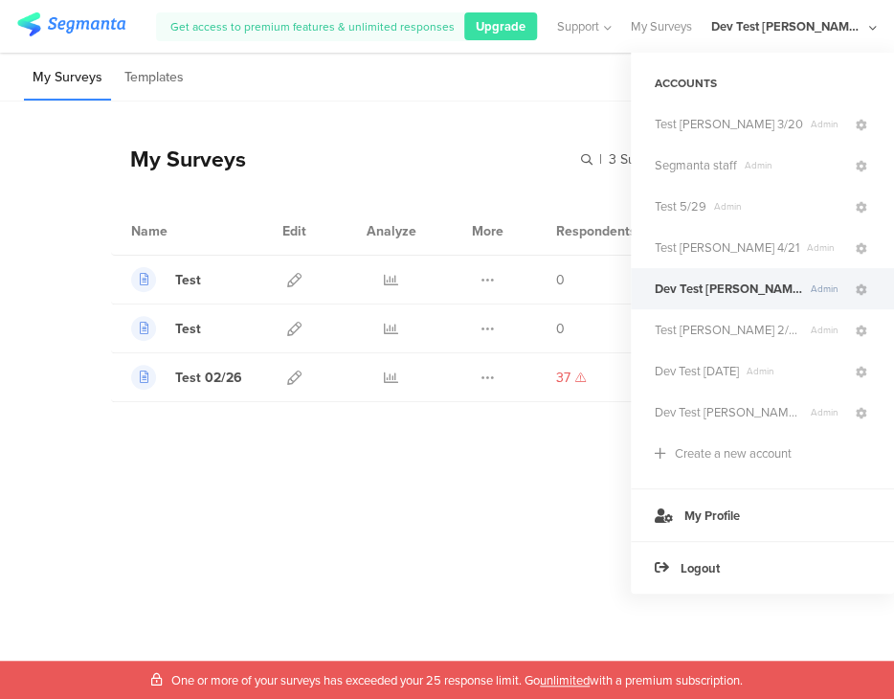
click at [745, 208] on span "Admin" at bounding box center [779, 206] width 146 height 14
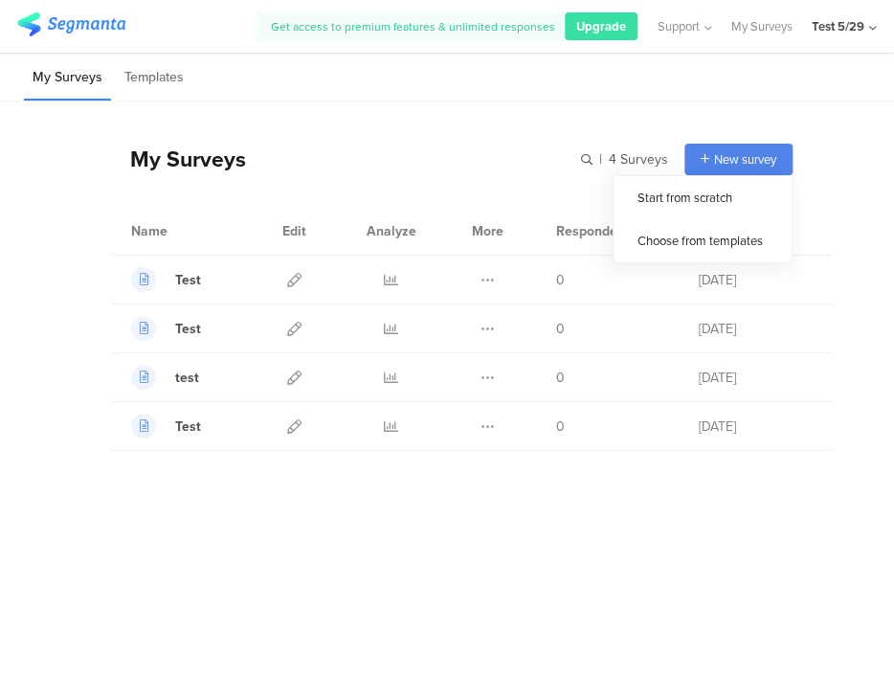
click at [732, 165] on span "New survey" at bounding box center [745, 159] width 62 height 18
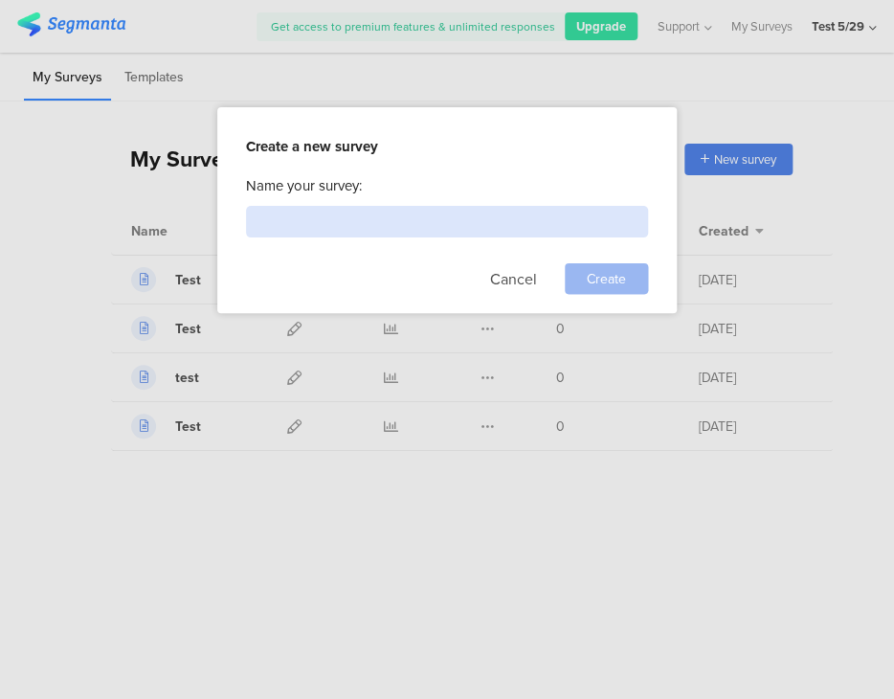
click at [409, 213] on input at bounding box center [447, 222] width 402 height 32
type input "Test"
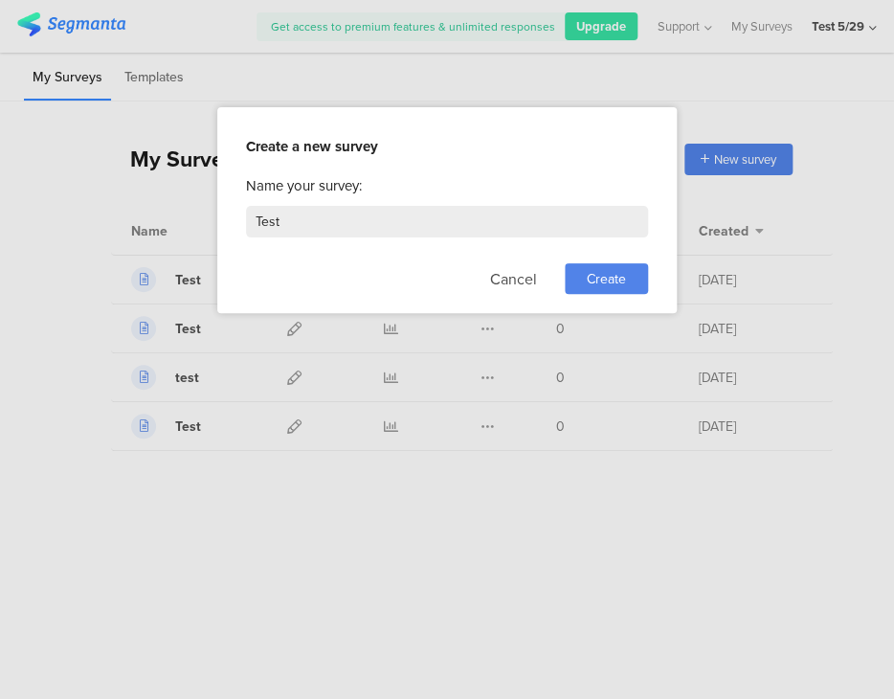
click at [606, 278] on span "Create" at bounding box center [606, 279] width 39 height 20
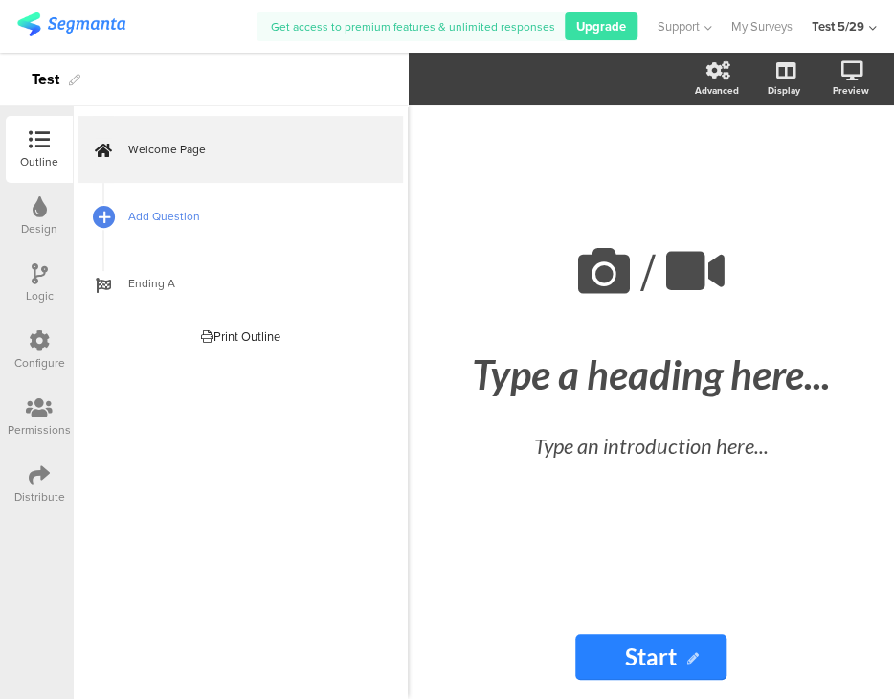
click at [112, 219] on div at bounding box center [103, 216] width 27 height 27
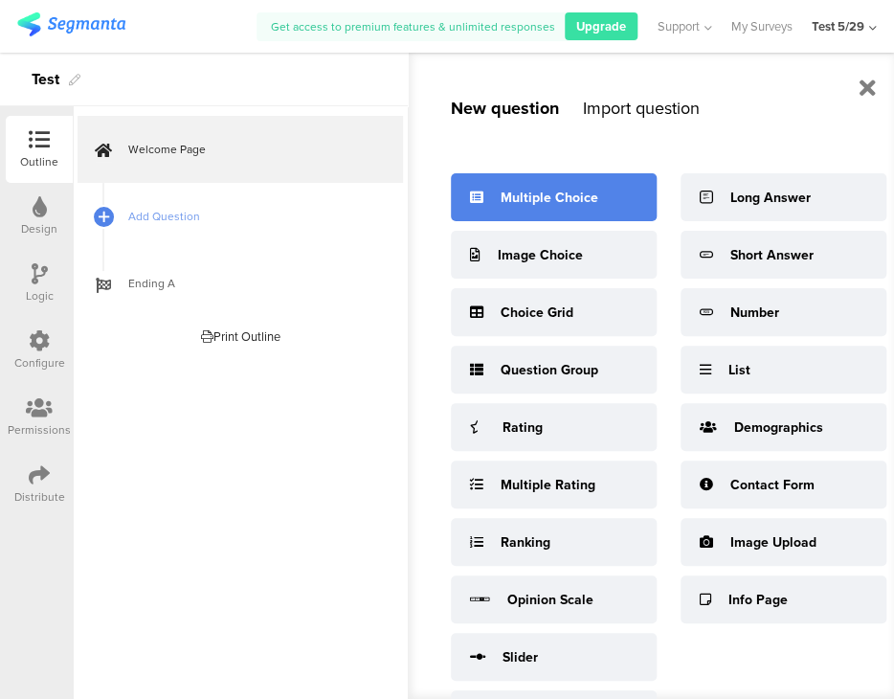
click at [511, 199] on div "Multiple Choice" at bounding box center [550, 198] width 98 height 20
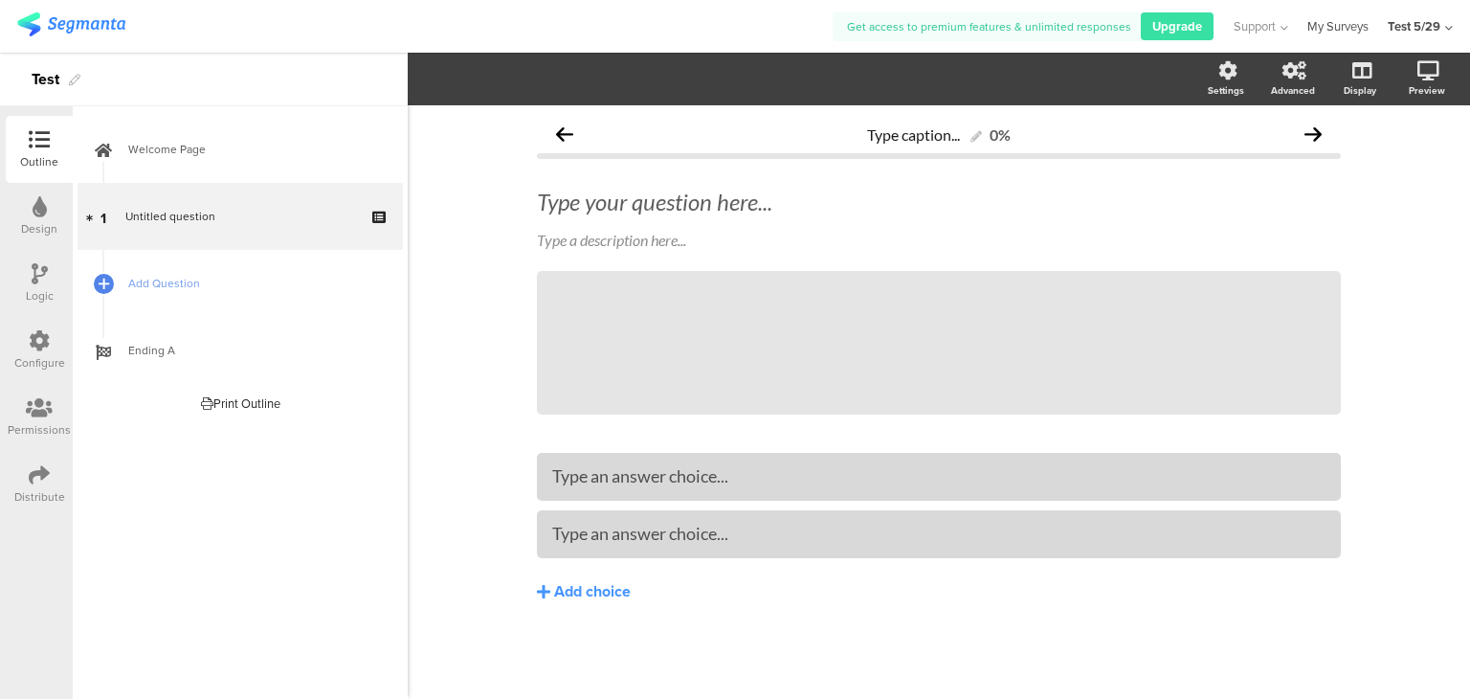
click at [1319, 28] on link "My Surveys" at bounding box center [1338, 26] width 61 height 53
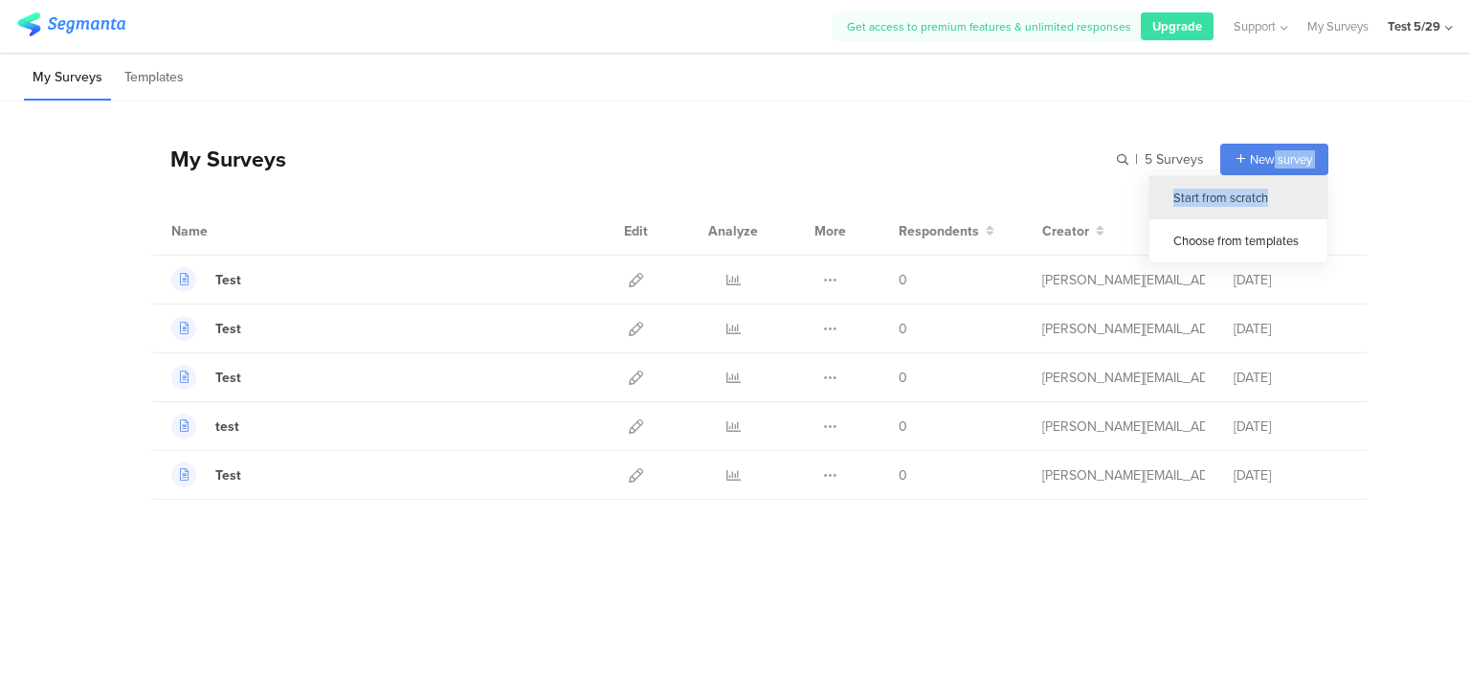
click at [1269, 175] on div "New survey Start from scratch Choose from templates" at bounding box center [1266, 160] width 124 height 32
click at [626, 280] on div at bounding box center [636, 280] width 41 height 48
click at [632, 276] on icon at bounding box center [636, 280] width 14 height 14
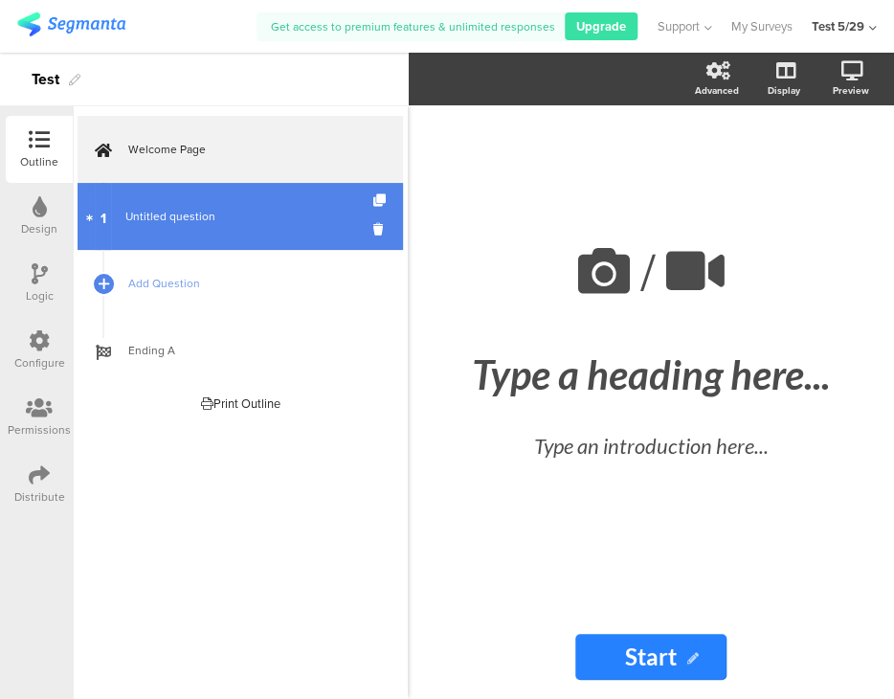
click at [205, 224] on span "Untitled question" at bounding box center [239, 216] width 229 height 19
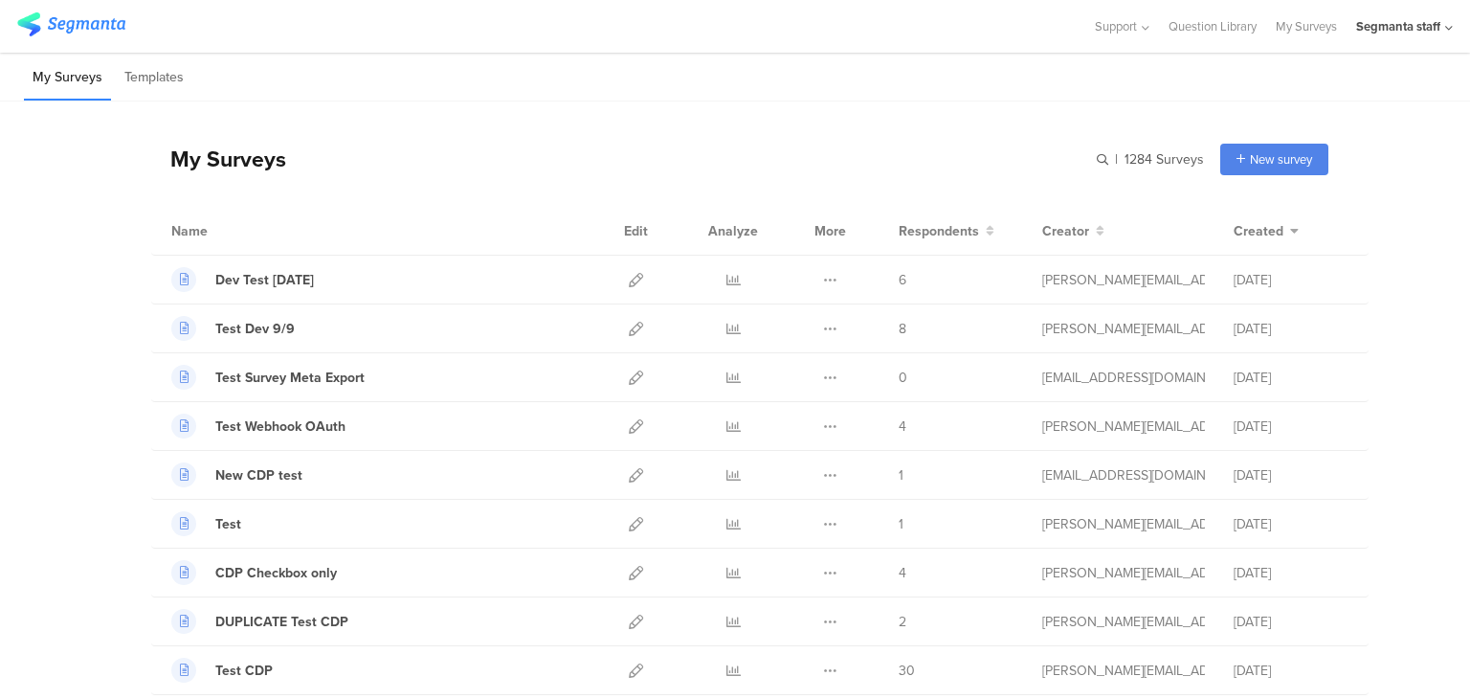
click at [1450, 28] on icon at bounding box center [1449, 28] width 8 height 14
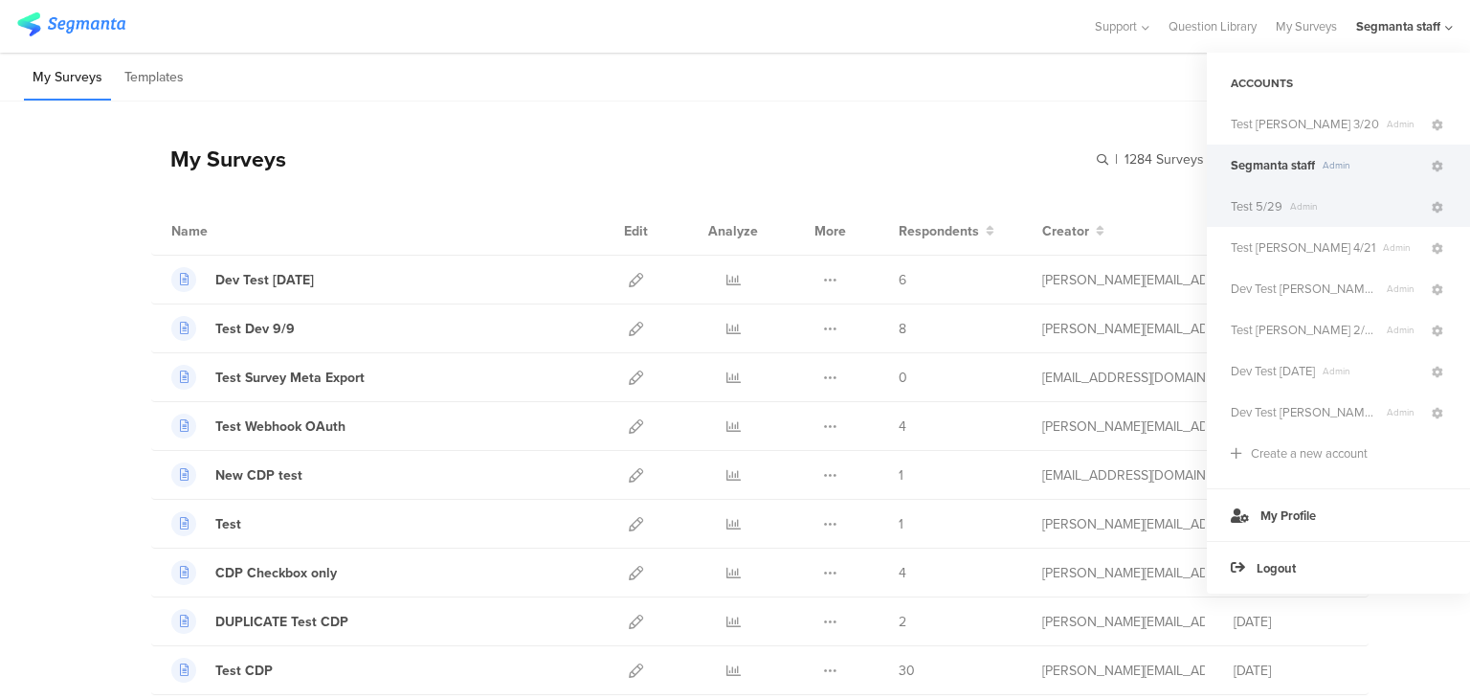
click at [1283, 206] on span "Admin" at bounding box center [1356, 206] width 146 height 14
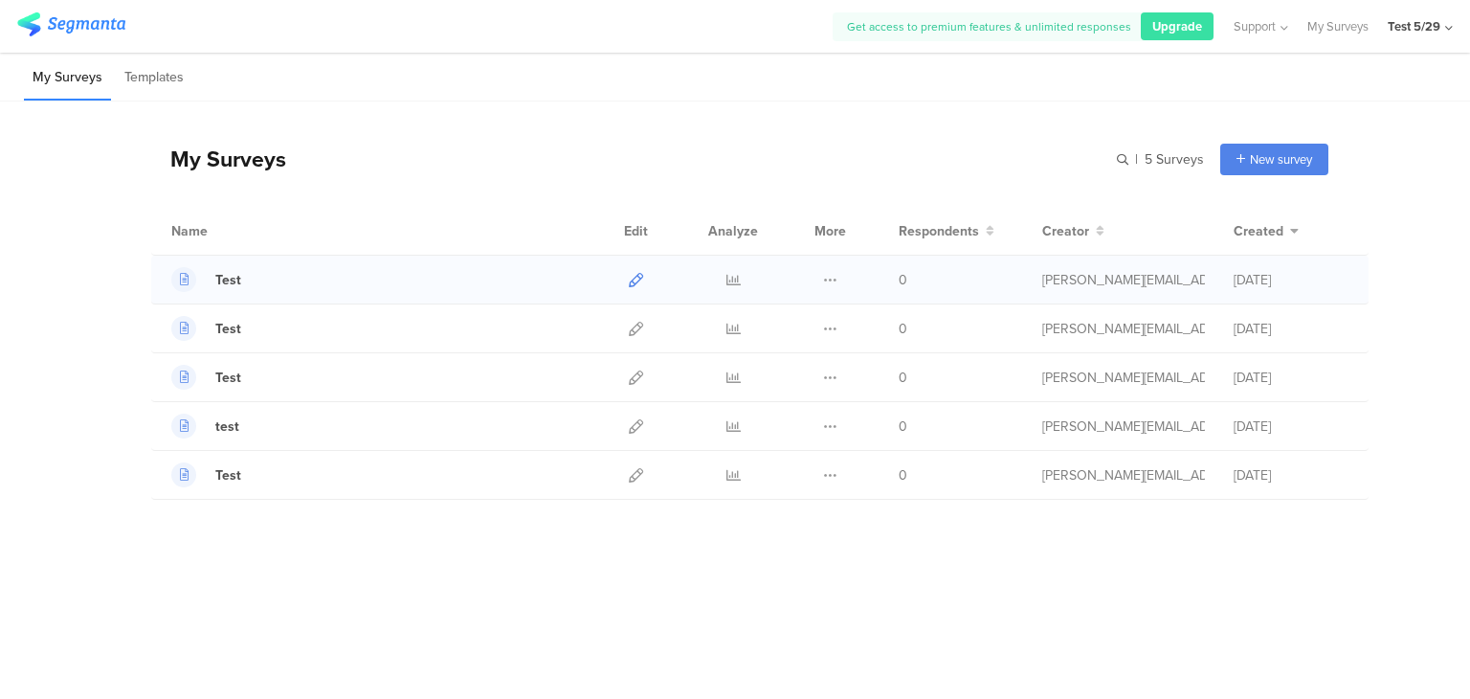
click at [638, 280] on div at bounding box center [636, 280] width 41 height 48
click at [638, 280] on icon at bounding box center [636, 280] width 14 height 14
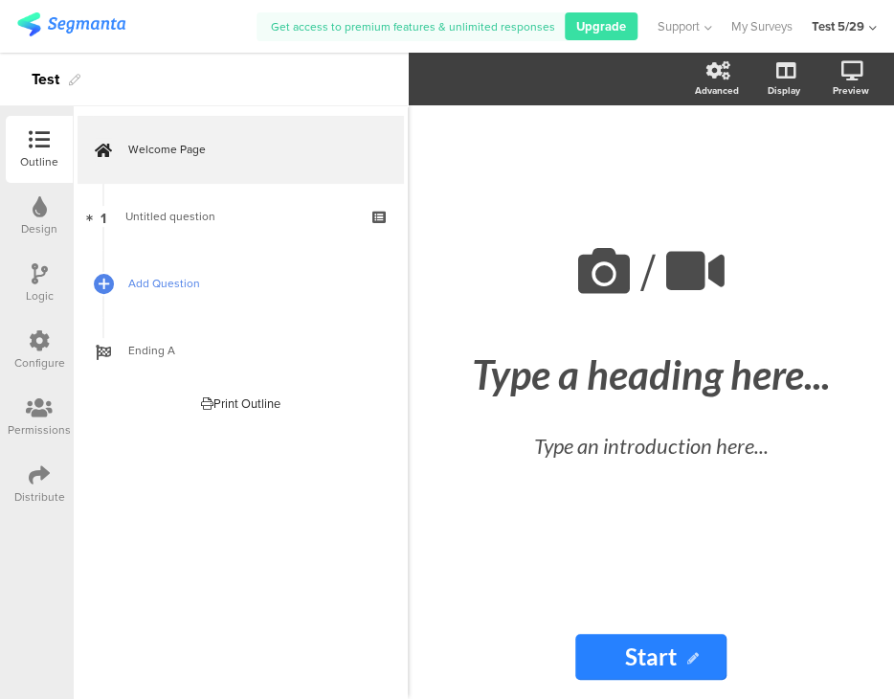
click at [136, 288] on span "Add Question" at bounding box center [250, 283] width 245 height 19
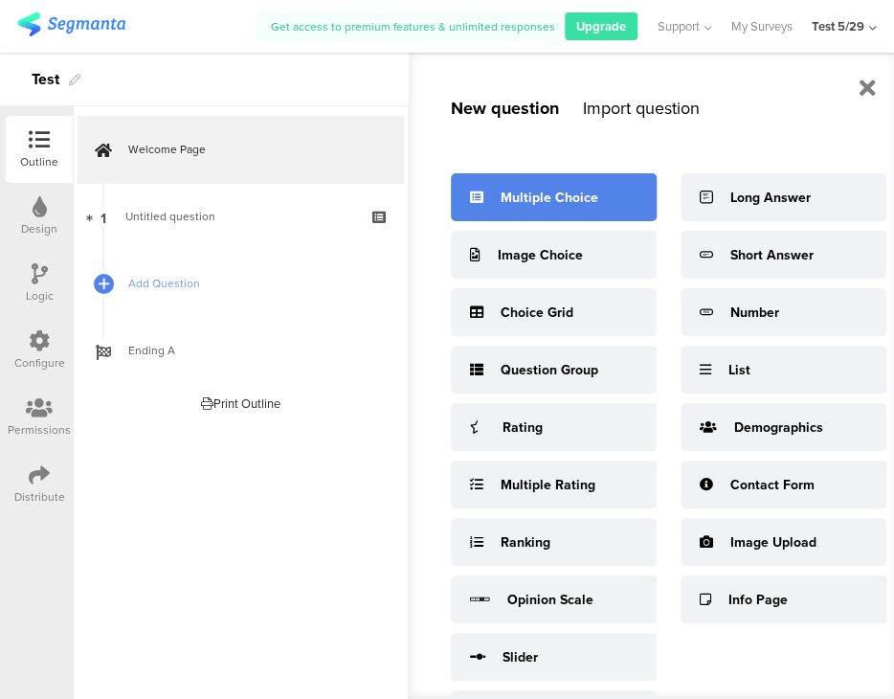
click at [586, 189] on div "Multiple Choice" at bounding box center [550, 198] width 98 height 20
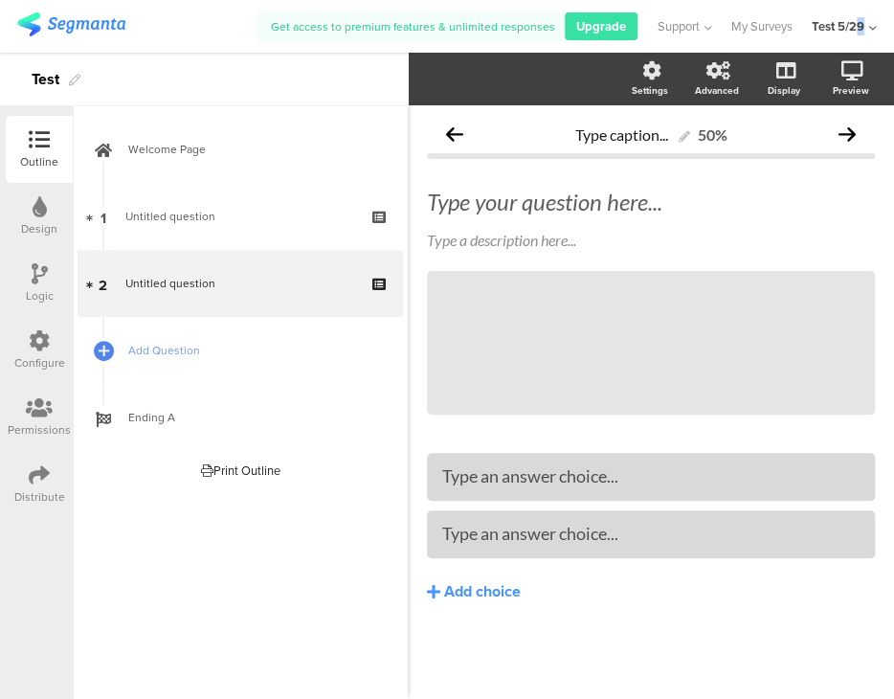
click at [862, 20] on div "Test 5/29" at bounding box center [838, 26] width 53 height 18
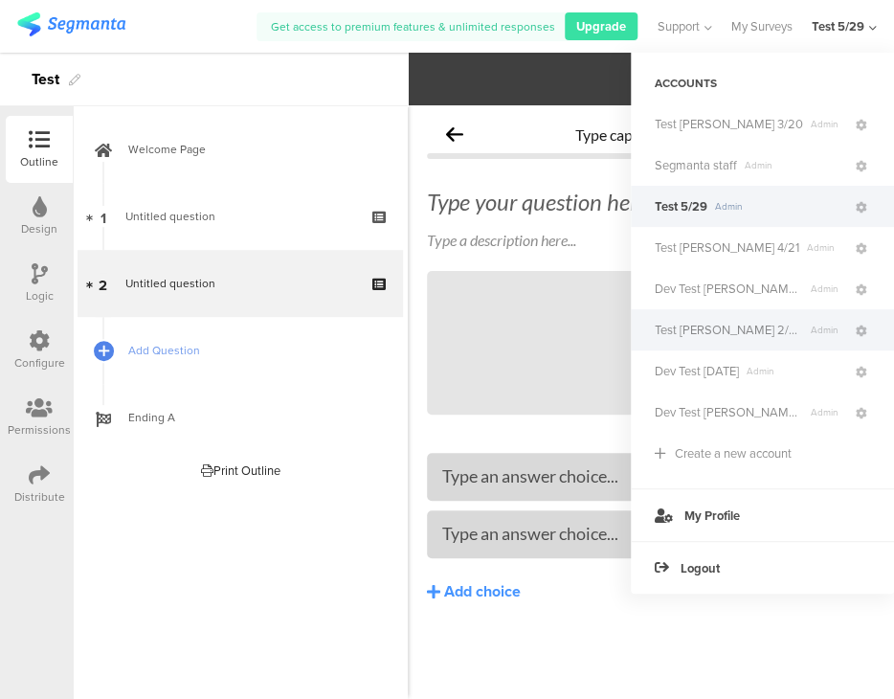
click at [731, 332] on span "Test [PERSON_NAME] 2/26" at bounding box center [729, 330] width 148 height 18
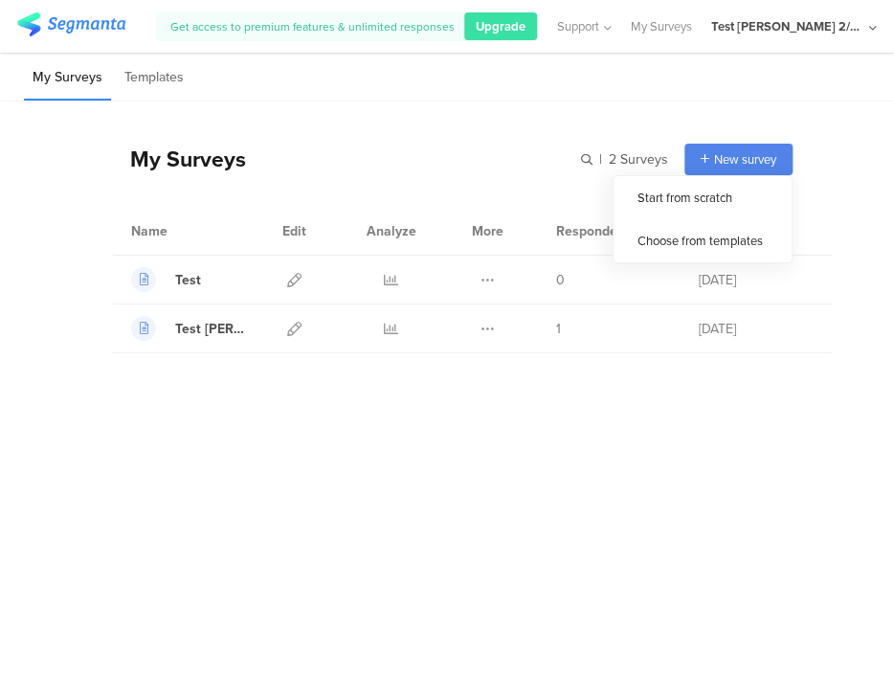
click at [706, 150] on div "New survey" at bounding box center [738, 160] width 108 height 32
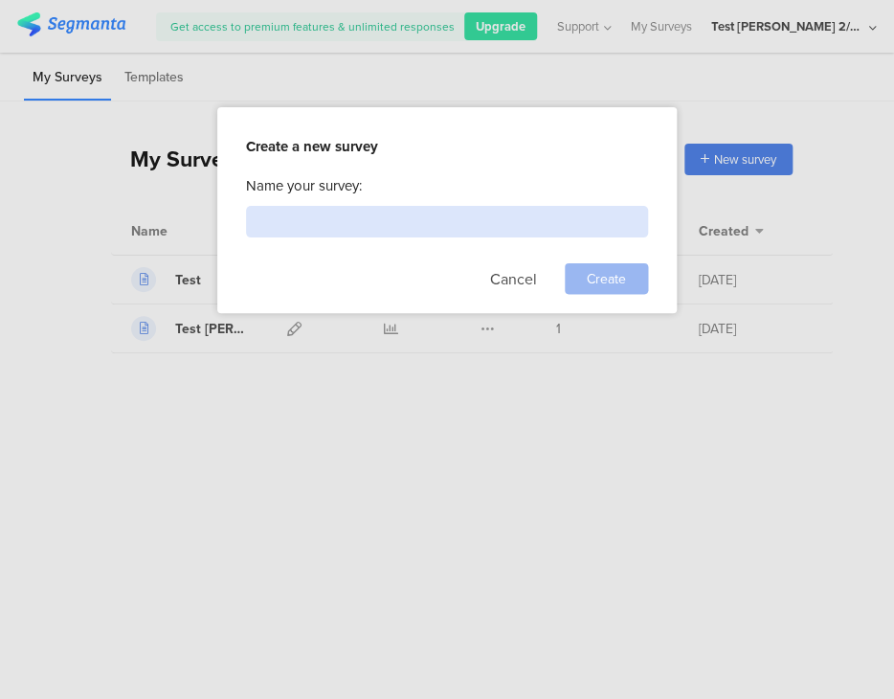
click at [495, 209] on input at bounding box center [447, 222] width 402 height 32
type input "Test"
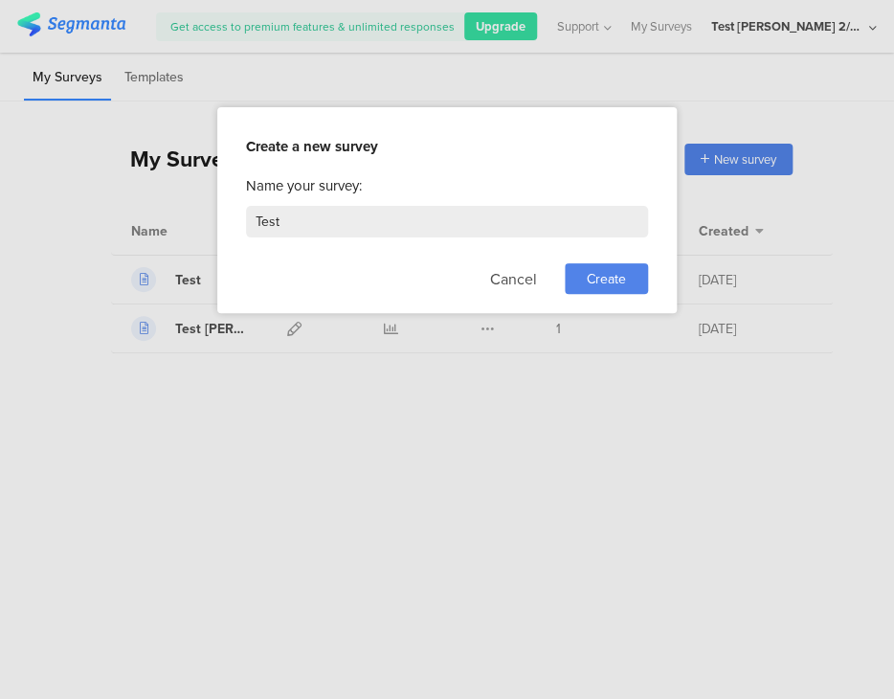
click at [608, 277] on span "Create" at bounding box center [606, 279] width 39 height 20
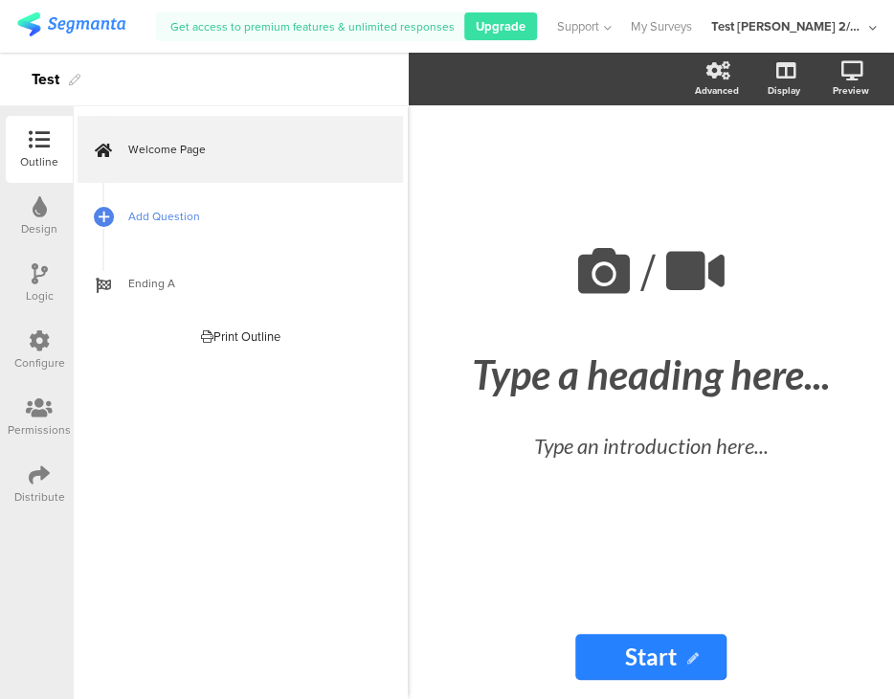
click at [264, 230] on link "Add Question" at bounding box center [240, 216] width 325 height 67
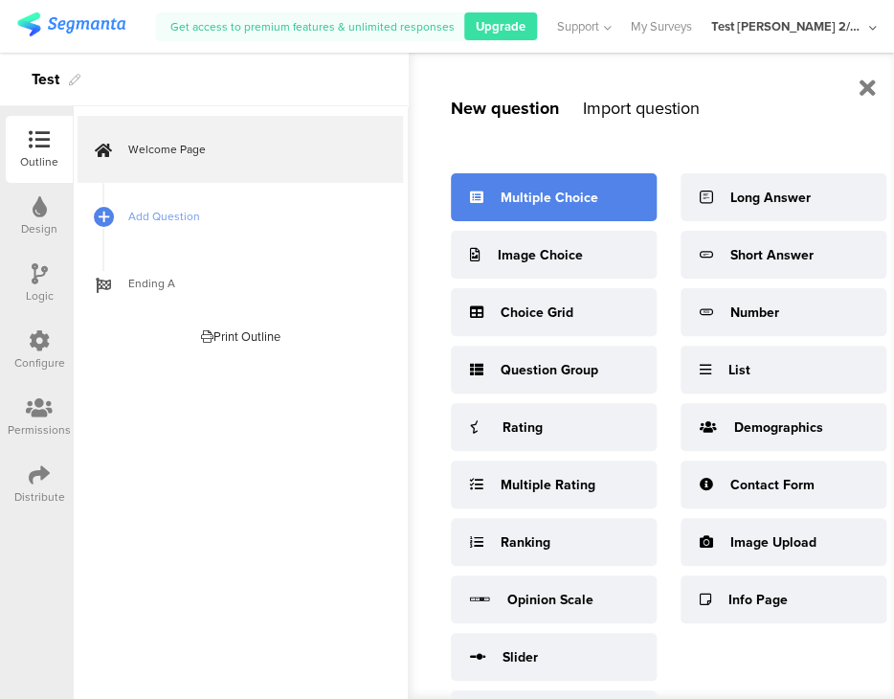
click at [479, 209] on div "Multiple Choice" at bounding box center [554, 197] width 206 height 48
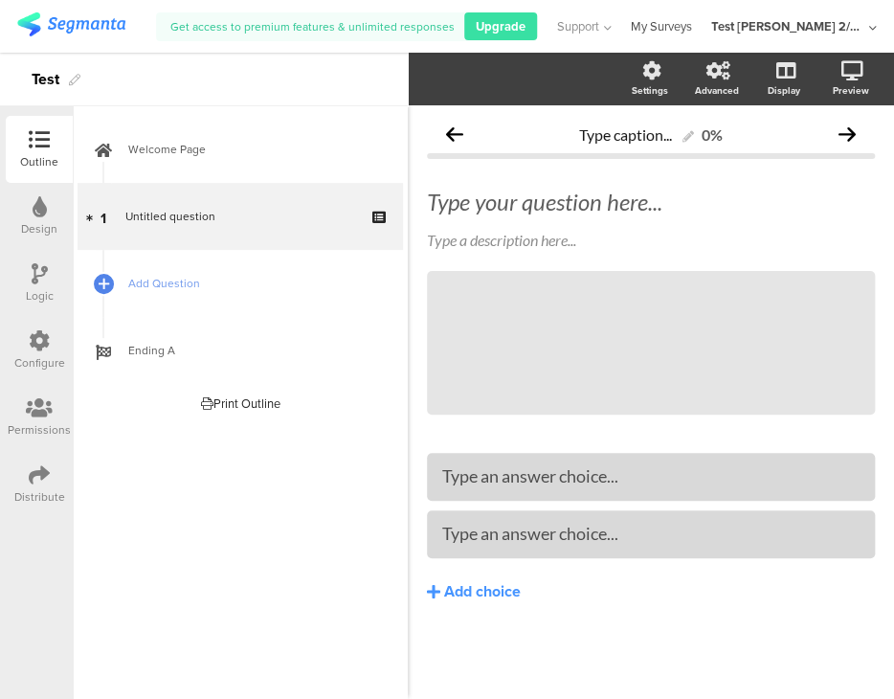
click at [692, 30] on link "My Surveys" at bounding box center [661, 26] width 61 height 53
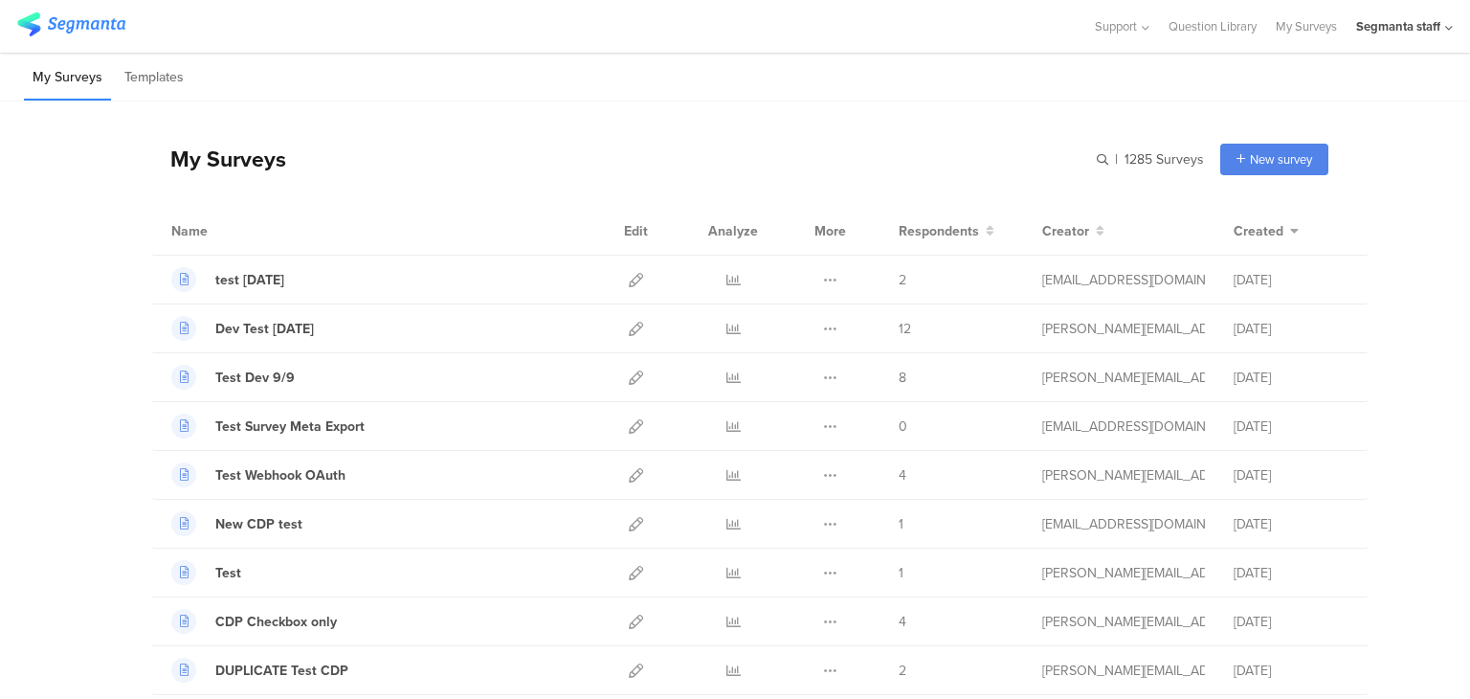
click at [1447, 30] on icon at bounding box center [1449, 28] width 8 height 14
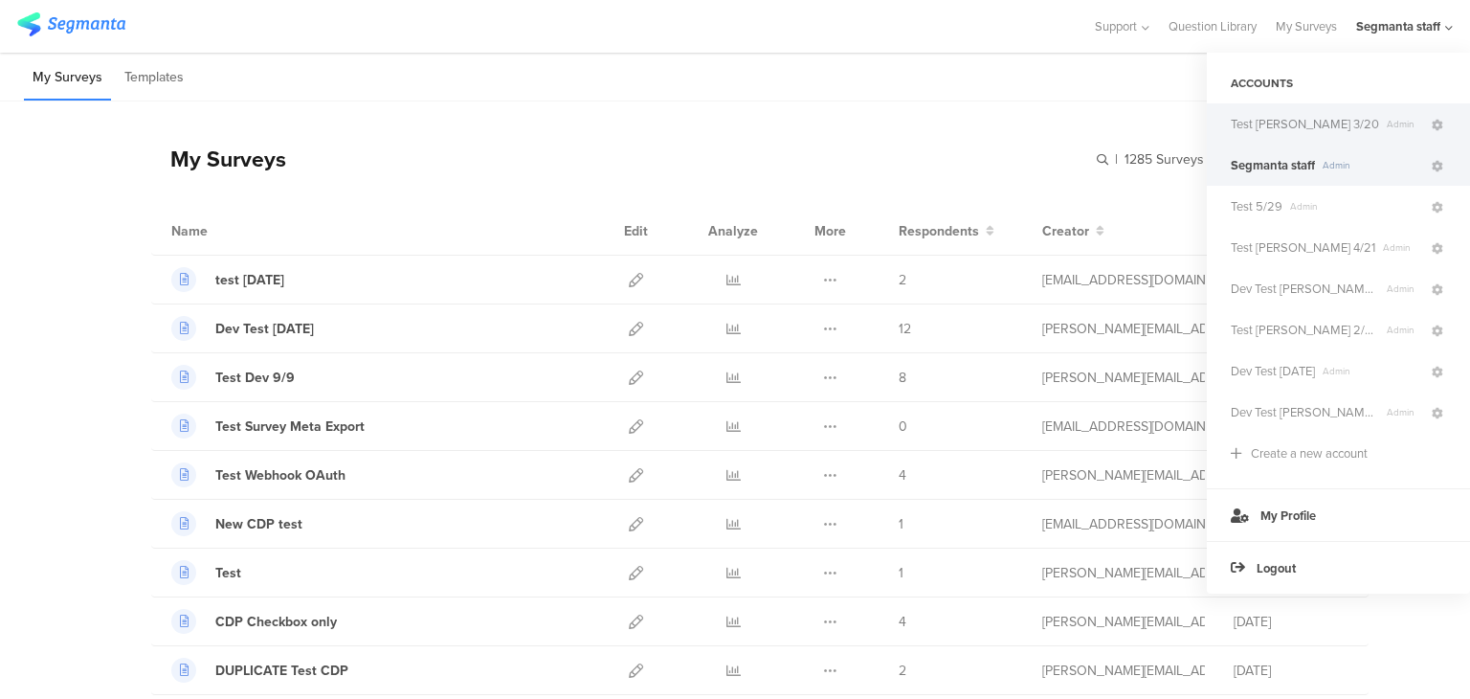
click at [1298, 138] on div "Test [PERSON_NAME] 3/20 Admin" at bounding box center [1338, 123] width 263 height 41
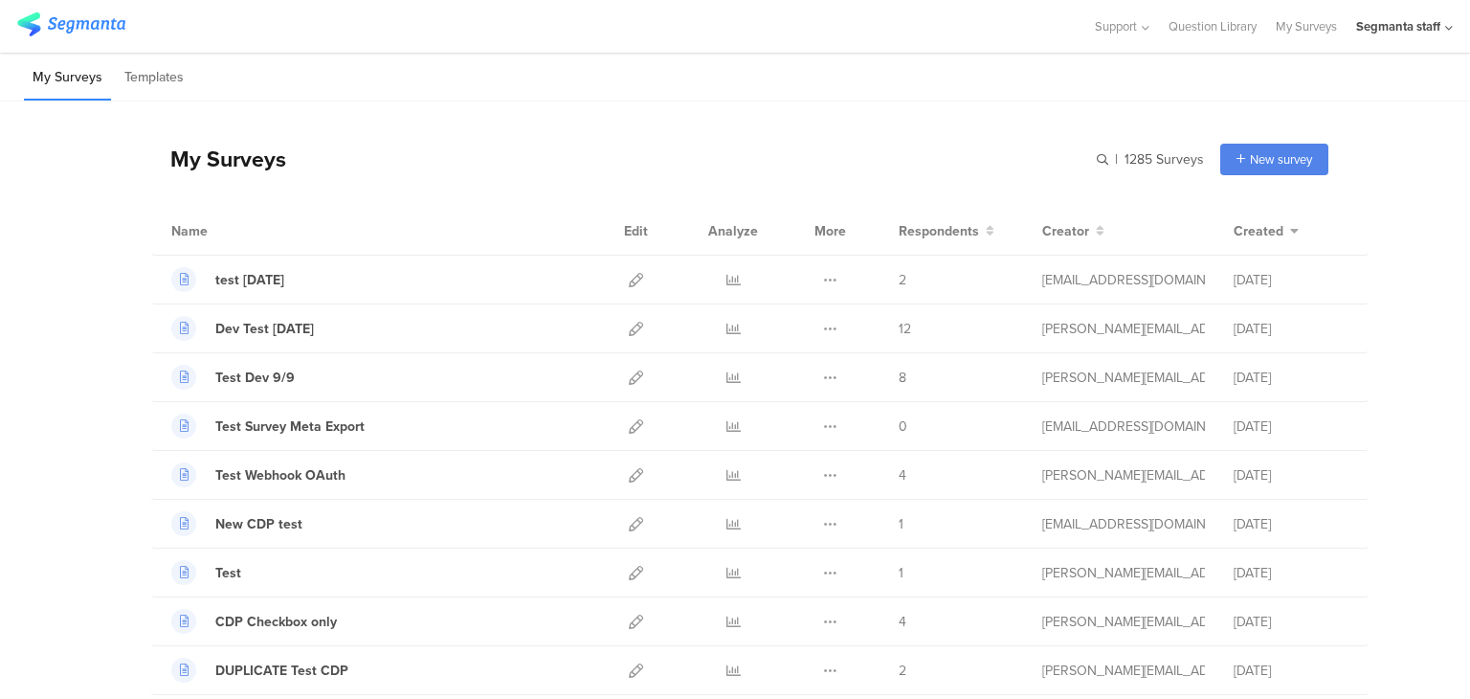
click at [1446, 30] on icon at bounding box center [1449, 28] width 8 height 14
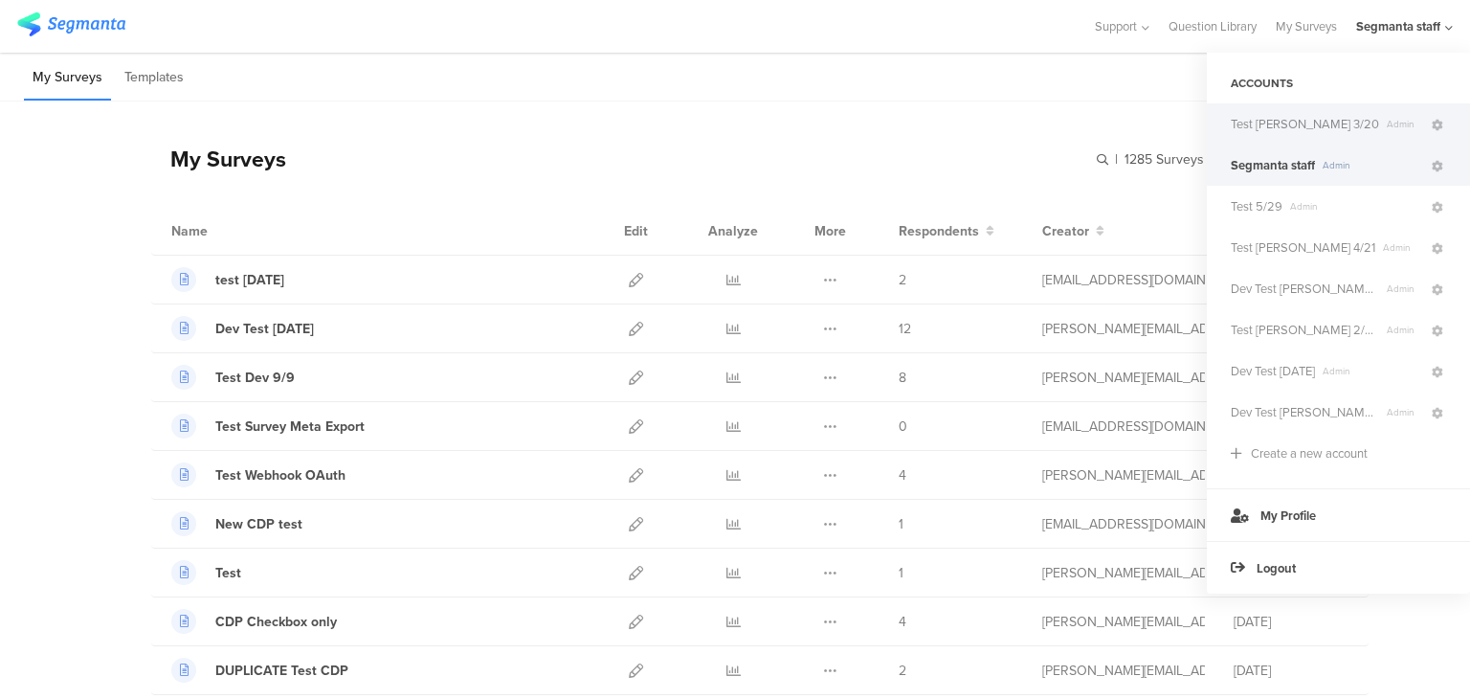
click at [1378, 131] on span "Test [PERSON_NAME] 3/20 Admin" at bounding box center [1330, 124] width 198 height 18
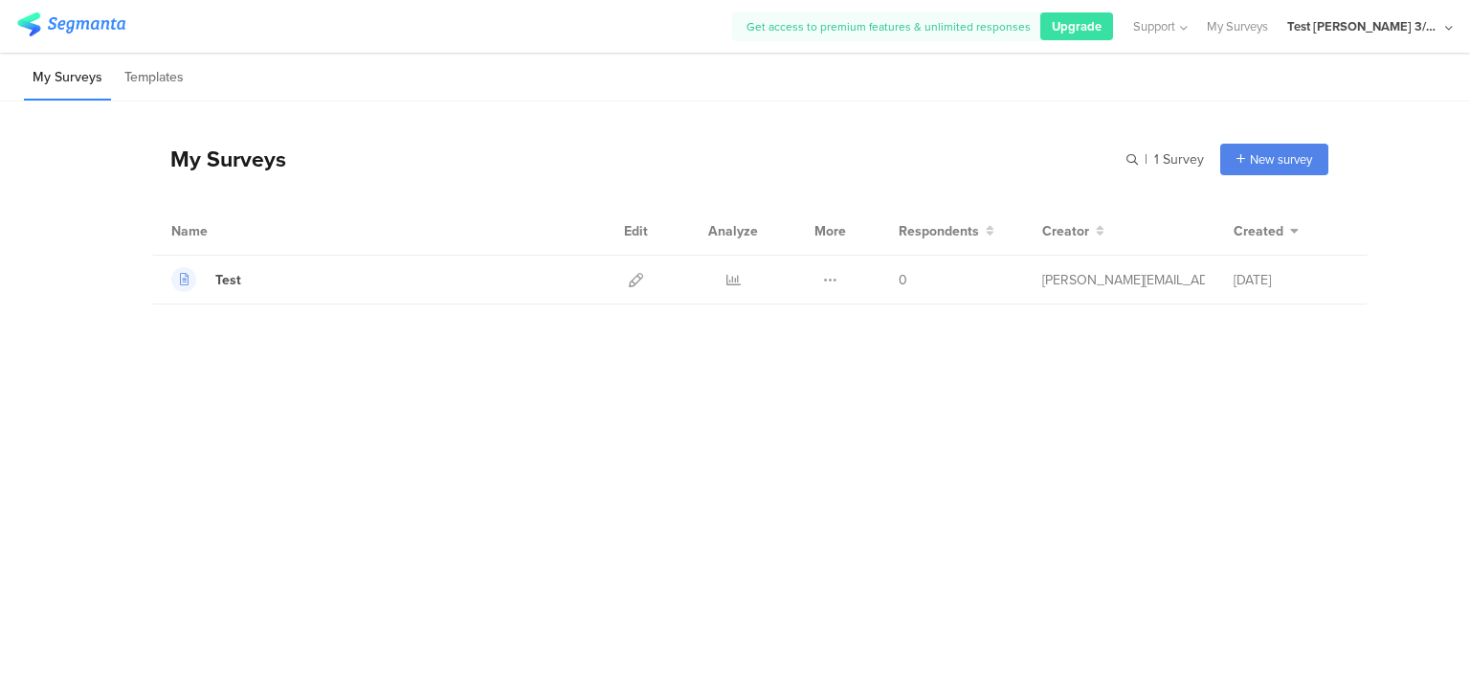
click at [1445, 25] on div "Test [PERSON_NAME] 3/20" at bounding box center [1371, 26] width 166 height 53
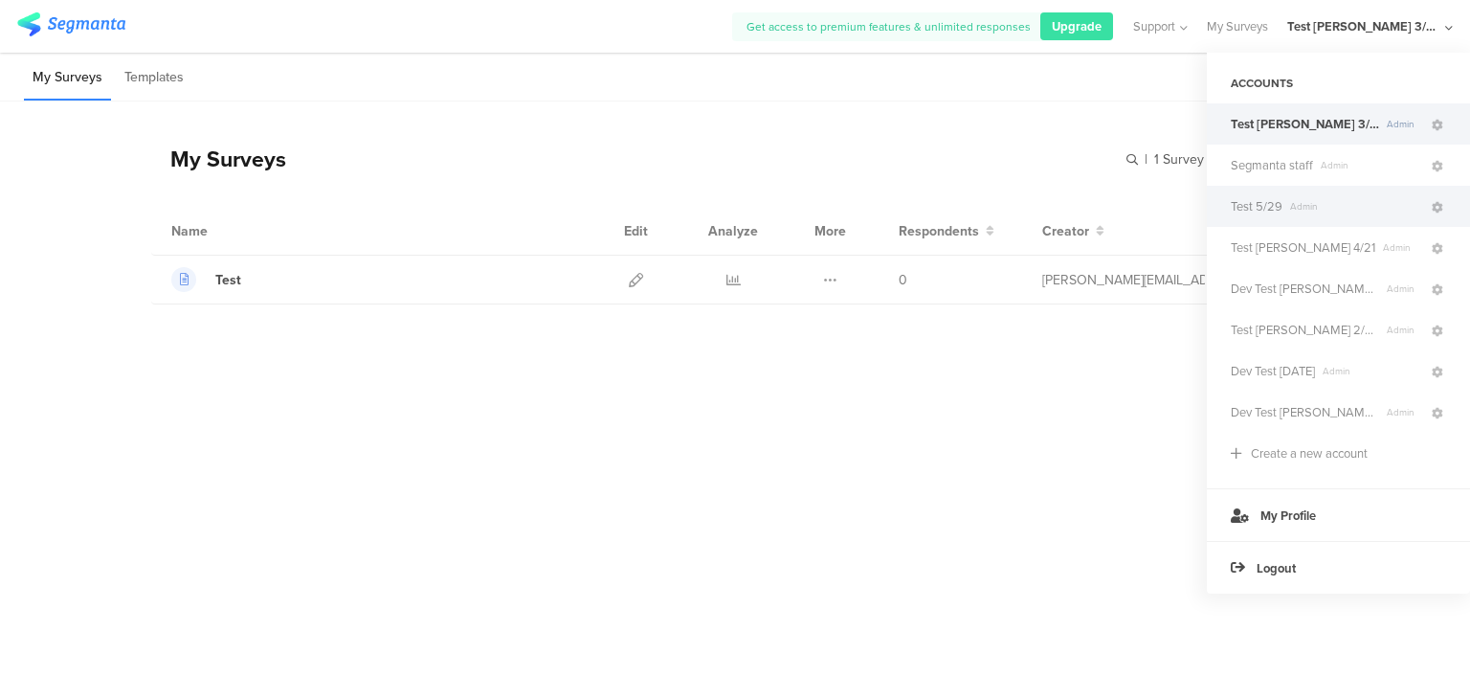
click at [1313, 220] on div "Test 5/29 Admin" at bounding box center [1338, 206] width 263 height 41
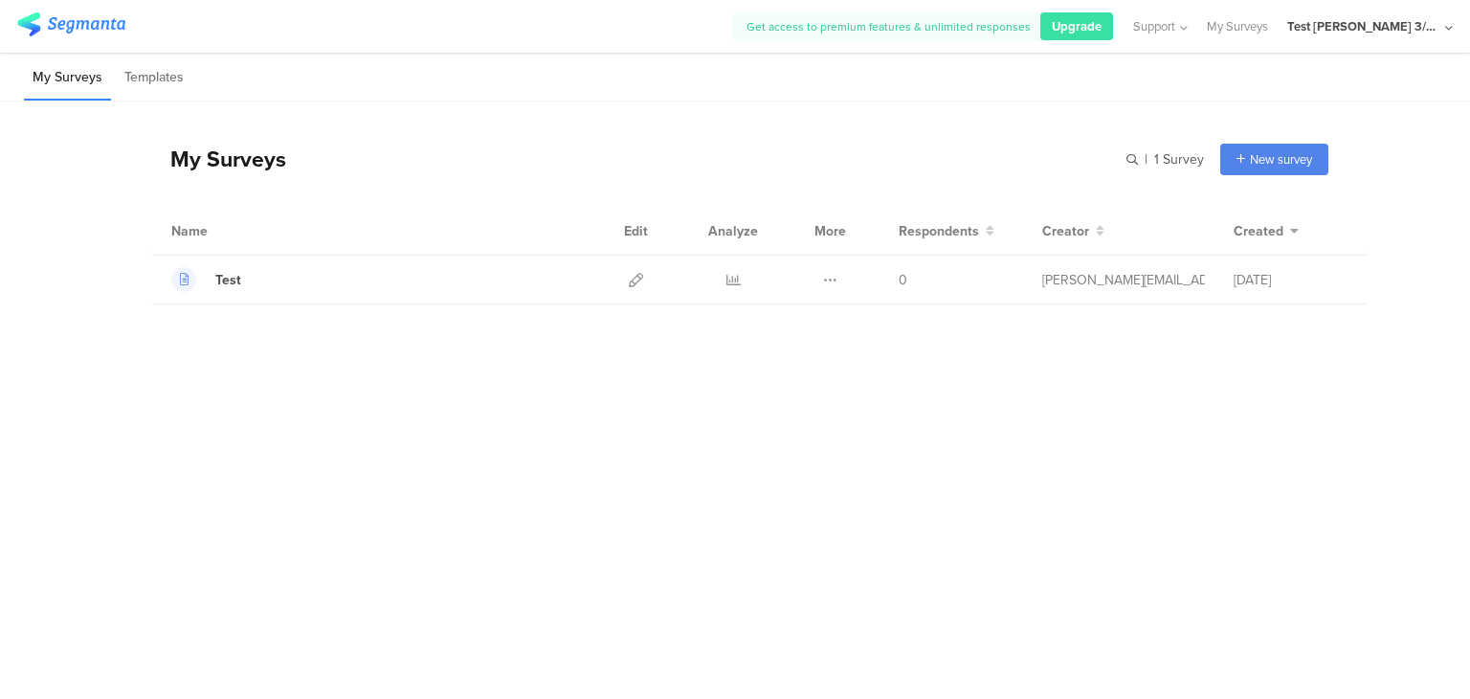
click at [1446, 26] on icon at bounding box center [1449, 28] width 8 height 14
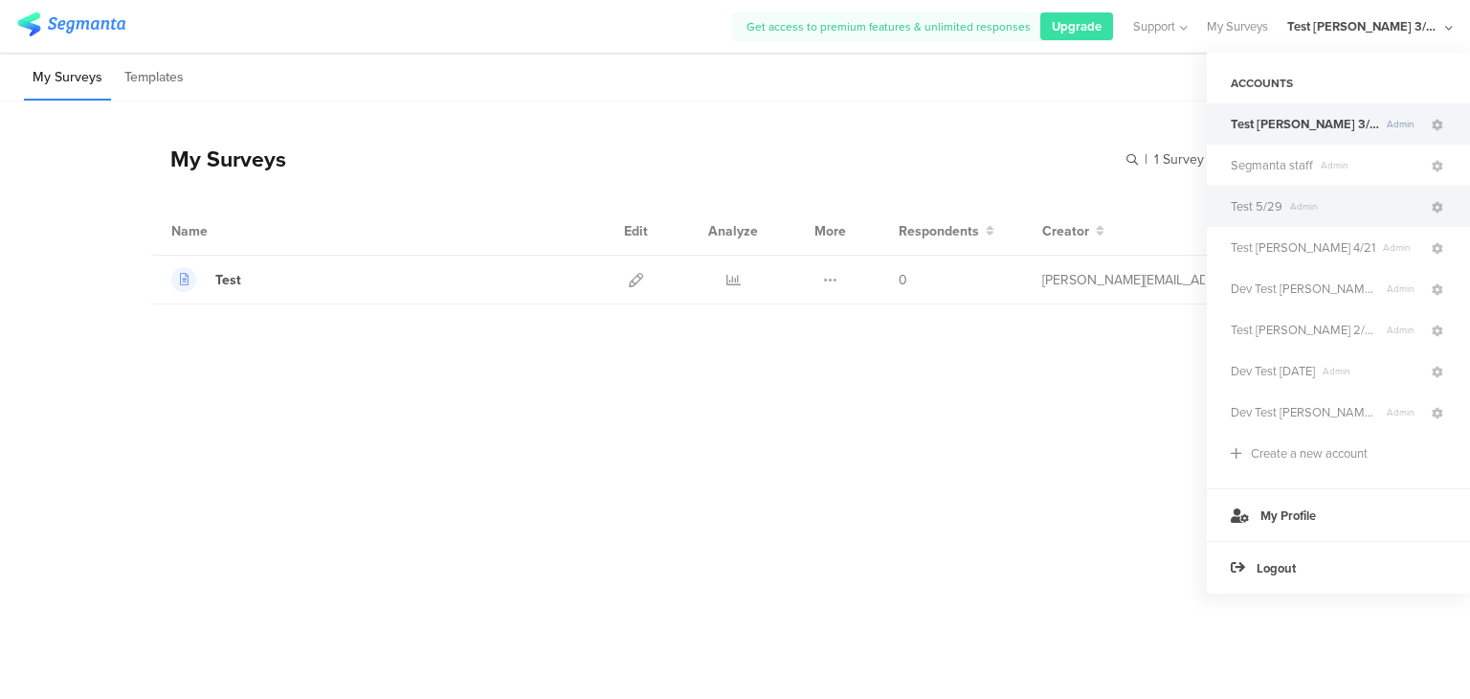
click at [1271, 214] on span "Test 5/29" at bounding box center [1257, 206] width 52 height 18
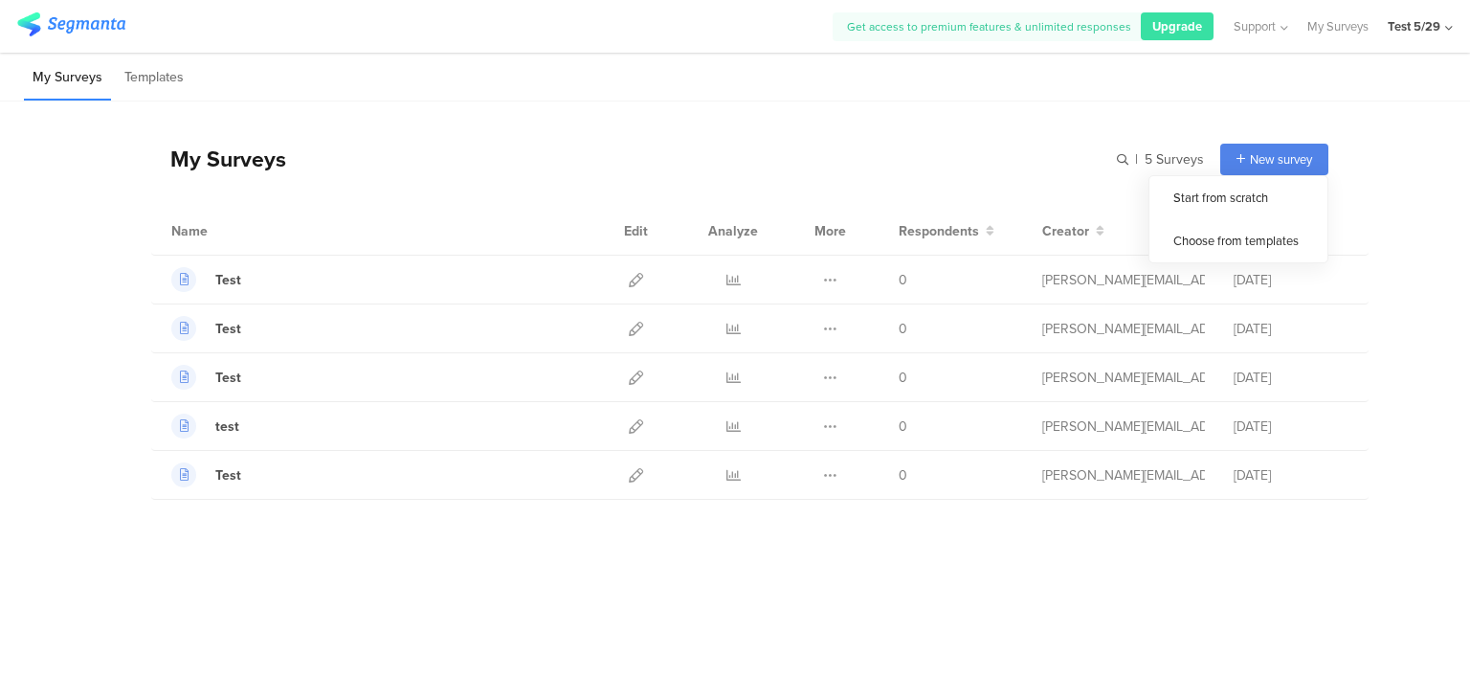
click at [1260, 157] on span "New survey" at bounding box center [1281, 159] width 62 height 18
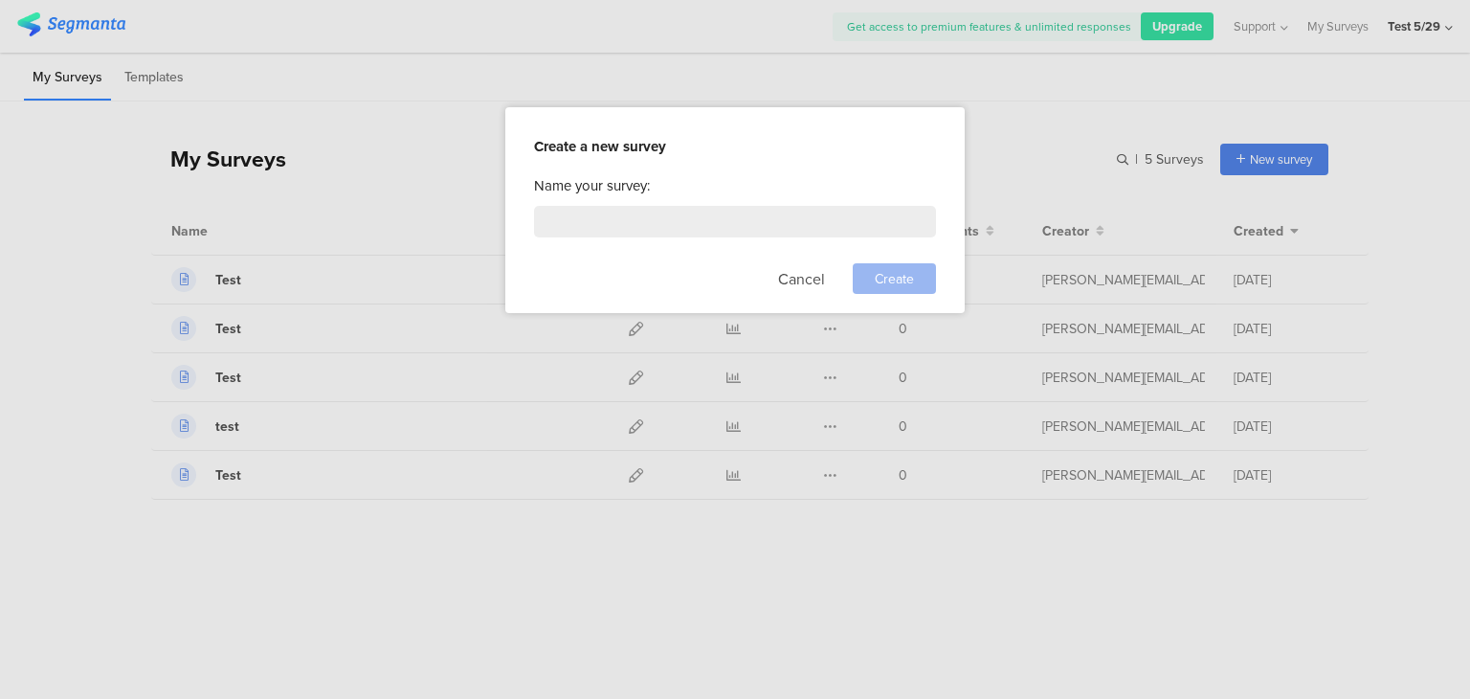
click at [1076, 419] on div at bounding box center [735, 349] width 1470 height 699
click at [1025, 420] on div at bounding box center [735, 349] width 1470 height 699
click at [817, 276] on button "Cancel" at bounding box center [801, 278] width 47 height 31
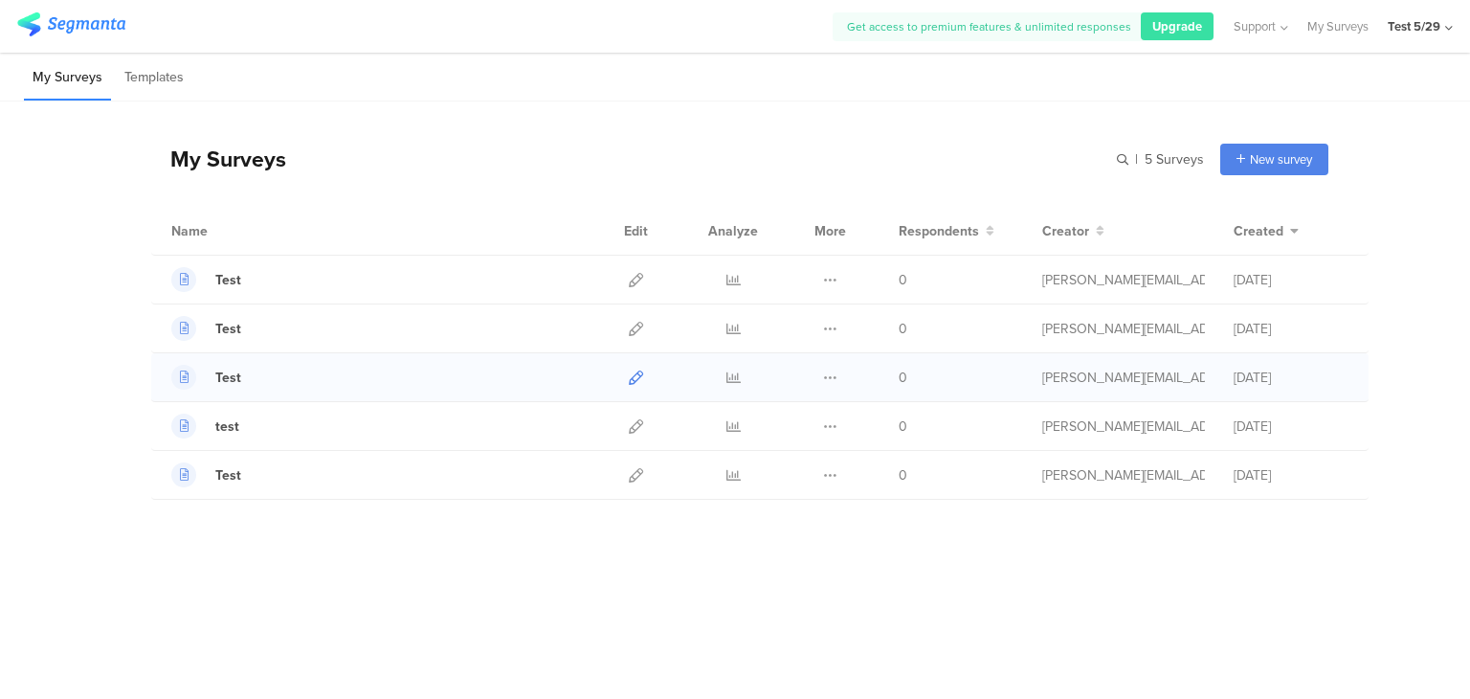
click at [637, 381] on icon at bounding box center [636, 377] width 14 height 14
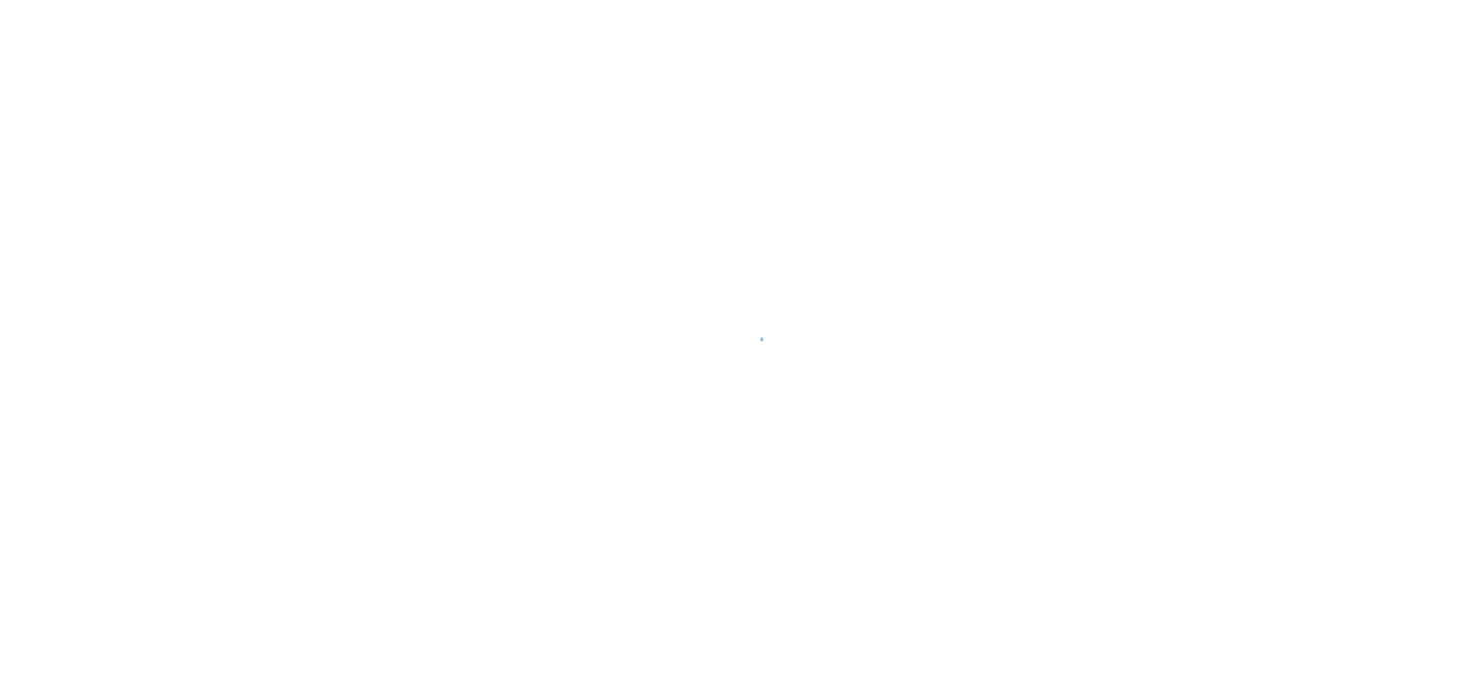
drag, startPoint x: 0, startPoint y: 0, endPoint x: 613, endPoint y: 686, distance: 920.0
click at [613, 686] on div at bounding box center [735, 349] width 1470 height 699
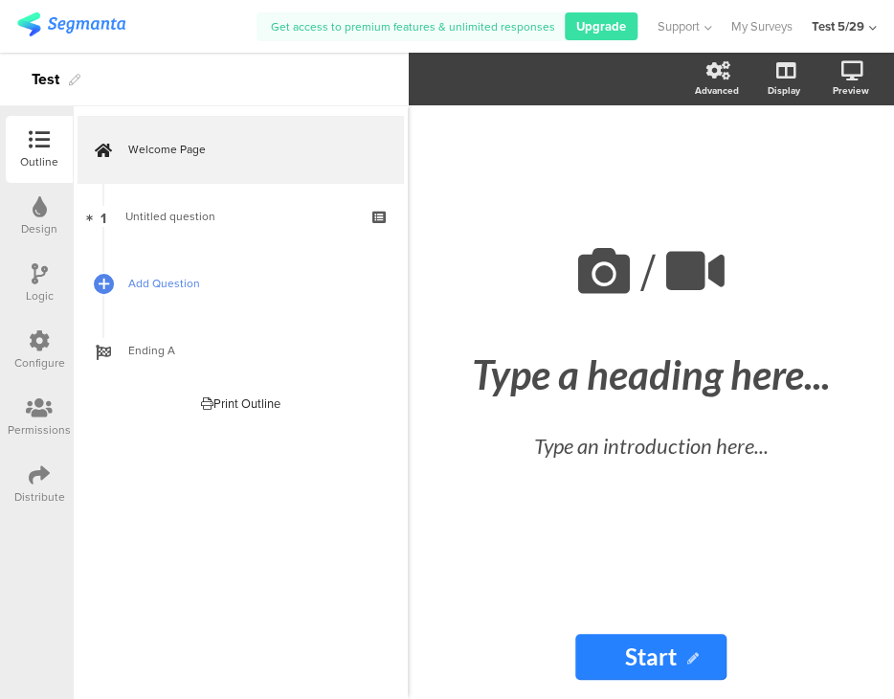
click at [152, 283] on span "Add Question" at bounding box center [250, 283] width 245 height 19
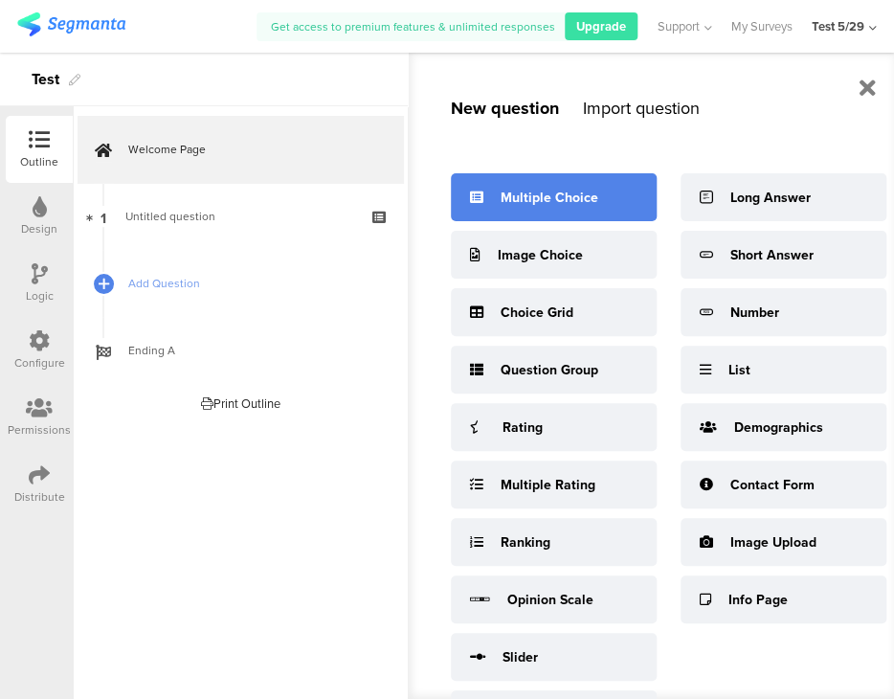
click at [597, 191] on div "Multiple Choice" at bounding box center [554, 197] width 206 height 48
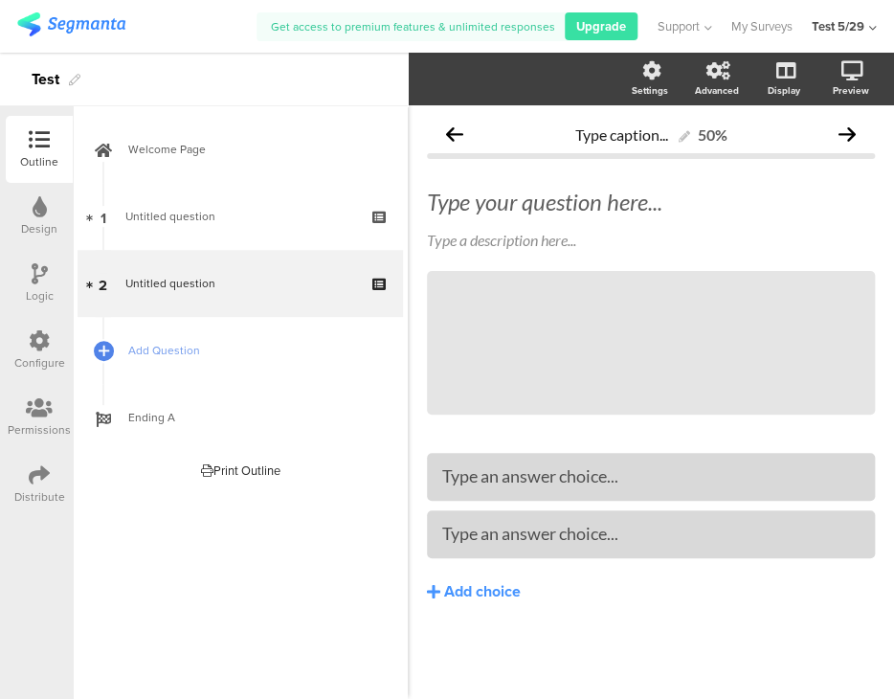
click at [850, 20] on div "Test 5/29" at bounding box center [838, 26] width 53 height 18
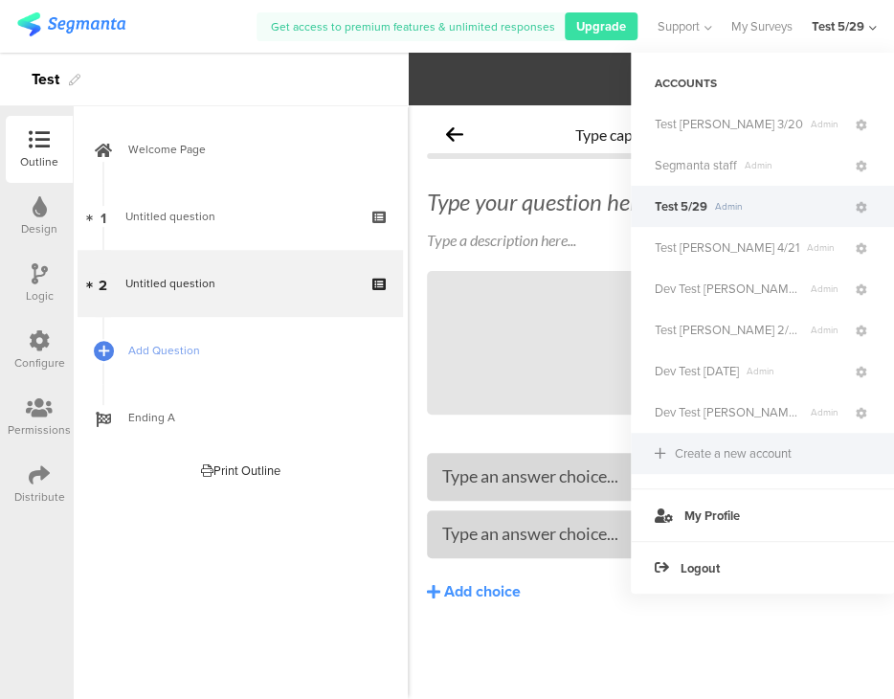
click at [706, 458] on div "Create a new account" at bounding box center [733, 453] width 117 height 18
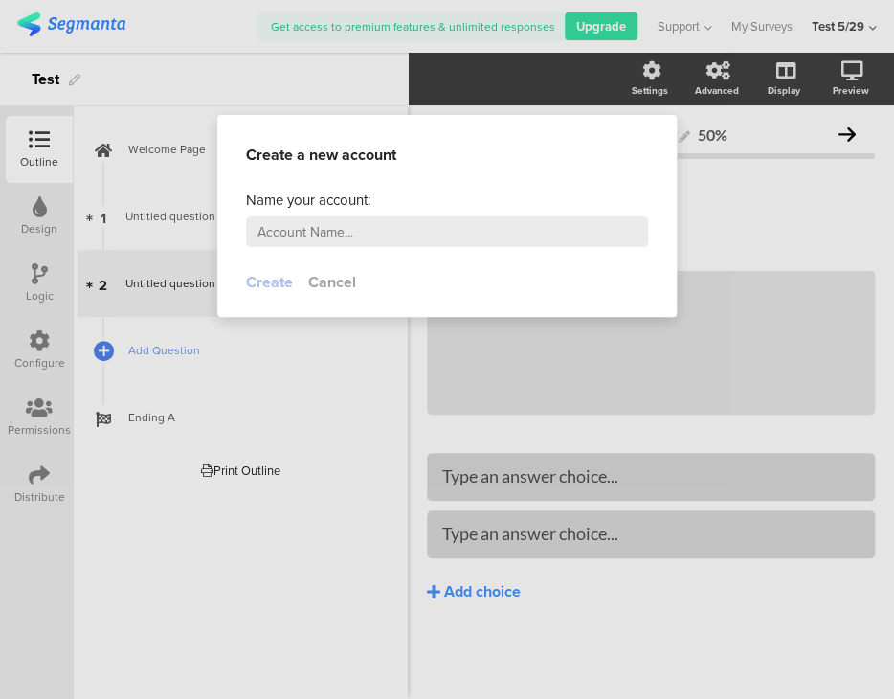
click at [494, 237] on input "text" at bounding box center [447, 231] width 402 height 31
type input "Test [PERSON_NAME] 9/9"
click at [259, 281] on button "Create" at bounding box center [269, 282] width 47 height 22
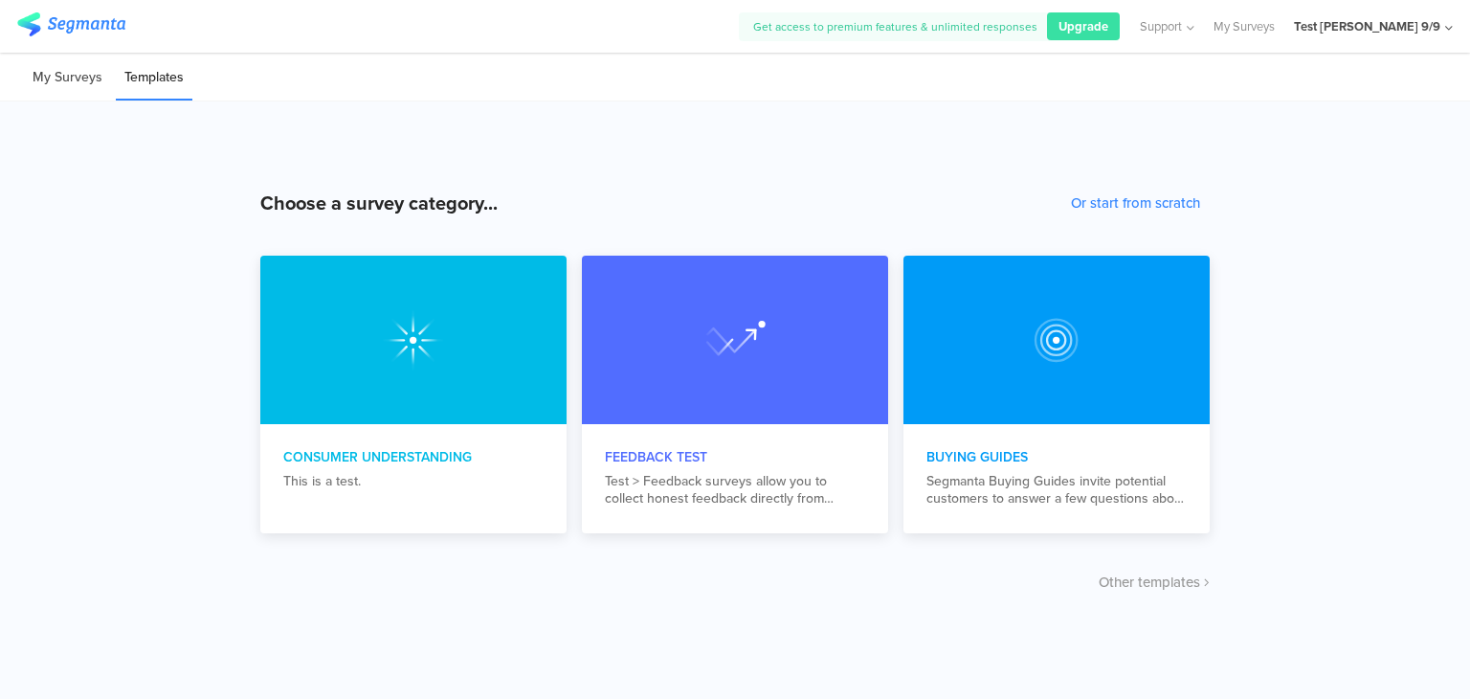
click at [69, 79] on li "My Surveys" at bounding box center [67, 78] width 87 height 45
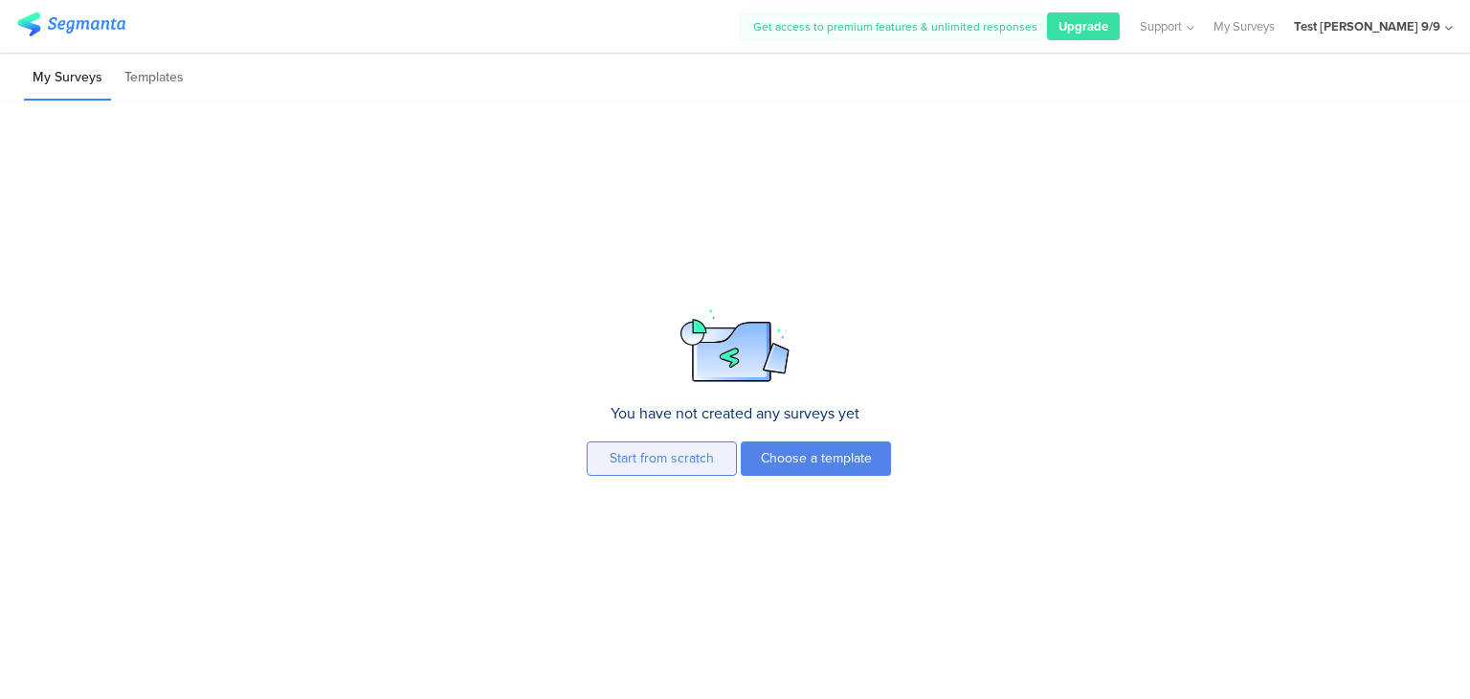
click at [628, 457] on button "Start from scratch" at bounding box center [662, 458] width 150 height 34
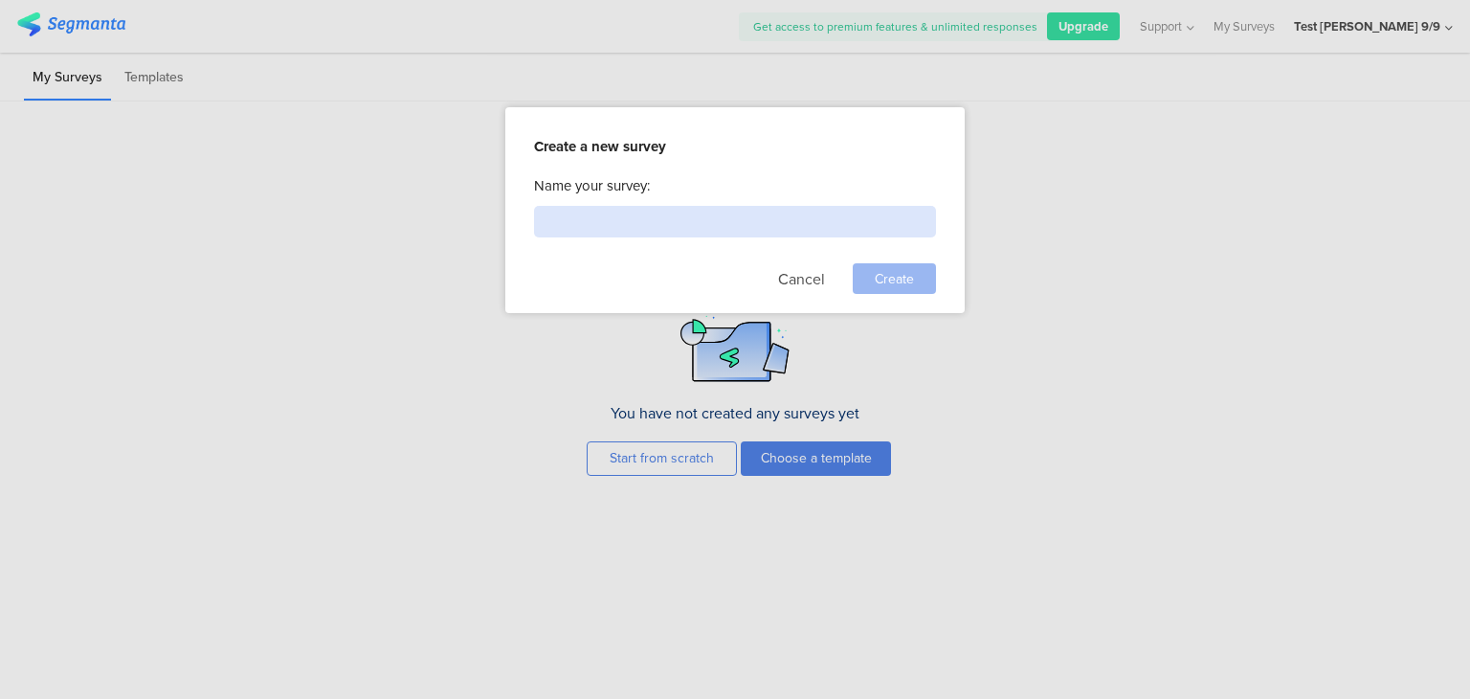
click at [638, 229] on input at bounding box center [735, 222] width 402 height 32
type input "Test"
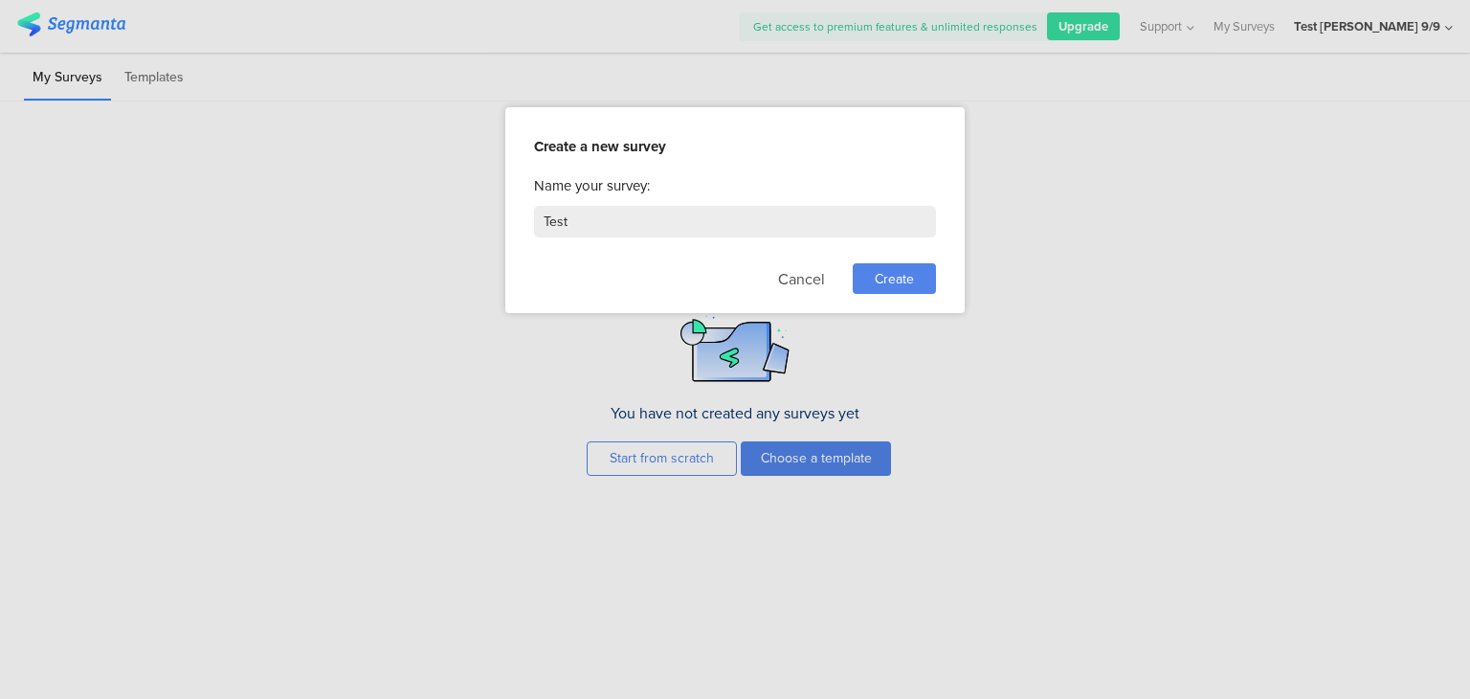
click at [883, 277] on span "Create" at bounding box center [894, 279] width 39 height 20
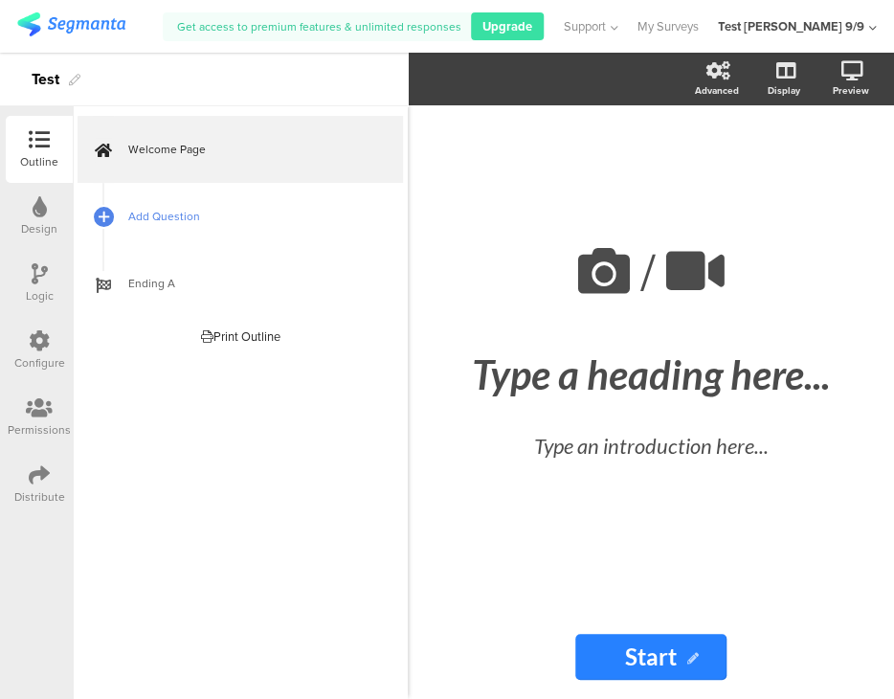
click at [146, 212] on span "Add Question" at bounding box center [250, 216] width 245 height 19
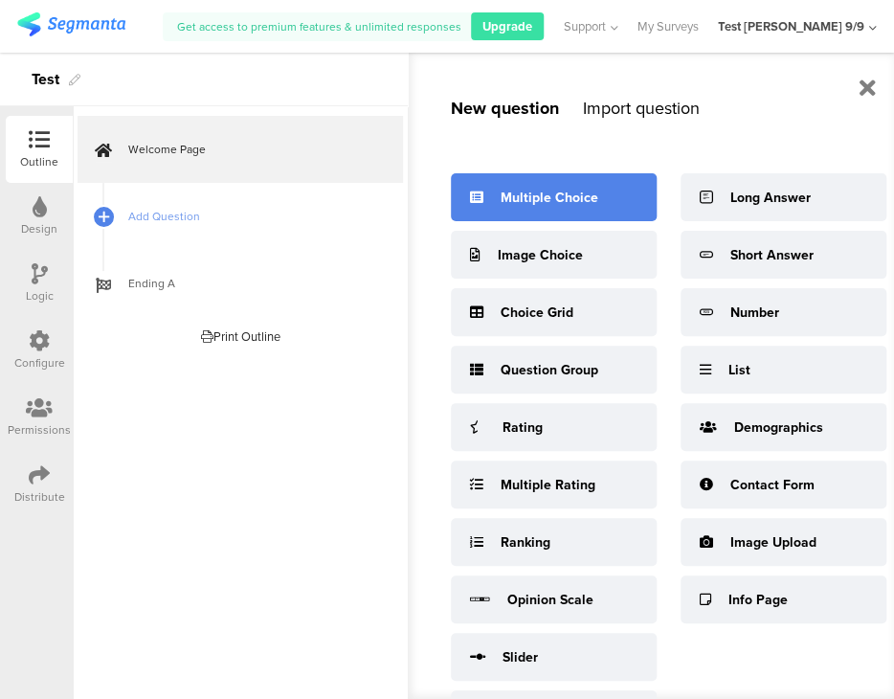
click at [537, 181] on div "Multiple Choice" at bounding box center [554, 197] width 206 height 48
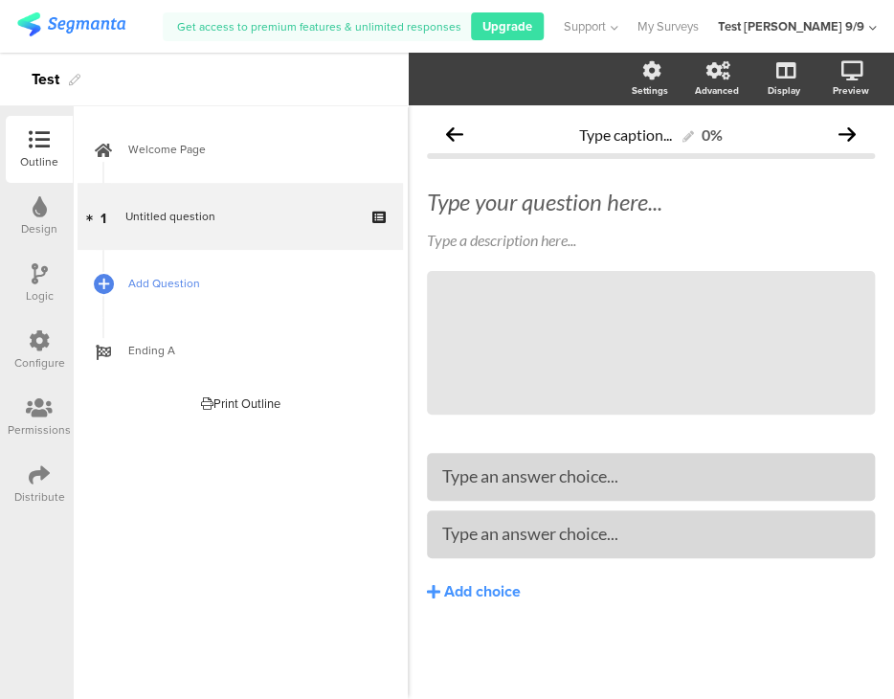
click at [132, 292] on span "Add Question" at bounding box center [250, 283] width 245 height 19
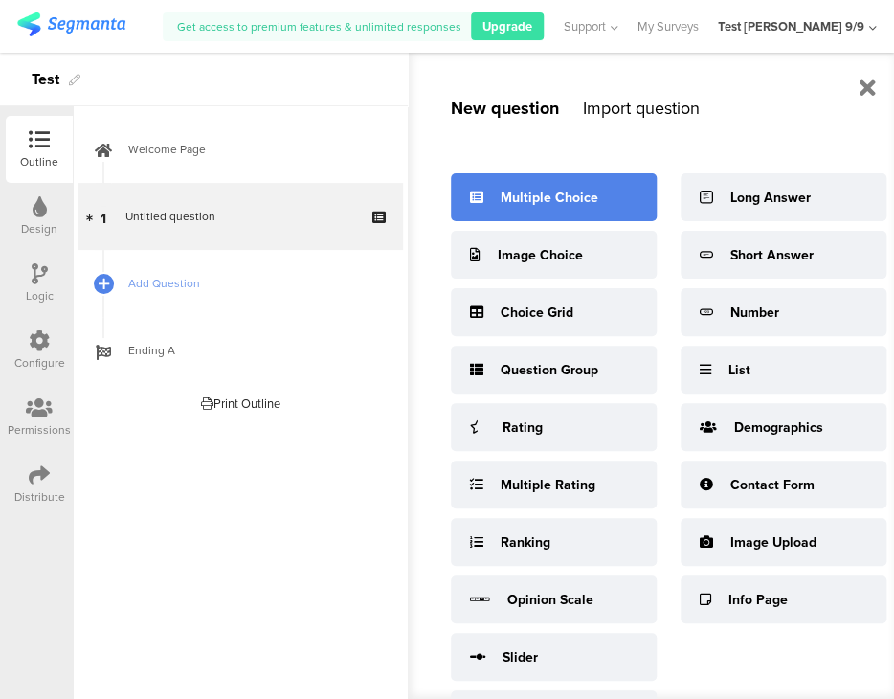
click at [594, 194] on div "Multiple Choice" at bounding box center [550, 198] width 98 height 20
